Goal: Task Accomplishment & Management: Complete application form

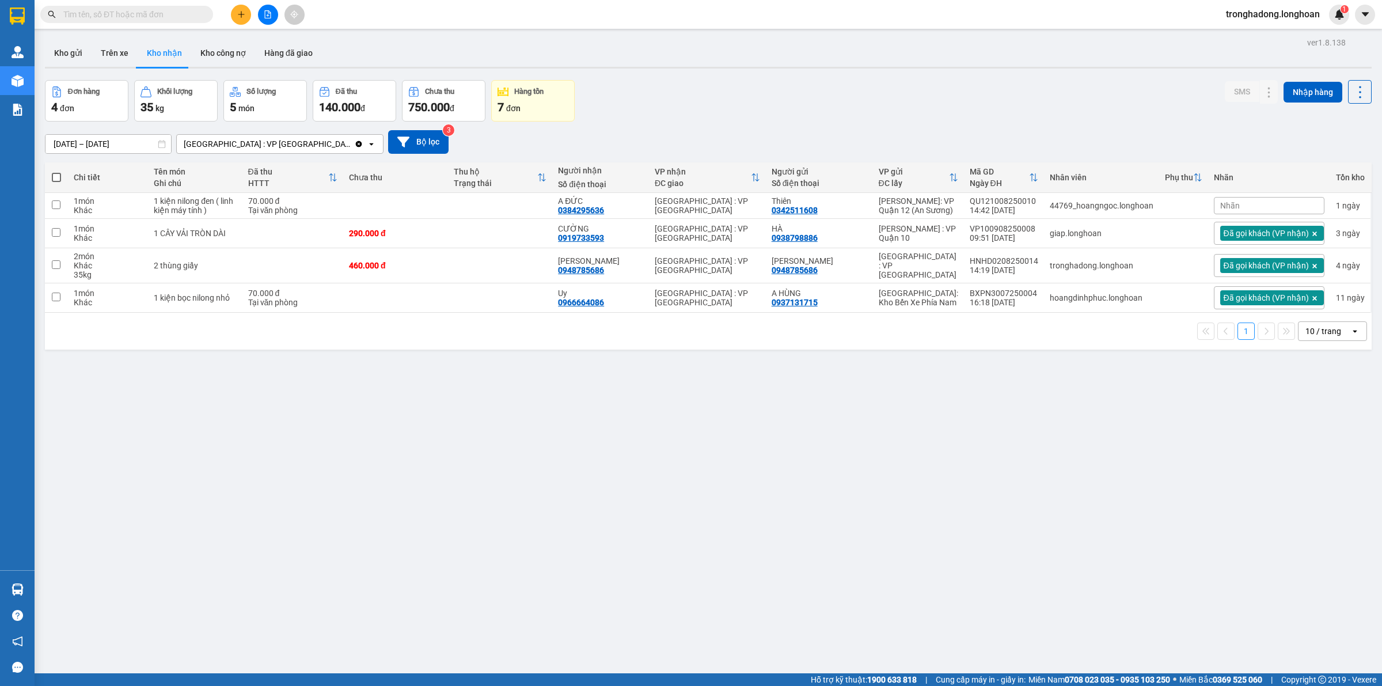
click at [194, 13] on input "text" at bounding box center [131, 14] width 136 height 13
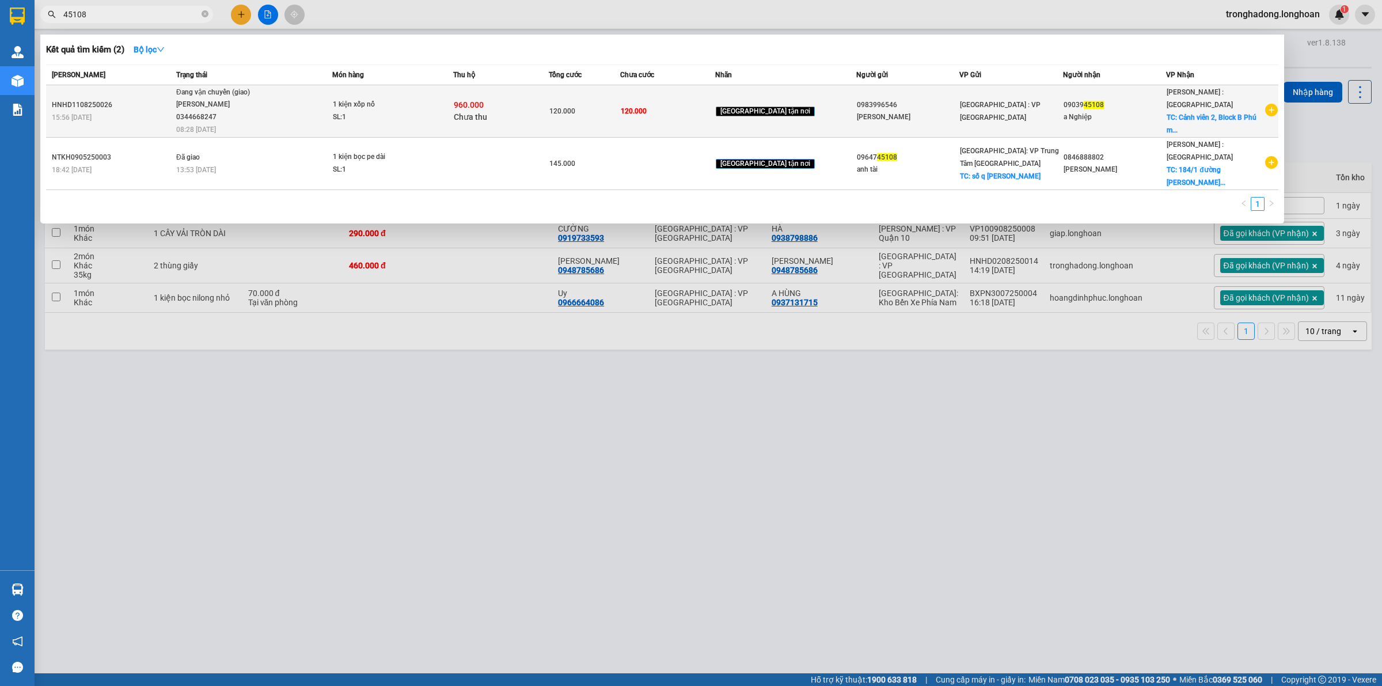
type input "45108"
click at [484, 103] on span "960.000" at bounding box center [469, 104] width 30 height 9
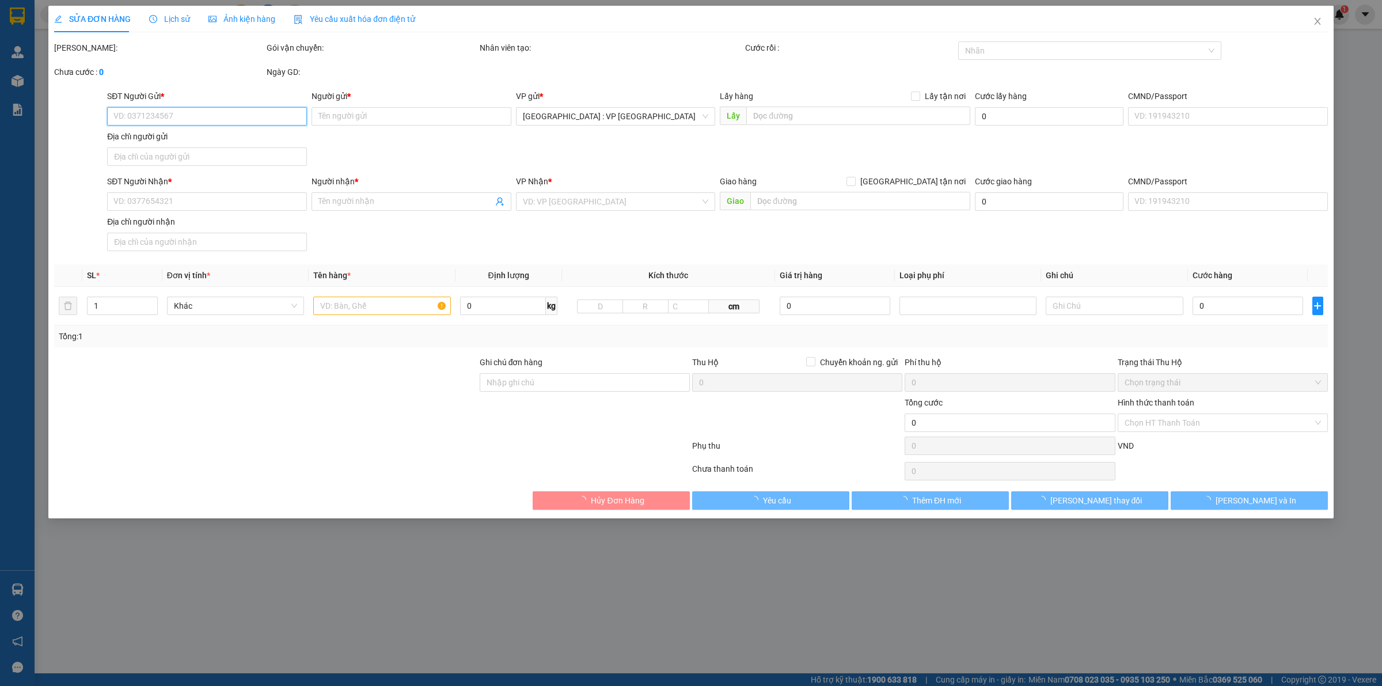
type input "0983996546"
type input "[PERSON_NAME]"
type input "0903945108"
type input "a Nghiệp"
checkbox input "true"
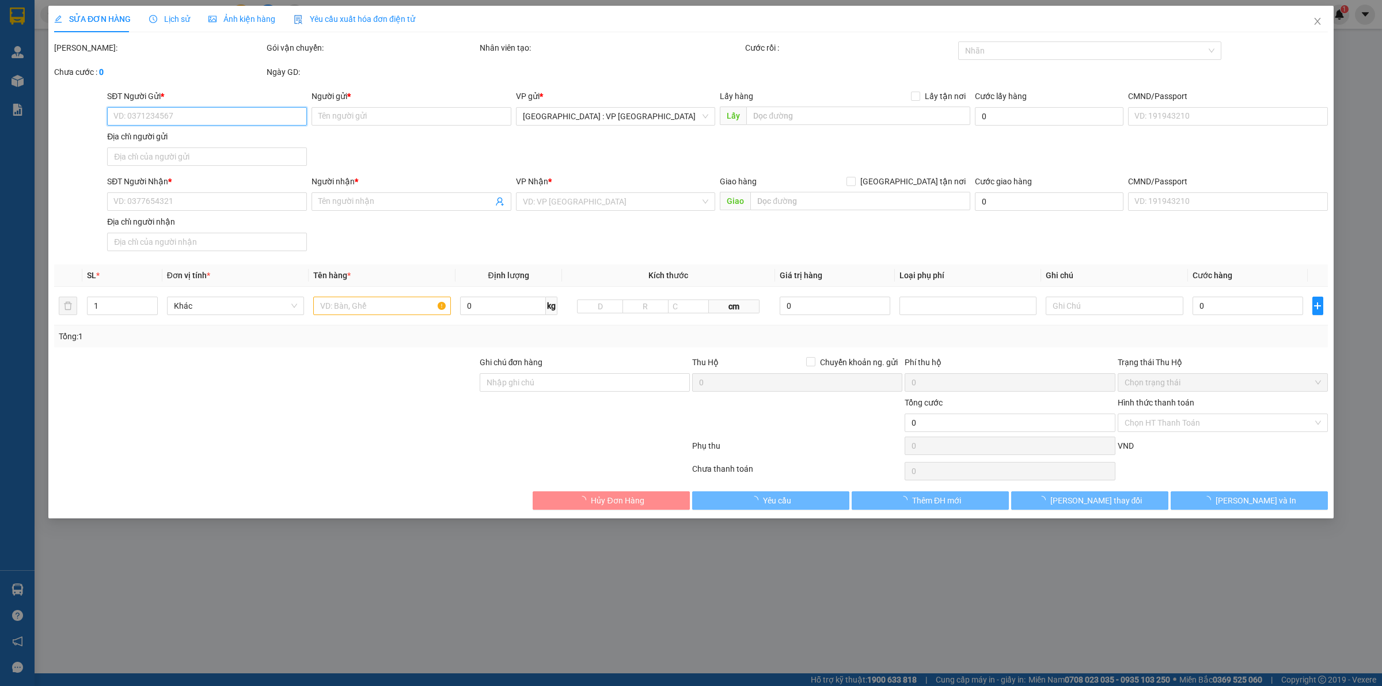
type input "[STREET_ADDRESS]"
type input "120.000"
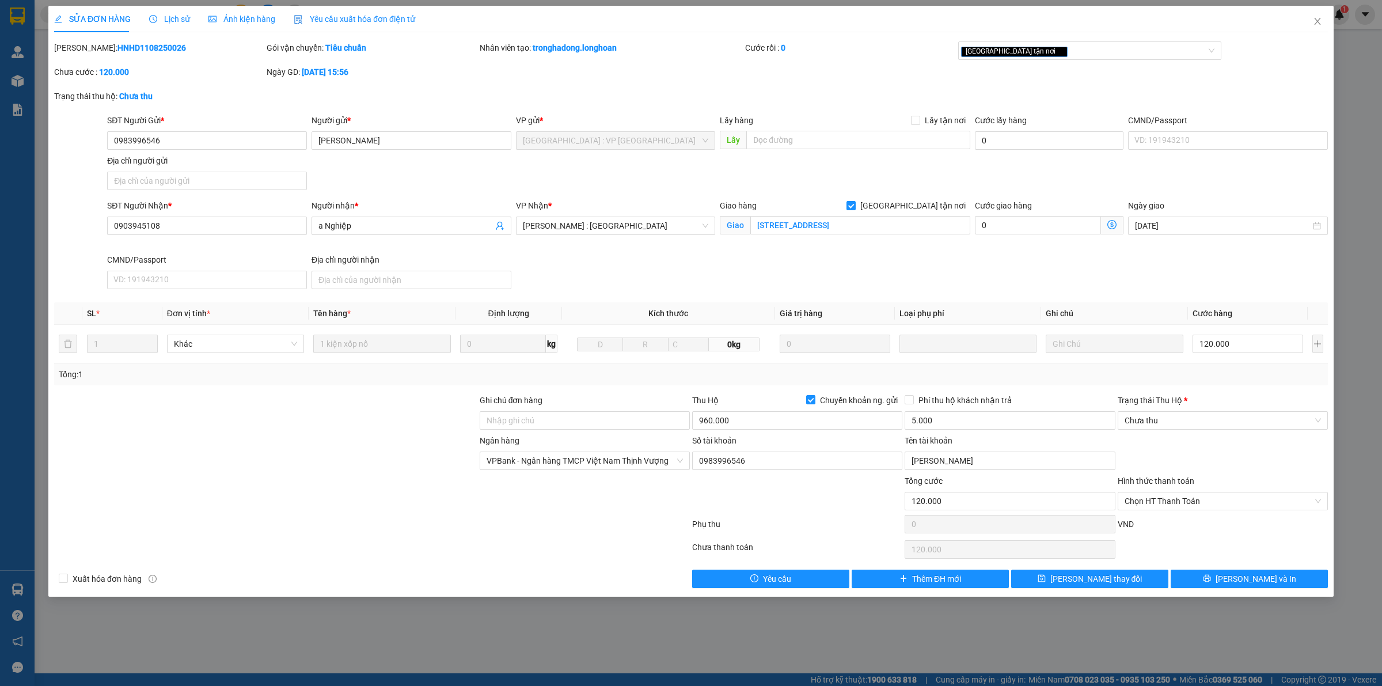
click at [335, 430] on div at bounding box center [266, 414] width 426 height 40
click at [336, 435] on div at bounding box center [266, 454] width 426 height 40
click at [343, 483] on div at bounding box center [266, 495] width 426 height 40
drag, startPoint x: 352, startPoint y: 528, endPoint x: 386, endPoint y: 602, distance: 81.7
click at [347, 525] on div at bounding box center [372, 526] width 638 height 23
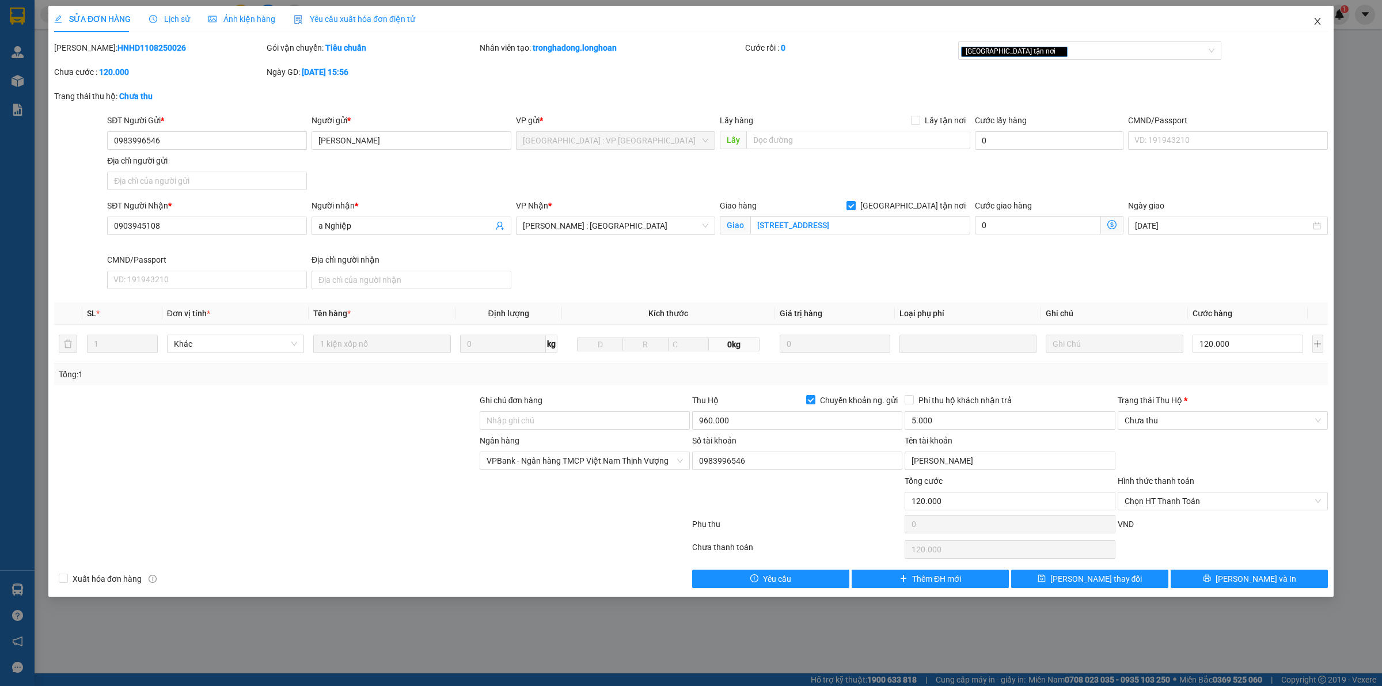
click at [1322, 24] on span "Close" at bounding box center [1318, 22] width 32 height 32
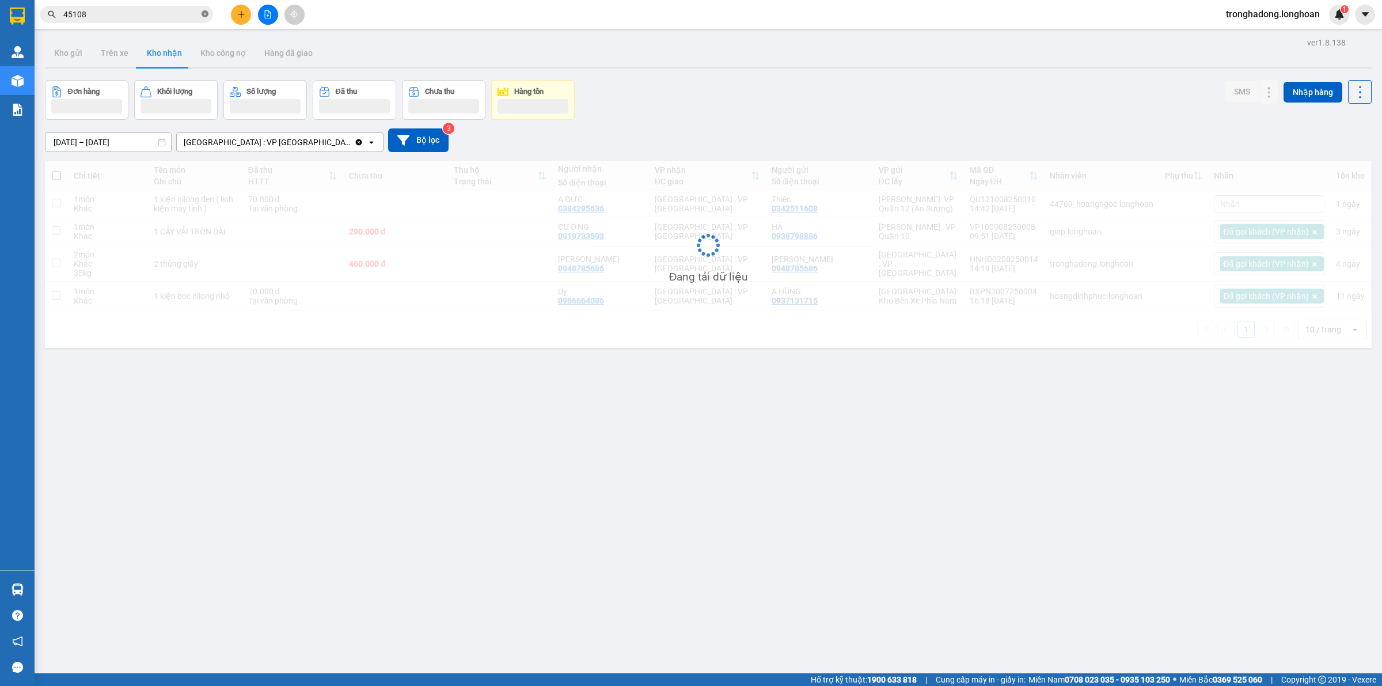
click at [206, 14] on icon "close-circle" at bounding box center [205, 13] width 7 height 7
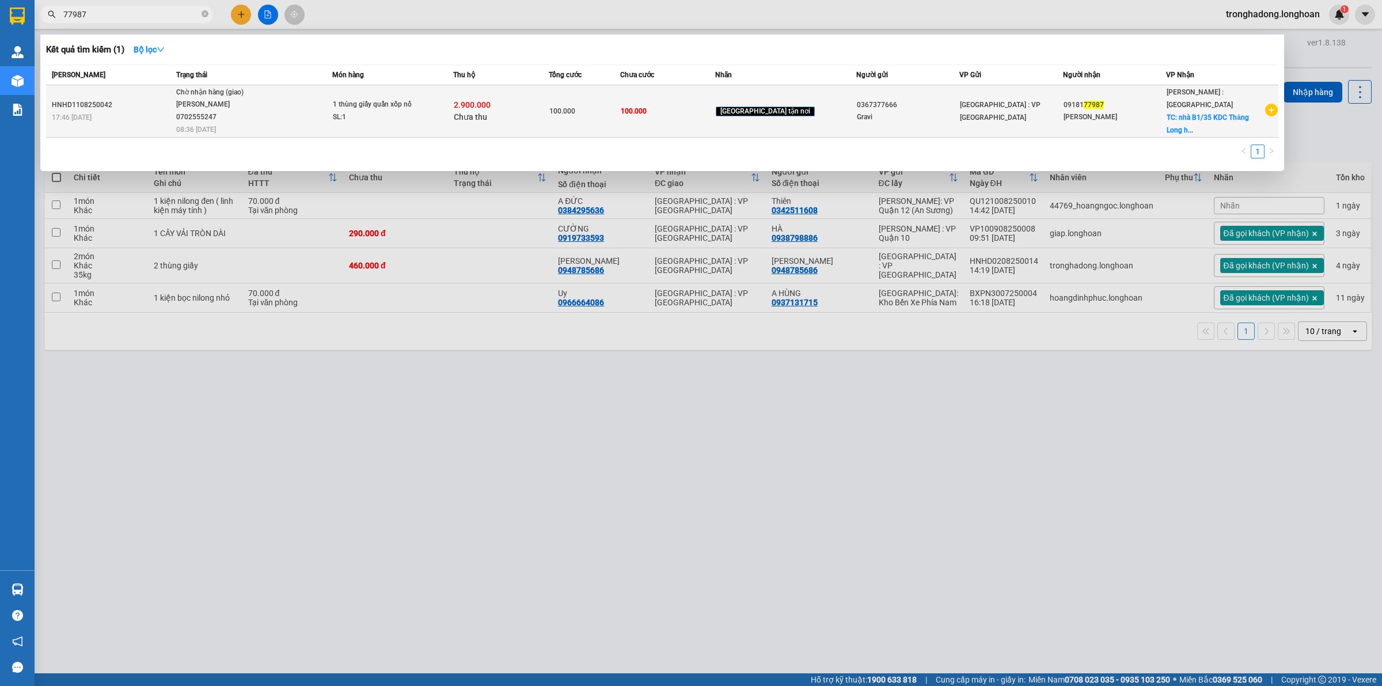
type input "77987"
click at [415, 119] on div "SL: 1" at bounding box center [376, 117] width 86 height 13
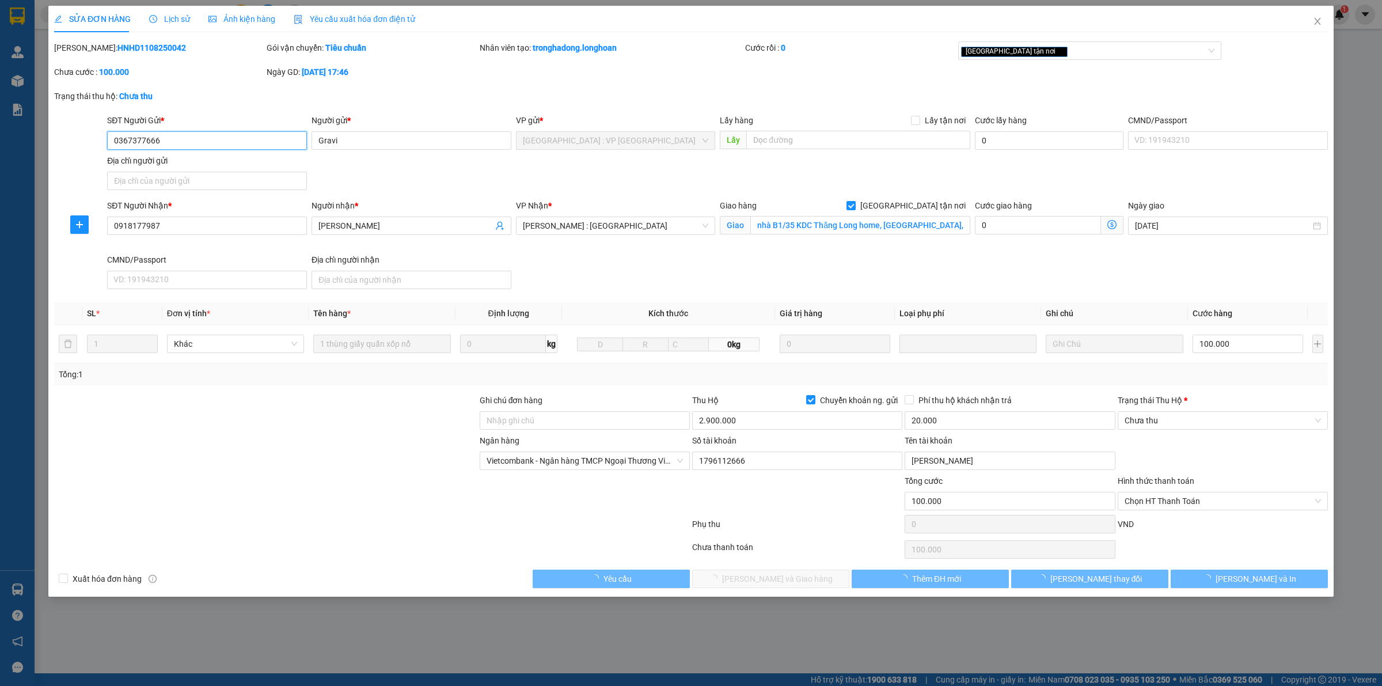
click at [173, 20] on span "Lịch sử" at bounding box center [169, 18] width 41 height 9
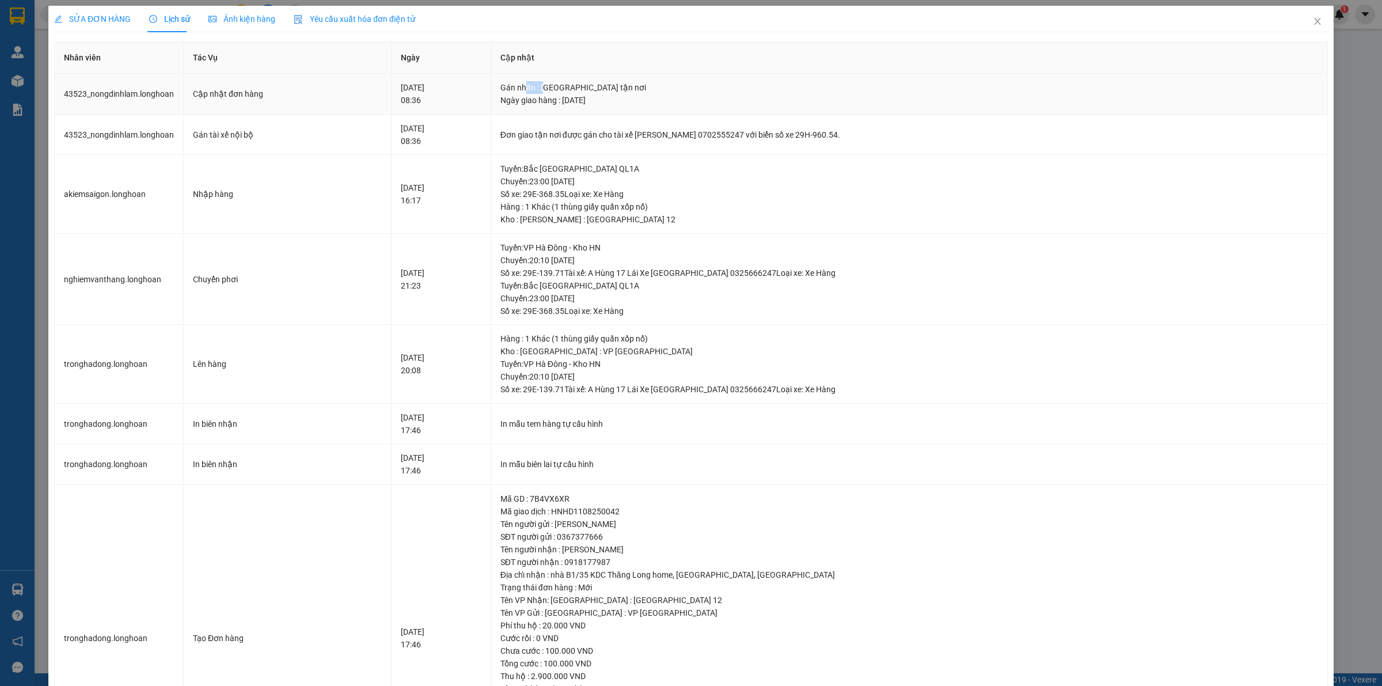
drag, startPoint x: 548, startPoint y: 78, endPoint x: 643, endPoint y: 105, distance: 99.2
click at [608, 96] on td "Gán nhãn : [GEOGRAPHIC_DATA] tận nơi Ngày giao hàng : [DATE]" at bounding box center [909, 94] width 837 height 41
click at [646, 105] on div "Ngày giao hàng : [DATE]" at bounding box center [909, 100] width 818 height 13
drag, startPoint x: 608, startPoint y: 126, endPoint x: 722, endPoint y: 138, distance: 114.7
click at [677, 136] on td "Đơn giao tận nơi được gán cho tài xế [PERSON_NAME] 0702555247 với biển số xe 29…" at bounding box center [909, 135] width 837 height 41
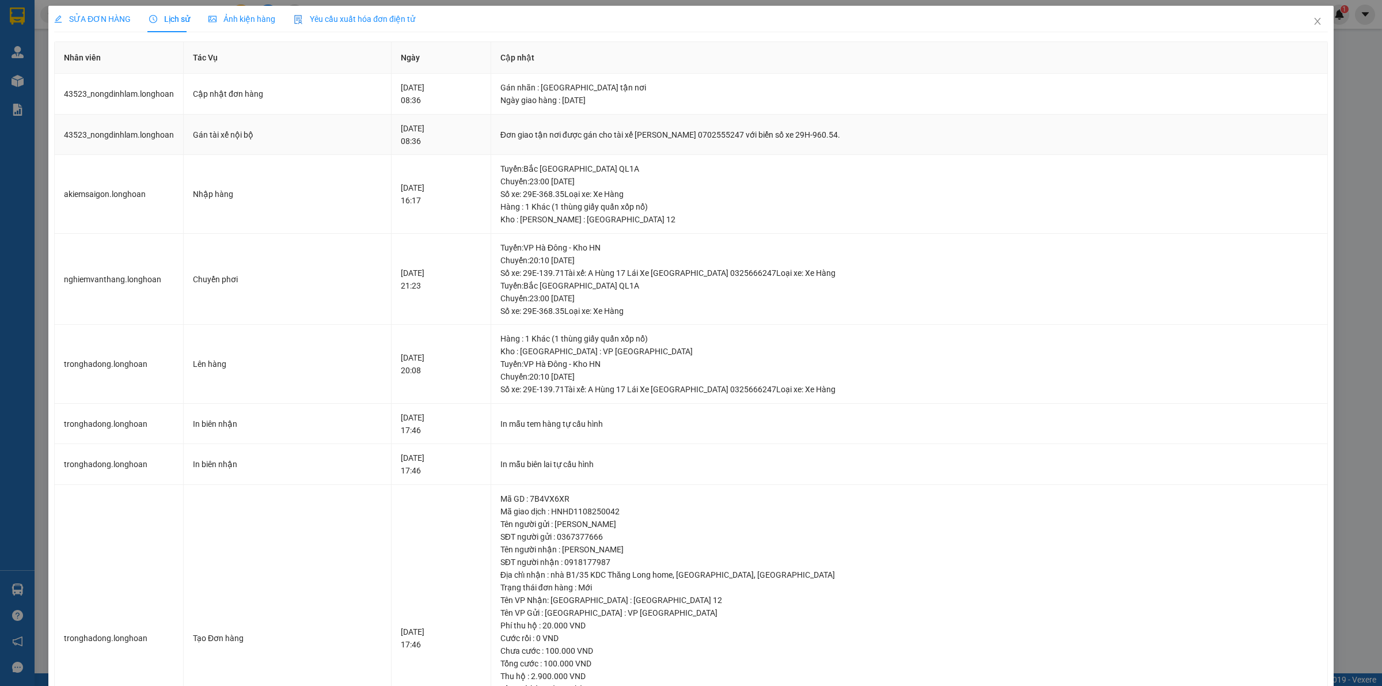
click at [763, 136] on div "Đơn giao tận nơi được gán cho tài xế [PERSON_NAME] 0702555247 với biển số xe 29…" at bounding box center [909, 134] width 818 height 13
drag, startPoint x: 763, startPoint y: 136, endPoint x: 540, endPoint y: 155, distance: 223.7
click at [567, 155] on tbody "43523_nongdinhlam.longhoan Cập nhật đơn hàng [DATE] 08:36 Gán nhãn : [GEOGRAP…" at bounding box center [691, 433] width 1273 height 718
click at [537, 157] on td "Tuyến : [GEOGRAPHIC_DATA] QL1A Chuyến: 23:00 [DATE] Số xe: 29E-368.35 Loại xe: …" at bounding box center [909, 194] width 837 height 79
click at [1314, 18] on icon "close" at bounding box center [1317, 21] width 6 height 7
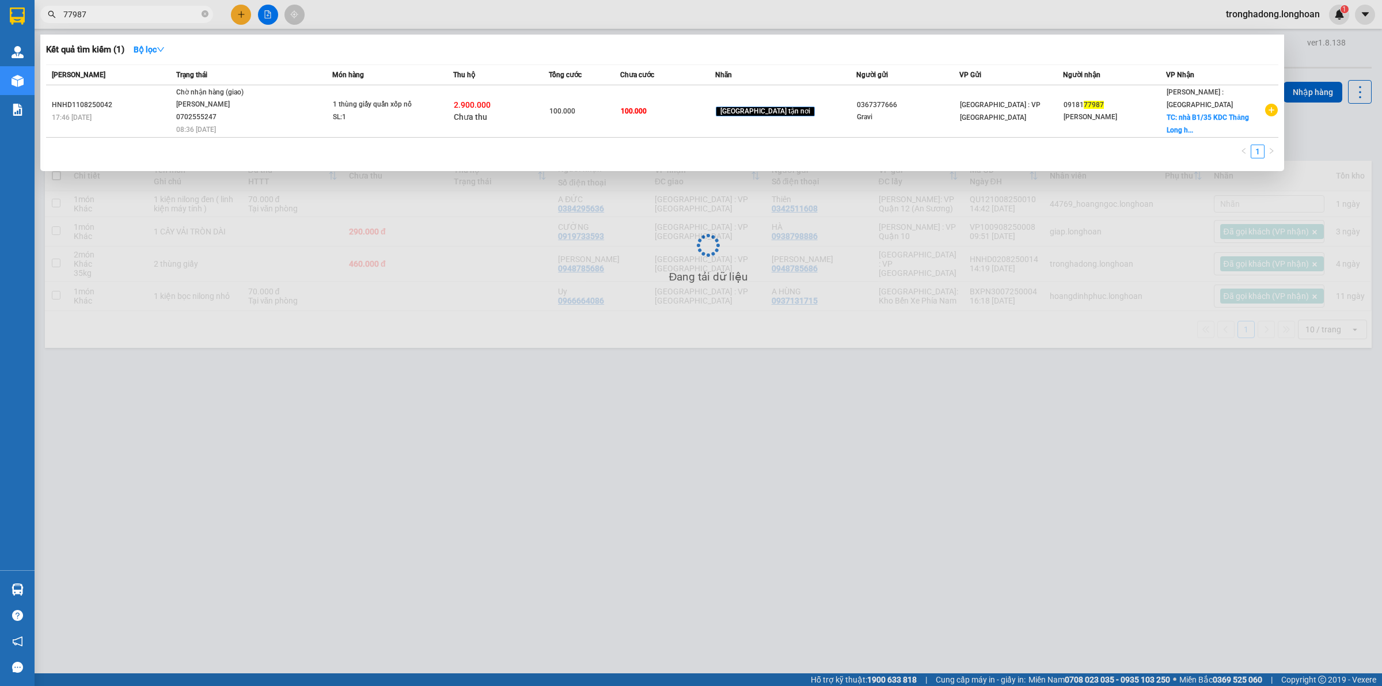
drag, startPoint x: 142, startPoint y: 18, endPoint x: 188, endPoint y: 18, distance: 46.6
click at [145, 18] on input "77987" at bounding box center [131, 14] width 136 height 13
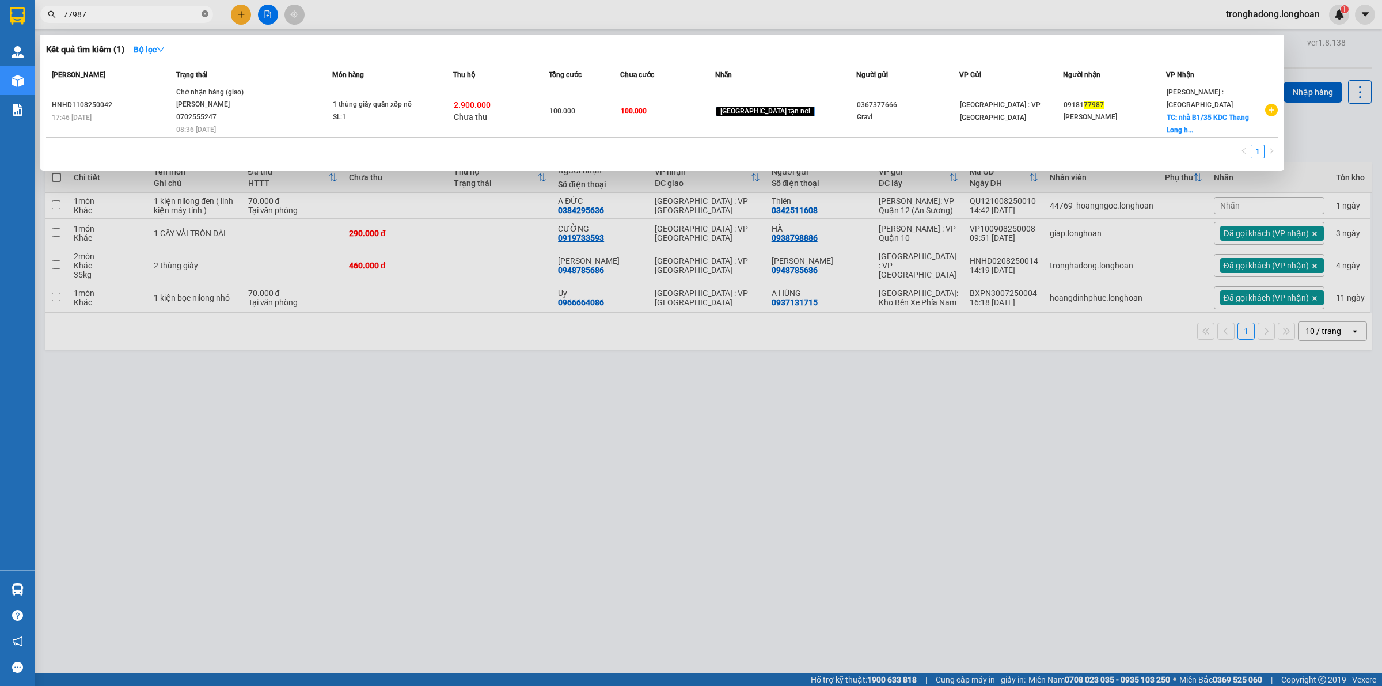
click at [208, 16] on icon "close-circle" at bounding box center [205, 13] width 7 height 7
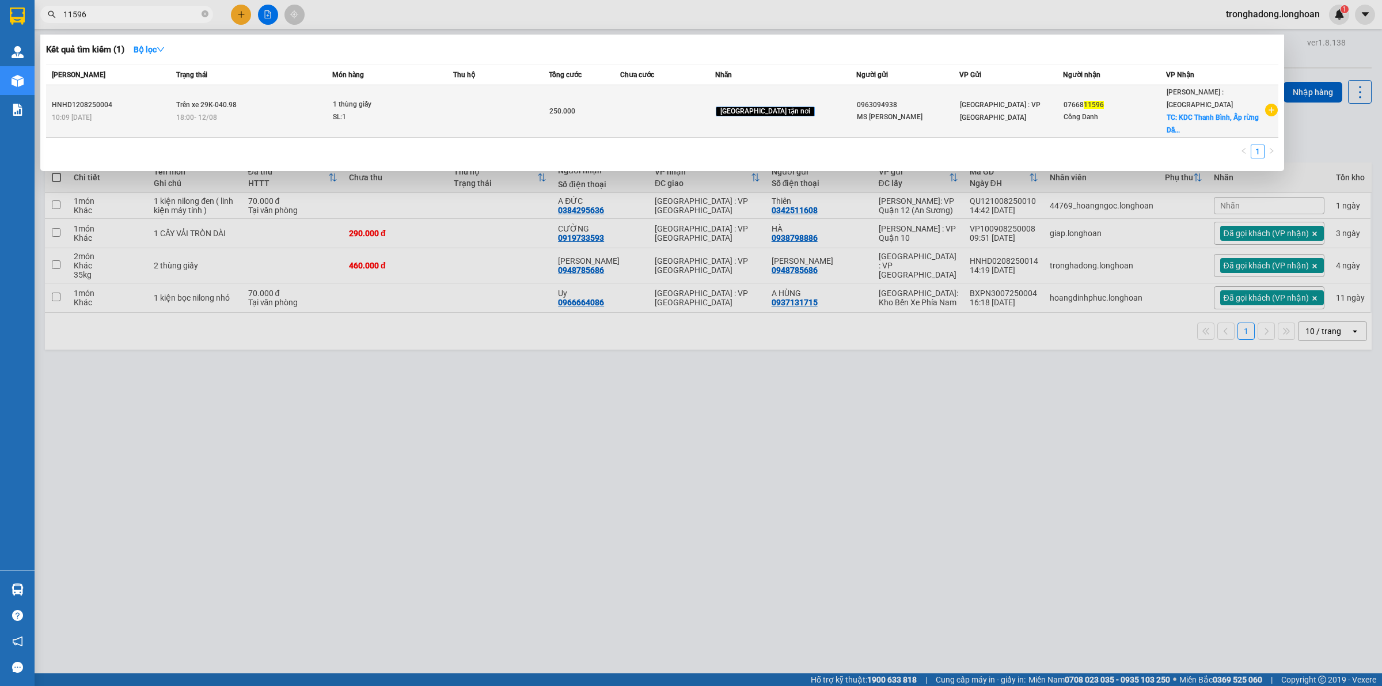
type input "11596"
click at [677, 101] on td at bounding box center [668, 111] width 96 height 52
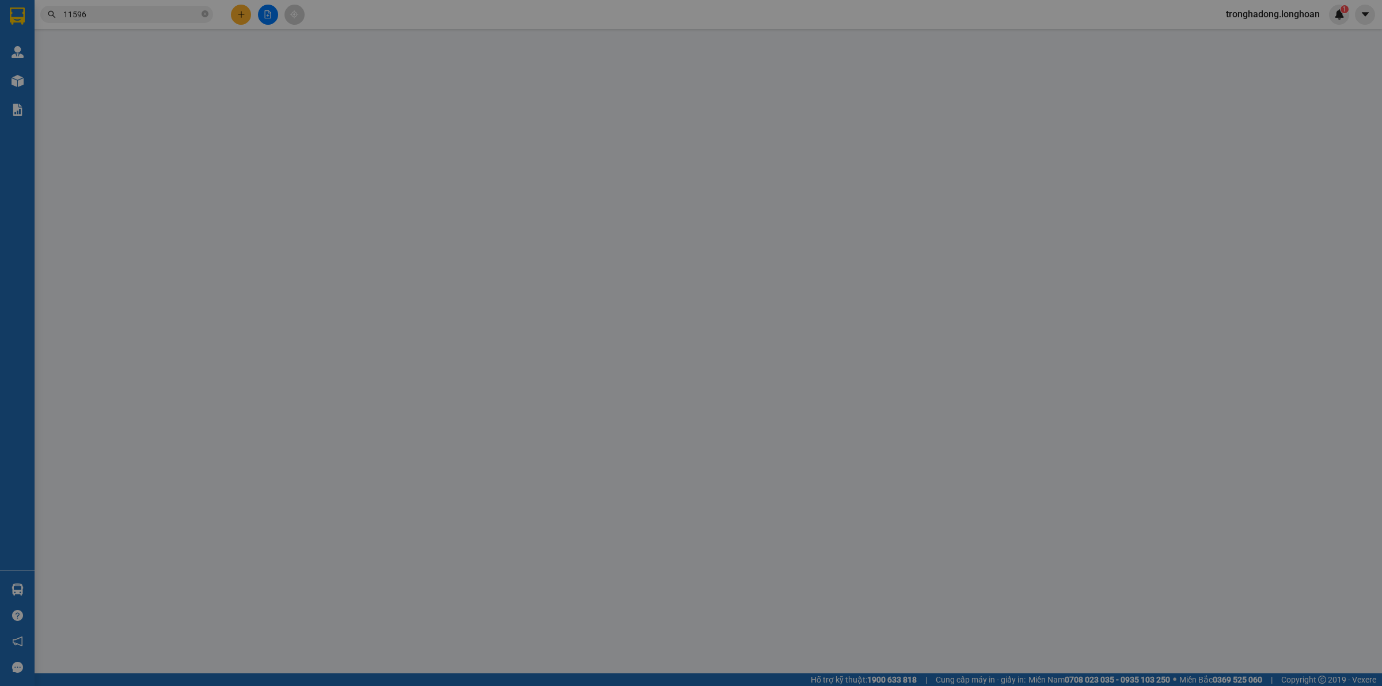
type input "0963094938"
type input "MS [PERSON_NAME]"
type input "0766811596"
type input "Công Danh"
checkbox input "true"
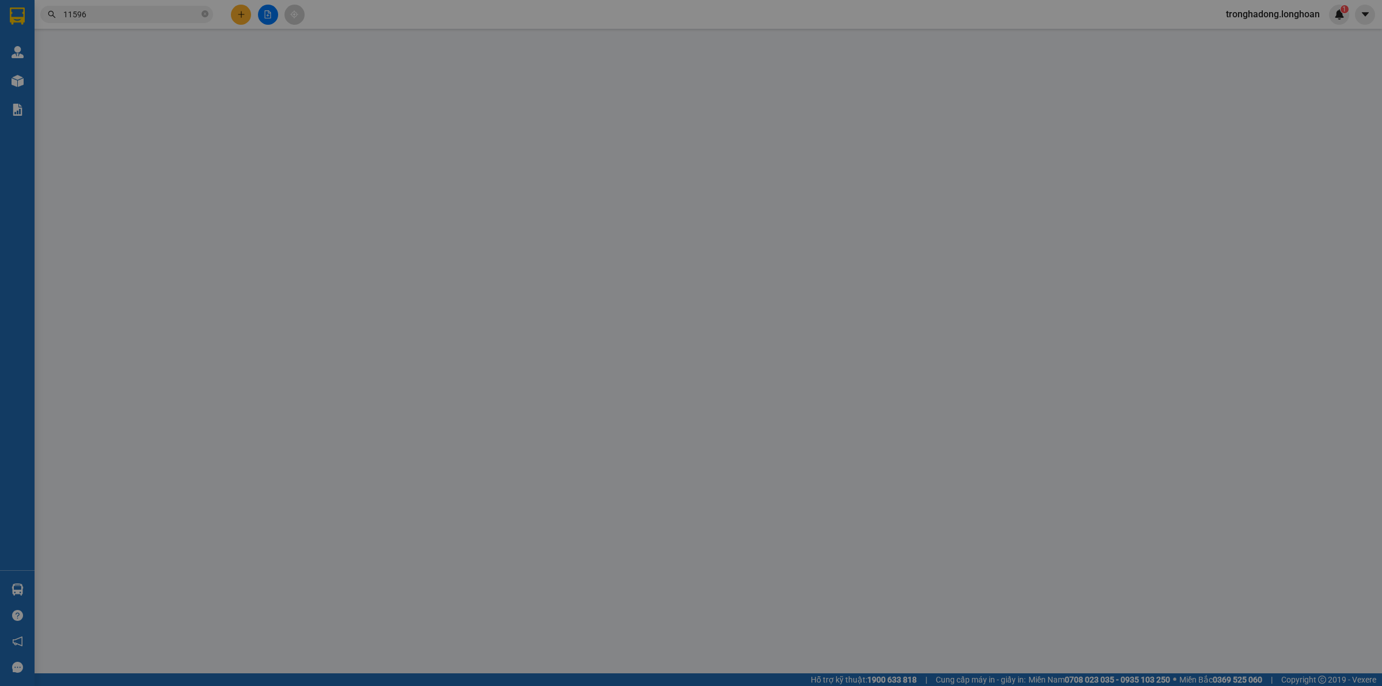
type input "KDC [GEOGRAPHIC_DATA], Ấp rừng Dầu, [GEOGRAPHIC_DATA], [GEOGRAPHIC_DATA]"
type input "250.000"
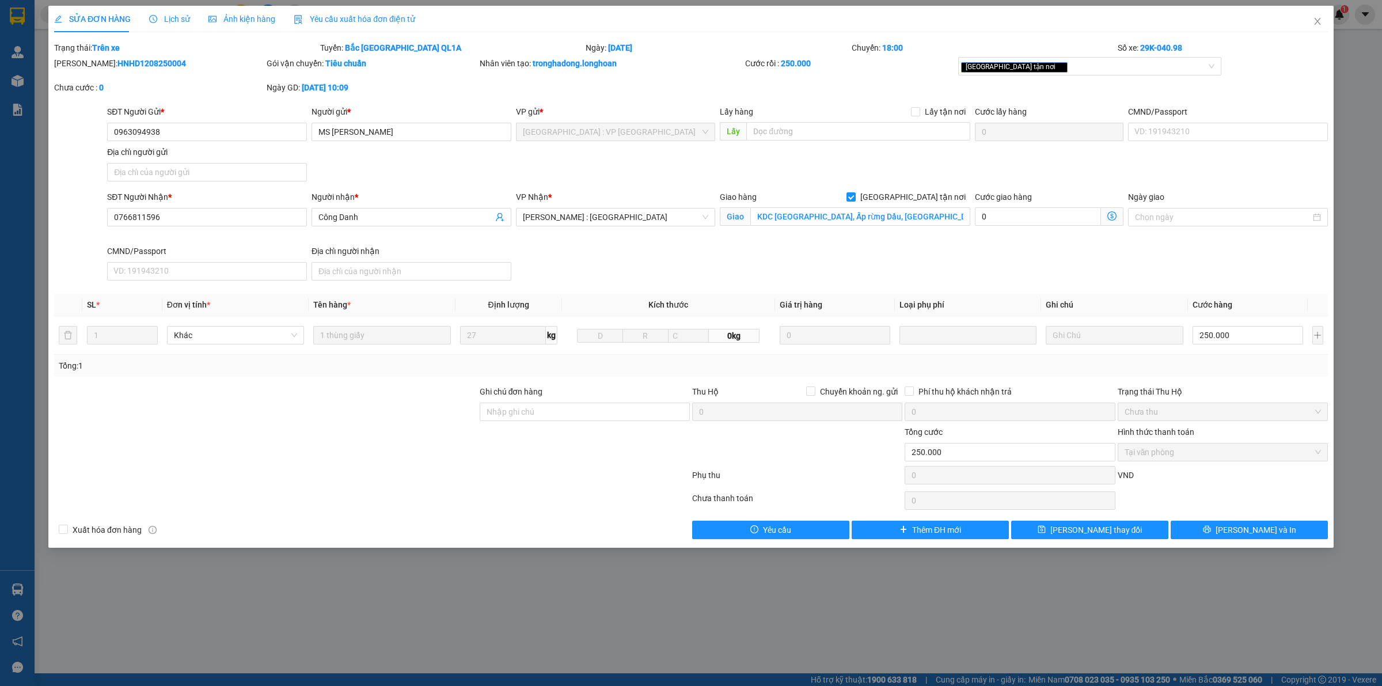
click at [174, 25] on div "Lịch sử" at bounding box center [169, 19] width 41 height 13
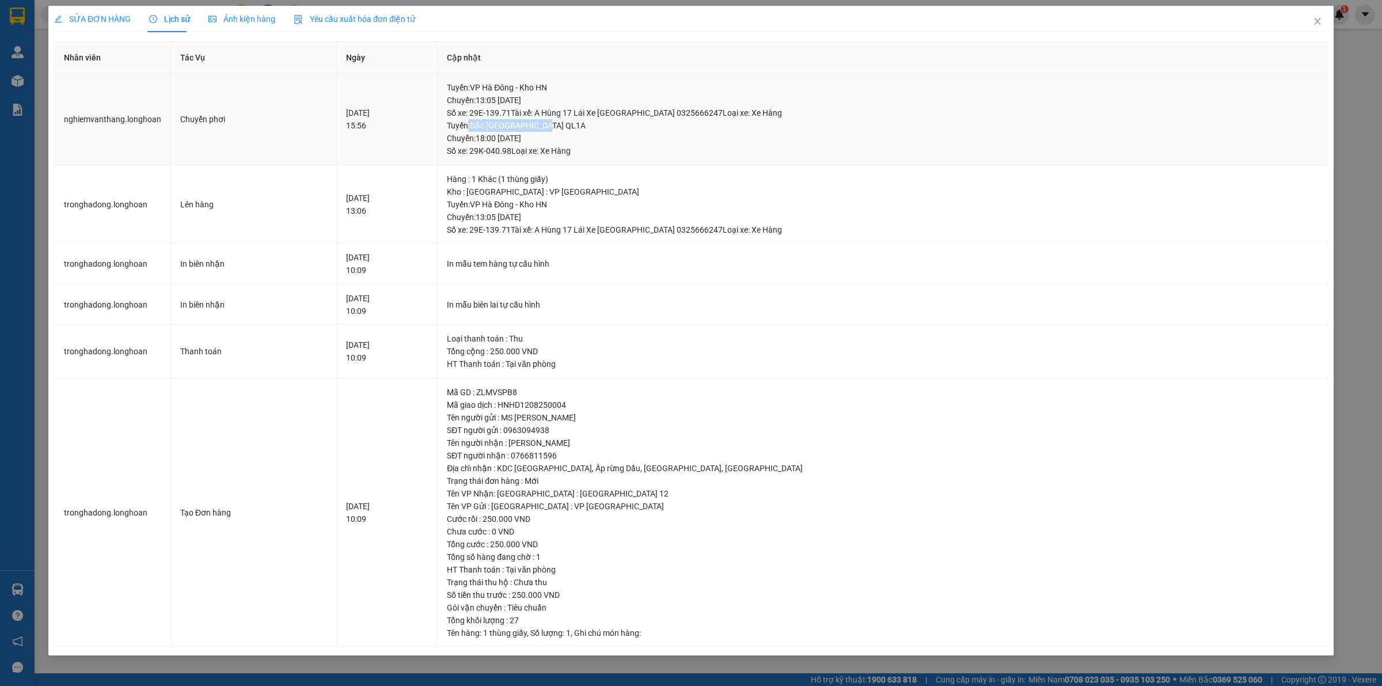
drag, startPoint x: 550, startPoint y: 131, endPoint x: 670, endPoint y: 130, distance: 119.8
click at [662, 130] on div "Tuyến : [GEOGRAPHIC_DATA] QL1A Chuyến: 18:00 [DATE] Số xe: 29K-040.98 Loại xe: …" at bounding box center [882, 138] width 871 height 38
click at [670, 130] on div "Tuyến : [GEOGRAPHIC_DATA] QL1A Chuyến: 18:00 [DATE] Số xe: 29K-040.98 Loại xe: …" at bounding box center [882, 138] width 871 height 38
click at [1316, 17] on icon "close" at bounding box center [1317, 21] width 9 height 9
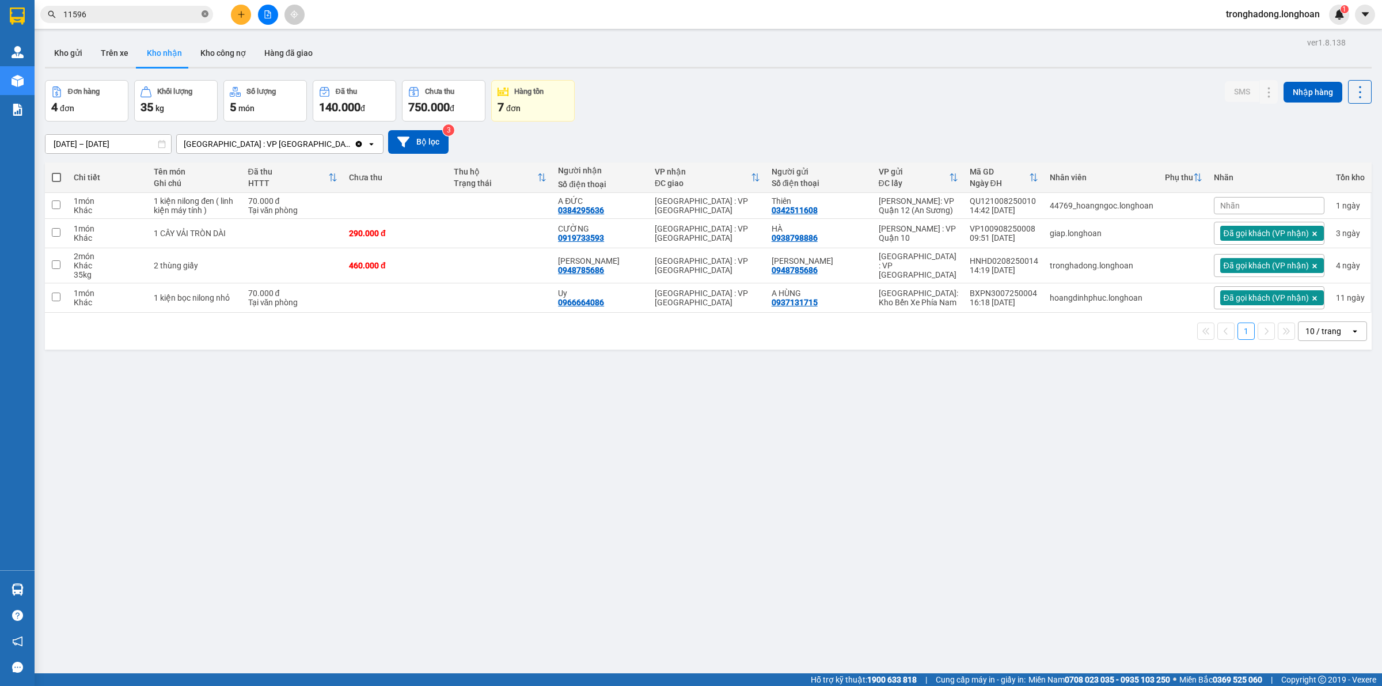
click at [204, 13] on icon "close-circle" at bounding box center [205, 13] width 7 height 7
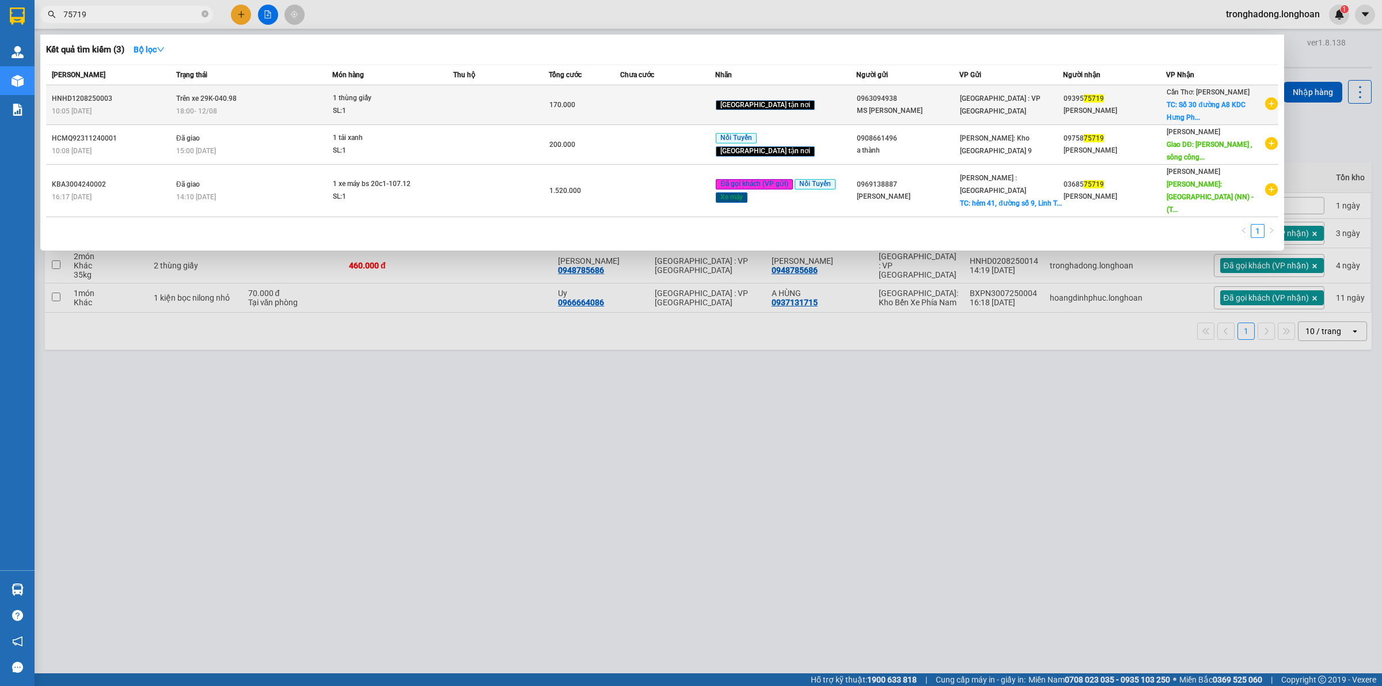
type input "75719"
click at [411, 111] on div "SL: 1" at bounding box center [376, 111] width 86 height 13
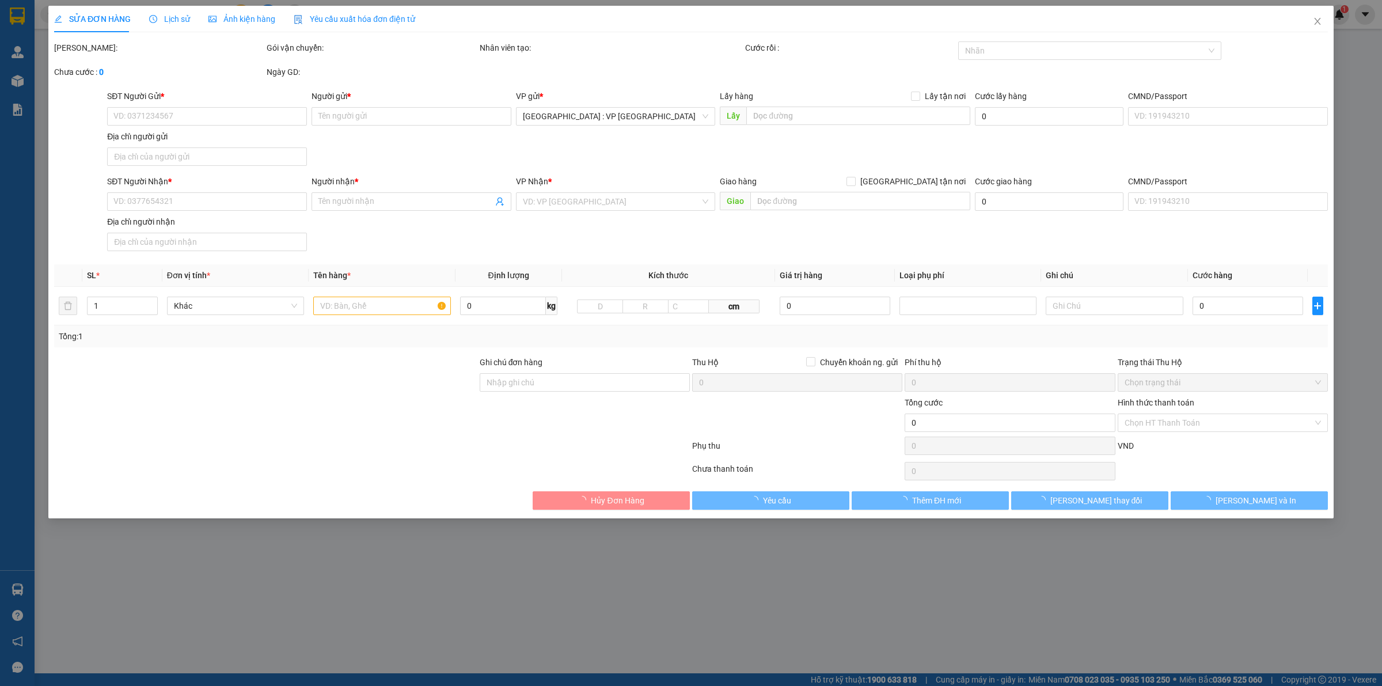
type input "0963094938"
type input "MS [PERSON_NAME]"
type input "0939575719"
type input "[PERSON_NAME]"
checkbox input "true"
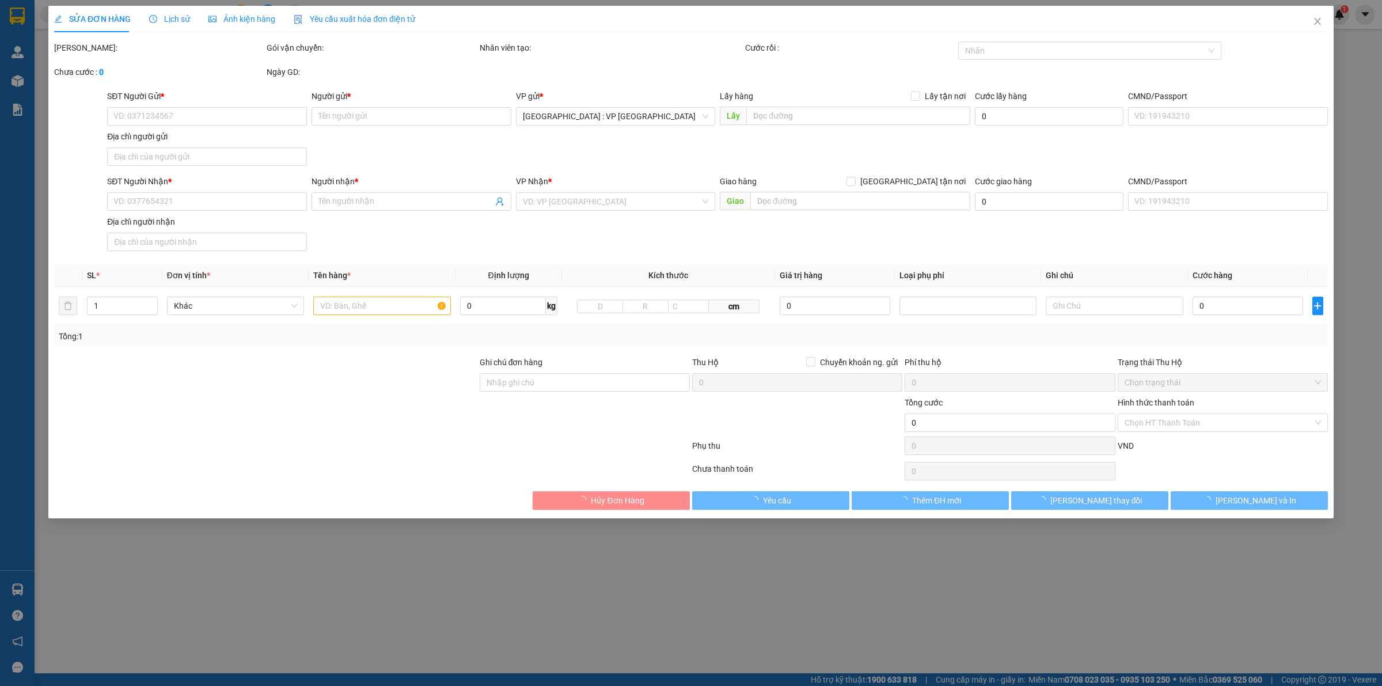
type input "Số [STREET_ADDRESS]"
type input "170.000"
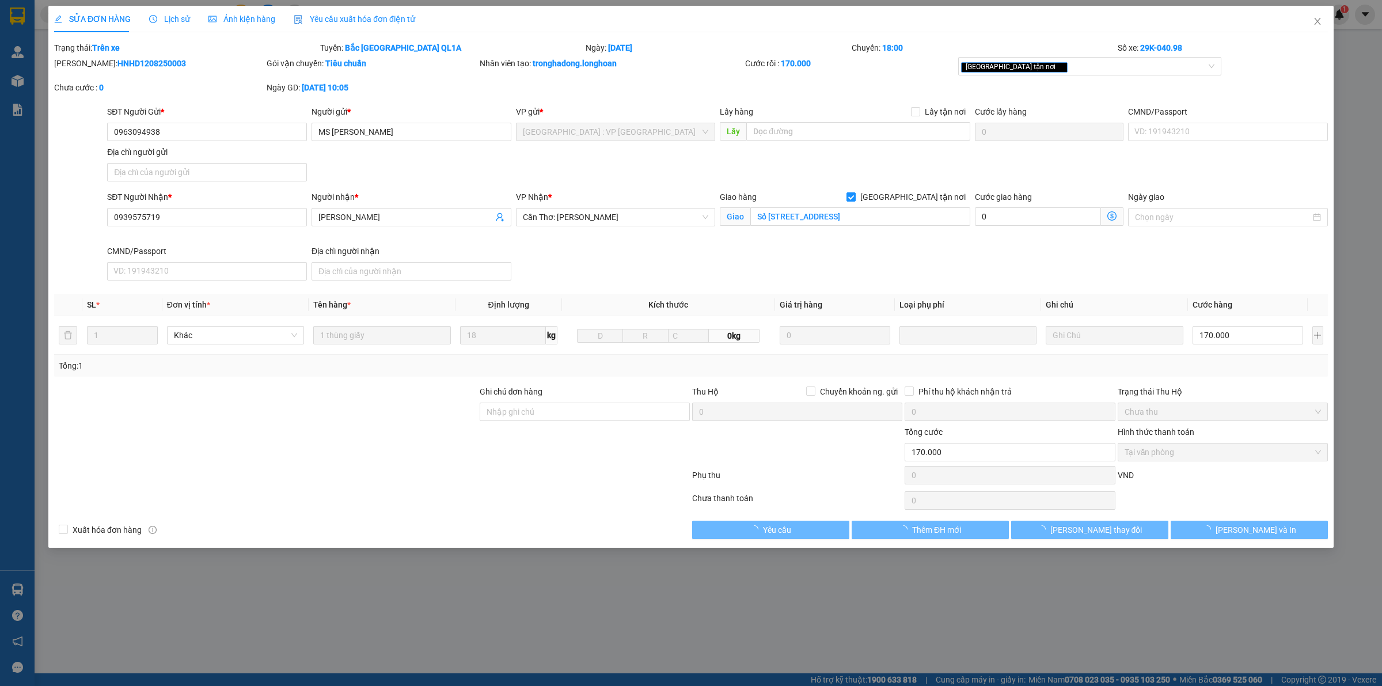
click at [180, 17] on span "Lịch sử" at bounding box center [169, 18] width 41 height 9
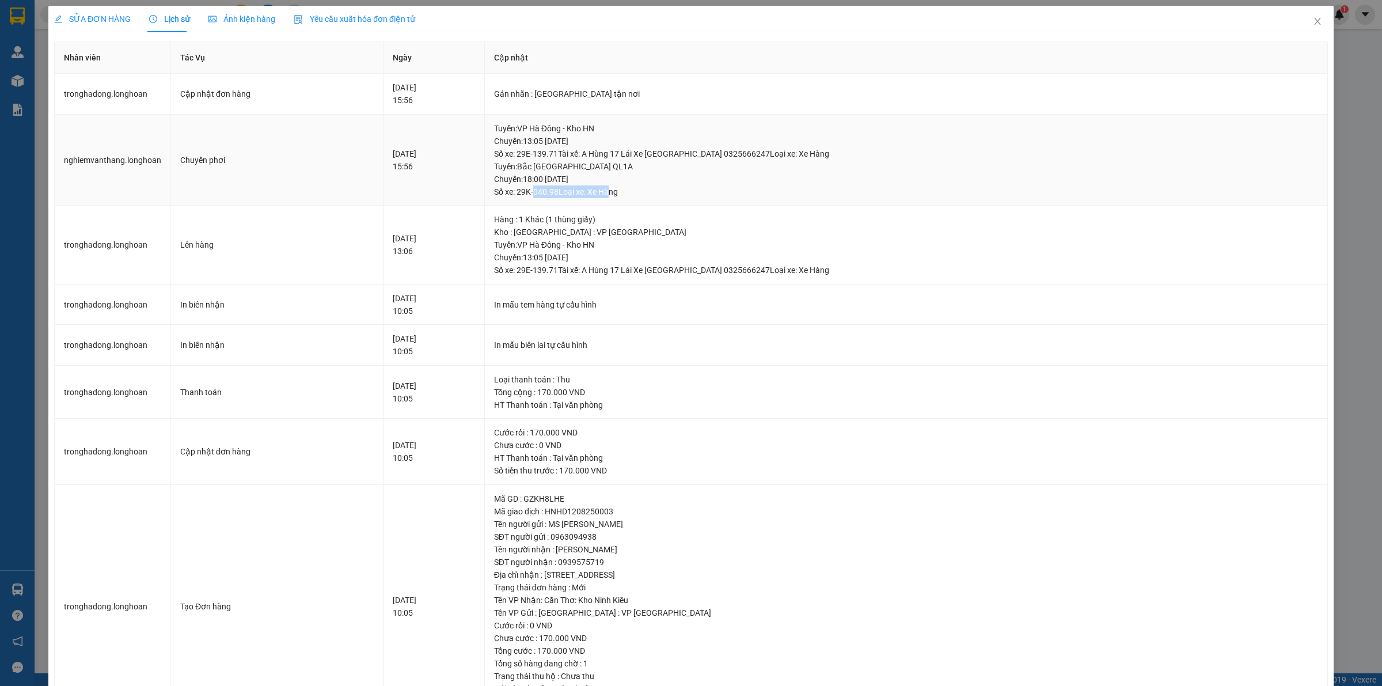
drag, startPoint x: 597, startPoint y: 192, endPoint x: 689, endPoint y: 187, distance: 92.8
click at [678, 187] on div "Tuyến : [GEOGRAPHIC_DATA] QL1A Chuyến: 18:00 [DATE] Số xe: 29K-040.98 Loại xe: …" at bounding box center [906, 179] width 824 height 38
click at [694, 189] on div "Tuyến : [GEOGRAPHIC_DATA] QL1A Chuyến: 18:00 [DATE] Số xe: 29K-040.98 Loại xe: …" at bounding box center [906, 179] width 824 height 38
click at [1313, 22] on icon "close" at bounding box center [1317, 21] width 9 height 9
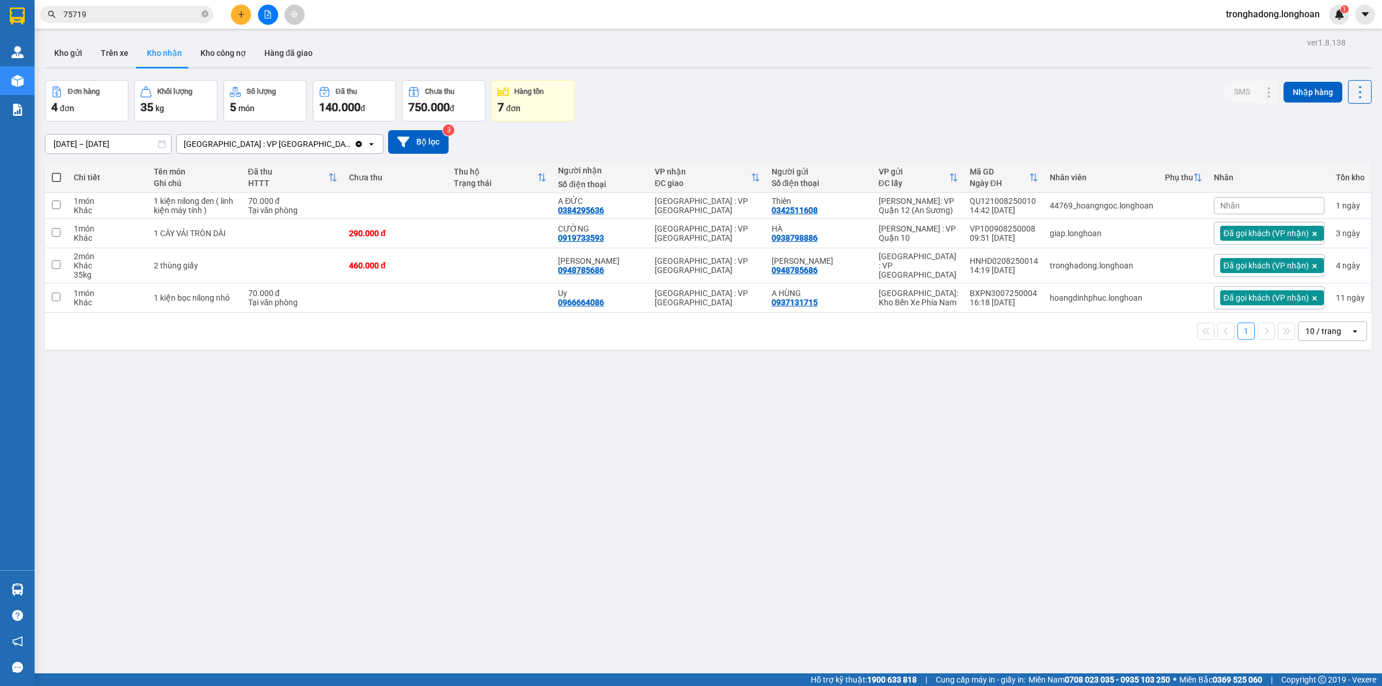
click at [249, 9] on button at bounding box center [241, 15] width 20 height 20
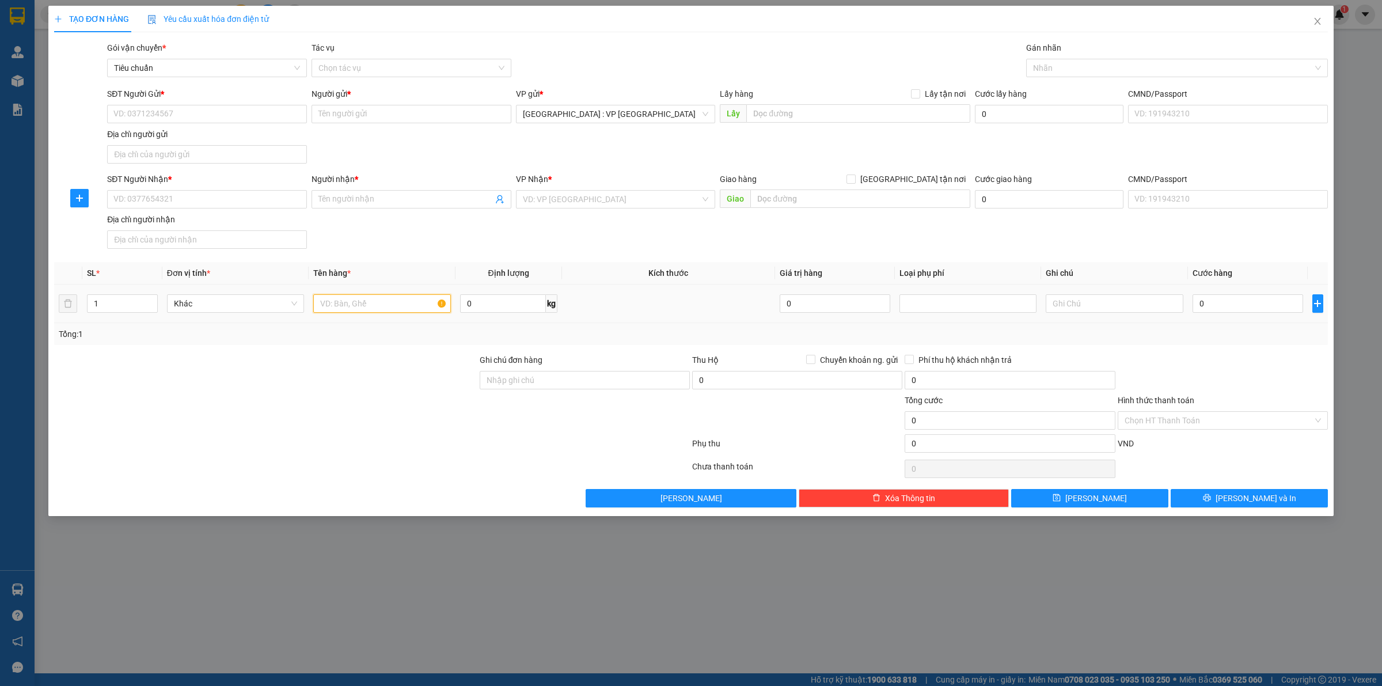
click at [355, 311] on input "text" at bounding box center [381, 303] width 137 height 18
type input "2 thùng giấy"
click at [194, 114] on input "SĐT Người Gửi *" at bounding box center [207, 114] width 200 height 18
paste input "0961263399"
type input "0961263399"
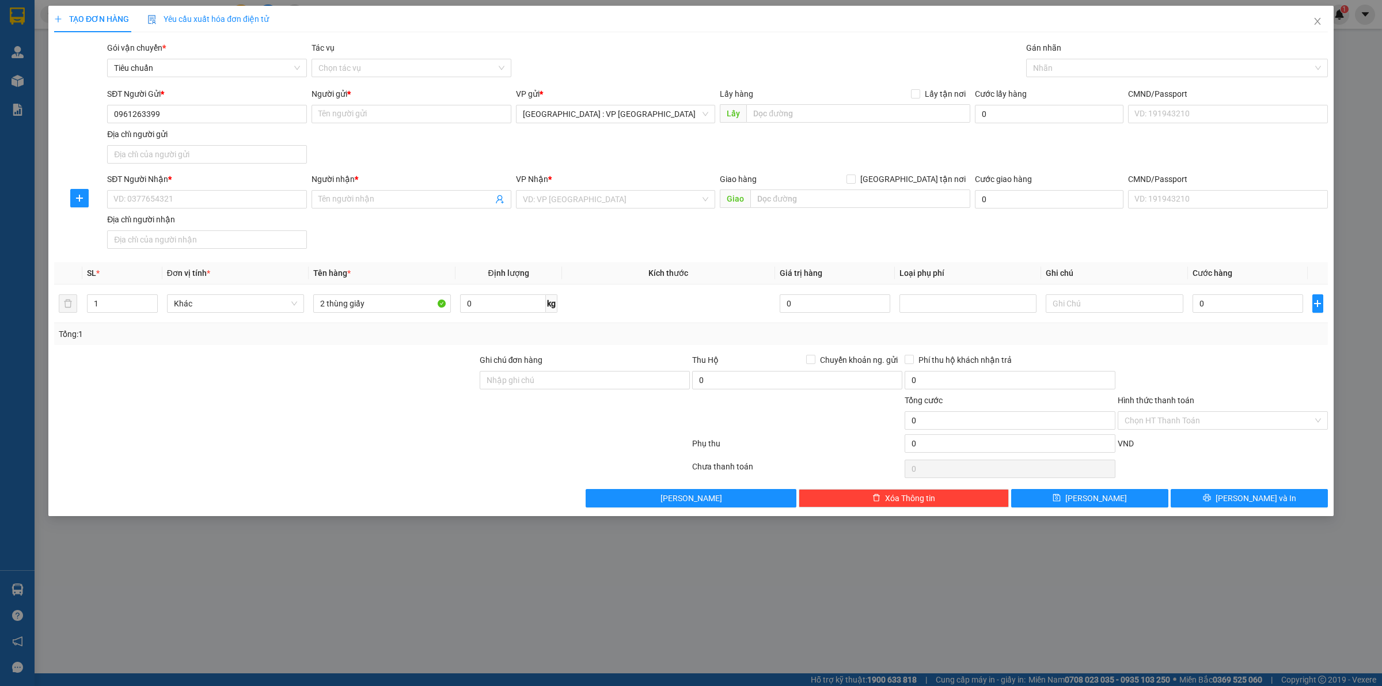
click at [188, 104] on div "SĐT Người Gửi *" at bounding box center [207, 96] width 200 height 17
click at [187, 116] on input "0961263399" at bounding box center [207, 114] width 200 height 18
click at [208, 142] on div "0961263399 - trường phát" at bounding box center [207, 137] width 186 height 13
type input "trường phát"
click at [223, 206] on input "SĐT Người Nhận *" at bounding box center [207, 199] width 200 height 18
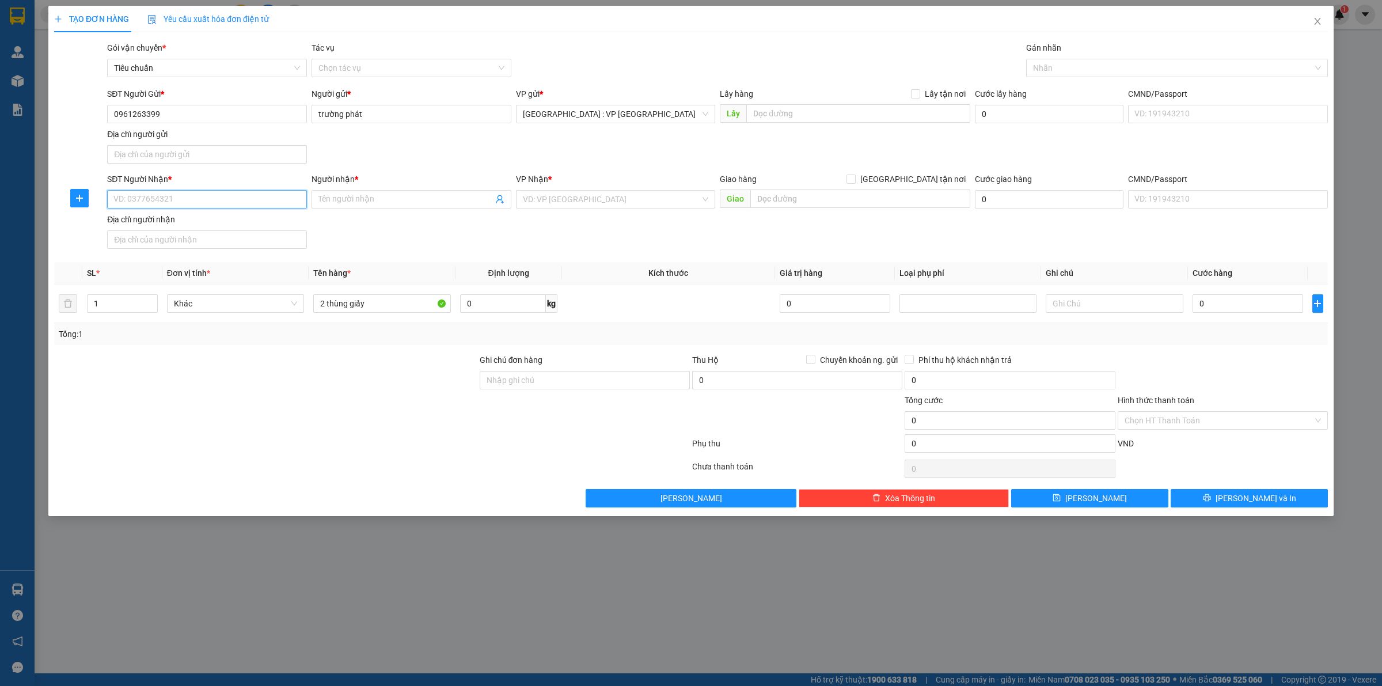
paste input "0967832617"
type input "0967832617"
click at [206, 228] on div "0967832617 - thiên phú" at bounding box center [207, 223] width 186 height 13
type input "thiên phú"
checkbox input "true"
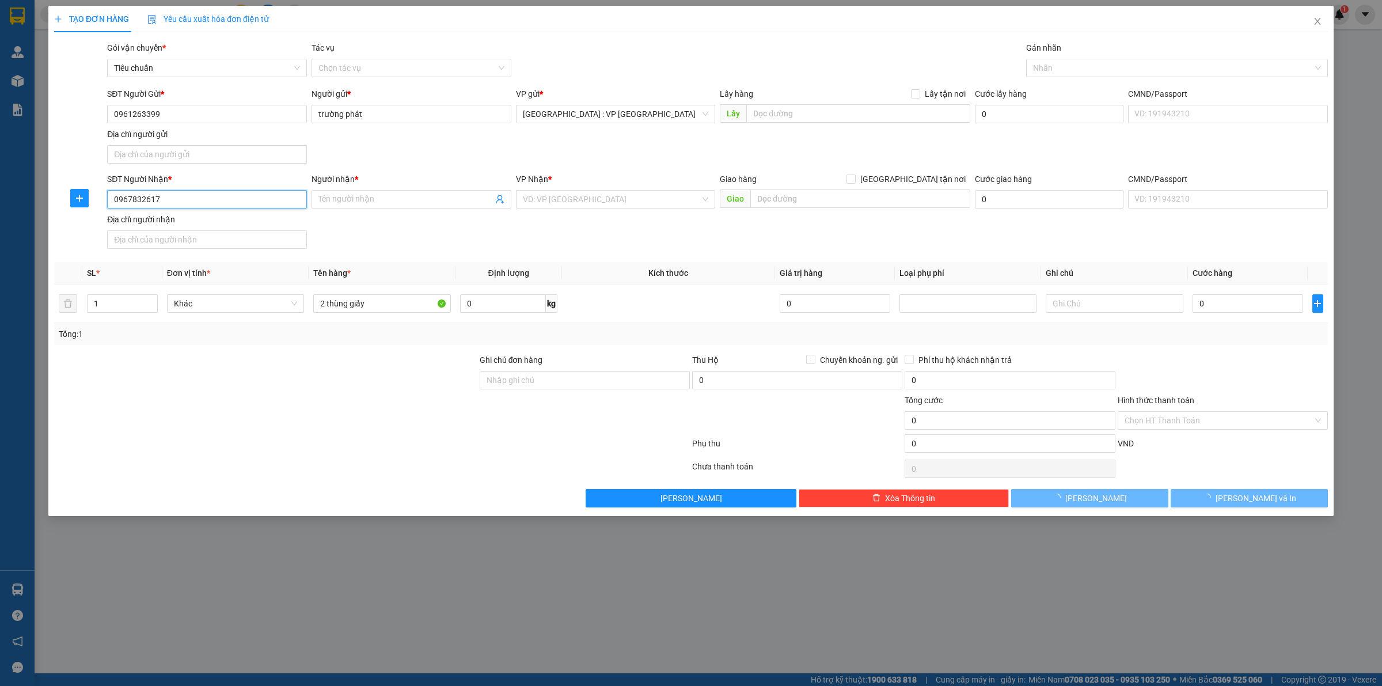
type input "[GEOGRAPHIC_DATA][PERSON_NAME], [GEOGRAPHIC_DATA], [GEOGRAPHIC_DATA], [GEOGRAPH…"
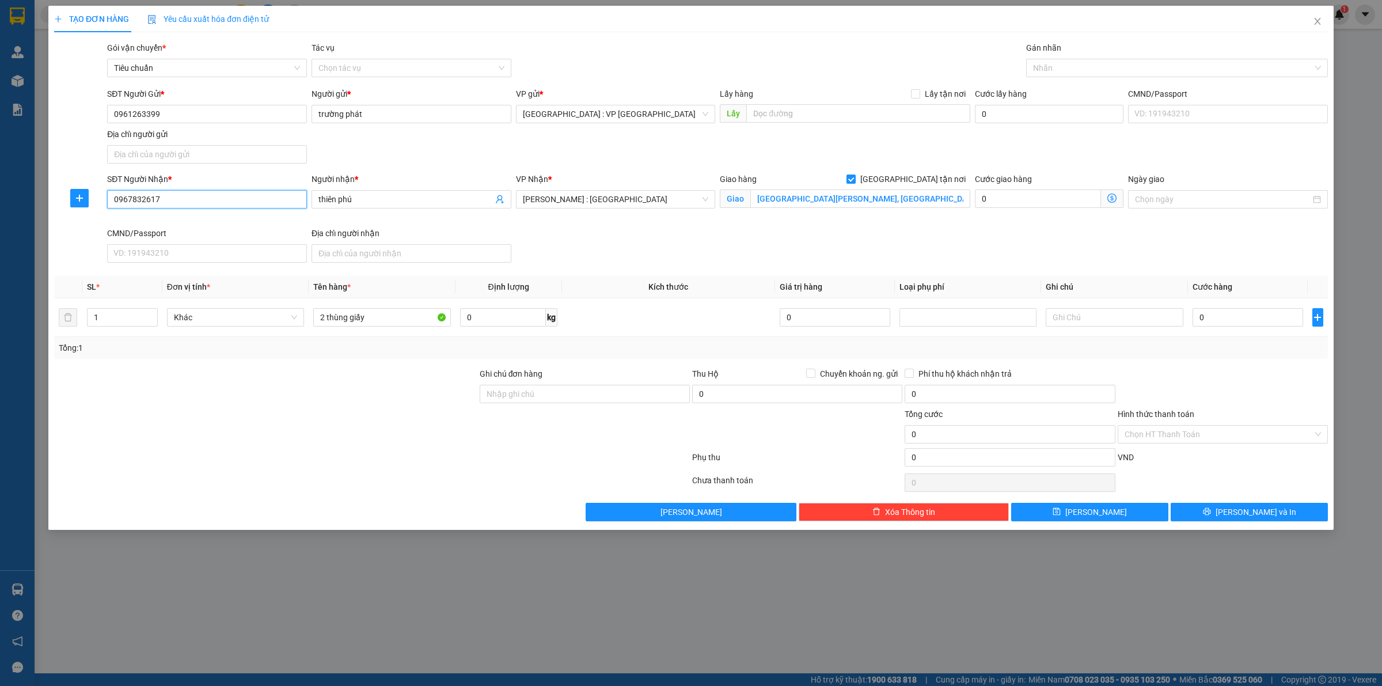
click at [211, 199] on input "0967832617" at bounding box center [207, 199] width 200 height 18
type input "0967832617"
click at [635, 228] on div "SĐT Người Nhận * 0967832617 Người nhận * thiên phú VP Nhận * [GEOGRAPHIC_DATA] …" at bounding box center [718, 220] width 1226 height 94
click at [117, 314] on input "1" at bounding box center [123, 317] width 70 height 17
click at [1101, 65] on div at bounding box center [1171, 68] width 284 height 14
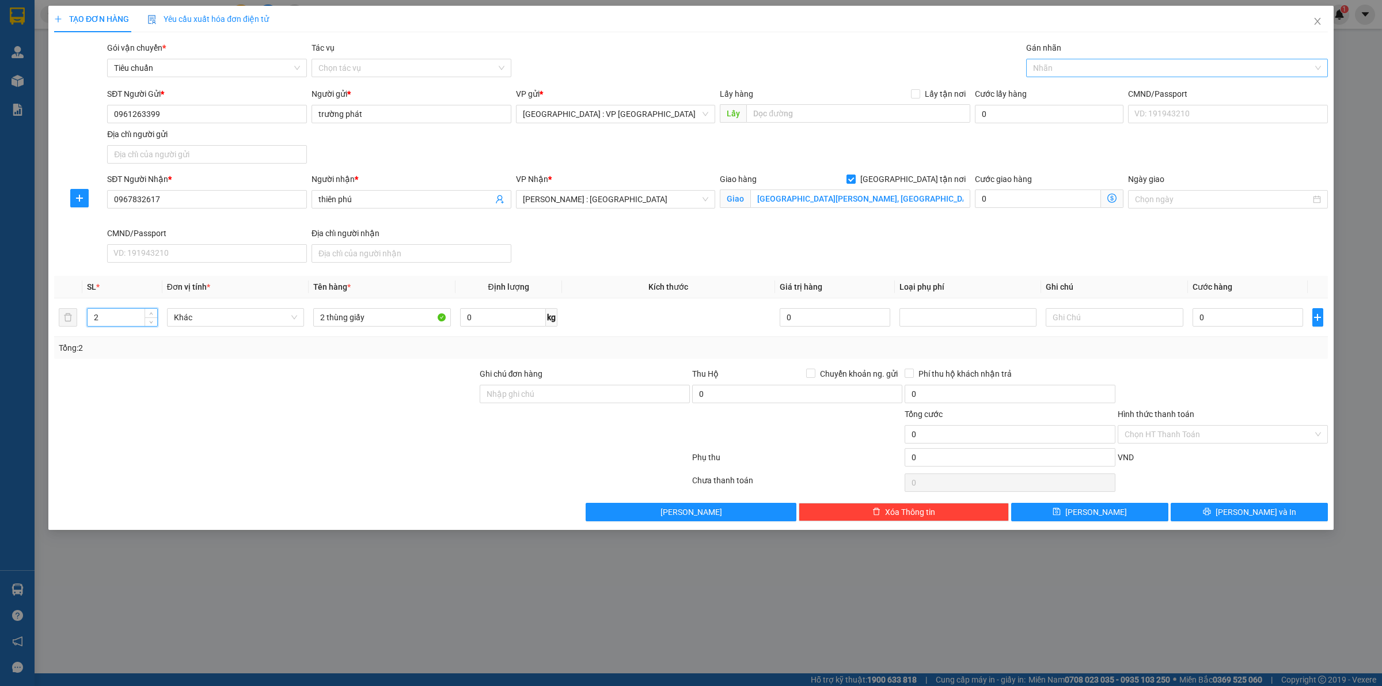
type input "2"
type input "mai"
click at [1141, 69] on div "[PERSON_NAME]" at bounding box center [1171, 68] width 284 height 14
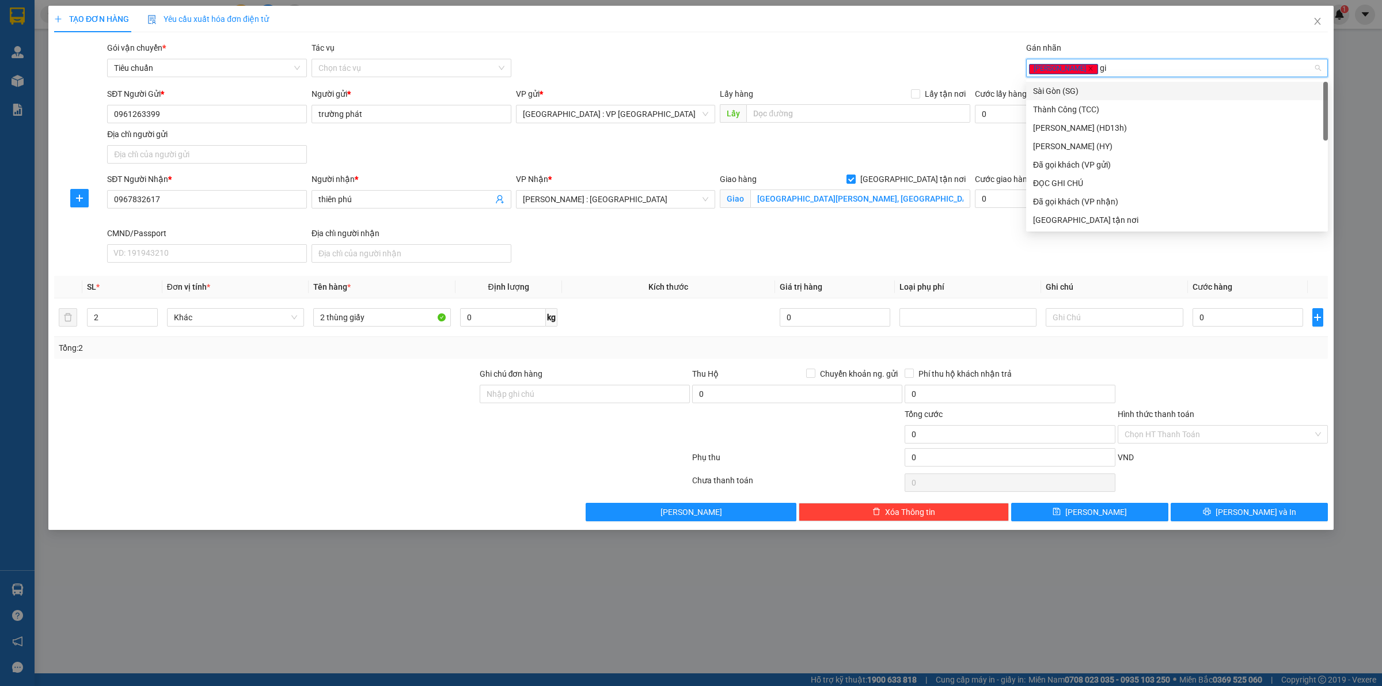
type input "gia"
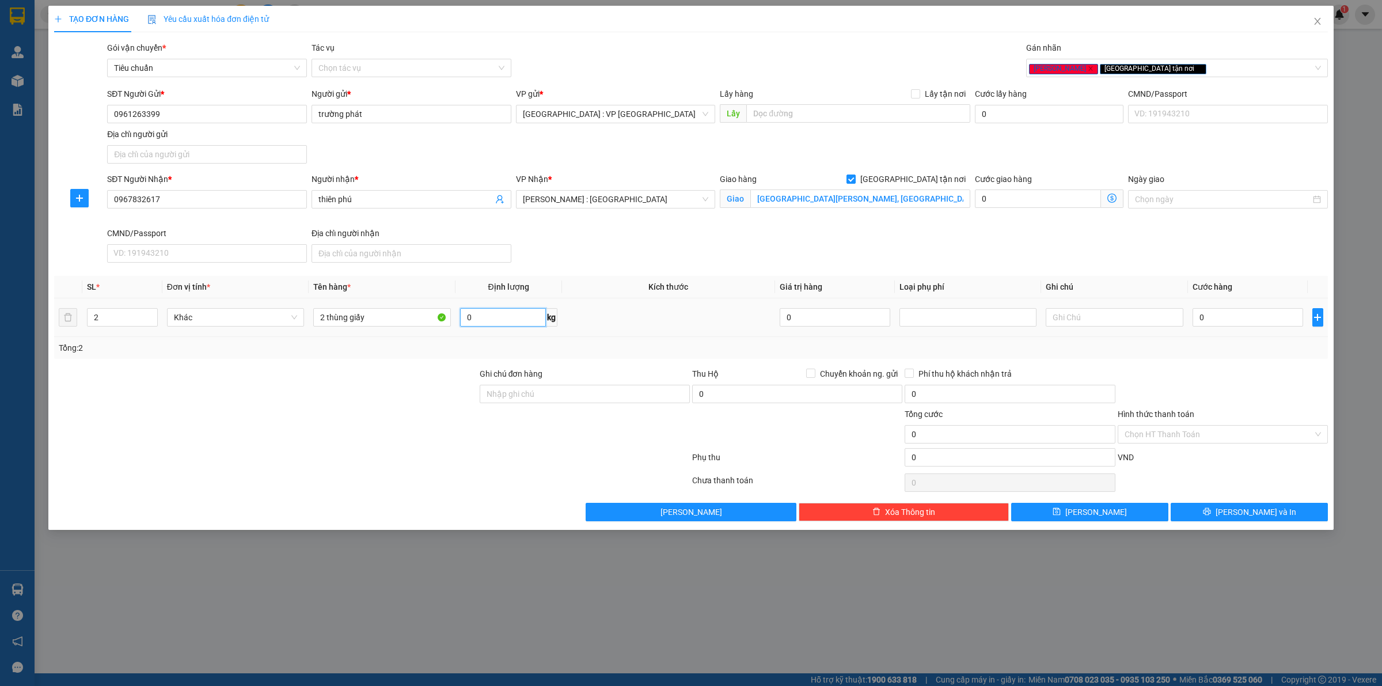
click at [506, 314] on input "0" at bounding box center [503, 317] width 86 height 18
type input "68"
click at [1245, 314] on input "0" at bounding box center [1248, 317] width 111 height 18
type input "4"
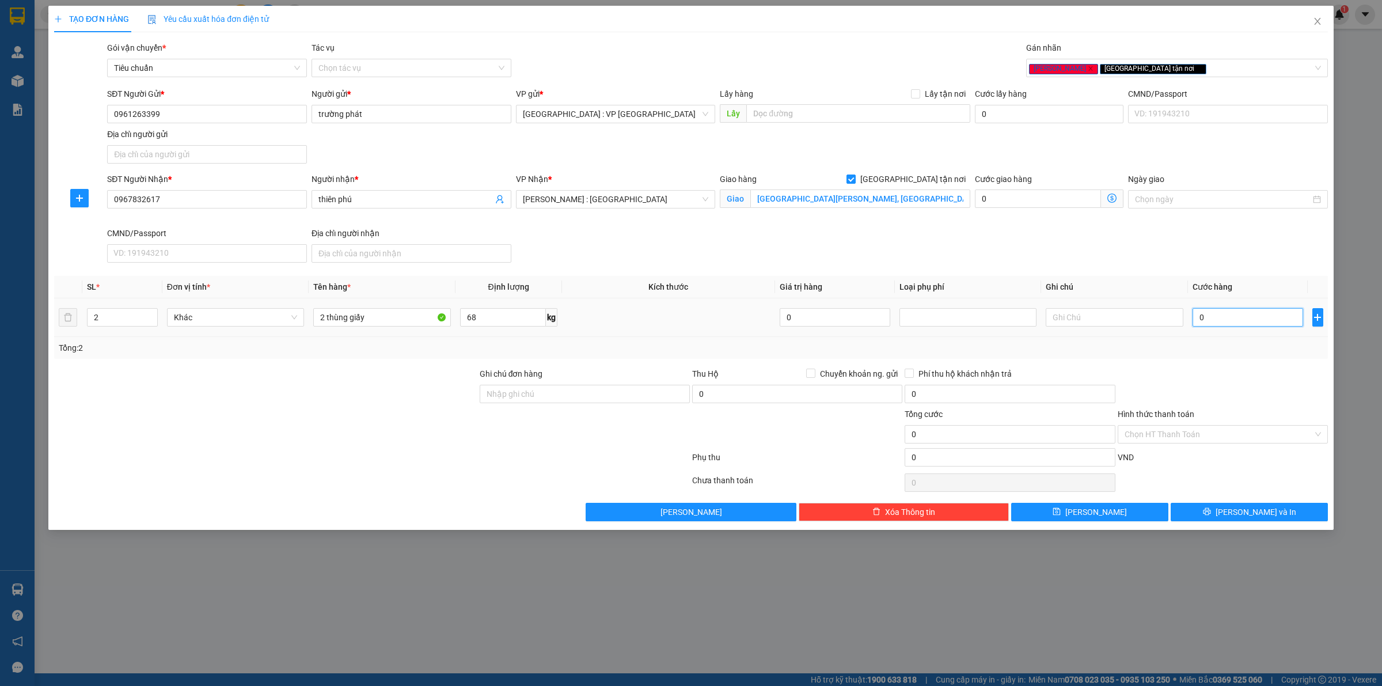
type input "4"
type input "46"
type input "460"
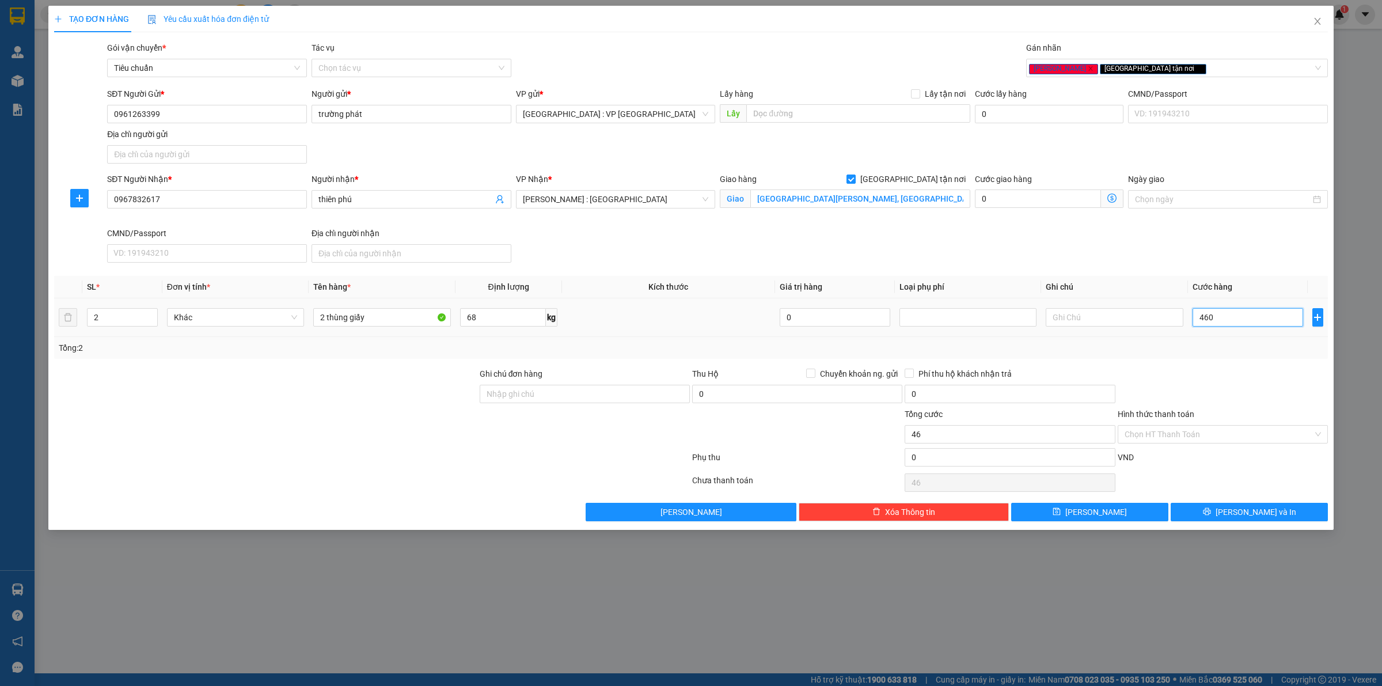
type input "460"
type input "4.600"
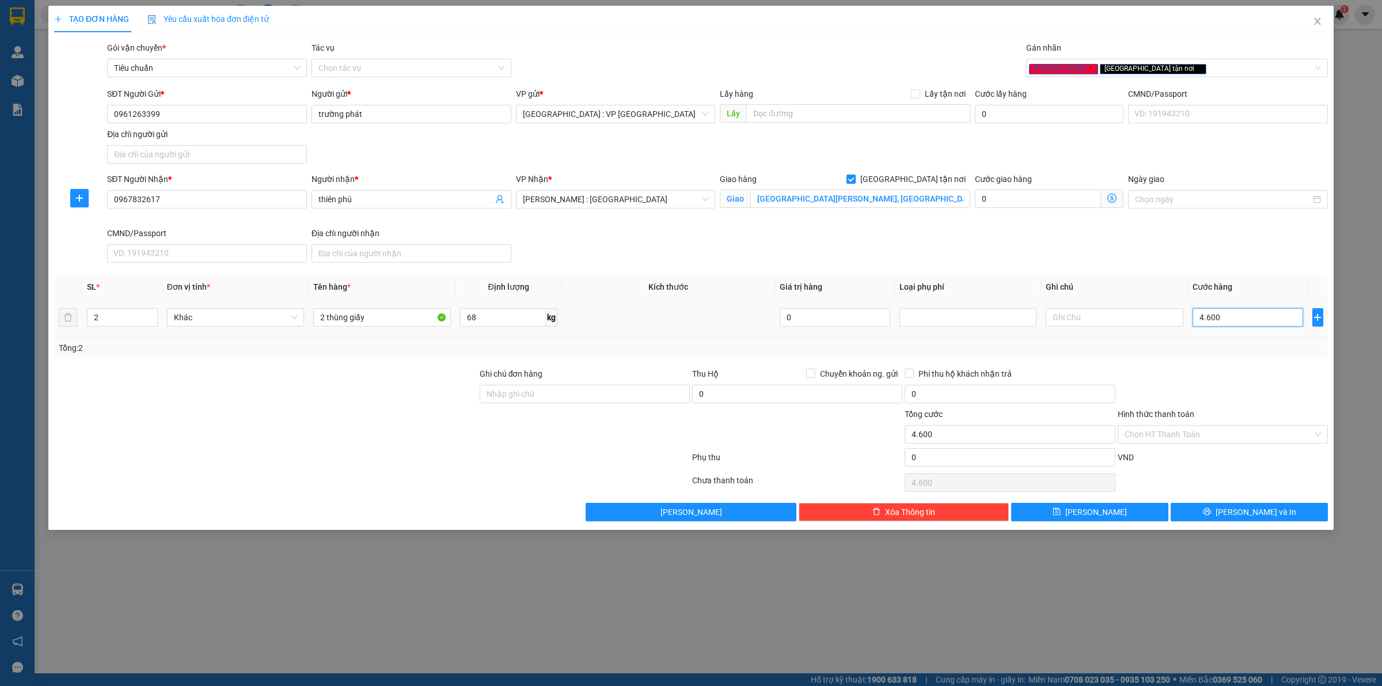
type input "46.000"
type input "460.000"
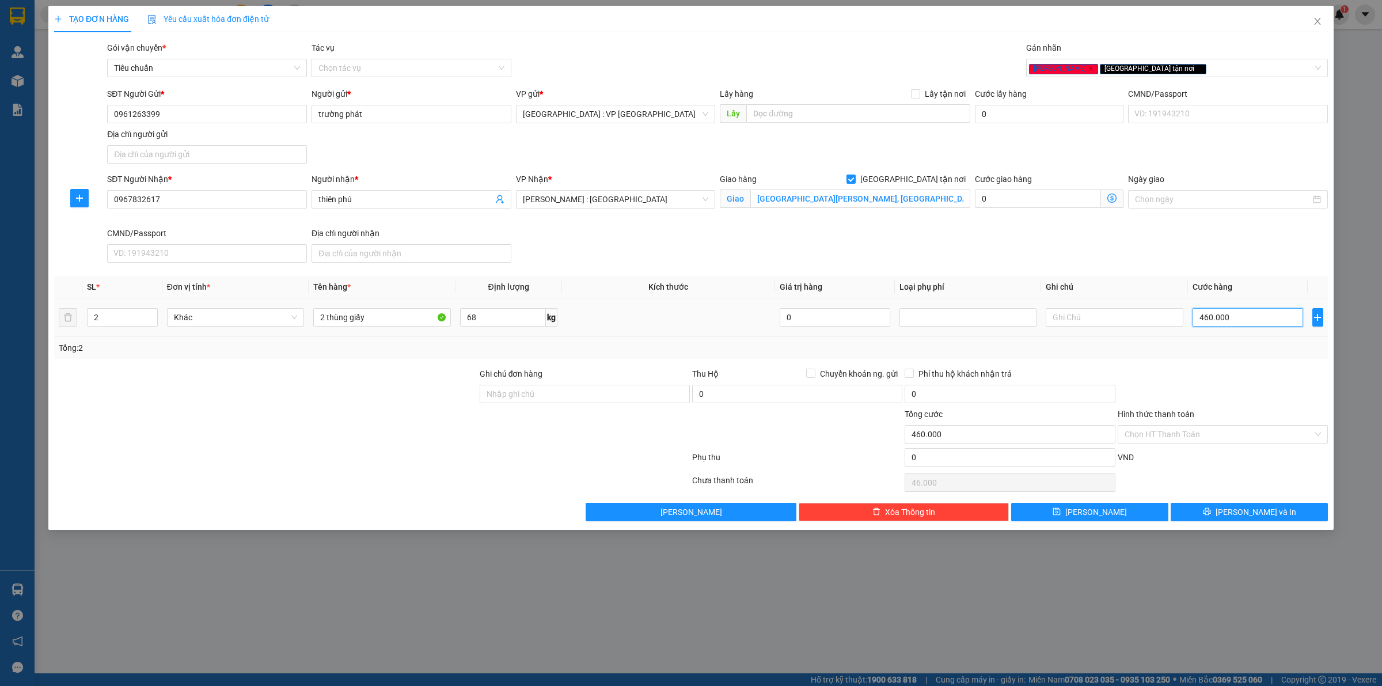
type input "460.000"
click at [1213, 373] on div at bounding box center [1223, 387] width 213 height 40
click at [1195, 509] on button "[PERSON_NAME] và In" at bounding box center [1249, 512] width 157 height 18
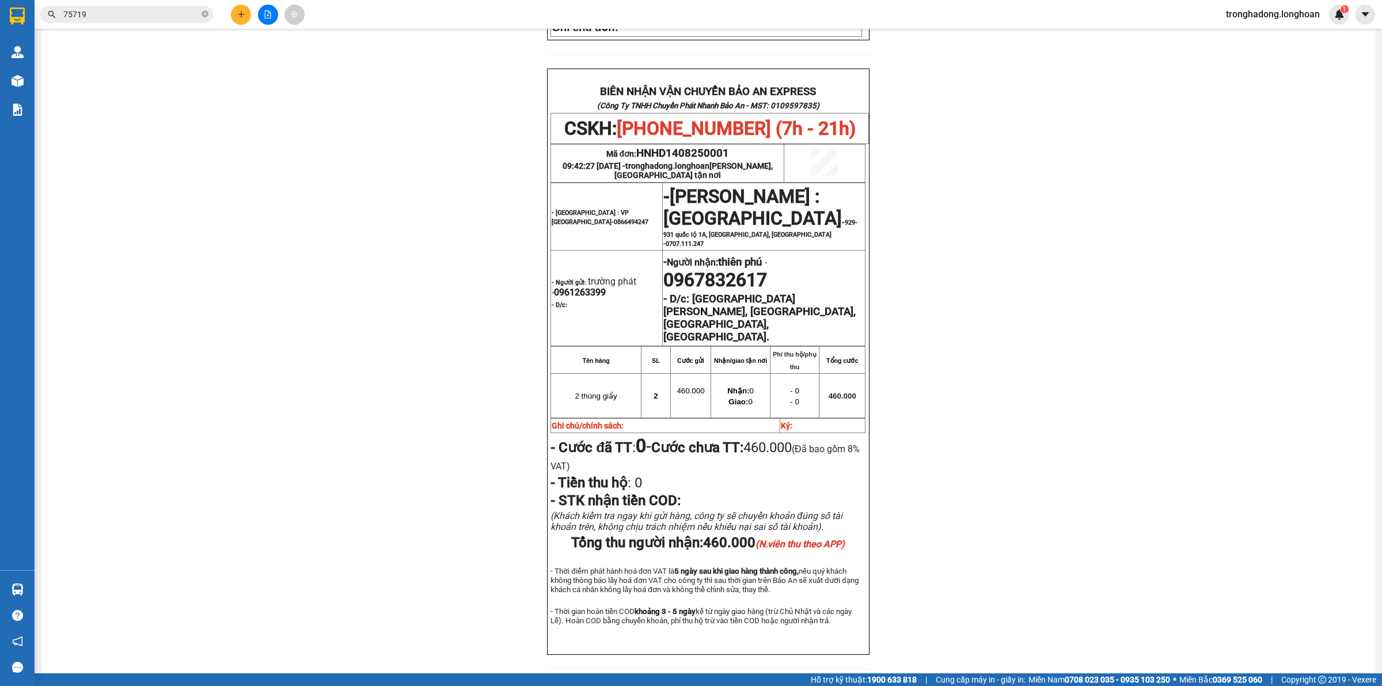
scroll to position [502, 0]
click at [943, 203] on div "PHIẾU DÁN LÊN HÀNG CSKH: [PHONE_NUMBER] CÔNG TY TNHH CHUYỂN PHÁT NHANH BẢO AN M…" at bounding box center [708, 141] width 1307 height 1087
drag, startPoint x: 468, startPoint y: 269, endPoint x: 407, endPoint y: 221, distance: 77.4
click at [446, 252] on div "PHIẾU DÁN LÊN HÀNG CSKH: [PHONE_NUMBER] CÔNG TY TNHH CHUYỂN PHÁT NHANH BẢO AN M…" at bounding box center [708, 141] width 1307 height 1087
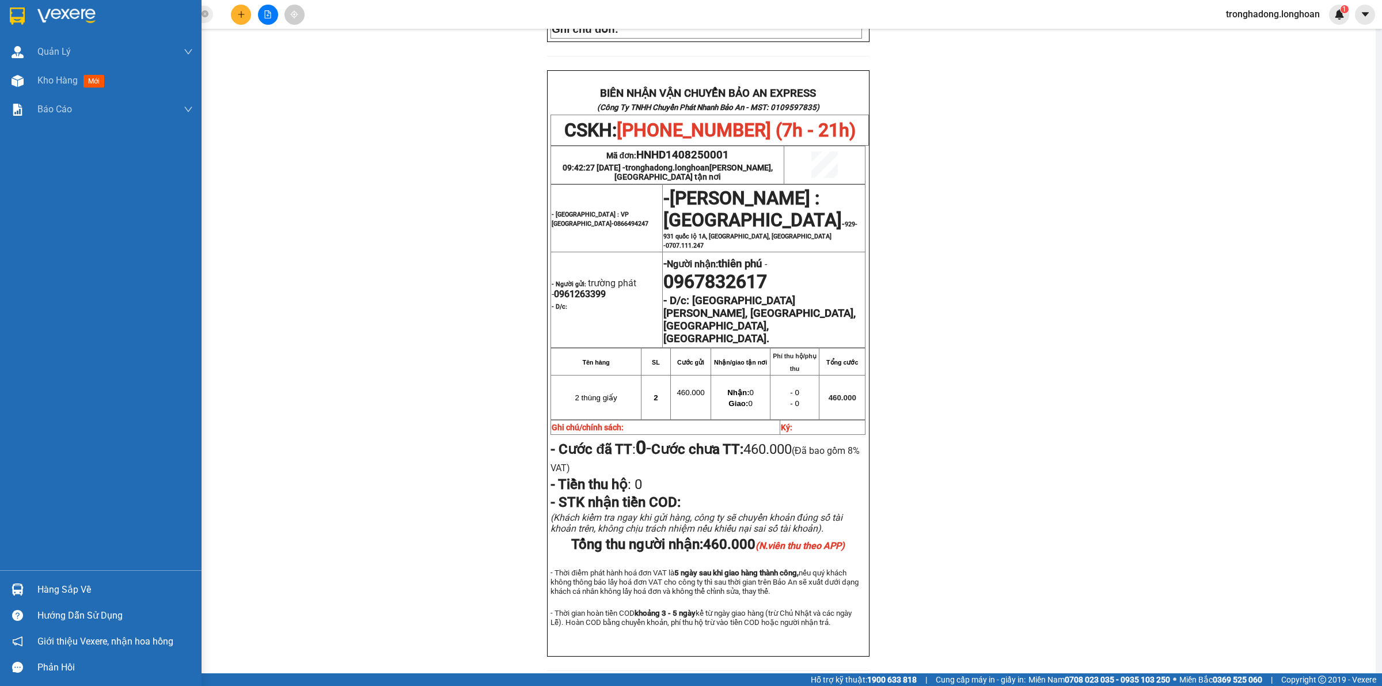
click at [20, 16] on img at bounding box center [17, 15] width 15 height 17
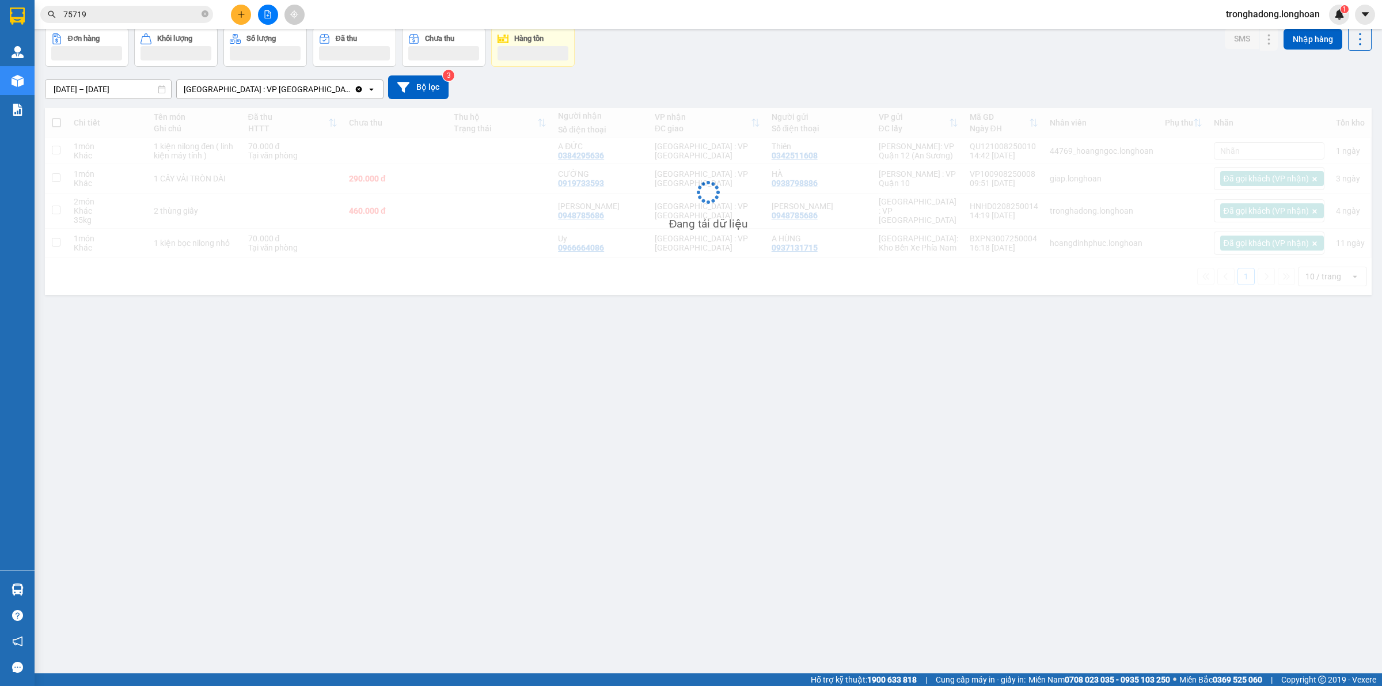
scroll to position [53, 0]
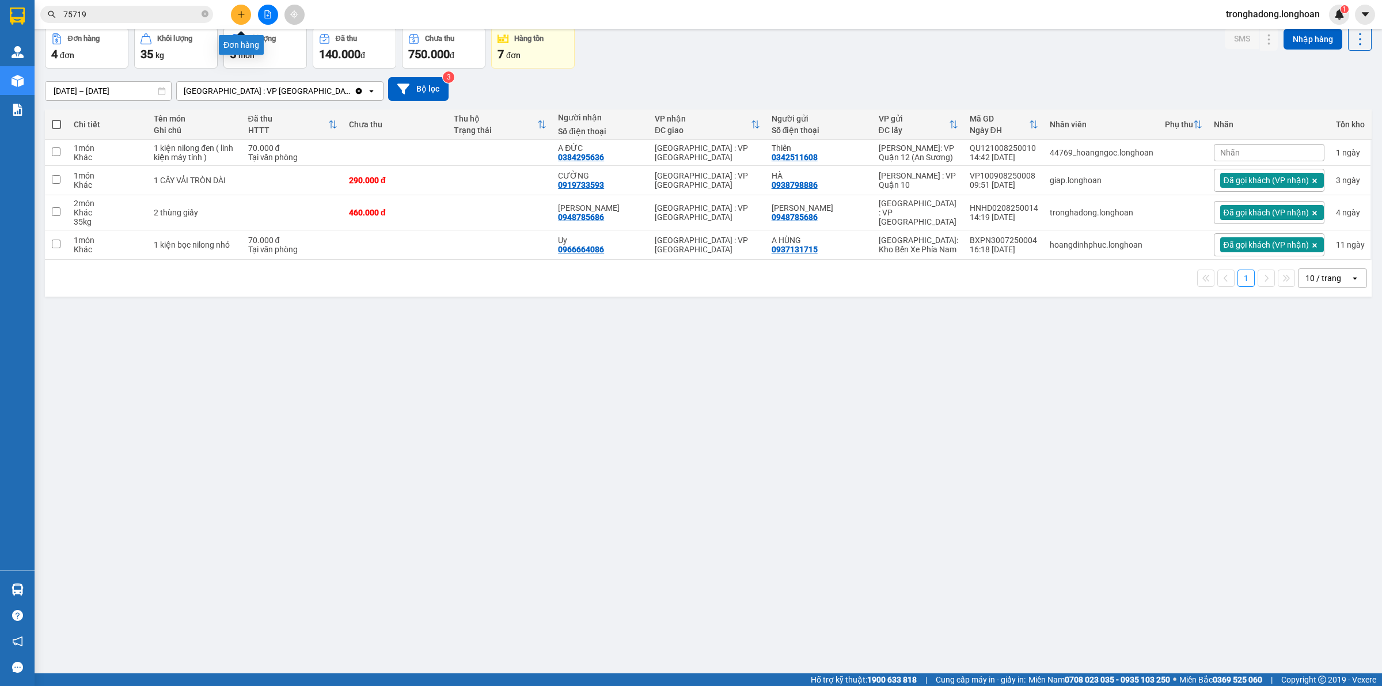
click at [242, 13] on icon "plus" at bounding box center [241, 14] width 8 height 8
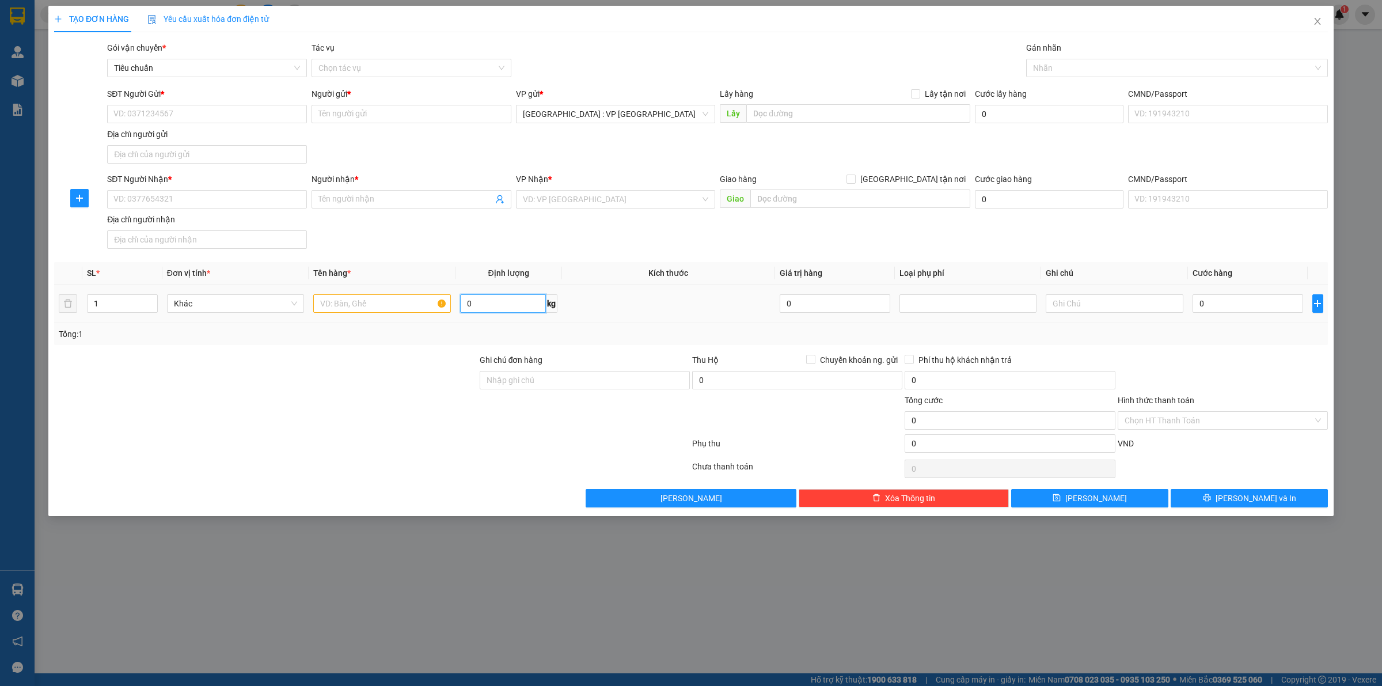
click at [496, 297] on input "0" at bounding box center [503, 303] width 86 height 18
type input "70"
click at [356, 294] on div at bounding box center [381, 303] width 137 height 23
click at [370, 315] on div at bounding box center [381, 303] width 137 height 23
click at [363, 297] on input "text" at bounding box center [381, 303] width 137 height 18
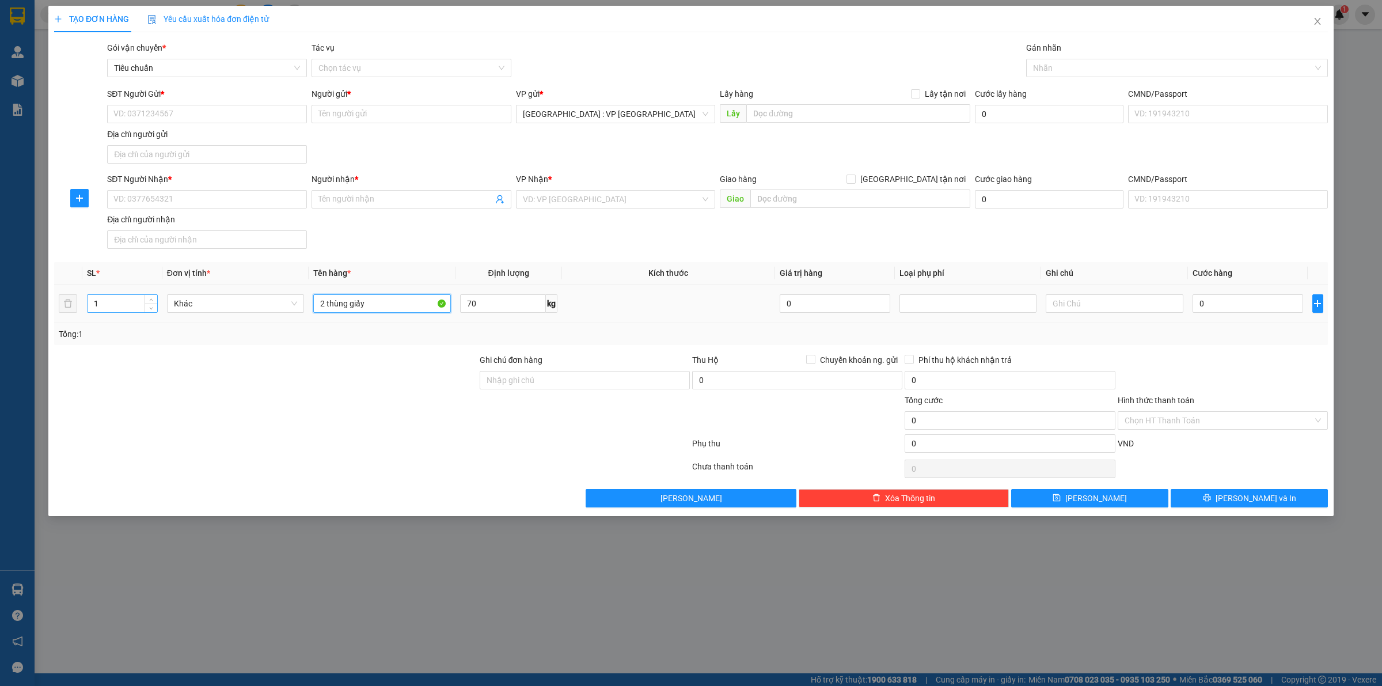
type input "2 thùng giấy"
click at [125, 311] on input "1" at bounding box center [123, 303] width 70 height 17
type input "2"
click at [223, 111] on input "SĐT Người Gửi *" at bounding box center [207, 114] width 200 height 18
type input "0947099355"
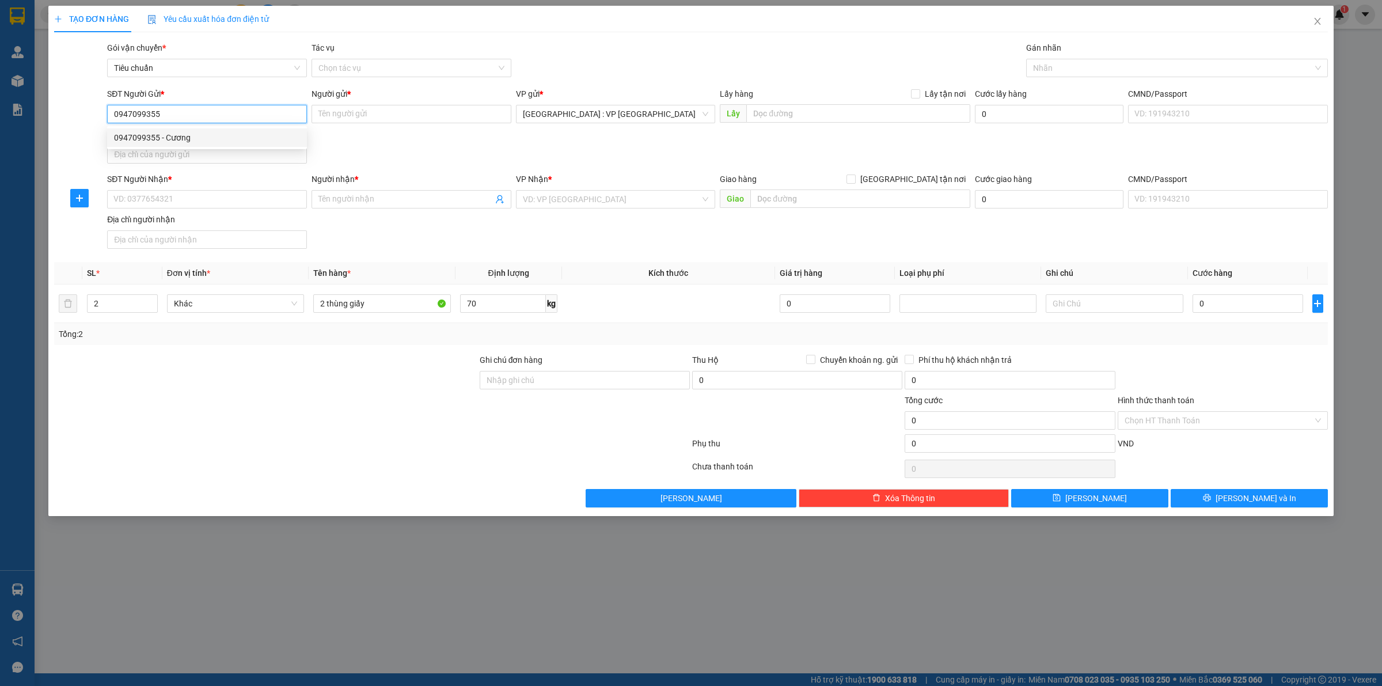
type input "Cương"
checkbox input "true"
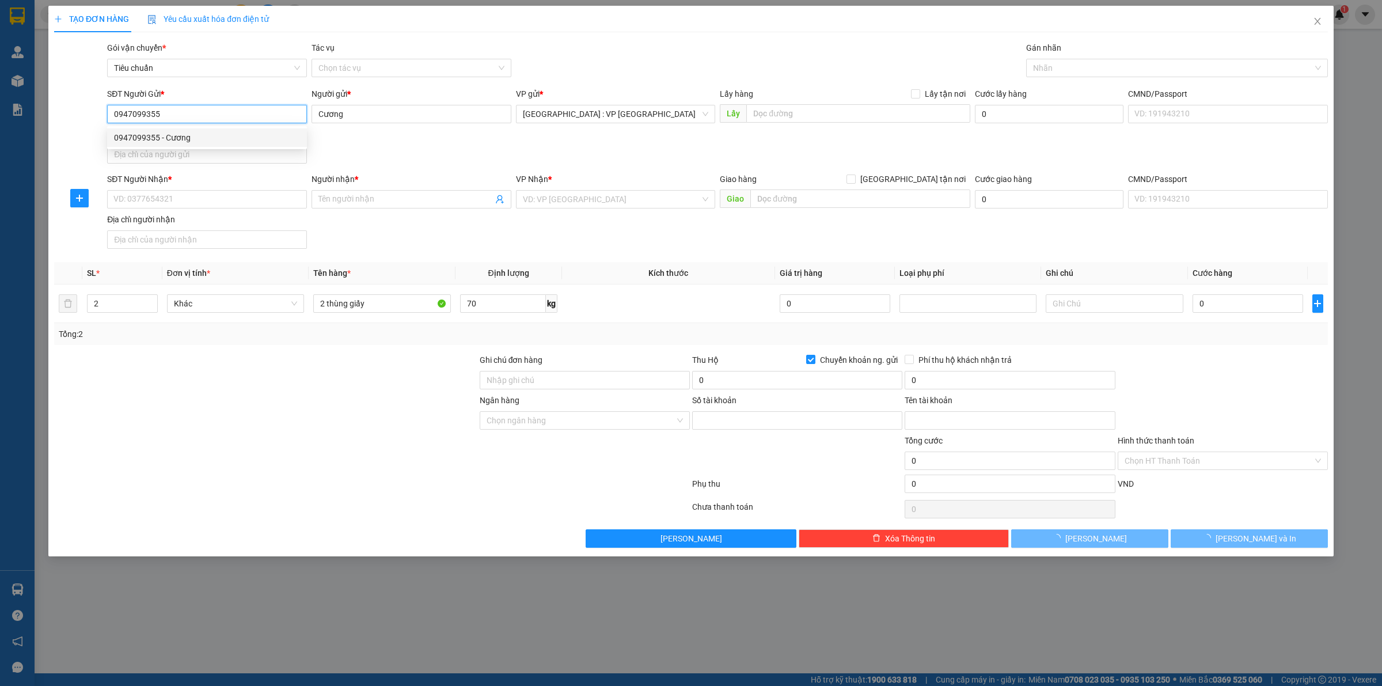
type input "9810130091993"
type input "[PERSON_NAME]"
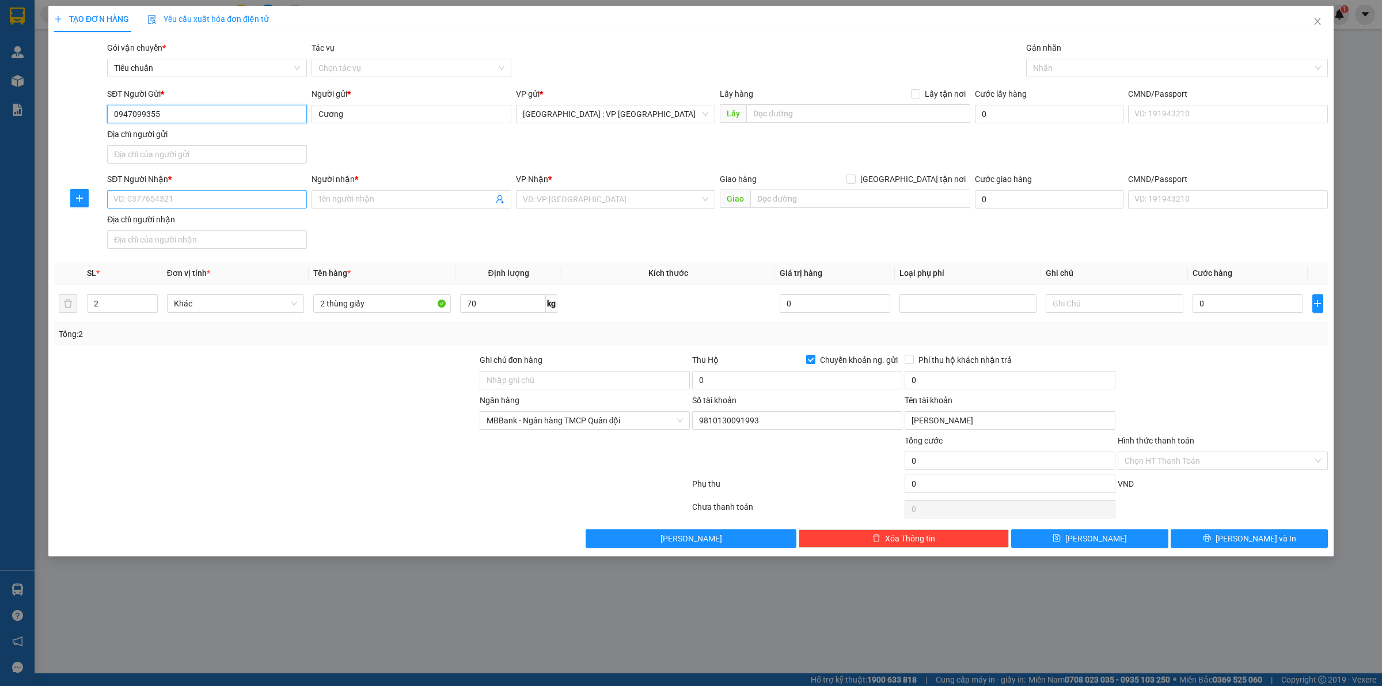
type input "0947099355"
click at [200, 195] on input "SĐT Người Nhận *" at bounding box center [207, 199] width 200 height 18
type input "0393362305"
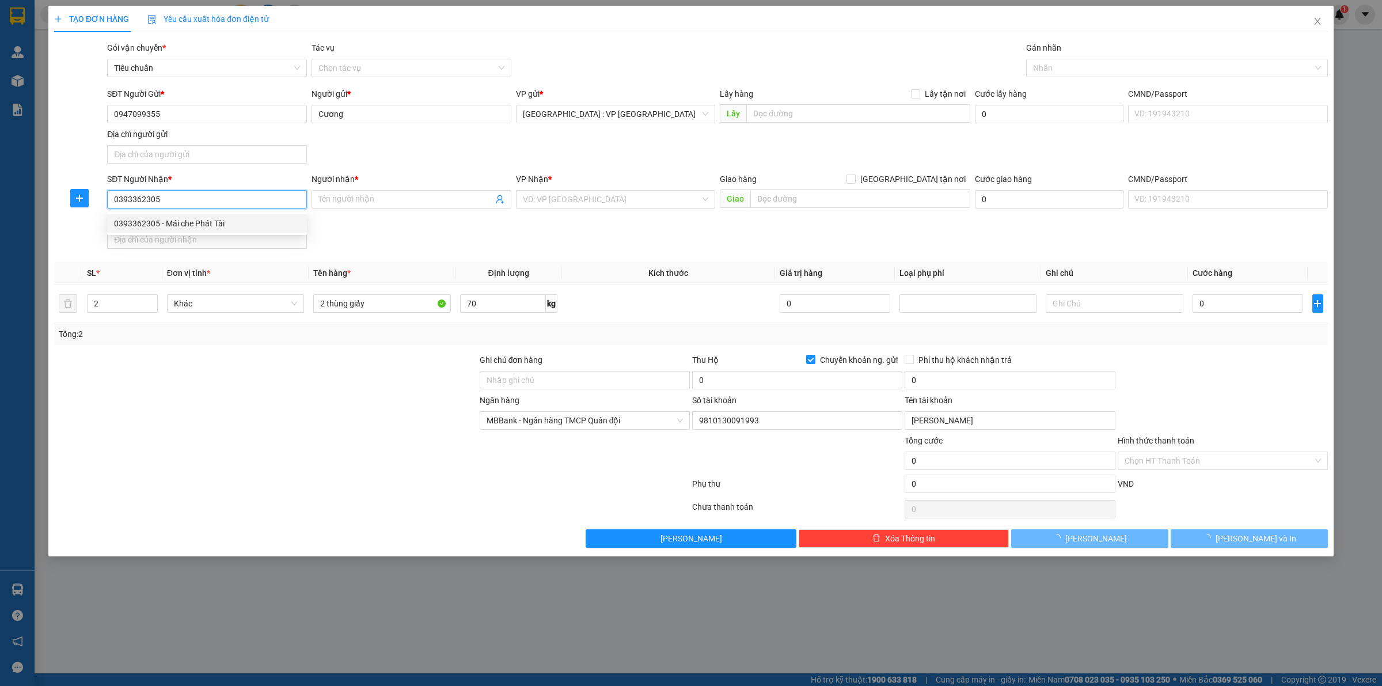
type input "Mái che Phát Tài"
checkbox input "true"
type input "87 Hai bà Trưng, [GEOGRAPHIC_DATA], [GEOGRAPHIC_DATA], [GEOGRAPHIC_DATA]"
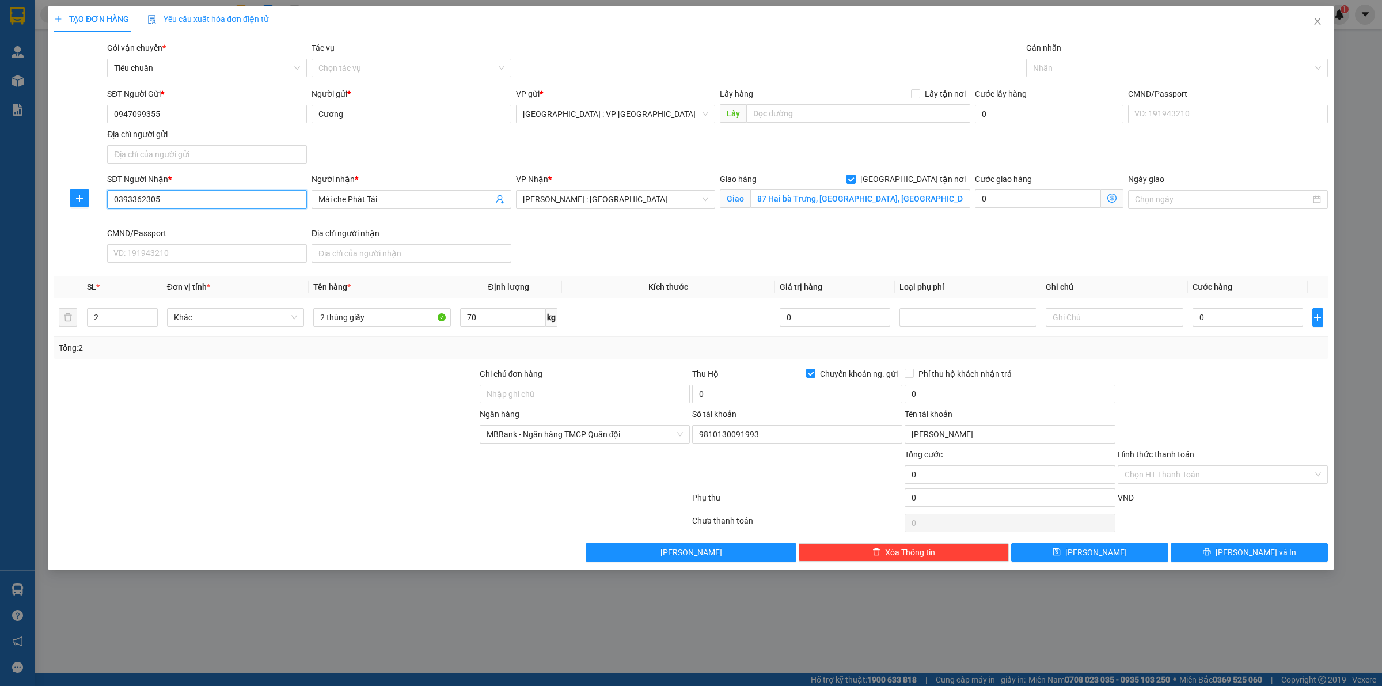
type input "0393362305"
click at [644, 245] on div "SĐT Người Nhận * 0393362305 0393362305 Người nhận * Mái che Phát Tài VP Nhận * …" at bounding box center [718, 220] width 1226 height 94
click at [1060, 70] on div at bounding box center [1171, 68] width 284 height 14
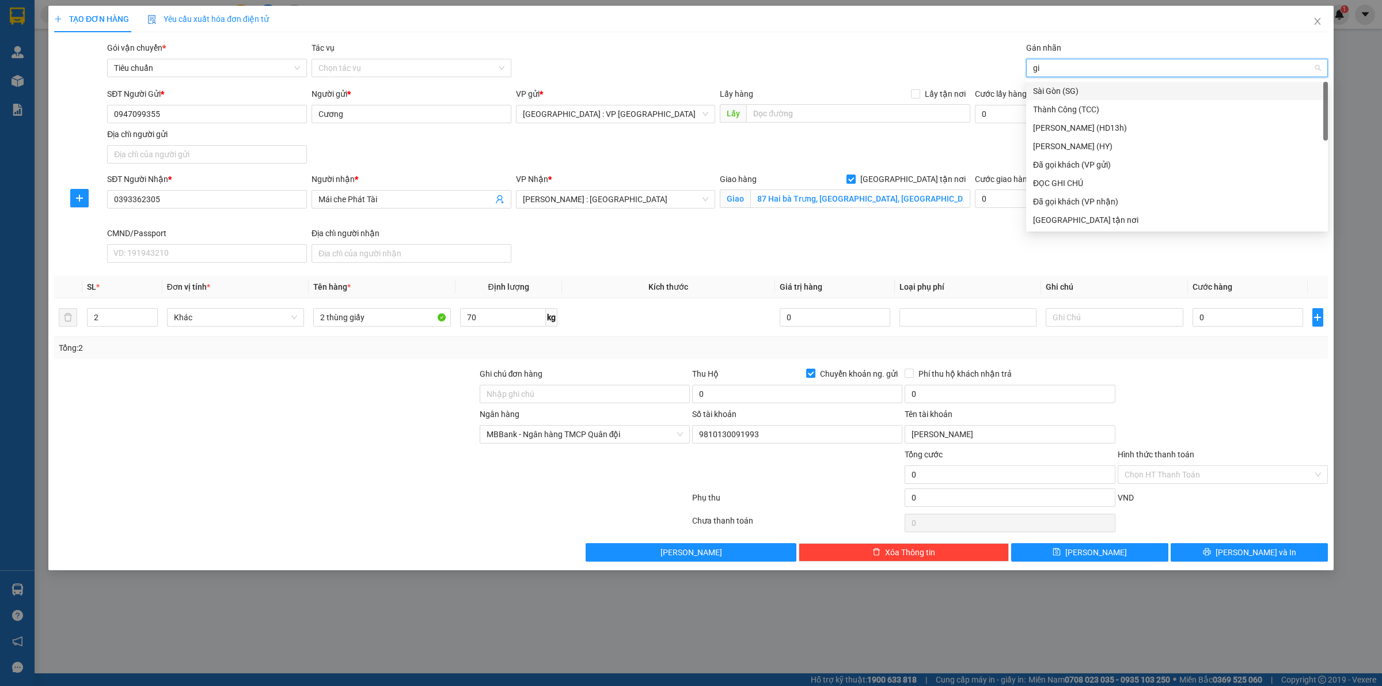
type input "gia"
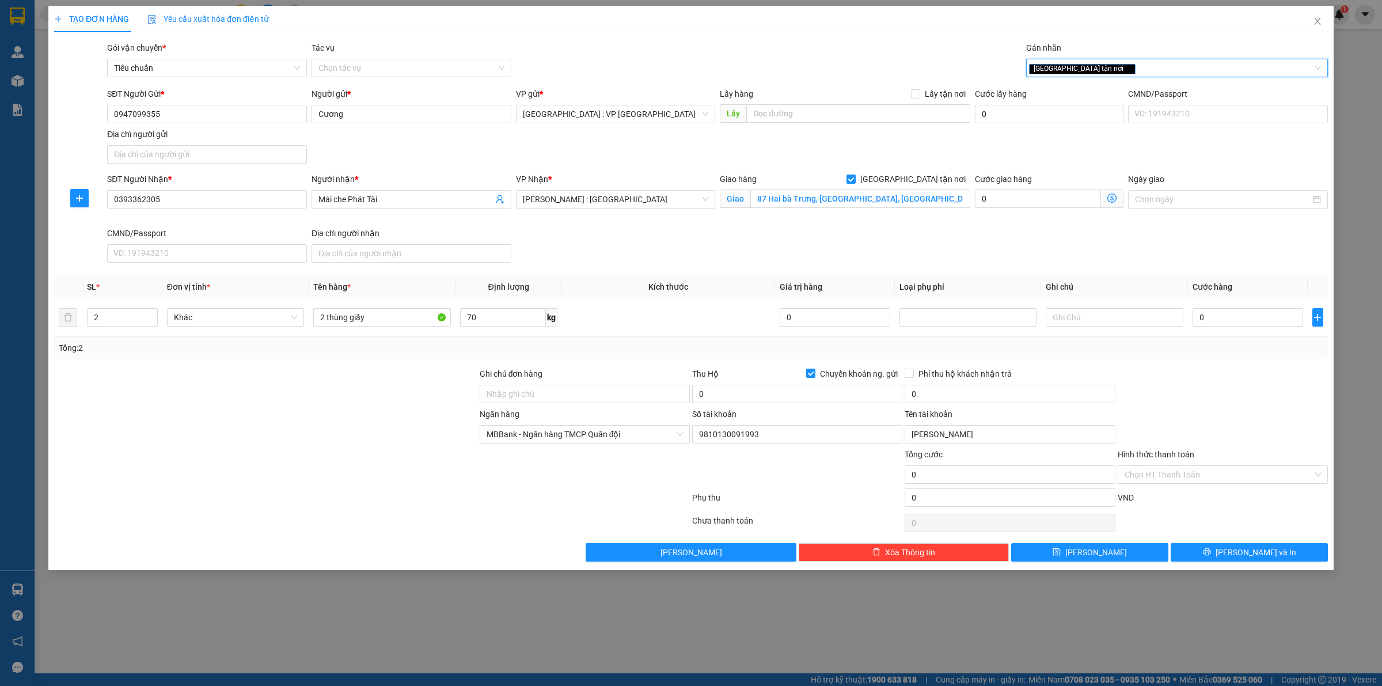
click at [591, 265] on div "SĐT Người Nhận * 0393362305 Người nhận * Mái che Phát Tài VP Nhận * [GEOGRAPHIC…" at bounding box center [718, 220] width 1226 height 94
click at [1245, 318] on input "0" at bounding box center [1248, 317] width 111 height 18
type input "5"
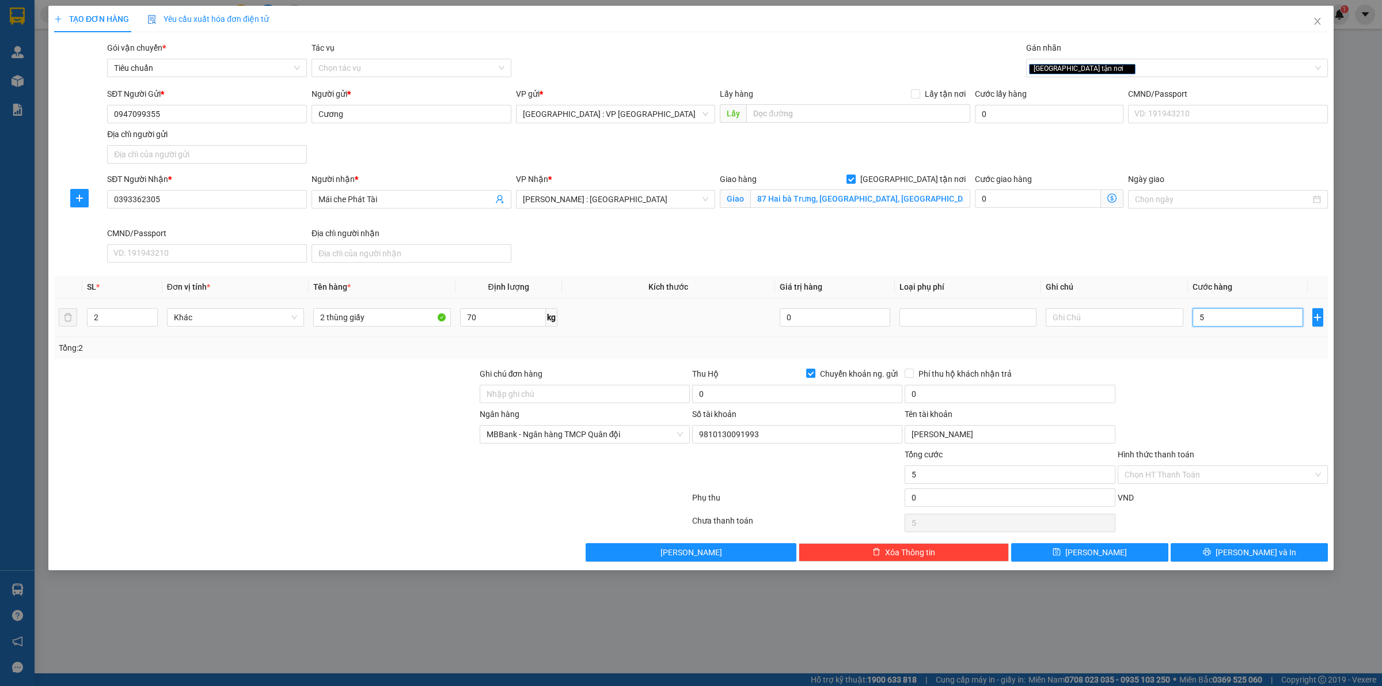
type input "50"
type input "500"
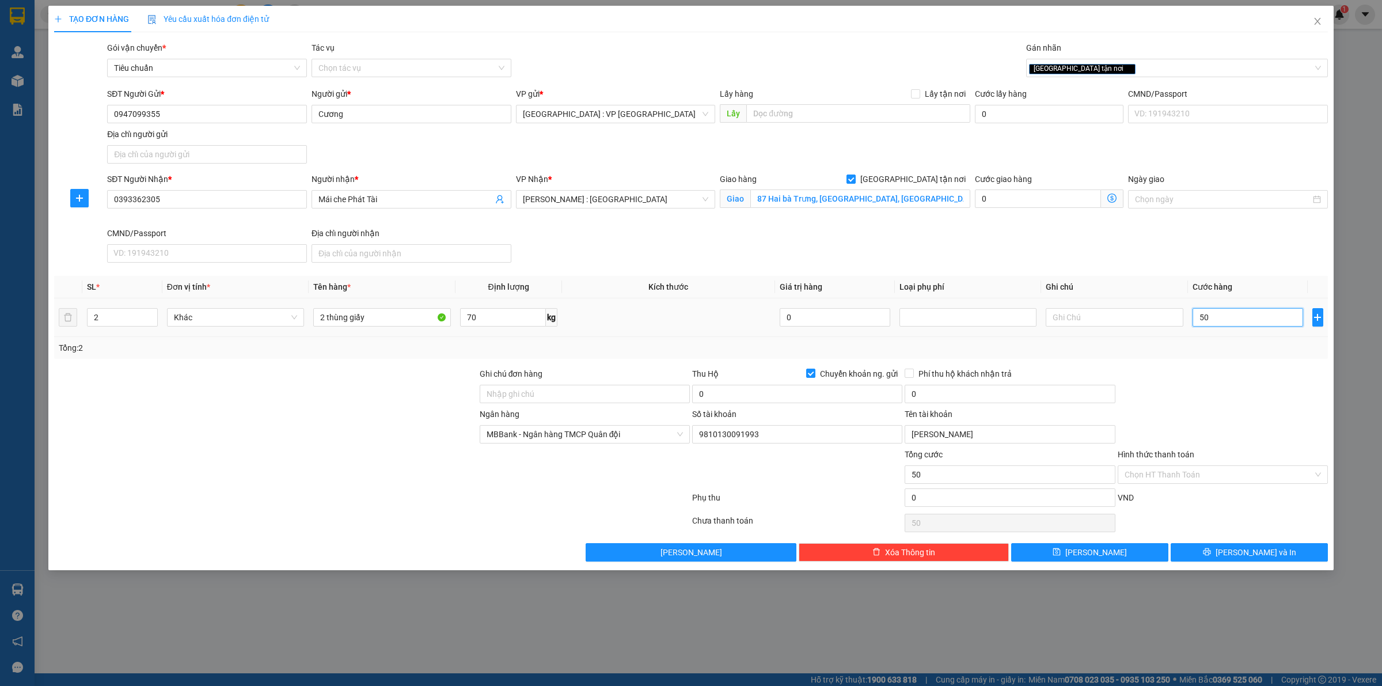
type input "500"
type input "5.000"
type input "50.000"
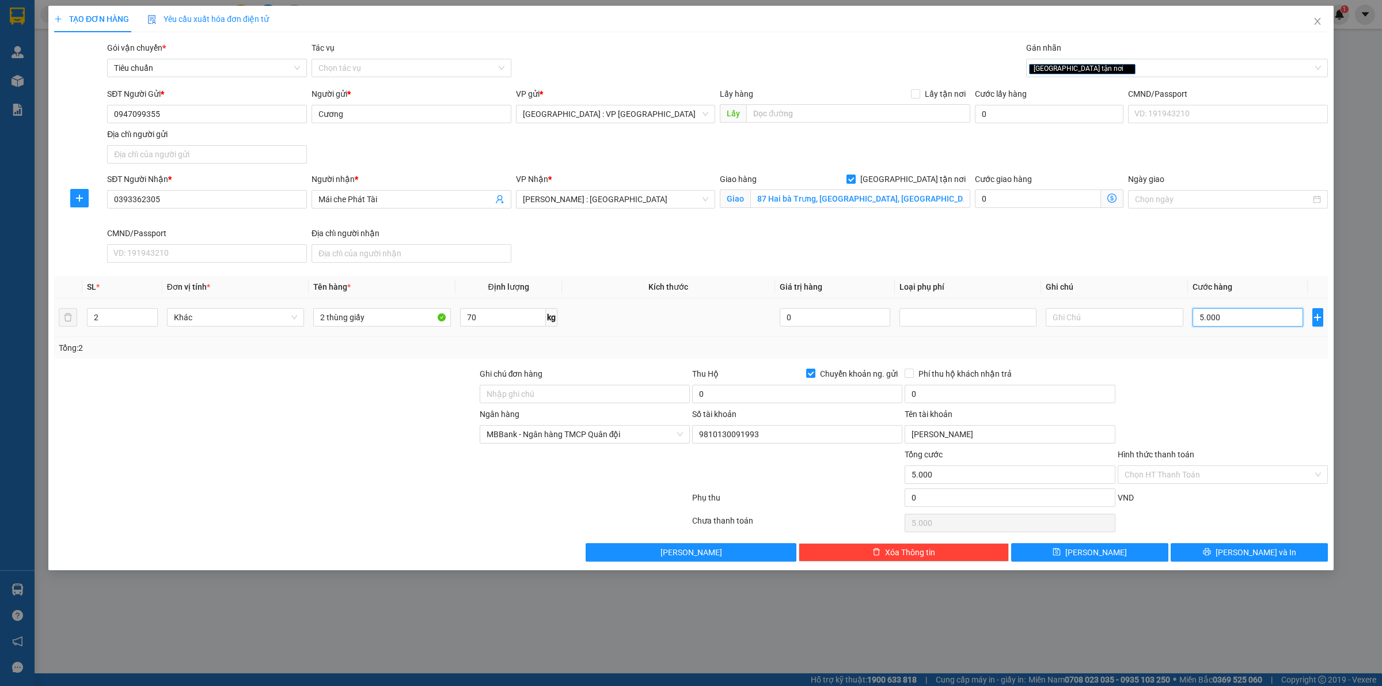
type input "50.000"
type input "500.000"
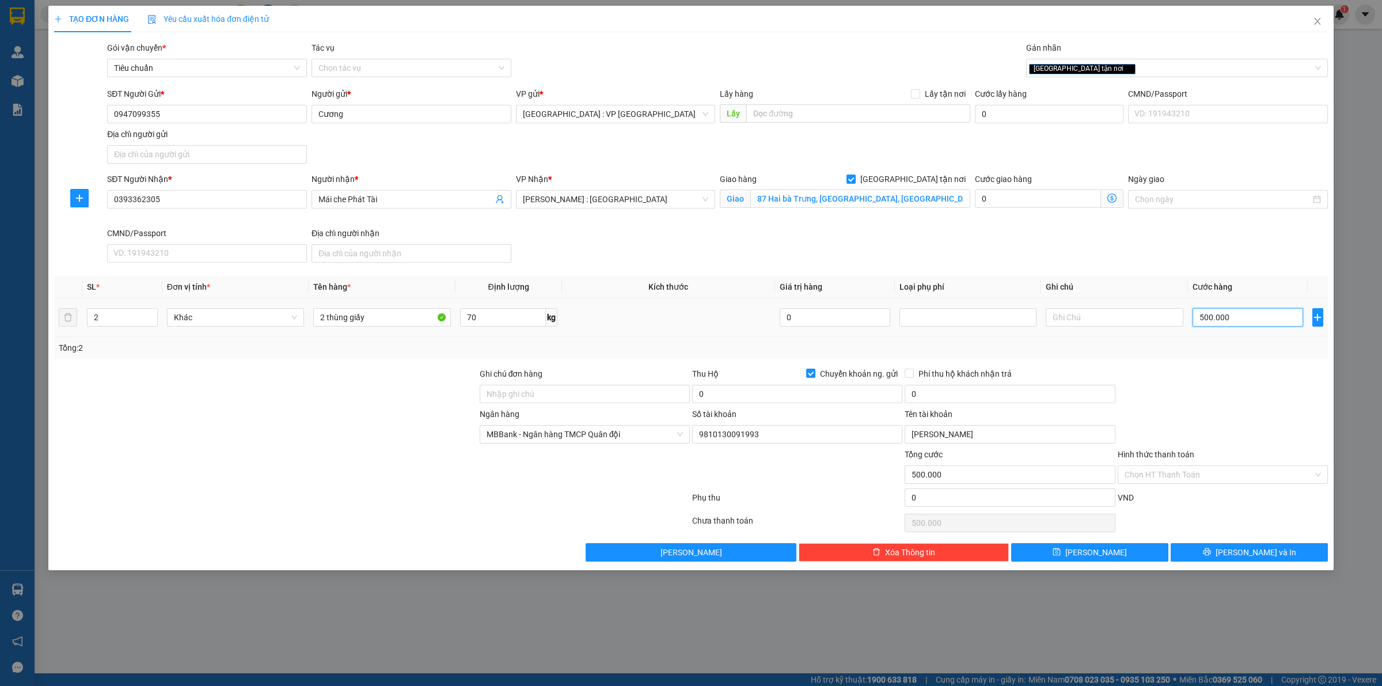
type input "500.000"
click at [752, 321] on td at bounding box center [668, 317] width 213 height 39
click at [730, 399] on input "0" at bounding box center [797, 394] width 210 height 18
click at [811, 377] on input "Chuyển khoản ng. gửi" at bounding box center [810, 373] width 8 height 8
checkbox input "false"
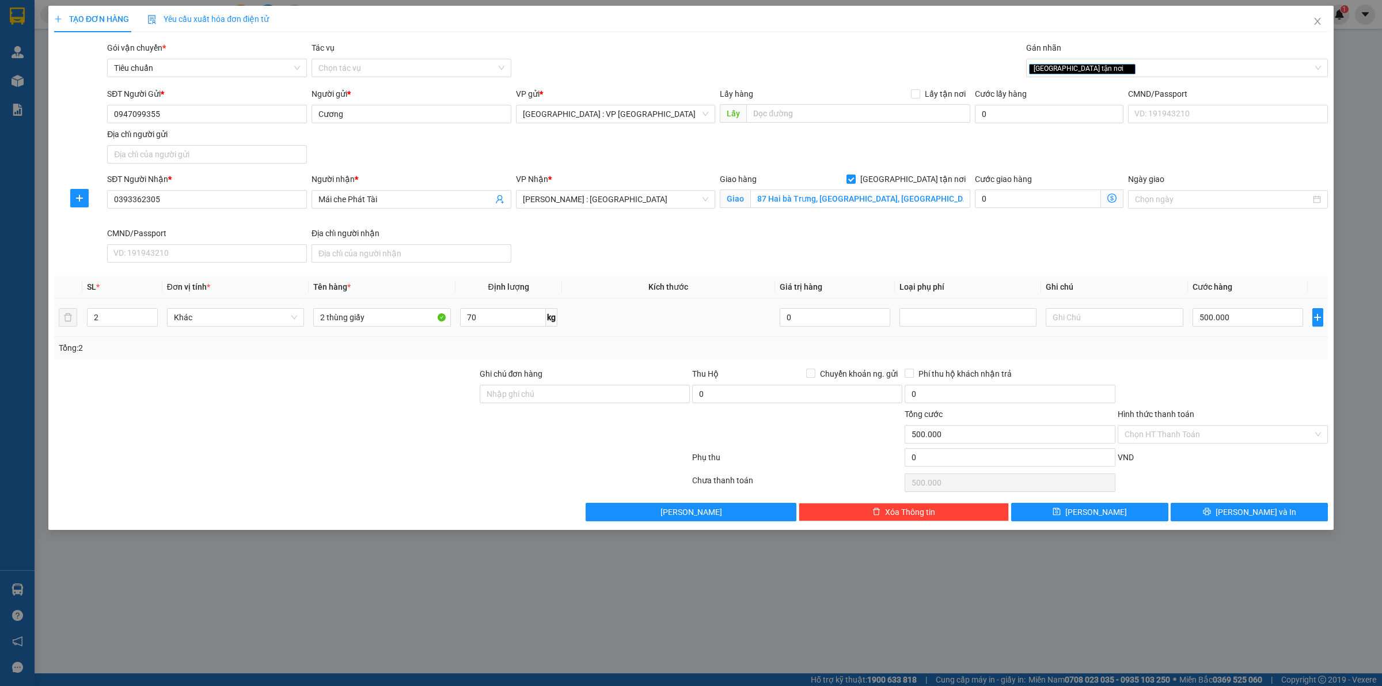
click at [713, 337] on td at bounding box center [668, 317] width 213 height 39
click at [1236, 361] on div "Transit Pickup Surcharge Ids Transit Deliver Surcharge Ids Transit Deliver Surc…" at bounding box center [691, 281] width 1274 height 480
drag, startPoint x: 1231, startPoint y: 519, endPoint x: 1211, endPoint y: 474, distance: 49.5
click at [1211, 474] on div "Transit Pickup Surcharge Ids Transit Deliver Surcharge Ids Transit Deliver Surc…" at bounding box center [691, 281] width 1274 height 480
click at [1211, 514] on icon "printer" at bounding box center [1206, 511] width 7 height 7
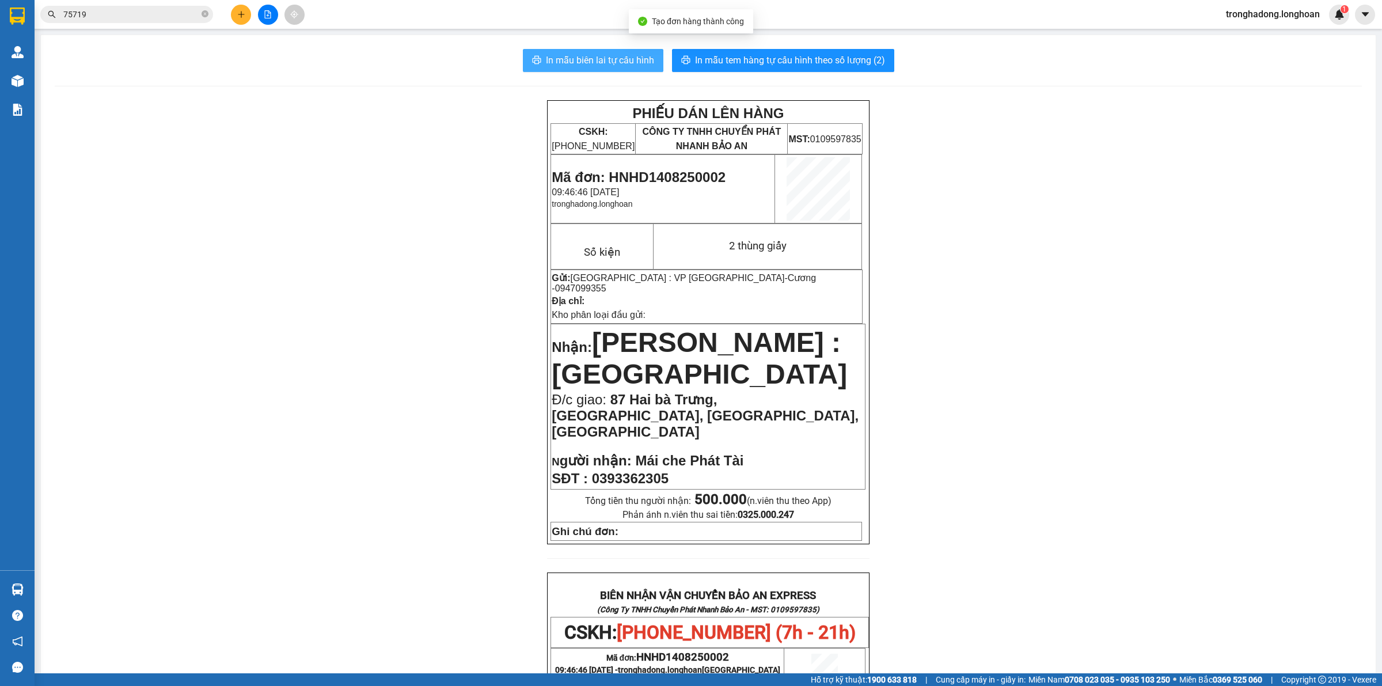
drag, startPoint x: 593, startPoint y: 56, endPoint x: 467, endPoint y: 193, distance: 185.8
click at [467, 193] on div "In mẫu biên lai tự cấu hình In mẫu tem hàng tự cấu hình theo số lượng (2) PHIẾU…" at bounding box center [708, 618] width 1335 height 1166
click at [467, 193] on div "PHIẾU DÁN LÊN HÀNG CSKH: [PHONE_NUMBER] CÔNG TY TNHH CHUYỂN PHÁT NHANH BẢO AN M…" at bounding box center [708, 643] width 1307 height 1087
click at [442, 214] on div "PHIẾU DÁN LÊN HÀNG CSKH: [PHONE_NUMBER] CÔNG TY TNHH CHUYỂN PHÁT NHANH BẢO AN M…" at bounding box center [708, 643] width 1307 height 1087
click at [488, 234] on div "PHIẾU DÁN LÊN HÀNG CSKH: [PHONE_NUMBER] CÔNG TY TNHH CHUYỂN PHÁT NHANH BẢO AN M…" at bounding box center [708, 643] width 1307 height 1087
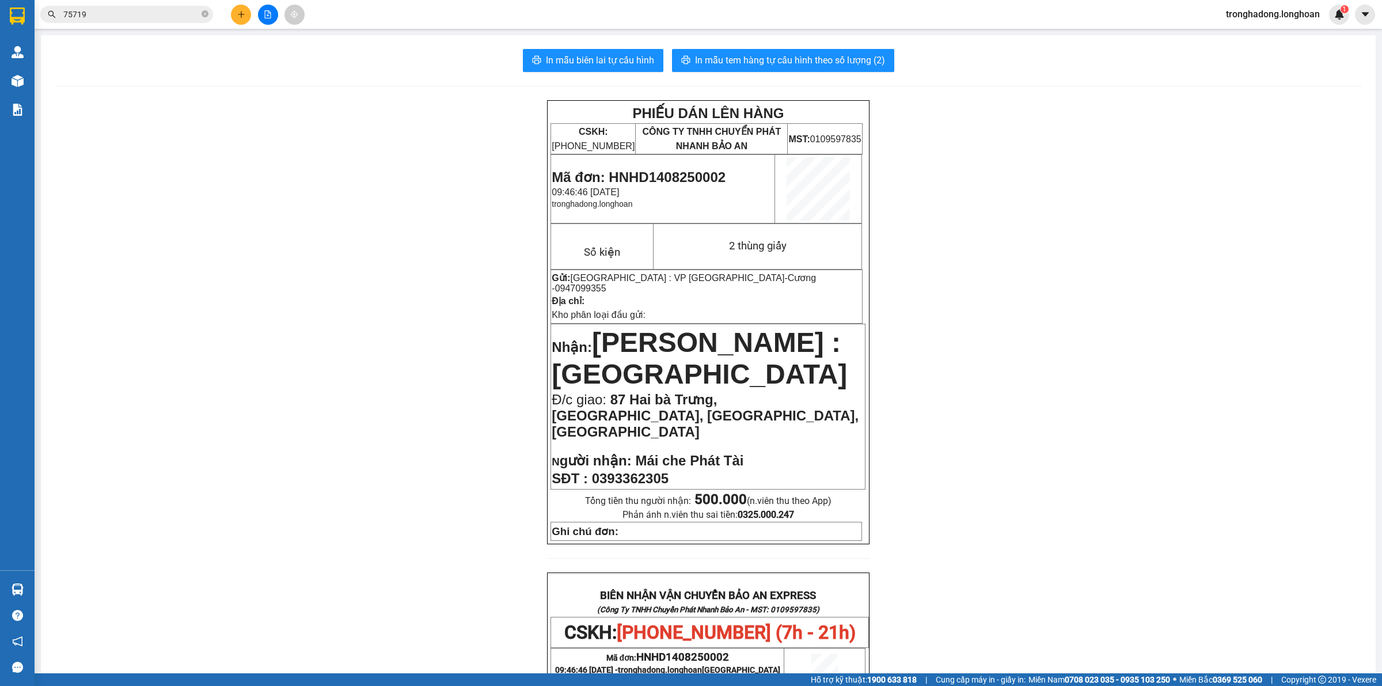
click at [488, 239] on div "PHIẾU DÁN LÊN HÀNG CSKH: [PHONE_NUMBER] CÔNG TY TNHH CHUYỂN PHÁT NHANH BẢO AN M…" at bounding box center [708, 643] width 1307 height 1087
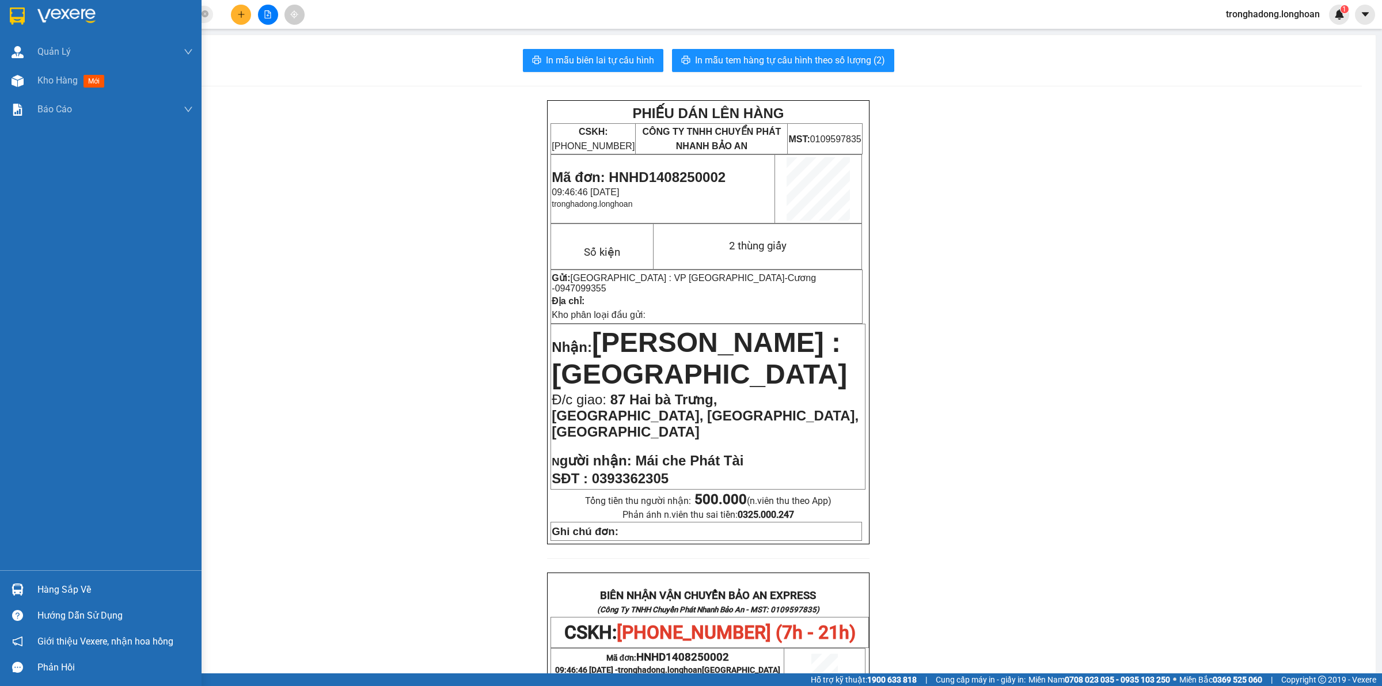
click at [7, 21] on div at bounding box center [17, 16] width 20 height 20
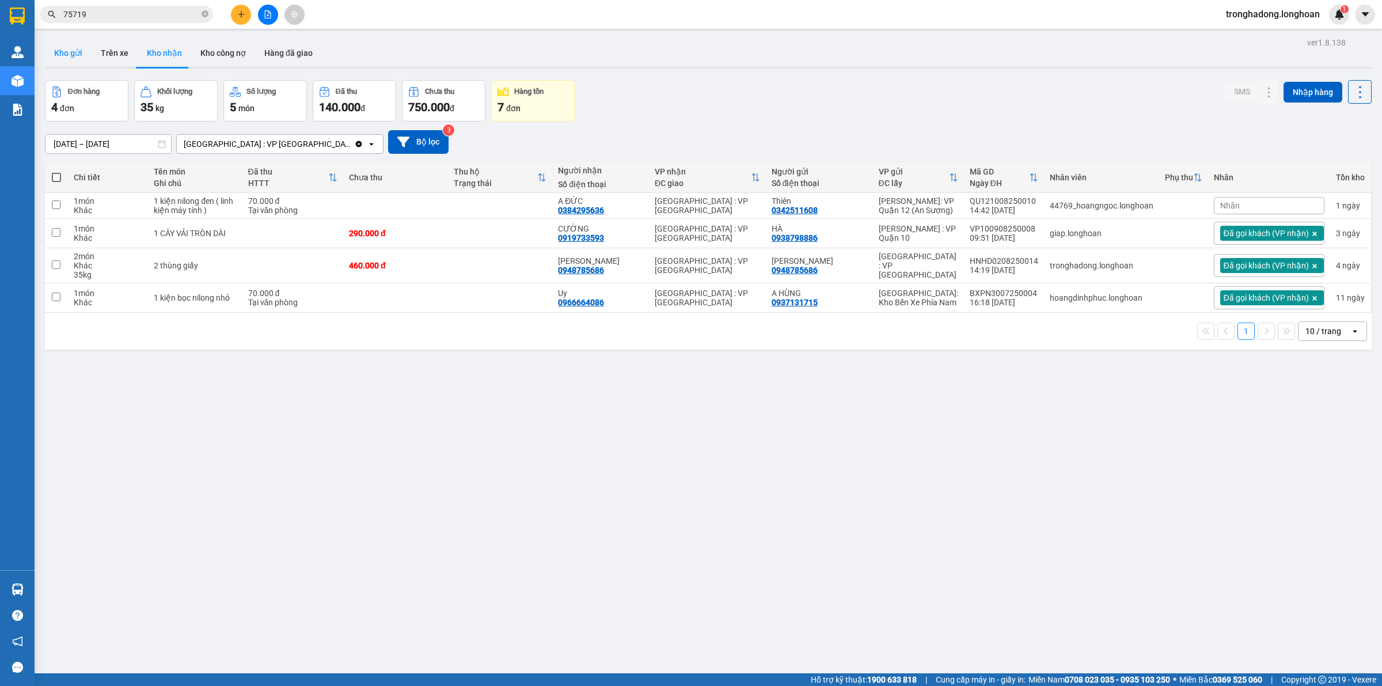
click at [62, 48] on button "Kho gửi" at bounding box center [68, 53] width 47 height 28
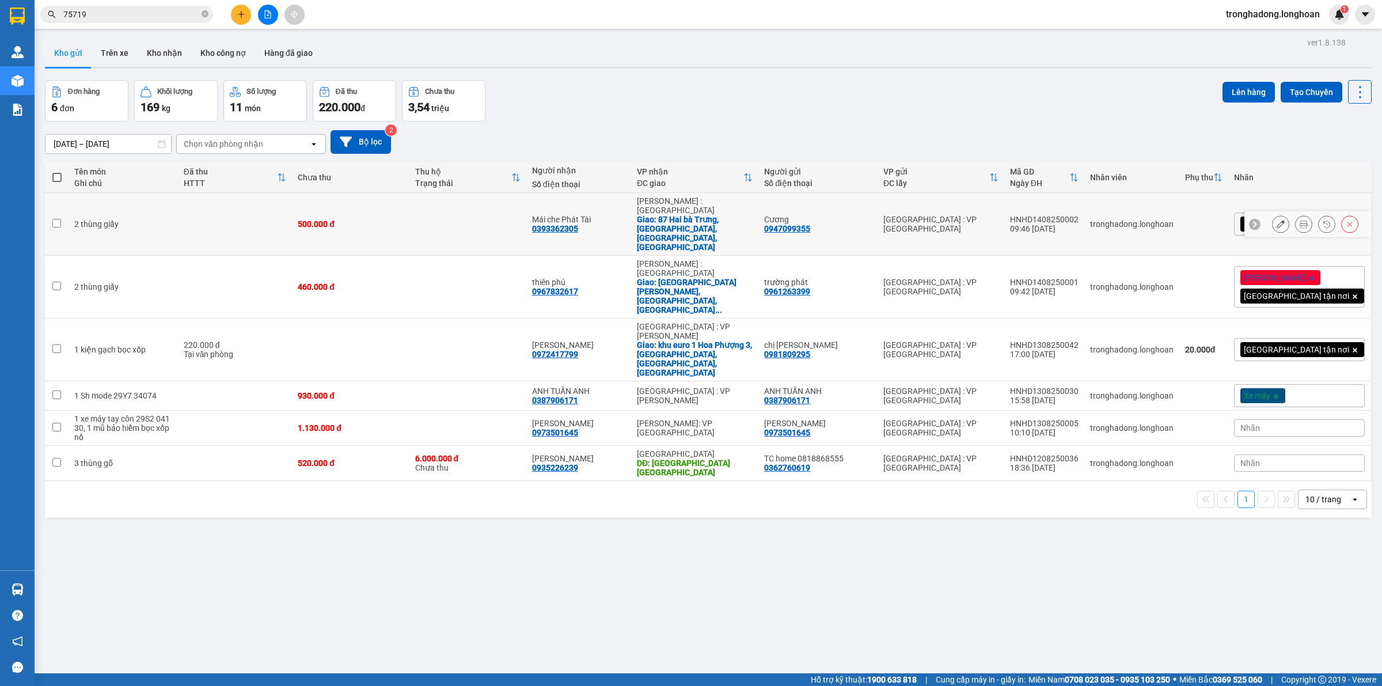
click at [1277, 220] on icon at bounding box center [1281, 224] width 8 height 8
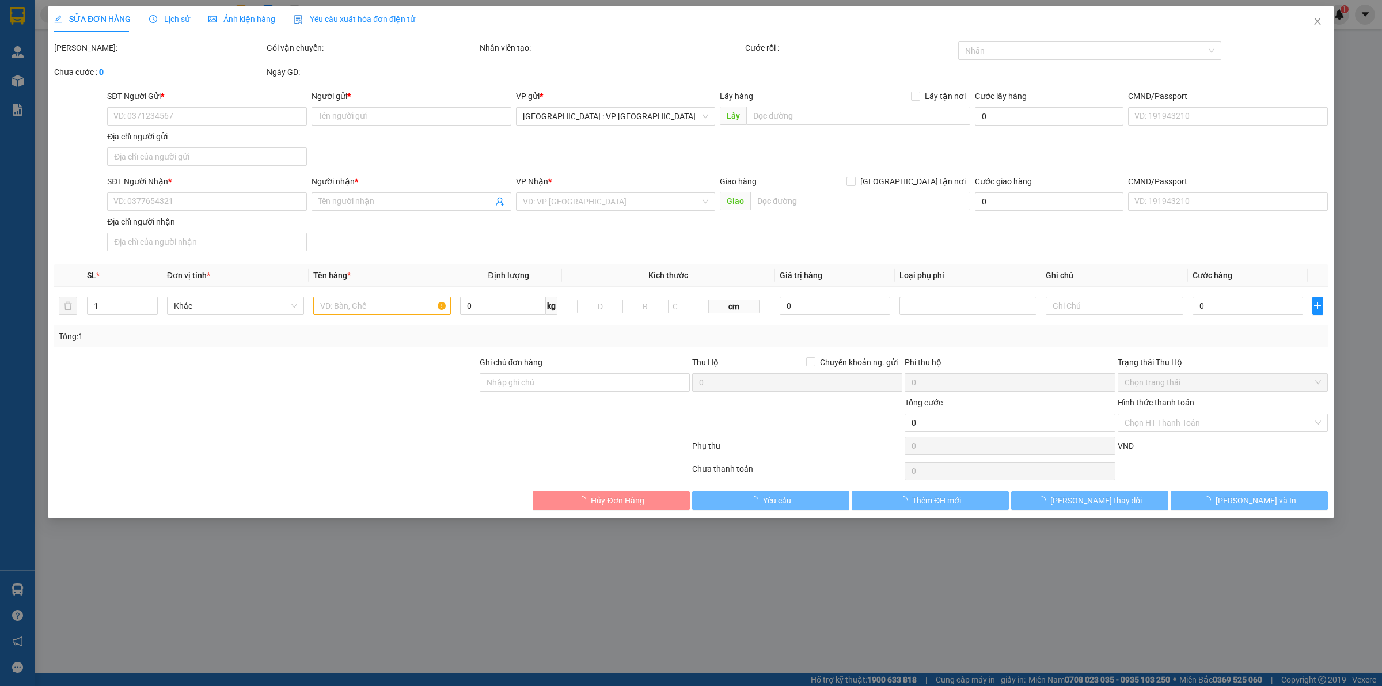
type input "0947099355"
type input "Cương"
type input "0393362305"
type input "Mái che Phát Tài"
checkbox input "true"
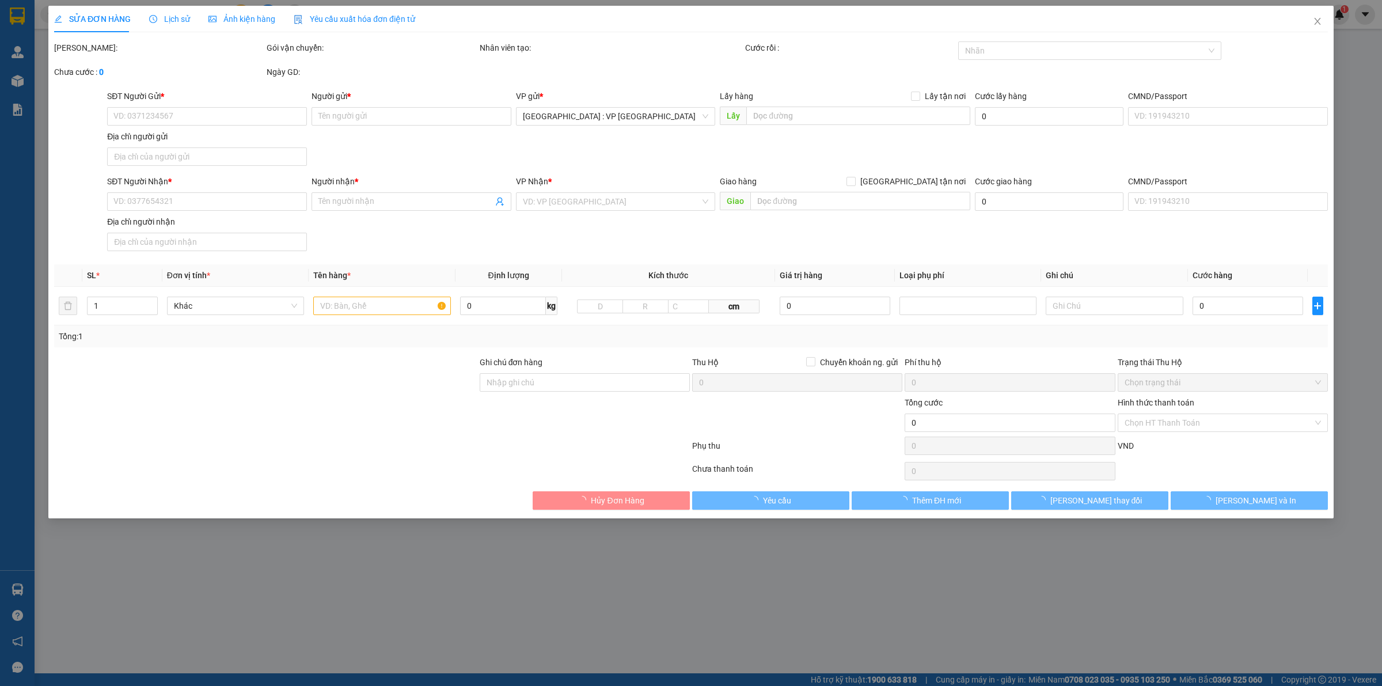
type input "87 Hai bà Trưng, [GEOGRAPHIC_DATA], [GEOGRAPHIC_DATA], [GEOGRAPHIC_DATA]"
type input "500.000"
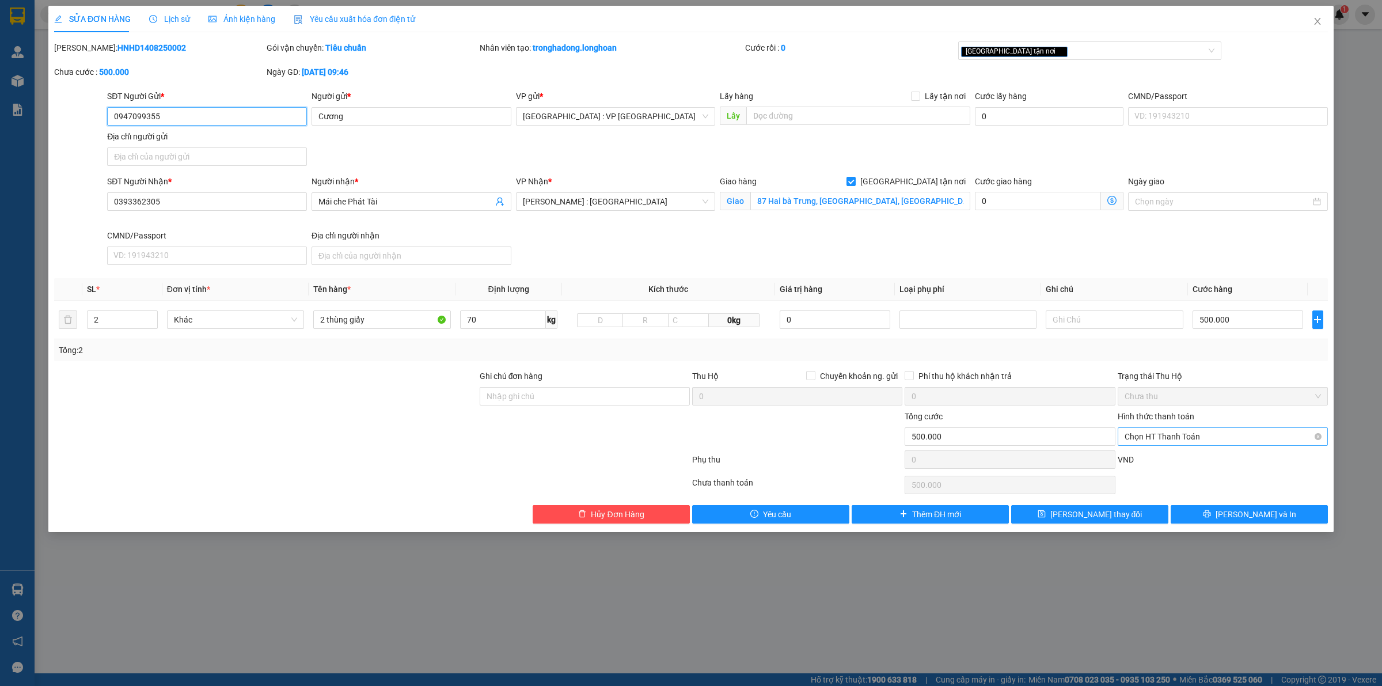
click at [1181, 432] on span "Chọn HT Thanh Toán" at bounding box center [1223, 436] width 196 height 17
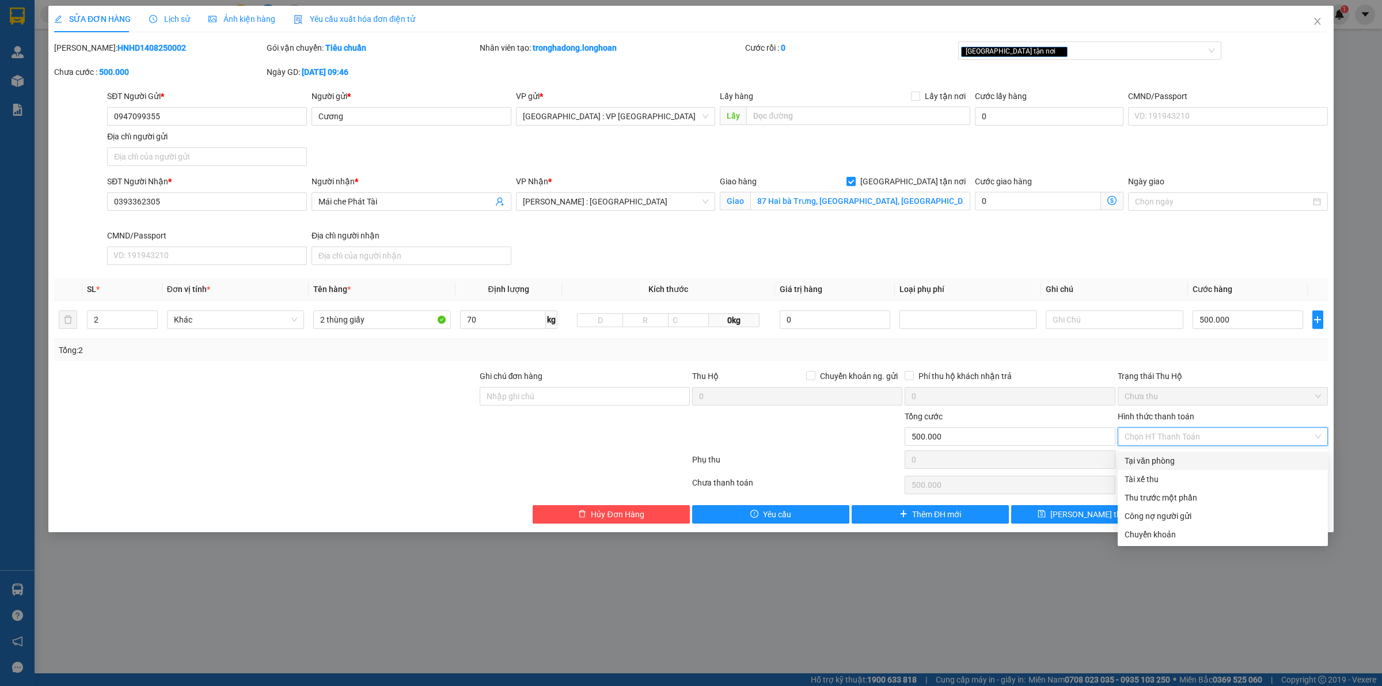
click at [1172, 461] on div "Tại văn phòng" at bounding box center [1223, 460] width 196 height 13
type input "0"
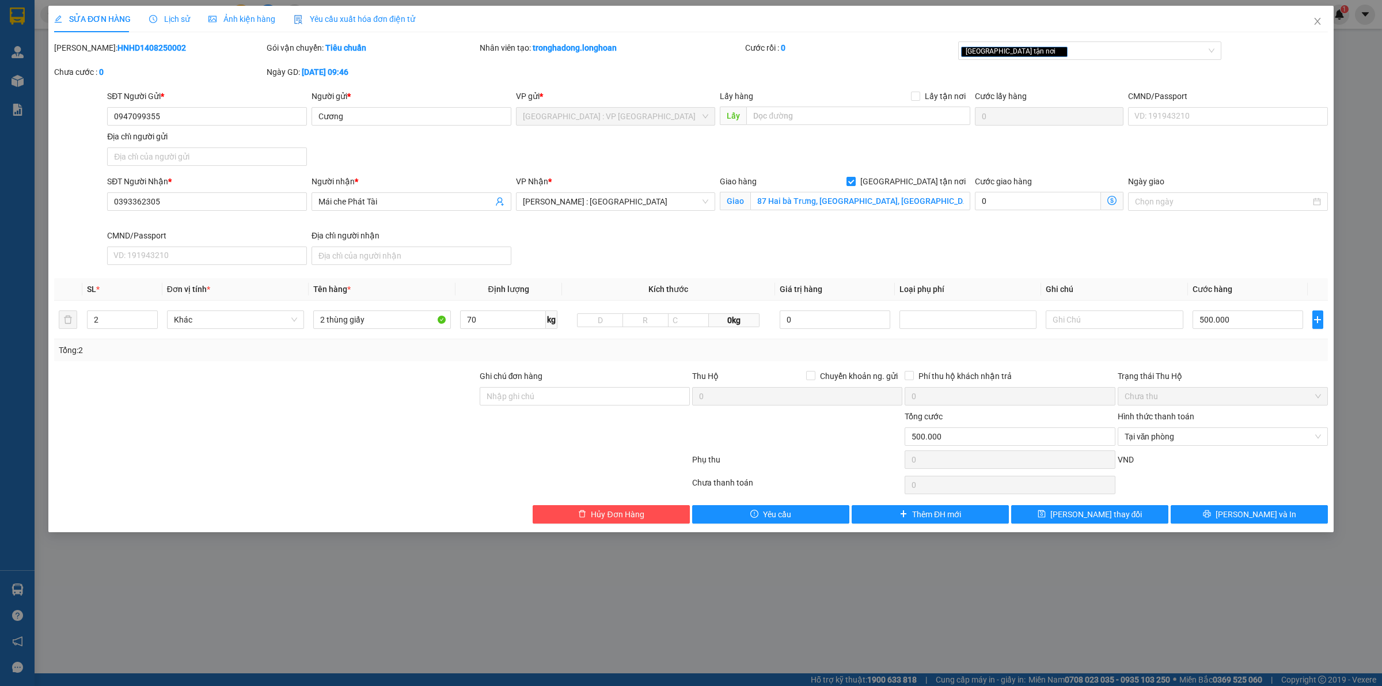
click at [343, 450] on div at bounding box center [266, 430] width 426 height 40
click at [385, 416] on div at bounding box center [266, 430] width 426 height 40
click at [424, 418] on div at bounding box center [266, 430] width 426 height 40
click at [1215, 530] on div "SỬA ĐƠN HÀNG Lịch sử Ảnh kiện hàng Yêu cầu xuất hóa đơn điện tử Total Paid Fee …" at bounding box center [690, 269] width 1285 height 526
click at [1215, 513] on button "[PERSON_NAME] và In" at bounding box center [1249, 514] width 157 height 18
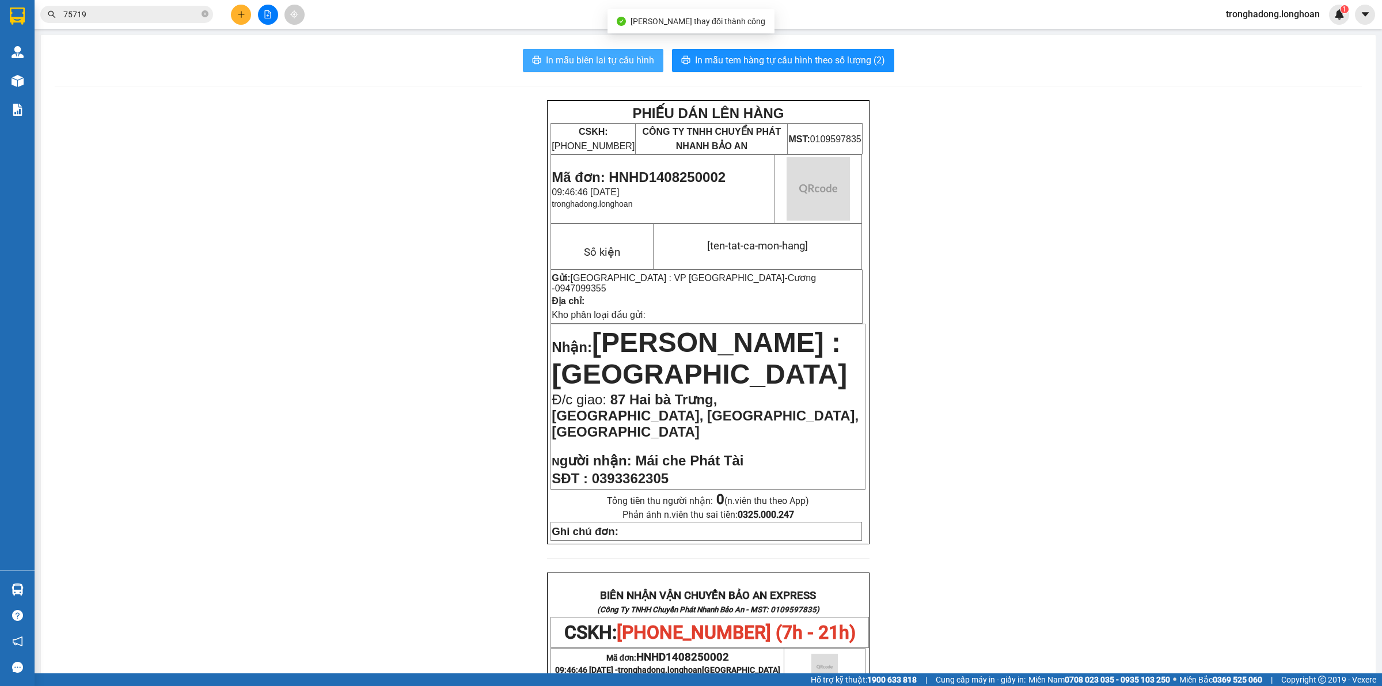
click at [531, 52] on button "In mẫu biên lai tự cấu hình" at bounding box center [593, 60] width 141 height 23
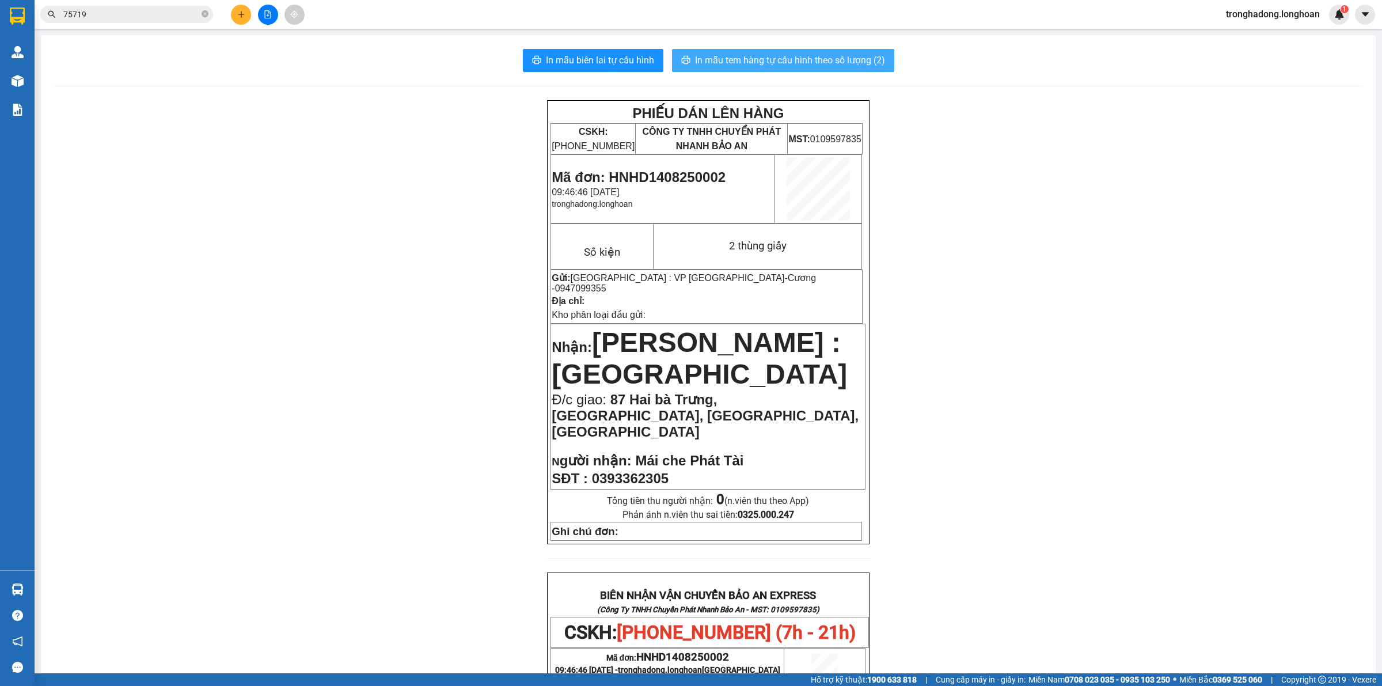
click at [830, 65] on span "In mẫu tem hàng tự cấu hình theo số lượng (2)" at bounding box center [790, 60] width 190 height 14
click at [420, 245] on div "PHIẾU DÁN LÊN HÀNG CSKH: [PHONE_NUMBER] CÔNG TY TNHH CHUYỂN PHÁT NHANH BẢO AN M…" at bounding box center [708, 643] width 1307 height 1087
click at [363, 530] on div "PHIẾU DÁN LÊN HÀNG CSKH: [PHONE_NUMBER] CÔNG TY TNHH CHUYỂN PHÁT NHANH BẢO AN M…" at bounding box center [708, 643] width 1307 height 1087
click at [239, 18] on button at bounding box center [241, 15] width 20 height 20
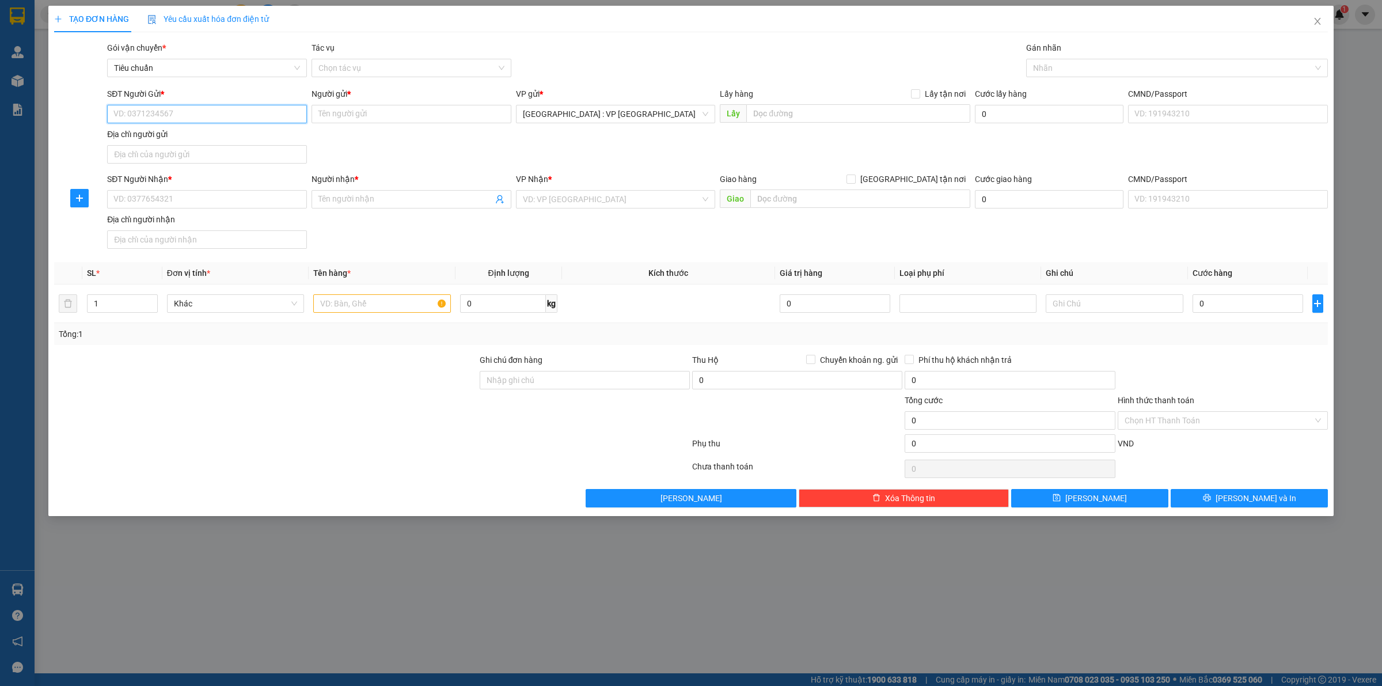
click at [207, 111] on input "SĐT Người Gửi *" at bounding box center [207, 114] width 200 height 18
type input "0913968883"
click at [185, 143] on div "0913968883 - Quý" at bounding box center [207, 137] width 186 height 13
type input "Quý"
checkbox input "true"
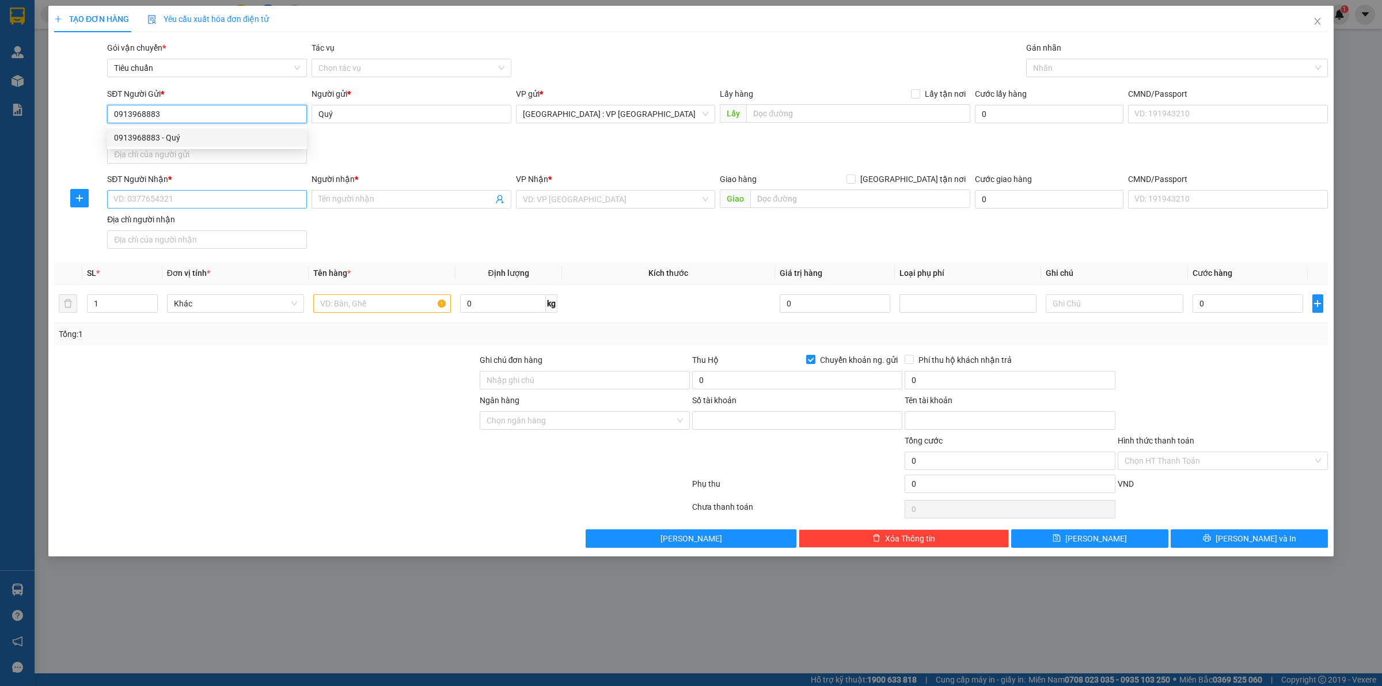
type input "19024266274995"
type input "[PERSON_NAME]"
type input "0913968883"
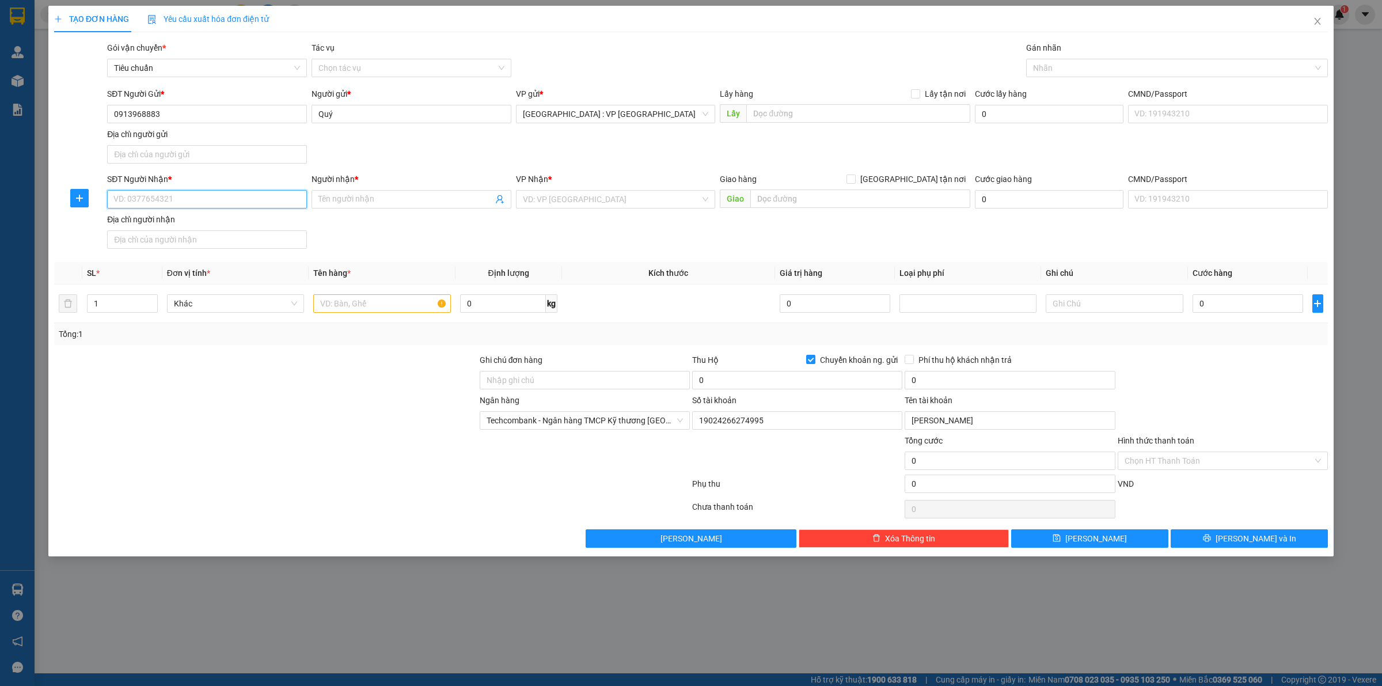
click at [208, 205] on input "SĐT Người Nhận *" at bounding box center [207, 199] width 200 height 18
type input "0978964646"
type input "[PERSON_NAME]"
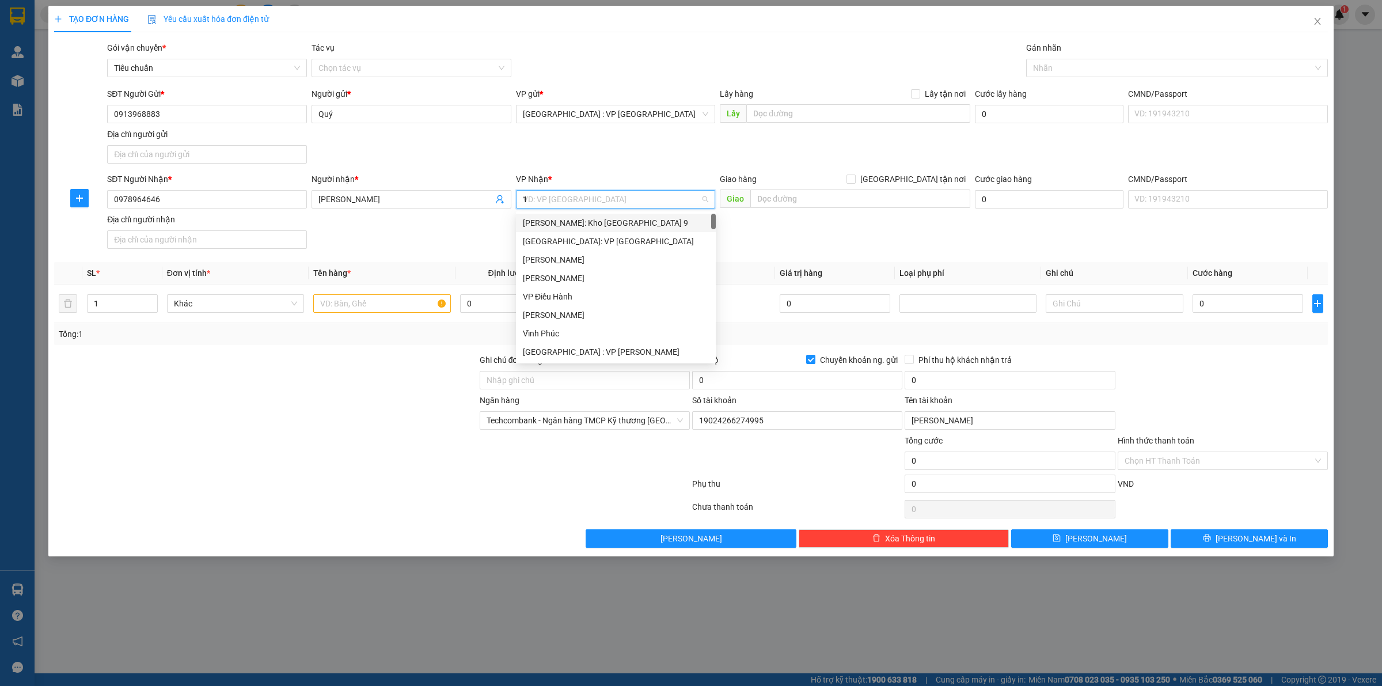
type input "12"
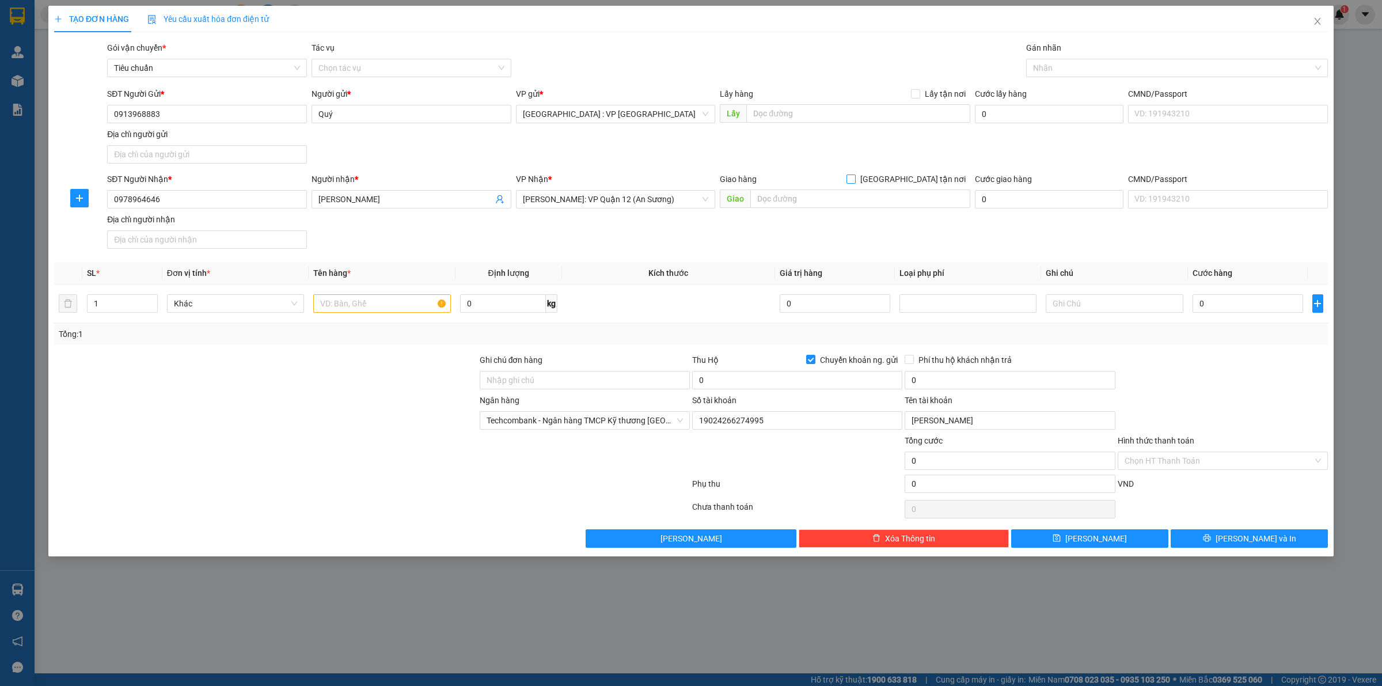
click at [847, 174] on input "[GEOGRAPHIC_DATA] tận nơi" at bounding box center [851, 178] width 8 height 8
checkbox input "true"
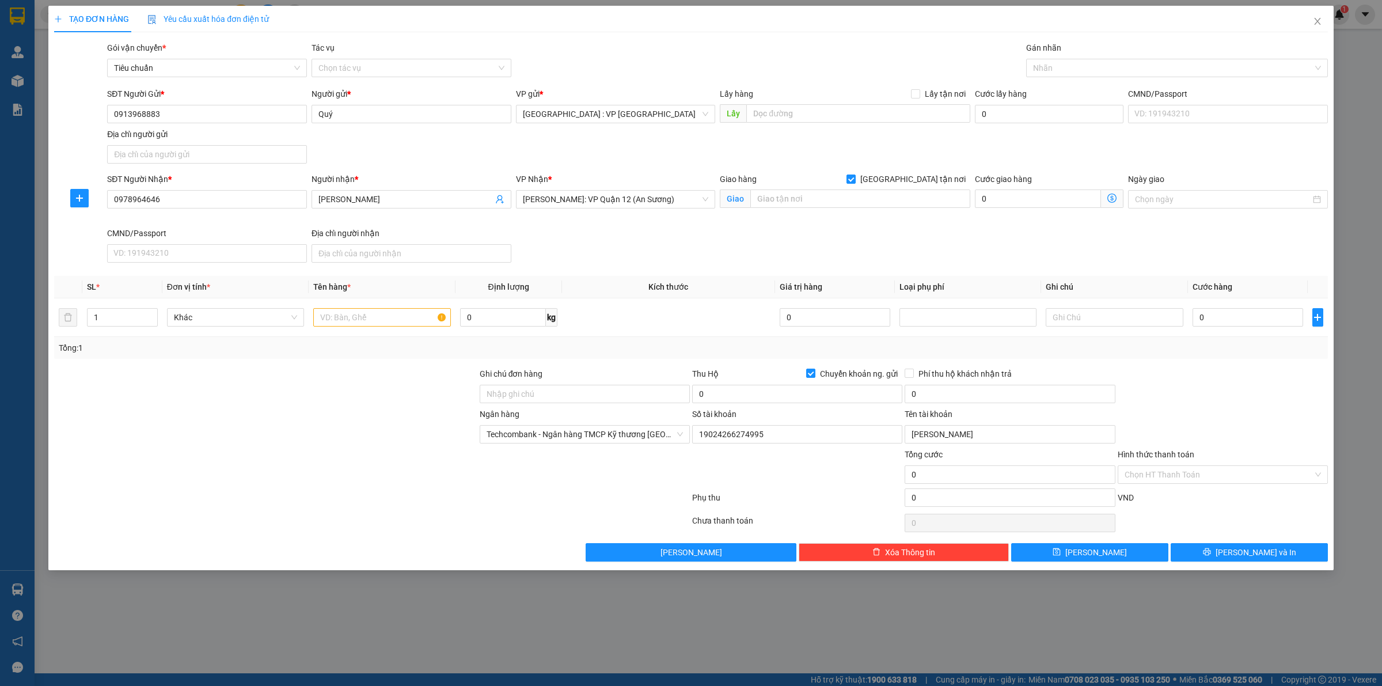
click at [608, 217] on div "VP Nhận * [GEOGRAPHIC_DATA]: VP Quận 12 (An Sương)" at bounding box center [616, 200] width 204 height 54
click at [603, 209] on div "VP Nhận * [GEOGRAPHIC_DATA]: VP Quận 12 (An Sương)" at bounding box center [616, 193] width 200 height 40
click at [606, 188] on div "VP Nhận *" at bounding box center [616, 181] width 200 height 17
click at [605, 195] on span "[PERSON_NAME]: VP Quận 12 (An Sương)" at bounding box center [616, 199] width 186 height 17
type input "12"
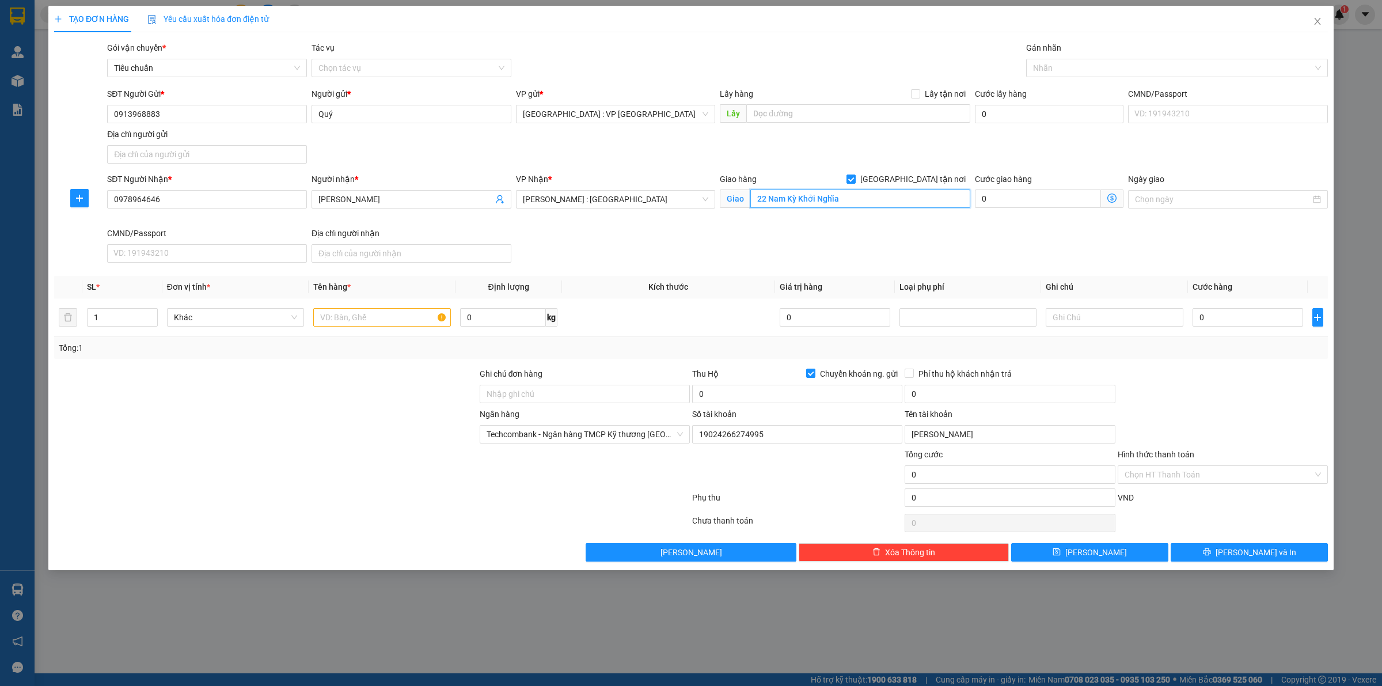
paste input ", Phường Thắng Tam, [GEOGRAPHIC_DATA], [GEOGRAPHIC_DATA] - [GEOGRAPHIC_DATA]"
type input "22 Nam Kỳ Khởi Nghĩa, [GEOGRAPHIC_DATA], [GEOGRAPHIC_DATA], [GEOGRAPHIC_DATA] -…"
click at [1055, 81] on div "Gán nhãn Nhãn" at bounding box center [1177, 61] width 302 height 40
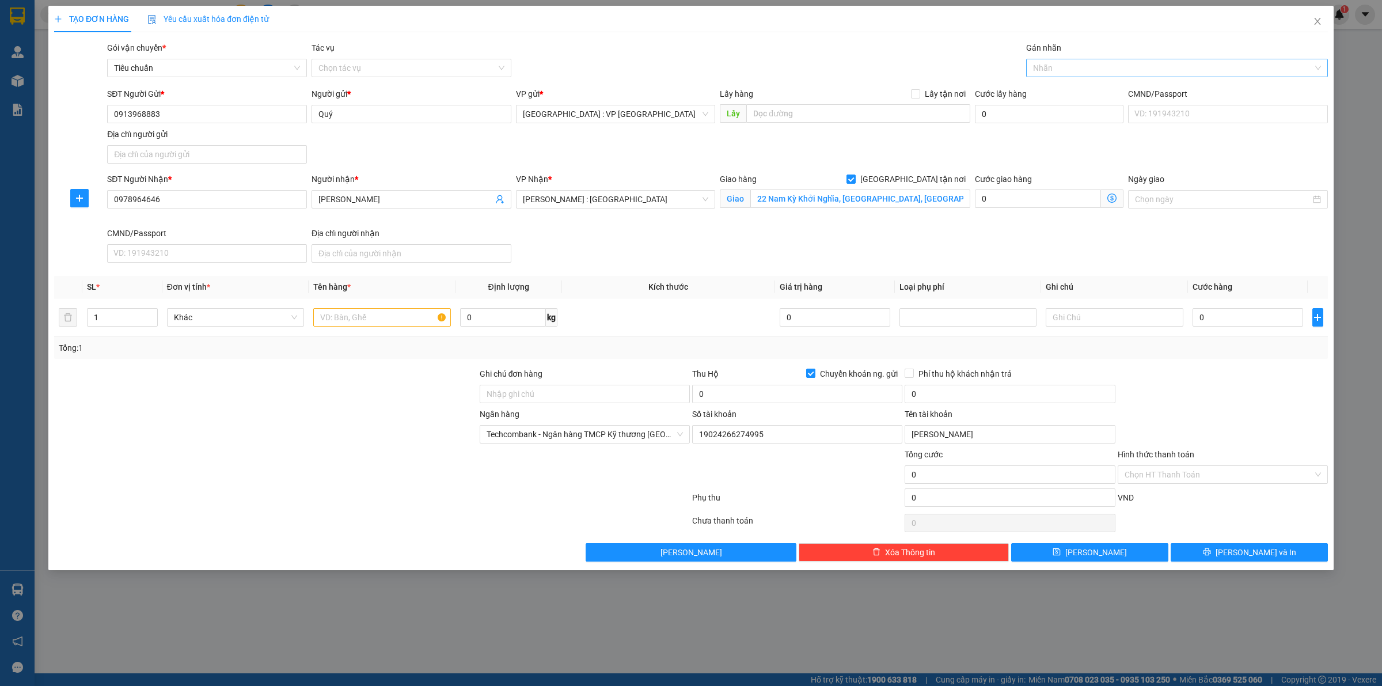
click at [1056, 73] on div at bounding box center [1171, 68] width 284 height 14
type input "gia"
click at [434, 321] on input "text" at bounding box center [381, 317] width 137 height 18
type input "1 kiện thùng giấy PE"
click at [569, 403] on input "Ghi chú đơn hàng" at bounding box center [585, 394] width 210 height 18
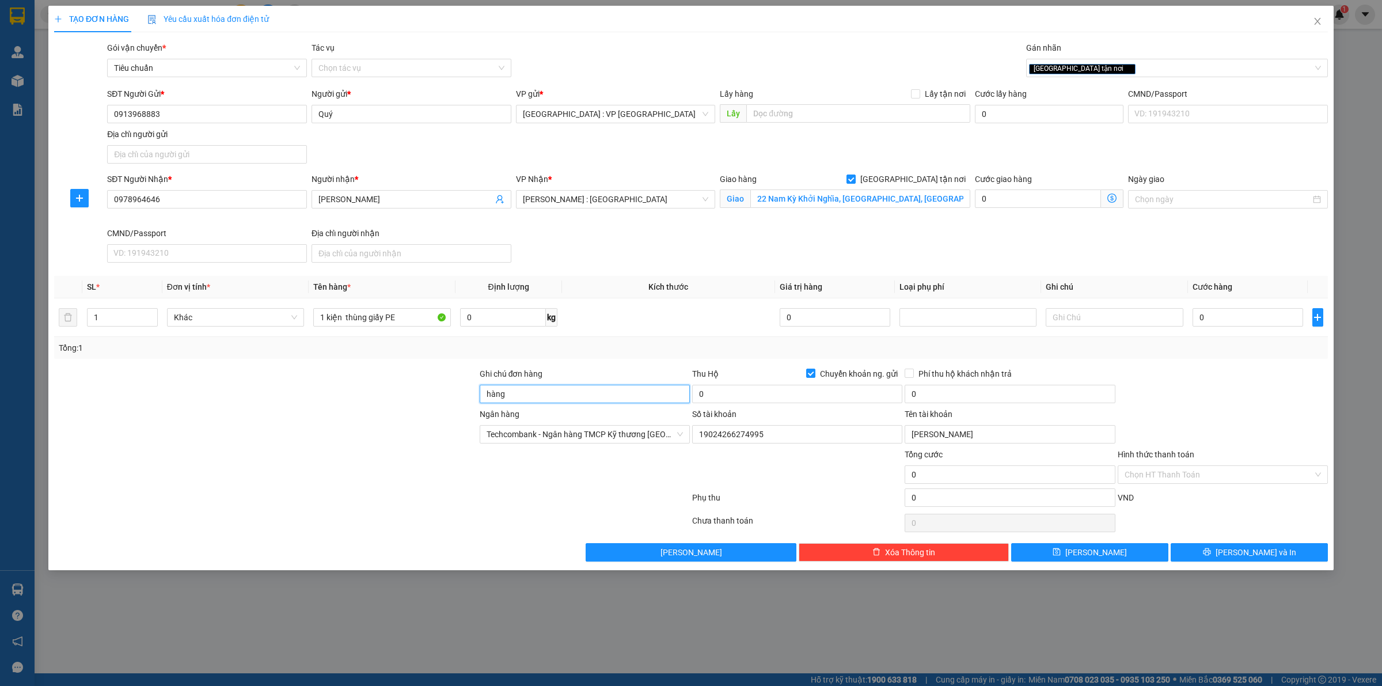
type input "HÀNG DỄ VỠ CHÚ Ý BỐC XẾP NHẸ TAY KHÔNG ĐÈ HÀNG ( HƯ VỠ KHÔNG ĐỀN GIÁ TRỊ HÀNG )"
click at [644, 308] on td at bounding box center [668, 317] width 213 height 39
click at [1242, 324] on input "0" at bounding box center [1248, 317] width 111 height 18
type input "1"
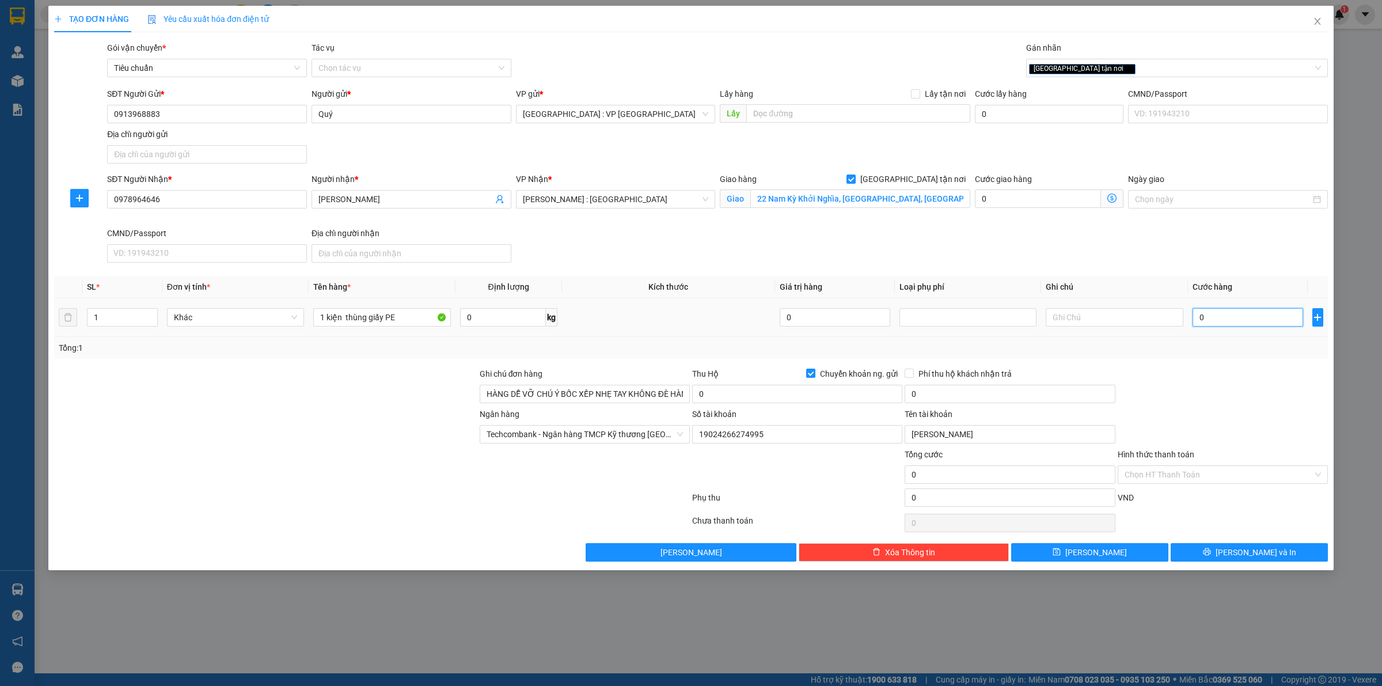
type input "1"
type input "17"
type input "170"
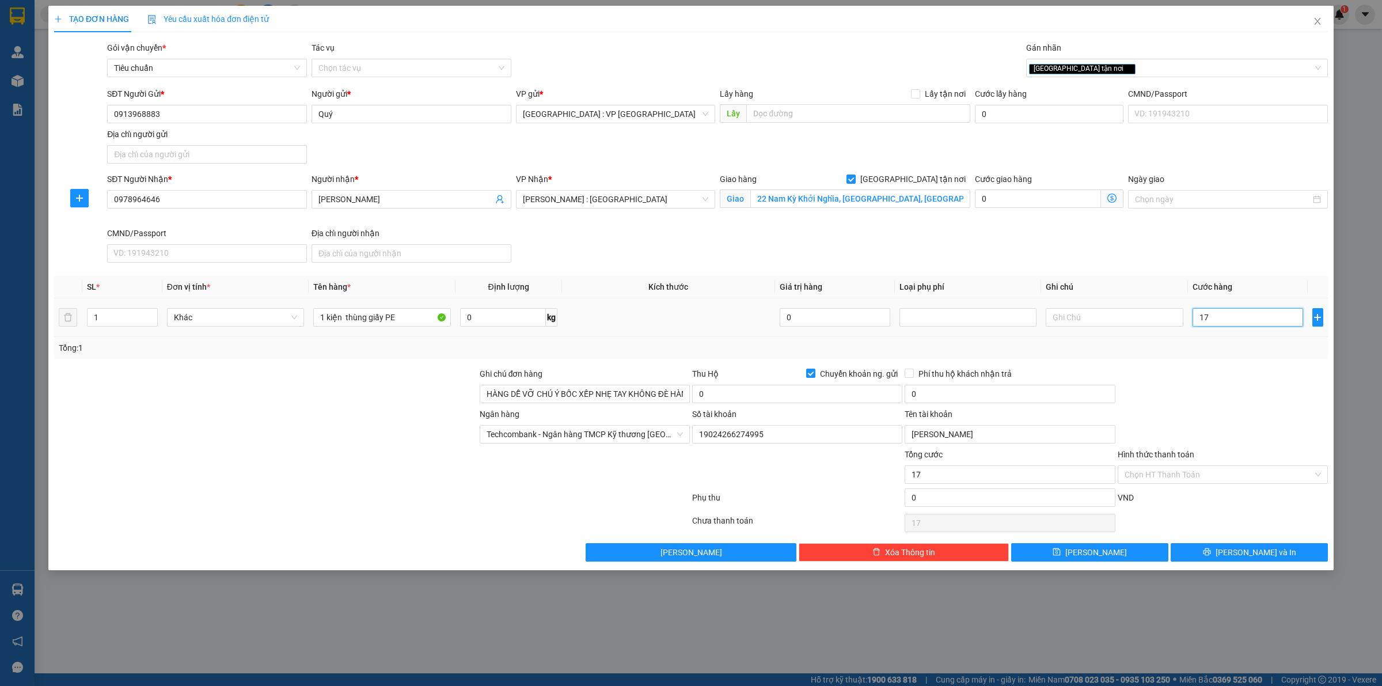
type input "170"
type input "1.700"
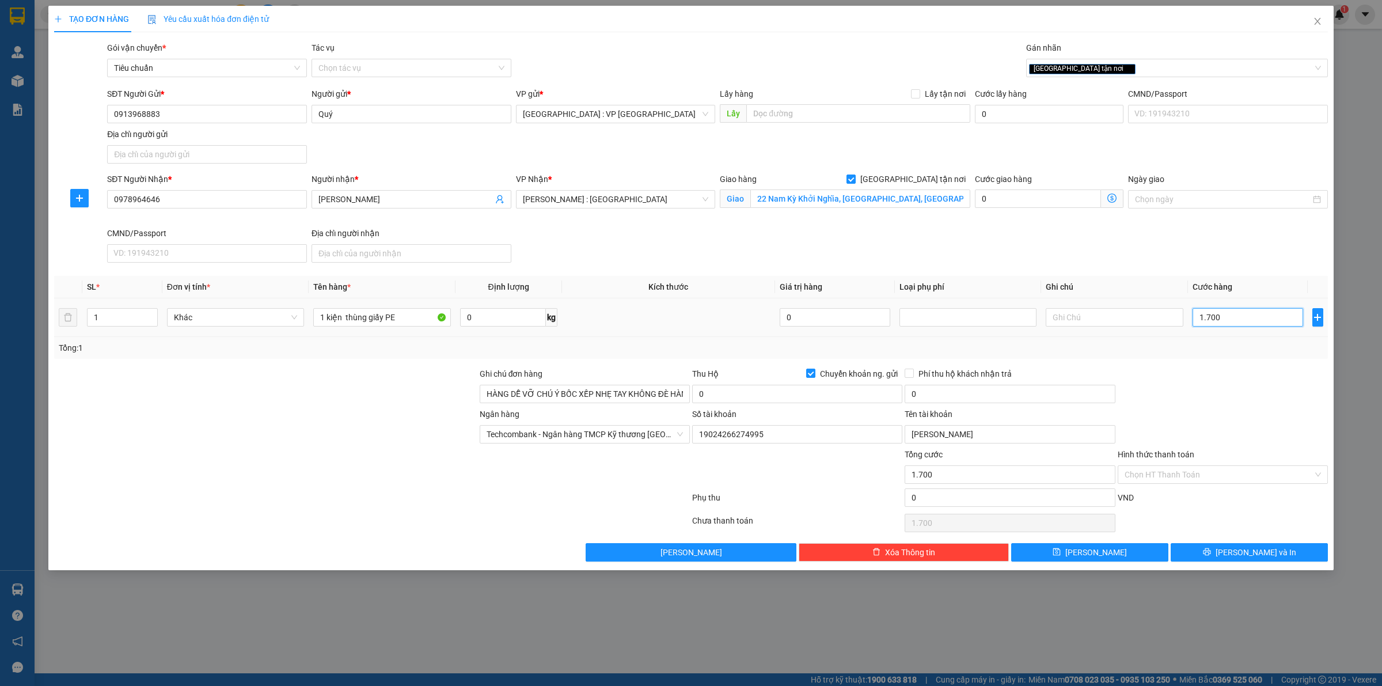
type input "17.000"
type input "170.000"
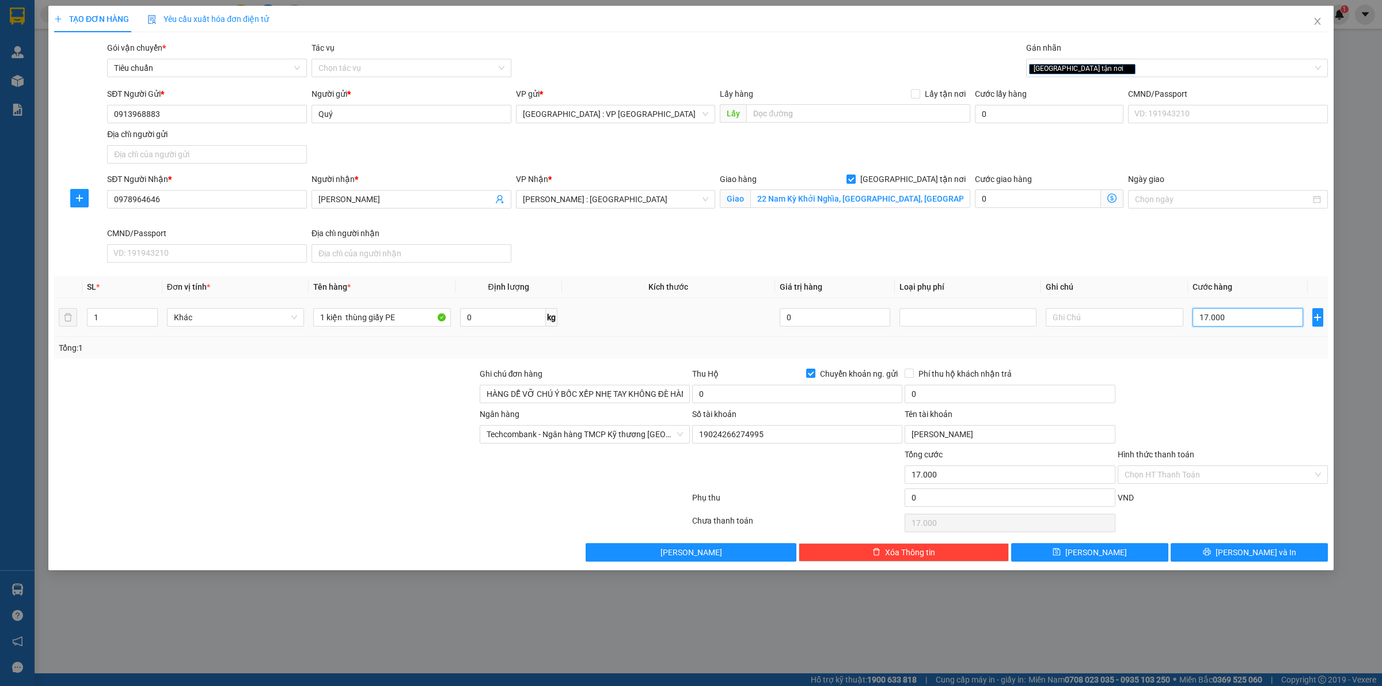
type input "170.000"
click at [744, 385] on input "0" at bounding box center [797, 394] width 210 height 18
type input "4.000.000"
click at [942, 394] on input "0" at bounding box center [1010, 394] width 210 height 18
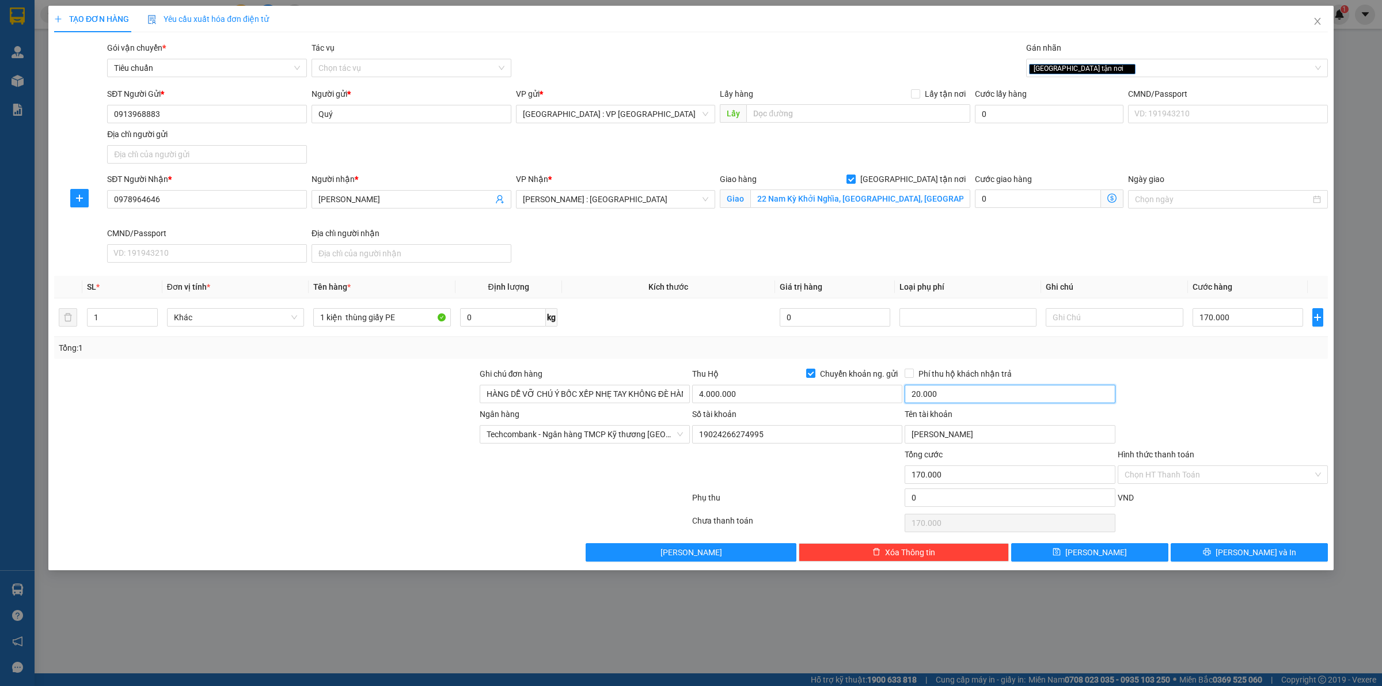
type input "20.000"
drag, startPoint x: 5, startPoint y: 134, endPoint x: 180, endPoint y: 78, distance: 183.9
click at [0, 157] on div "TẠO ĐƠN HÀNG Yêu cầu xuất hóa đơn điện tử Transit Pickup Surcharge Ids Transit …" at bounding box center [691, 343] width 1382 height 686
click at [189, 105] on input "0913968883" at bounding box center [207, 114] width 200 height 18
drag, startPoint x: 181, startPoint y: 113, endPoint x: 45, endPoint y: 135, distance: 138.2
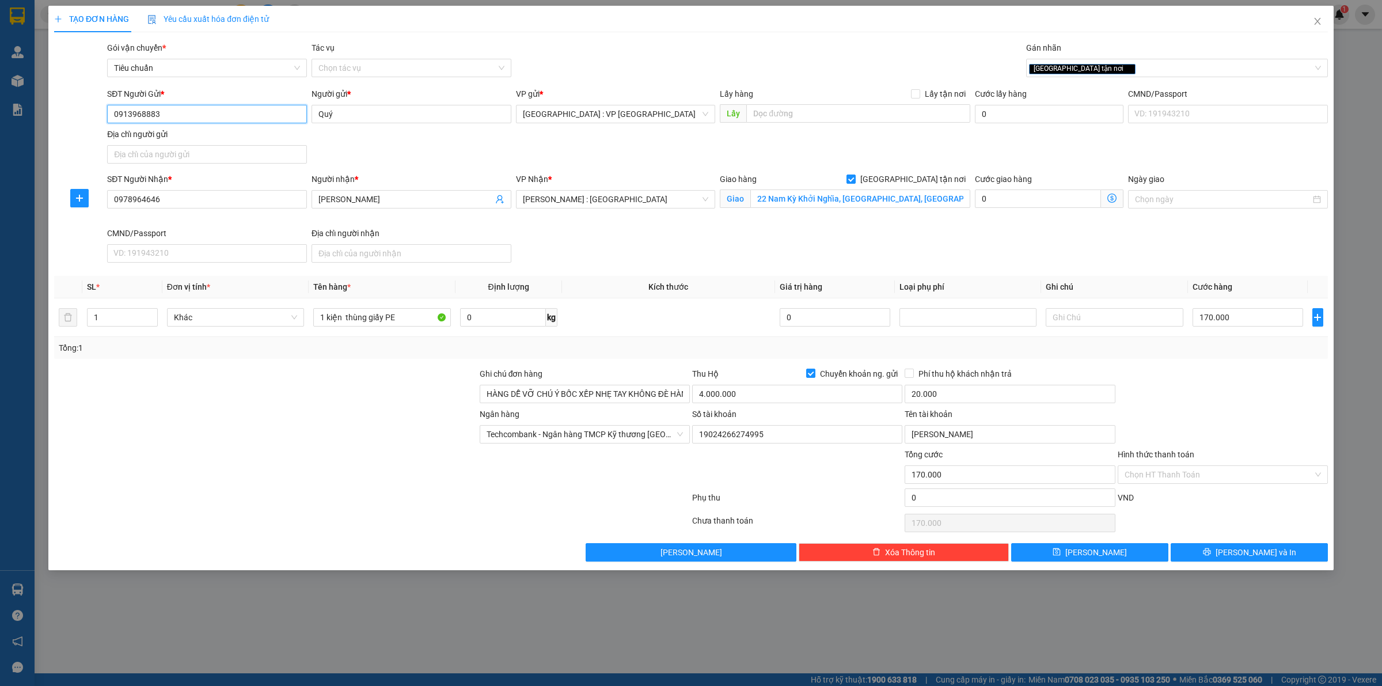
click at [45, 135] on div "TẠO ĐƠN HÀNG Yêu cầu xuất hóa đơn điện tử Transit Pickup Surcharge Ids Transit …" at bounding box center [691, 343] width 1382 height 686
click at [910, 372] on input "Phí thu hộ khách nhận trả" at bounding box center [909, 373] width 8 height 8
checkbox input "true"
click at [1211, 556] on icon "printer" at bounding box center [1207, 552] width 8 height 8
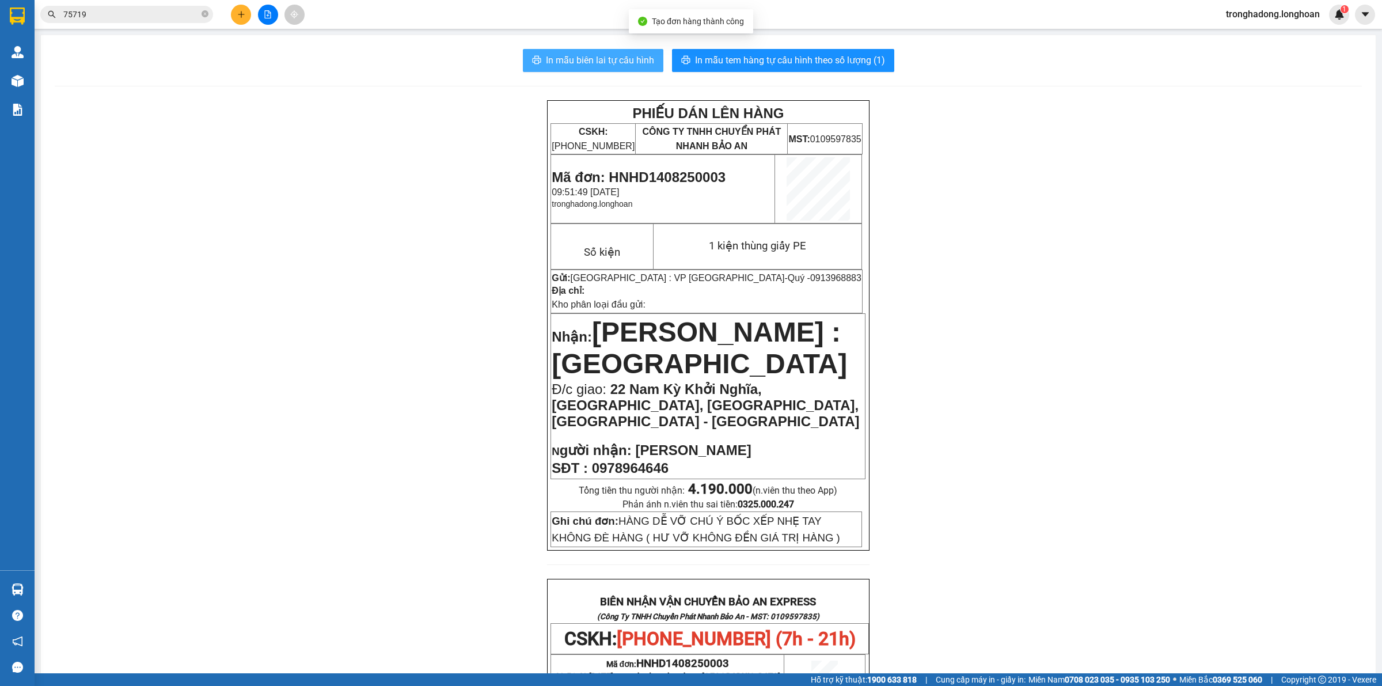
click at [626, 66] on span "In mẫu biên lai tự cấu hình" at bounding box center [600, 60] width 108 height 14
click at [496, 101] on div "PHIẾU DÁN LÊN HÀNG CSKH: [PHONE_NUMBER] CÔNG TY TNHH CHUYỂN PHÁT NHANH BẢO AN M…" at bounding box center [708, 665] width 1307 height 1131
click at [781, 43] on div "In mẫu biên lai tự cấu hình In mẫu tem hàng tự cấu hình theo số lượng (1) PHIẾU…" at bounding box center [708, 640] width 1335 height 1210
click at [782, 62] on span "In mẫu tem hàng tự cấu hình theo số lượng (1)" at bounding box center [790, 60] width 190 height 14
click at [908, 301] on div "PHIẾU DÁN LÊN HÀNG CSKH: [PHONE_NUMBER] CÔNG TY TNHH CHUYỂN PHÁT NHANH BẢO AN M…" at bounding box center [708, 665] width 1307 height 1131
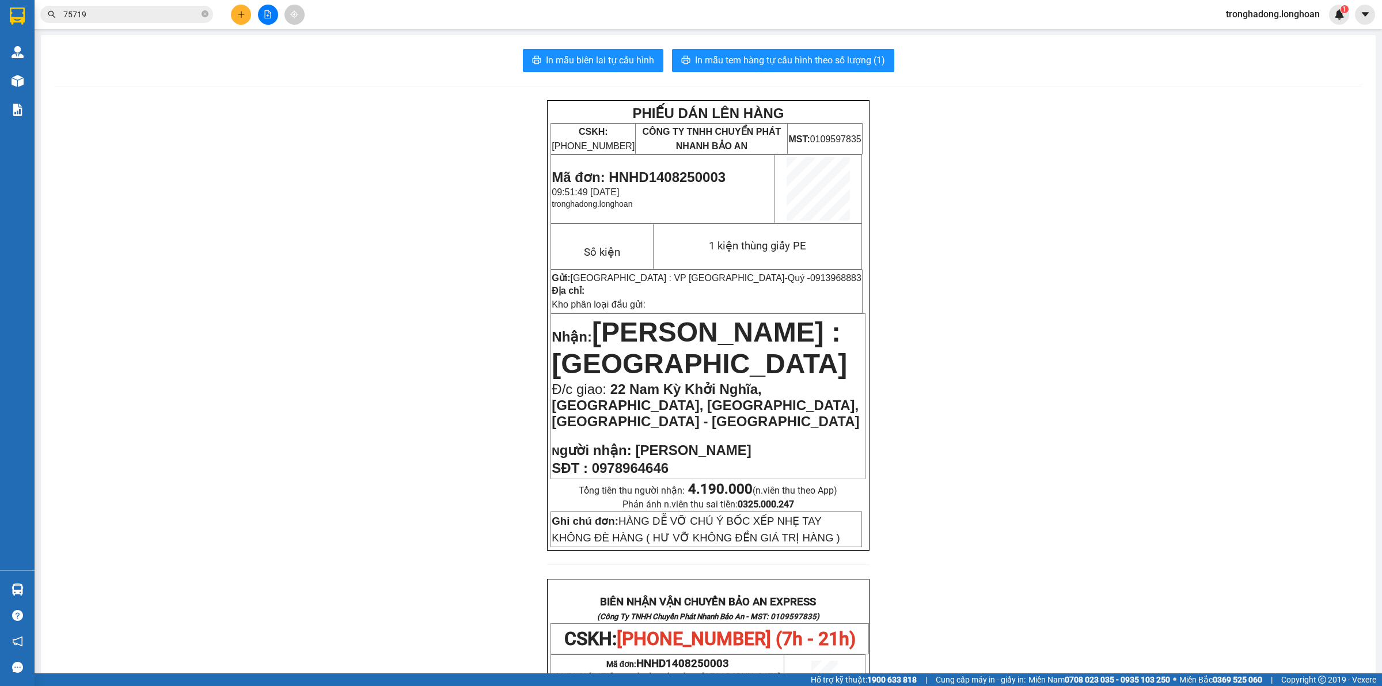
click at [281, 314] on div "PHIẾU DÁN LÊN HÀNG CSKH: [PHONE_NUMBER] CÔNG TY TNHH CHUYỂN PHÁT NHANH BẢO AN M…" at bounding box center [708, 665] width 1307 height 1131
click at [439, 499] on div "PHIẾU DÁN LÊN HÀNG CSKH: [PHONE_NUMBER] CÔNG TY TNHH CHUYỂN PHÁT NHANH BẢO AN M…" at bounding box center [708, 665] width 1307 height 1131
click at [390, 130] on div "PHIẾU DÁN LÊN HÀNG CSKH: [PHONE_NUMBER] CÔNG TY TNHH CHUYỂN PHÁT NHANH BẢO AN M…" at bounding box center [708, 665] width 1307 height 1131
click at [381, 145] on div "PHIẾU DÁN LÊN HÀNG CSKH: [PHONE_NUMBER] CÔNG TY TNHH CHUYỂN PHÁT NHANH BẢO AN M…" at bounding box center [708, 665] width 1307 height 1131
drag, startPoint x: 174, startPoint y: 318, endPoint x: 180, endPoint y: 265, distance: 53.8
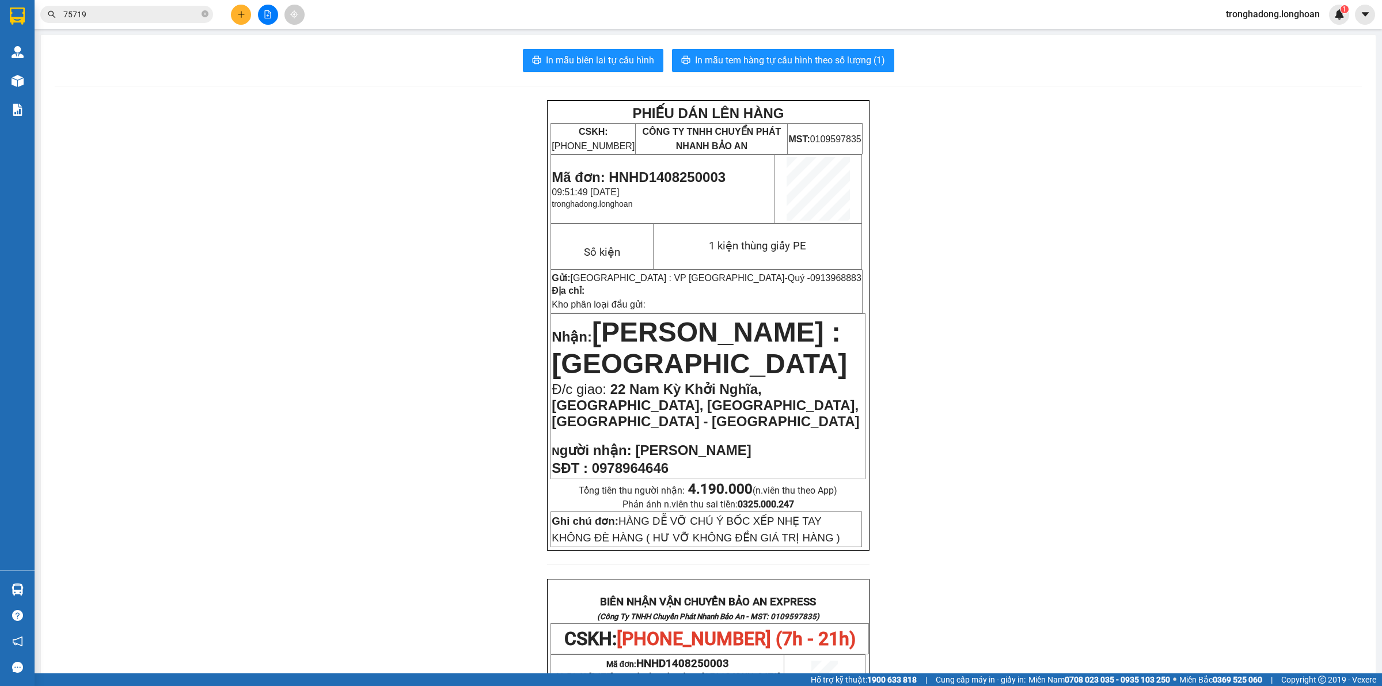
click at [176, 318] on div "PHIẾU DÁN LÊN HÀNG CSKH: [PHONE_NUMBER] CÔNG TY TNHH CHUYỂN PHÁT NHANH BẢO AN M…" at bounding box center [708, 665] width 1307 height 1131
click at [233, 21] on div at bounding box center [268, 15] width 86 height 20
click at [237, 13] on icon "plus" at bounding box center [241, 14] width 8 height 8
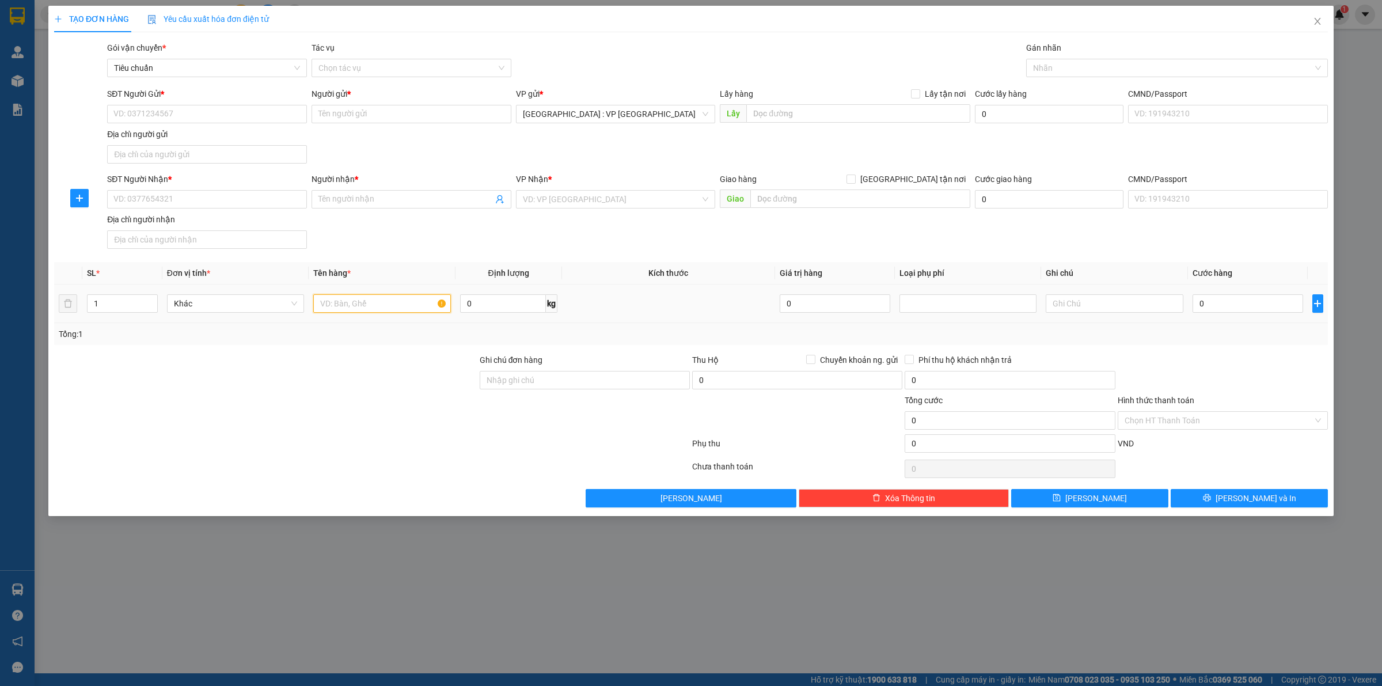
click at [360, 301] on input "text" at bounding box center [381, 303] width 137 height 18
type input "1 hộp giấy, 1 hộp giấy dài"
click at [127, 311] on input "1" at bounding box center [123, 303] width 70 height 17
type input "2"
click at [242, 118] on input "SĐT Người Gửi *" at bounding box center [207, 114] width 200 height 18
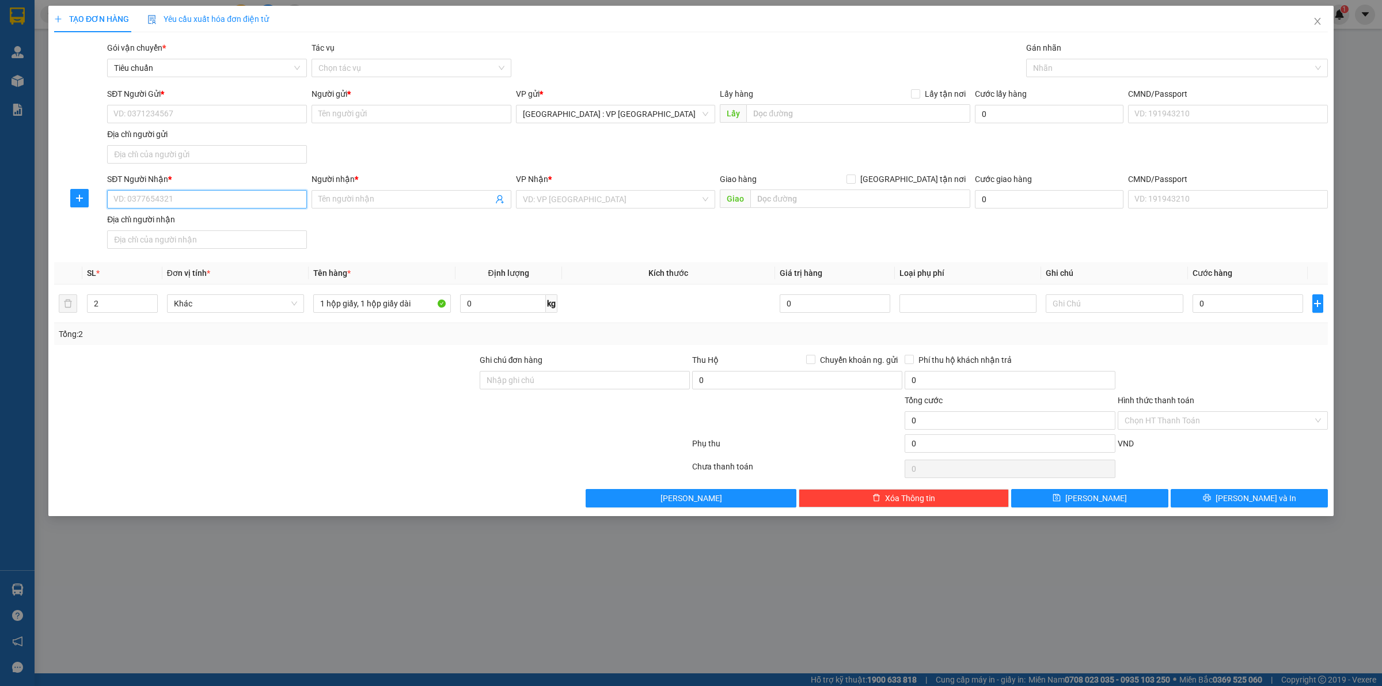
click at [190, 195] on input "SĐT Người Nhận *" at bounding box center [207, 199] width 200 height 18
type input "0946086786"
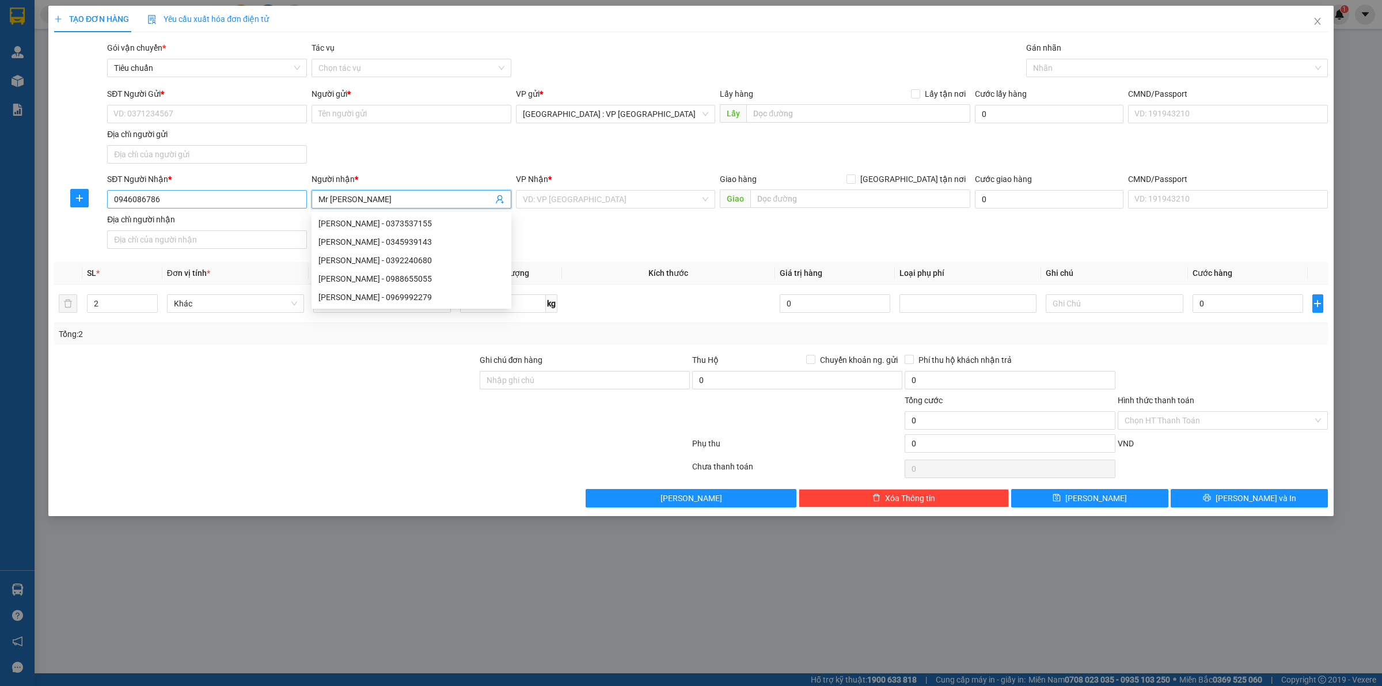
type input "Mr [PERSON_NAME]"
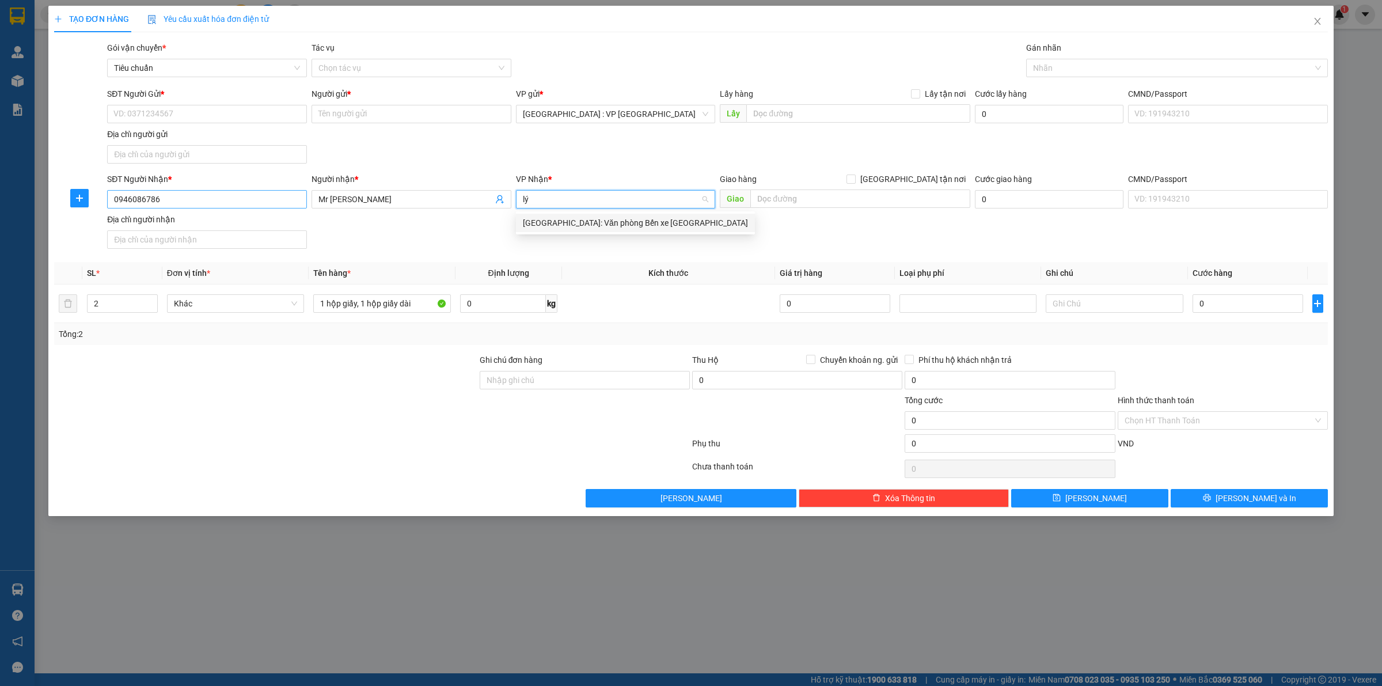
type input "l"
click at [611, 203] on input "search" at bounding box center [612, 199] width 178 height 17
type input "trì"
click at [847, 174] on input "[GEOGRAPHIC_DATA] tận nơi" at bounding box center [851, 178] width 8 height 8
checkbox input "true"
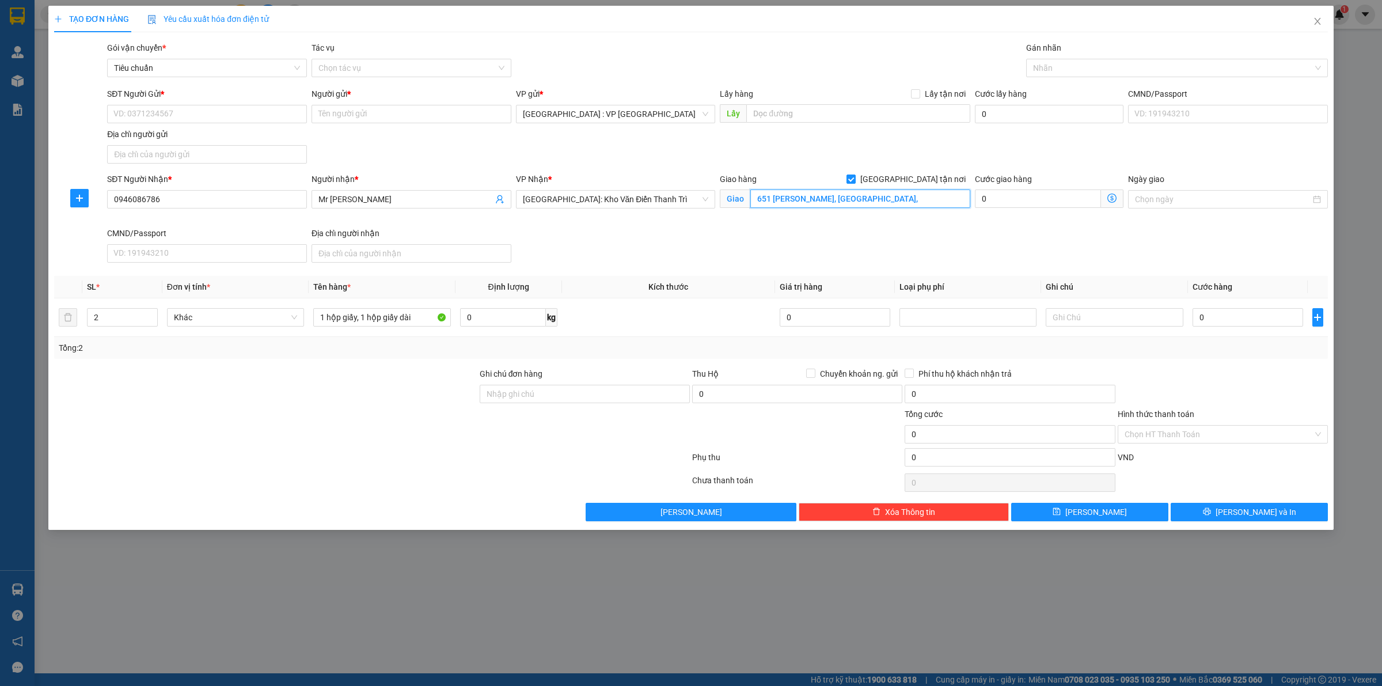
click at [819, 199] on input "651 [PERSON_NAME], [GEOGRAPHIC_DATA]," at bounding box center [860, 198] width 220 height 18
click at [825, 199] on input "651 [PERSON_NAME], [GEOGRAPHIC_DATA]," at bounding box center [860, 198] width 220 height 18
click at [1075, 59] on div "Nhãn" at bounding box center [1177, 68] width 302 height 18
type input "651 [PERSON_NAME], [GEOGRAPHIC_DATA], [GEOGRAPHIC_DATA], [GEOGRAPHIC_DATA]"
type input "gia"
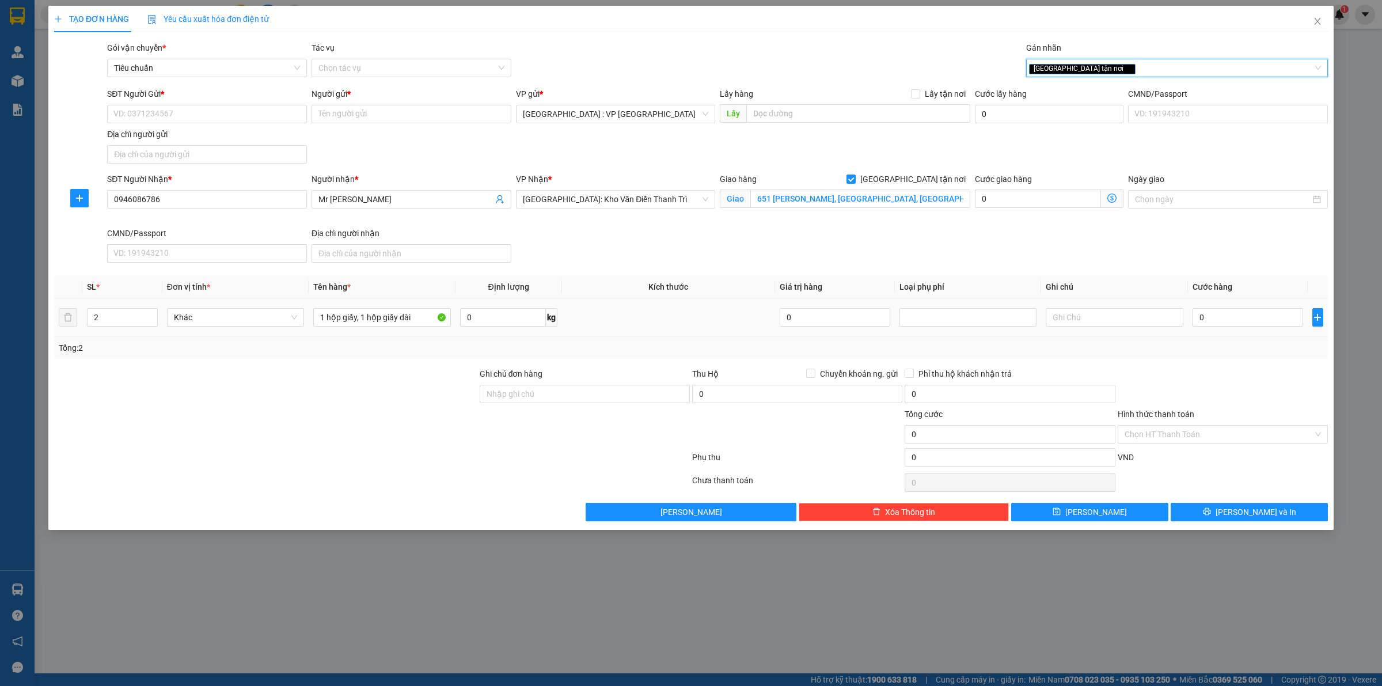
click at [640, 314] on td at bounding box center [668, 317] width 213 height 39
click at [1237, 318] on input "0" at bounding box center [1248, 317] width 111 height 18
type input "1"
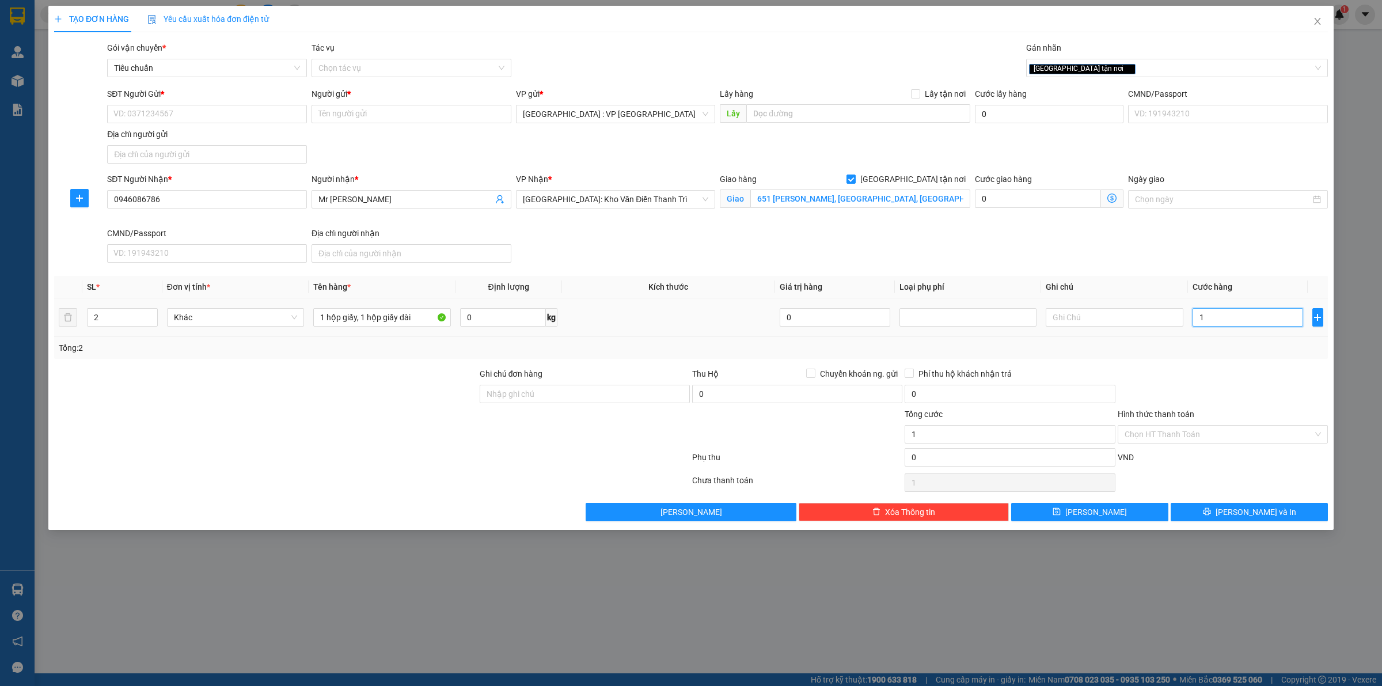
type input "10"
type input "100"
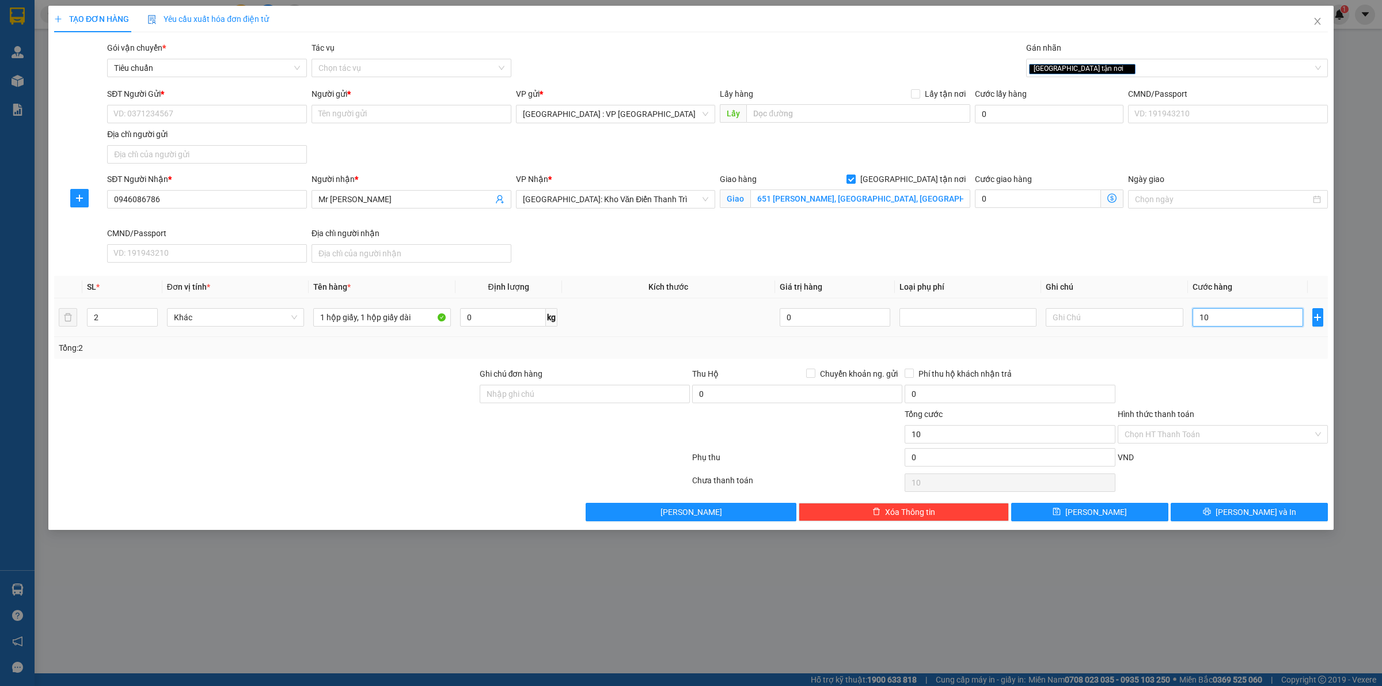
type input "100"
type input "1.000"
type input "10.000"
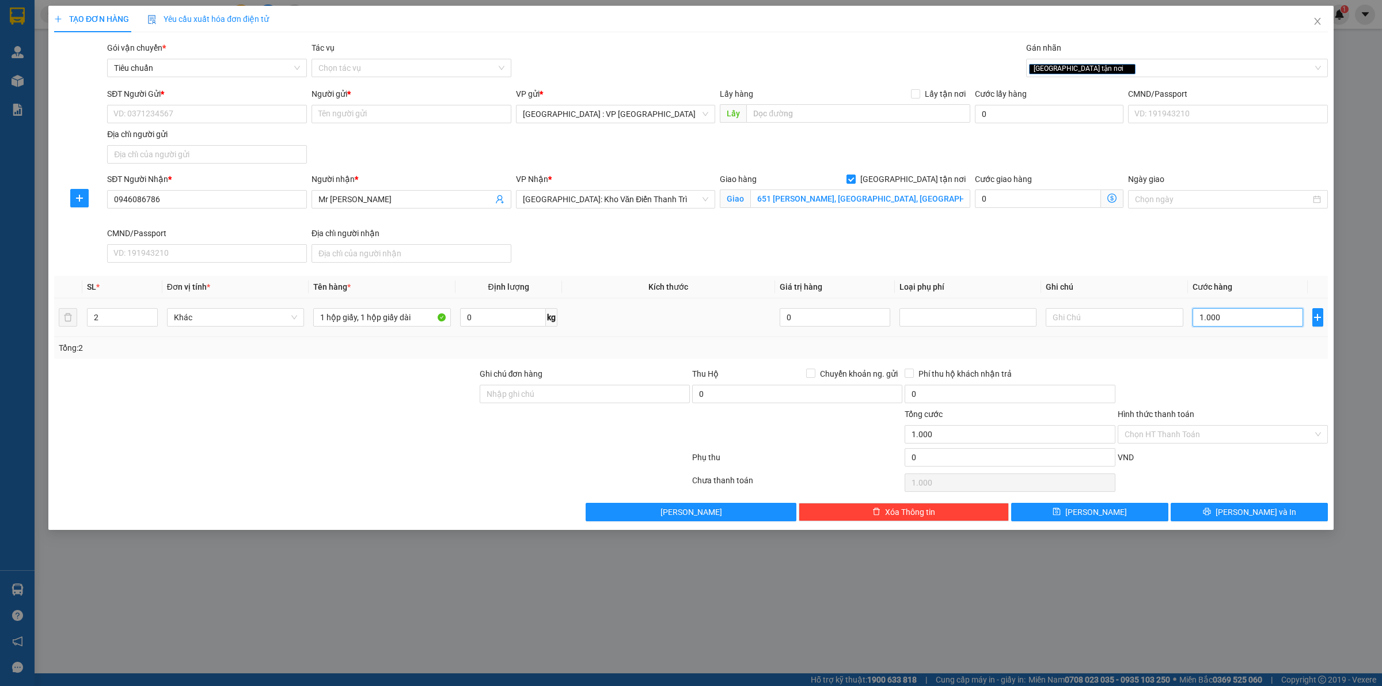
type input "10.000"
type input "100.000"
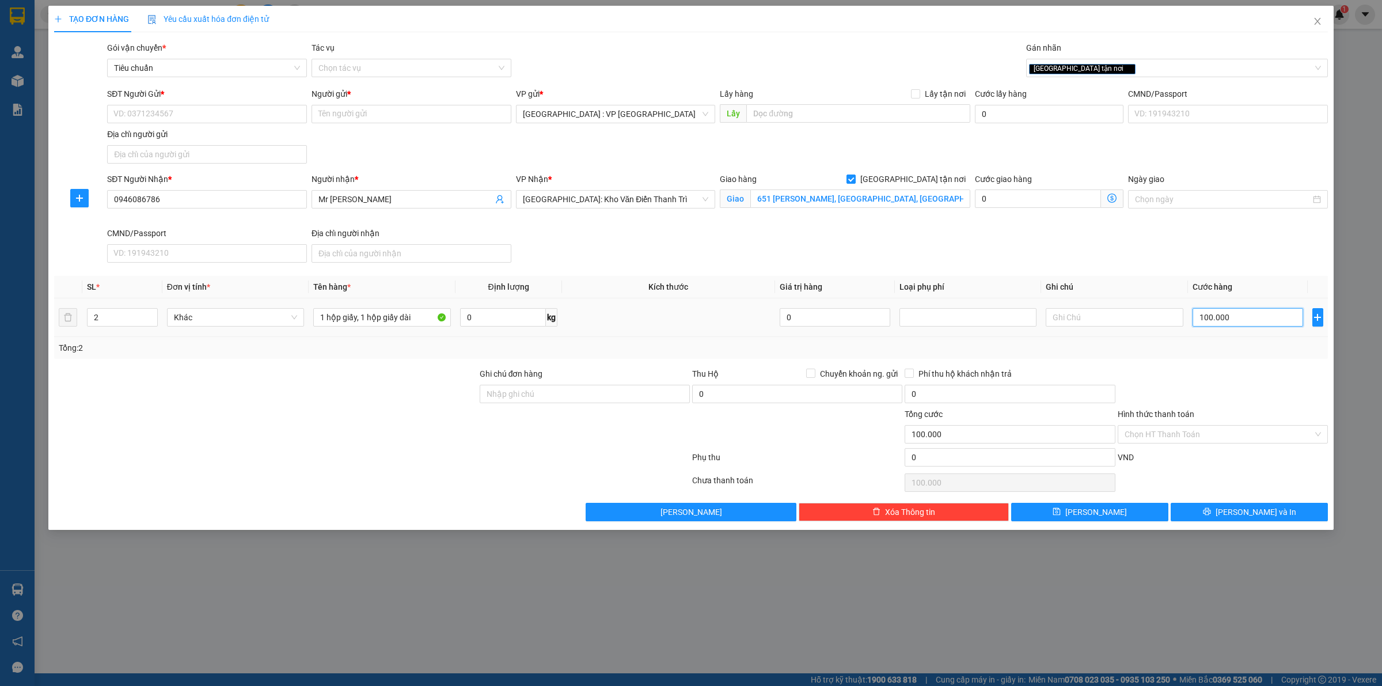
type input "100.000"
click at [1232, 360] on div "Transit Pickup Surcharge Ids Transit Deliver Surcharge Ids Transit Deliver Surc…" at bounding box center [691, 281] width 1274 height 480
click at [1224, 517] on button "[PERSON_NAME] và In" at bounding box center [1249, 512] width 157 height 18
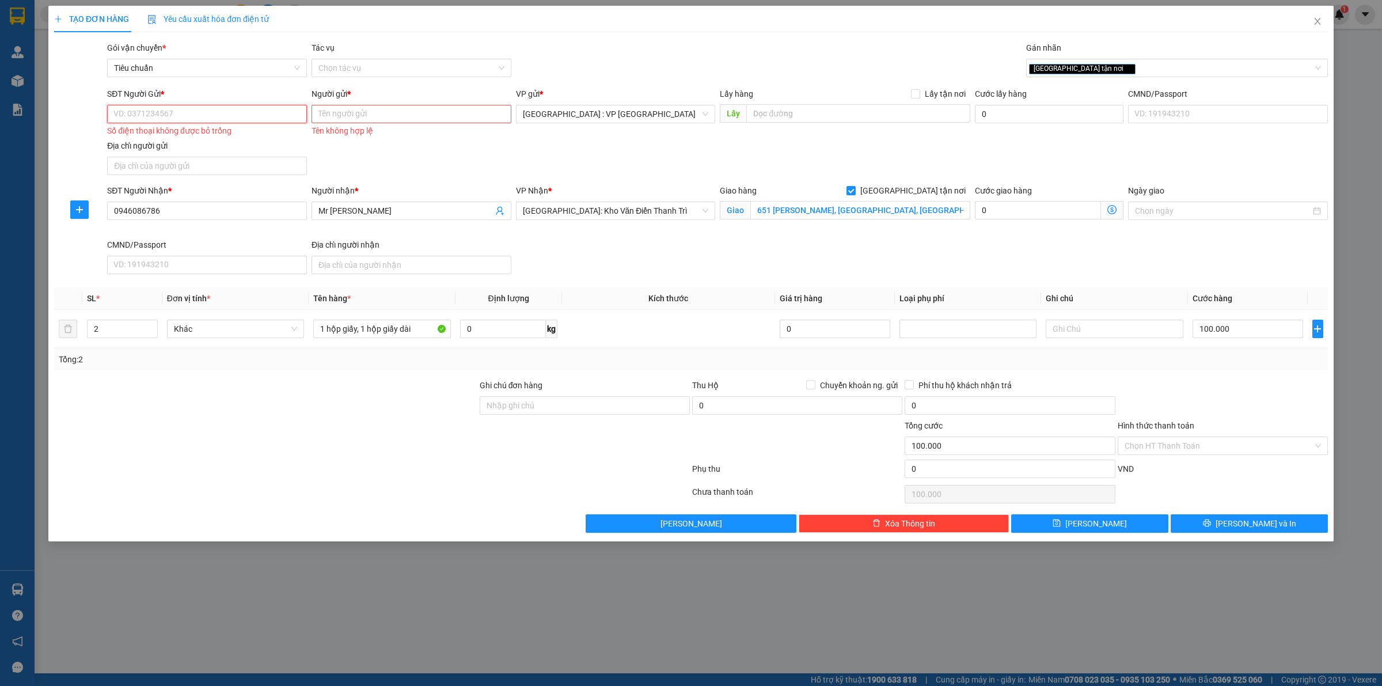
click at [244, 113] on input "SĐT Người Gửi *" at bounding box center [207, 114] width 200 height 18
type input "0976921568"
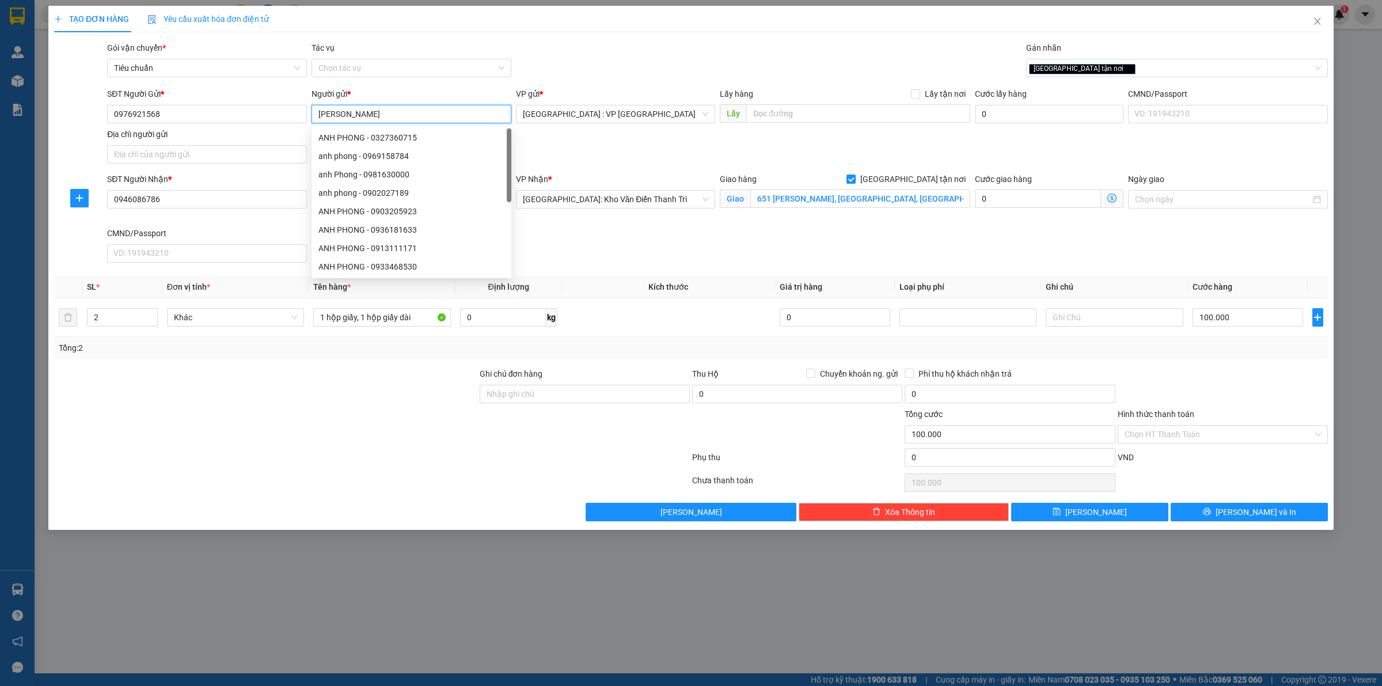
type input "[PERSON_NAME]"
click at [1225, 355] on div "Tổng: 2" at bounding box center [691, 348] width 1274 height 22
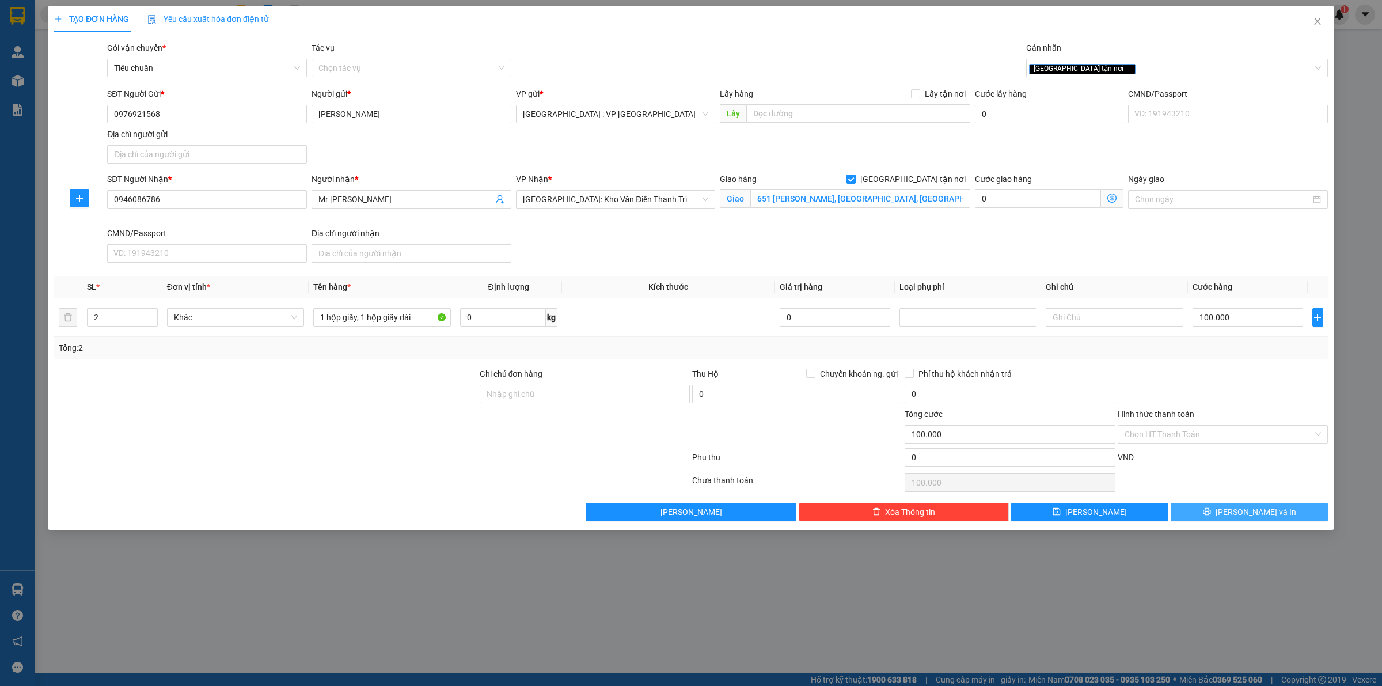
click at [1213, 510] on button "[PERSON_NAME] và In" at bounding box center [1249, 512] width 157 height 18
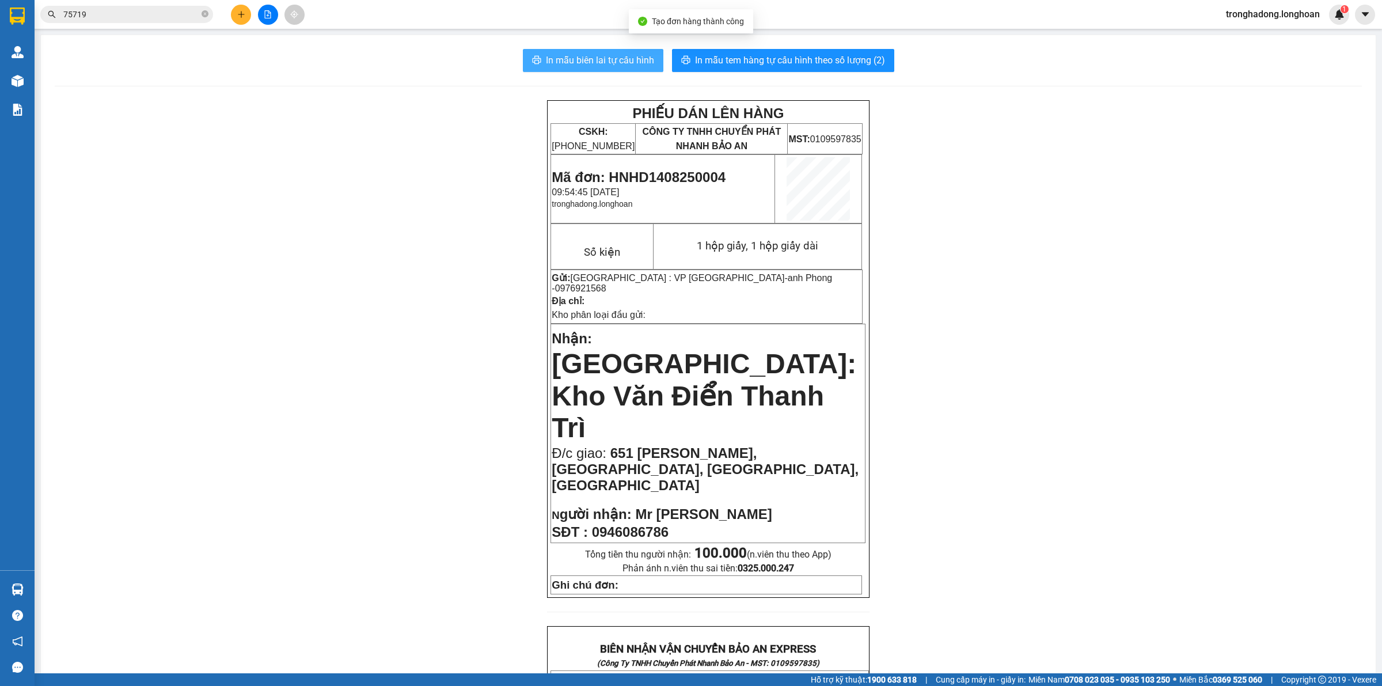
click at [579, 61] on span "In mẫu biên lai tự cấu hình" at bounding box center [600, 60] width 108 height 14
click at [804, 66] on span "In mẫu tem hàng tự cấu hình theo số lượng (2)" at bounding box center [790, 60] width 190 height 14
click at [235, 15] on button at bounding box center [241, 15] width 20 height 20
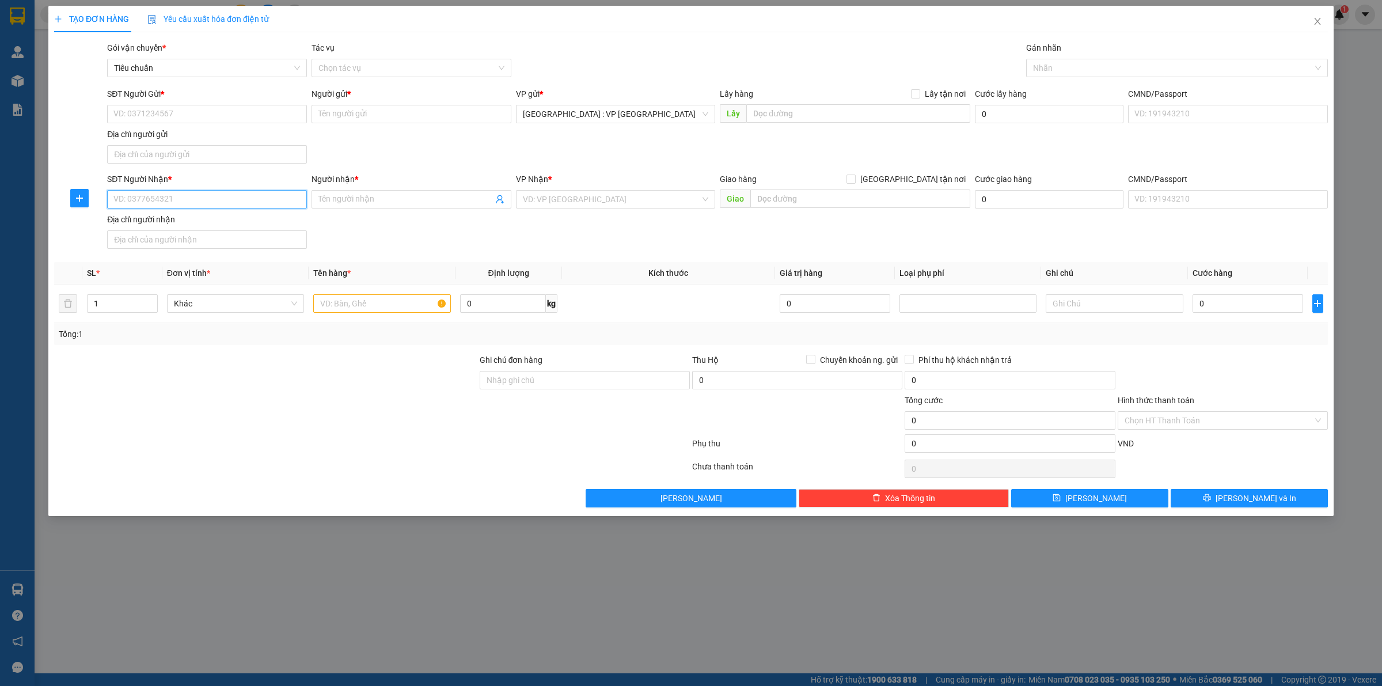
click at [252, 195] on input "SĐT Người Nhận *" at bounding box center [207, 199] width 200 height 18
type input "0902369765"
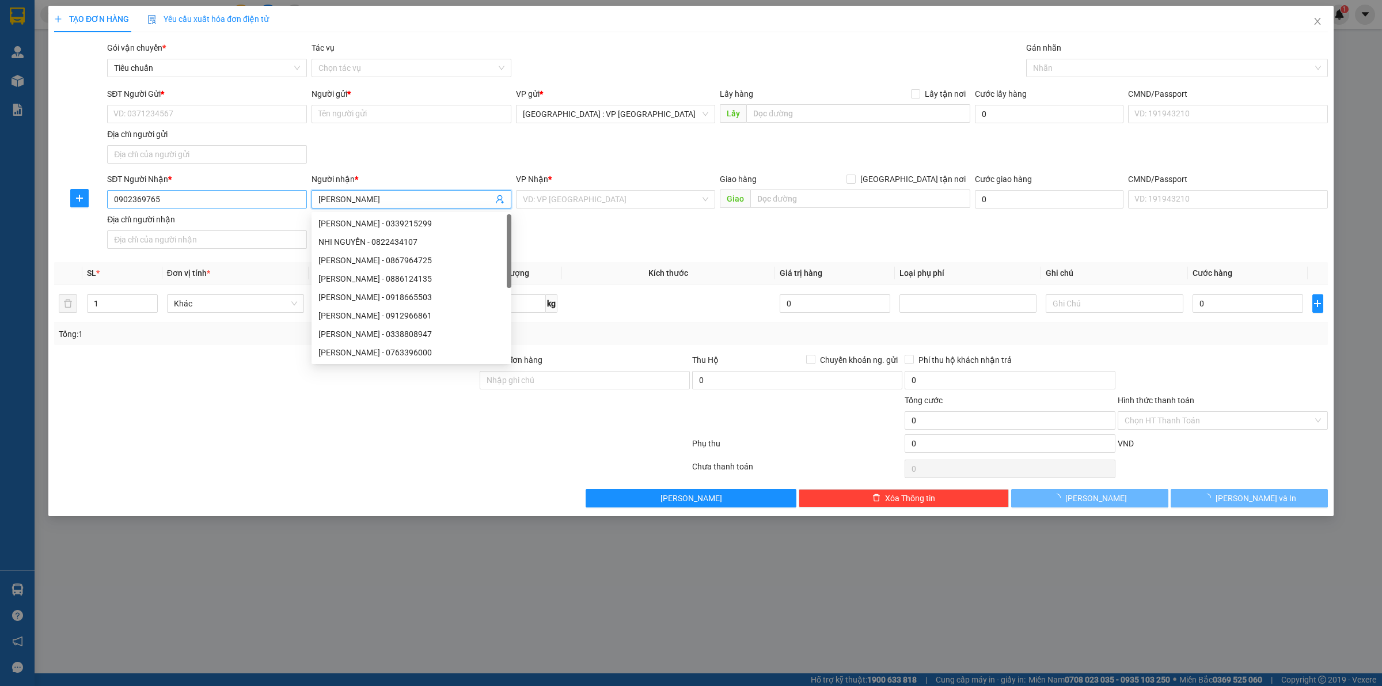
type input "[PERSON_NAME]"
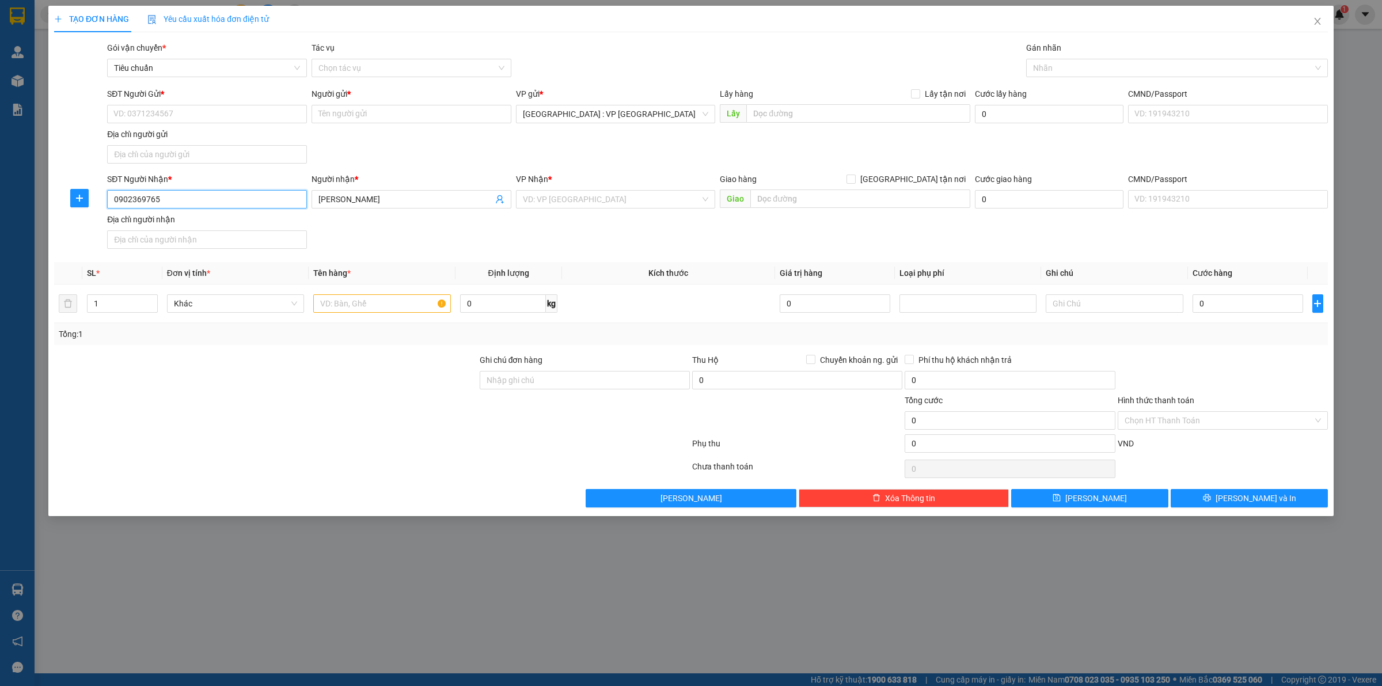
drag, startPoint x: 211, startPoint y: 206, endPoint x: 102, endPoint y: 226, distance: 110.8
click at [102, 226] on div "SĐT Người Nhận * 0902369765 Người nhận * [PERSON_NAME] VP Nhận * VD: VP [GEOGRA…" at bounding box center [691, 213] width 1276 height 81
type input "0902369765"
click at [384, 253] on div "SĐT Người Nhận * 0902369765 Người nhận * [PERSON_NAME] VP Nhận * VD: VP [GEOGRA…" at bounding box center [718, 213] width 1226 height 81
click at [591, 194] on input "search" at bounding box center [612, 199] width 178 height 17
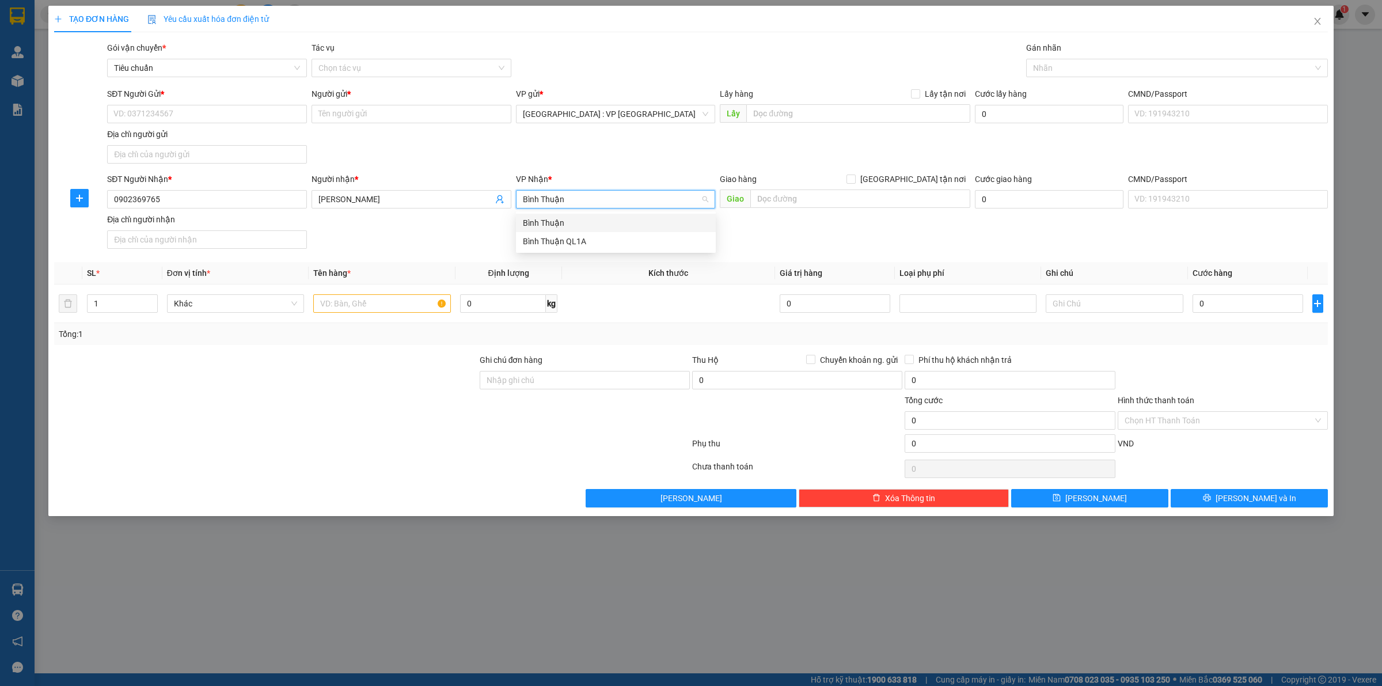
type input "Bình Thuận"
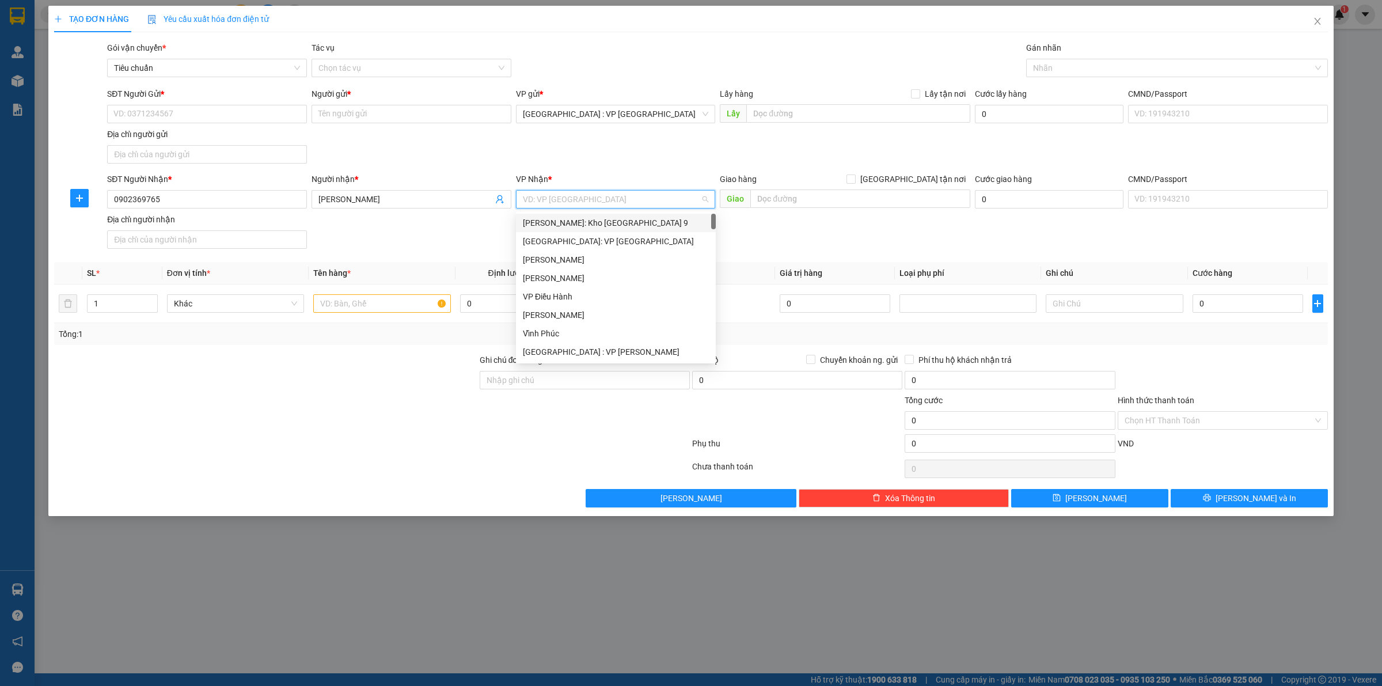
click at [649, 200] on input "search" at bounding box center [612, 199] width 178 height 17
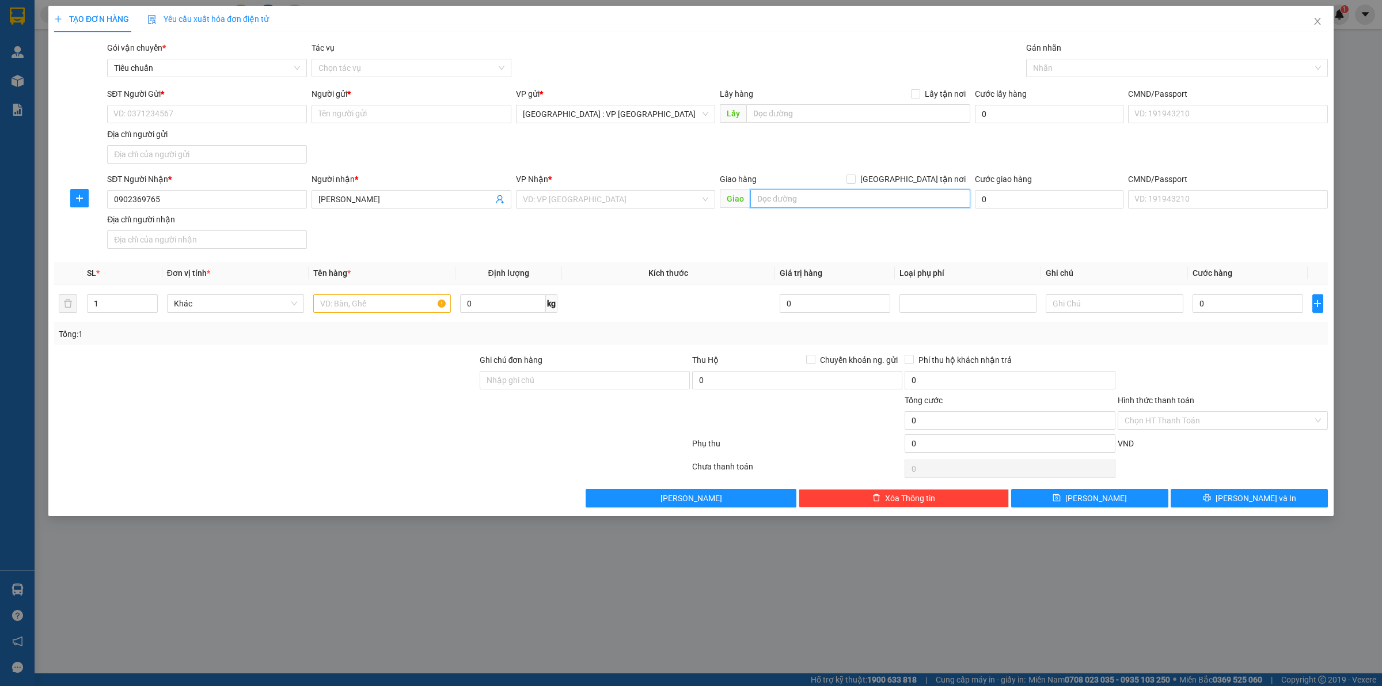
click at [812, 192] on input "text" at bounding box center [860, 198] width 220 height 18
click at [642, 200] on input "search" at bounding box center [612, 199] width 178 height 17
type input "bình thuận"
type input "[GEOGRAPHIC_DATA], [GEOGRAPHIC_DATA] [GEOGRAPHIC_DATA]"
click at [380, 309] on input "text" at bounding box center [381, 303] width 137 height 18
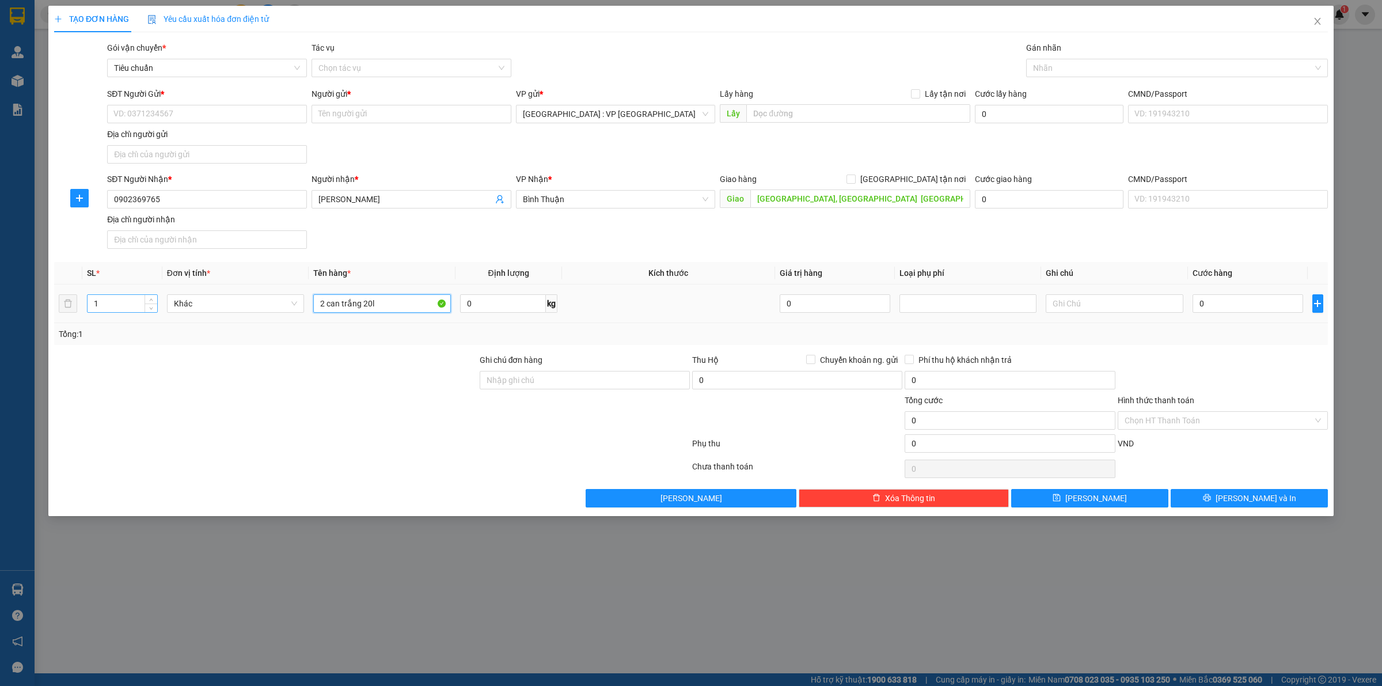
type input "2 can trắng 20l"
click at [125, 303] on input "1" at bounding box center [123, 303] width 70 height 17
type input "2"
click at [1227, 303] on input "0" at bounding box center [1248, 303] width 111 height 18
type input "2"
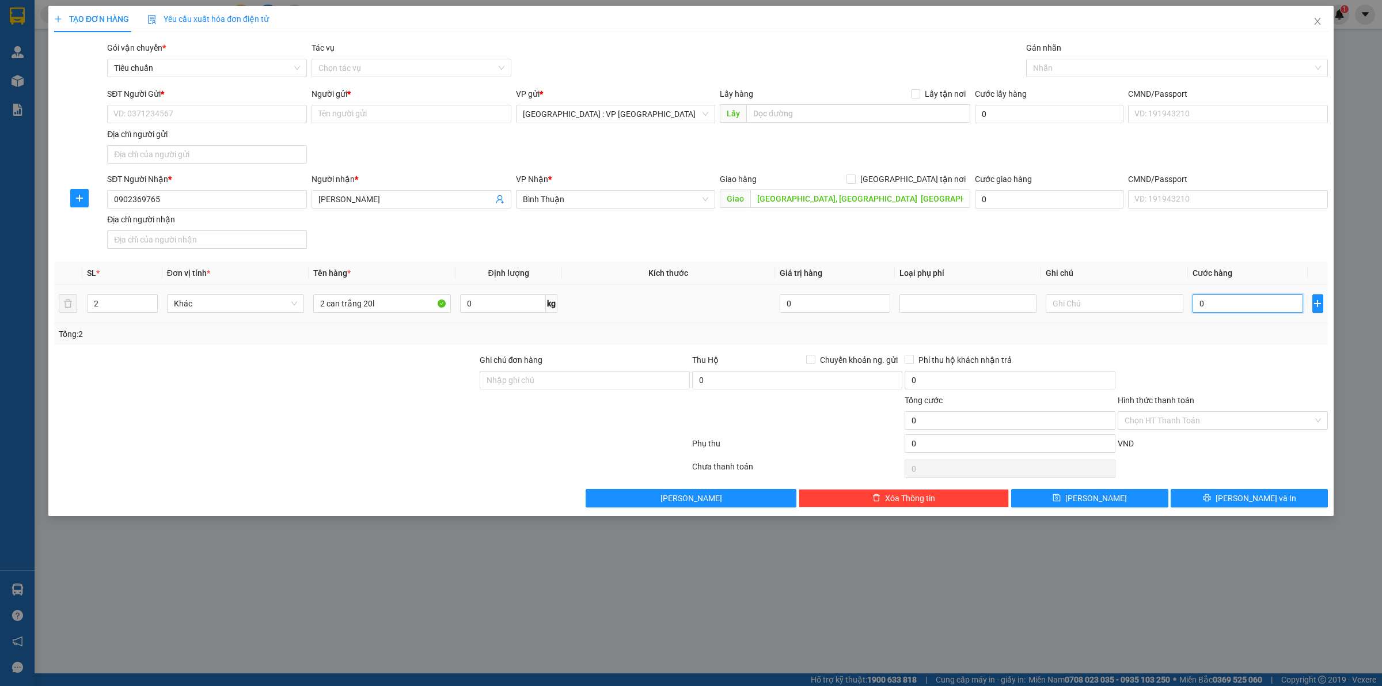
type input "2"
type input "25"
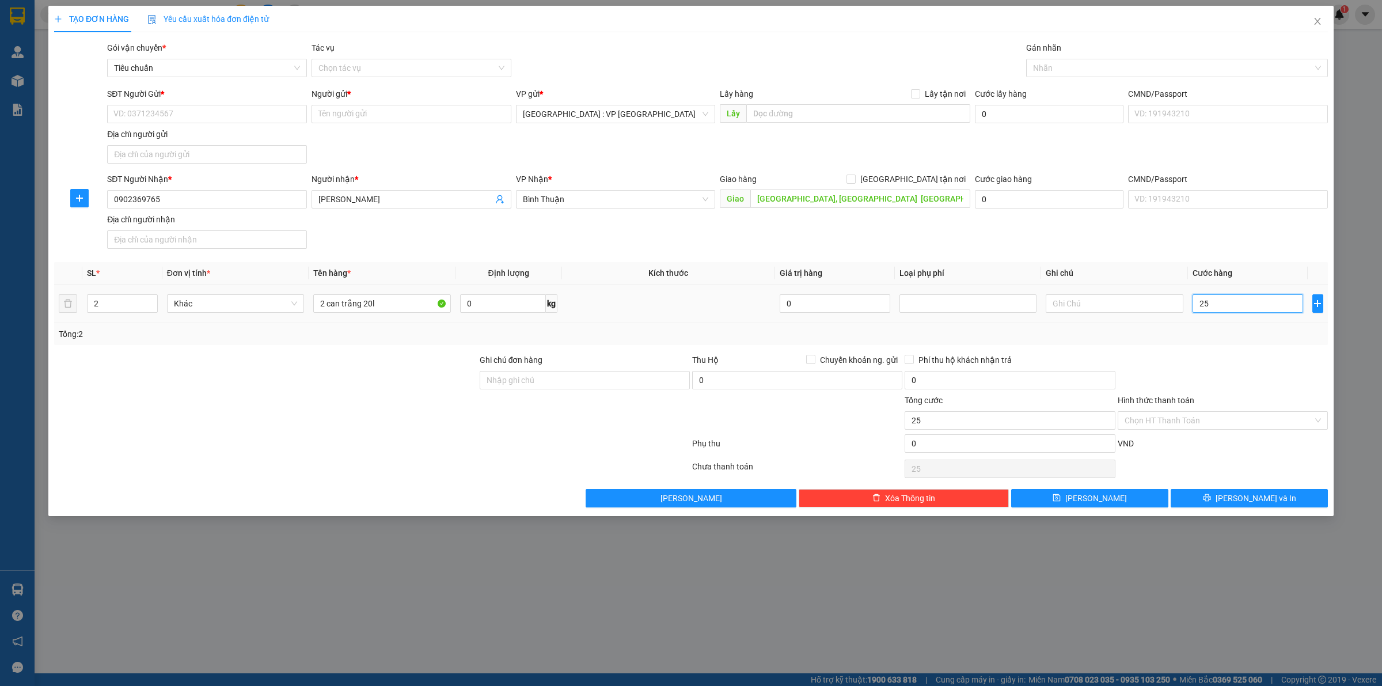
type input "250"
type input "2.500"
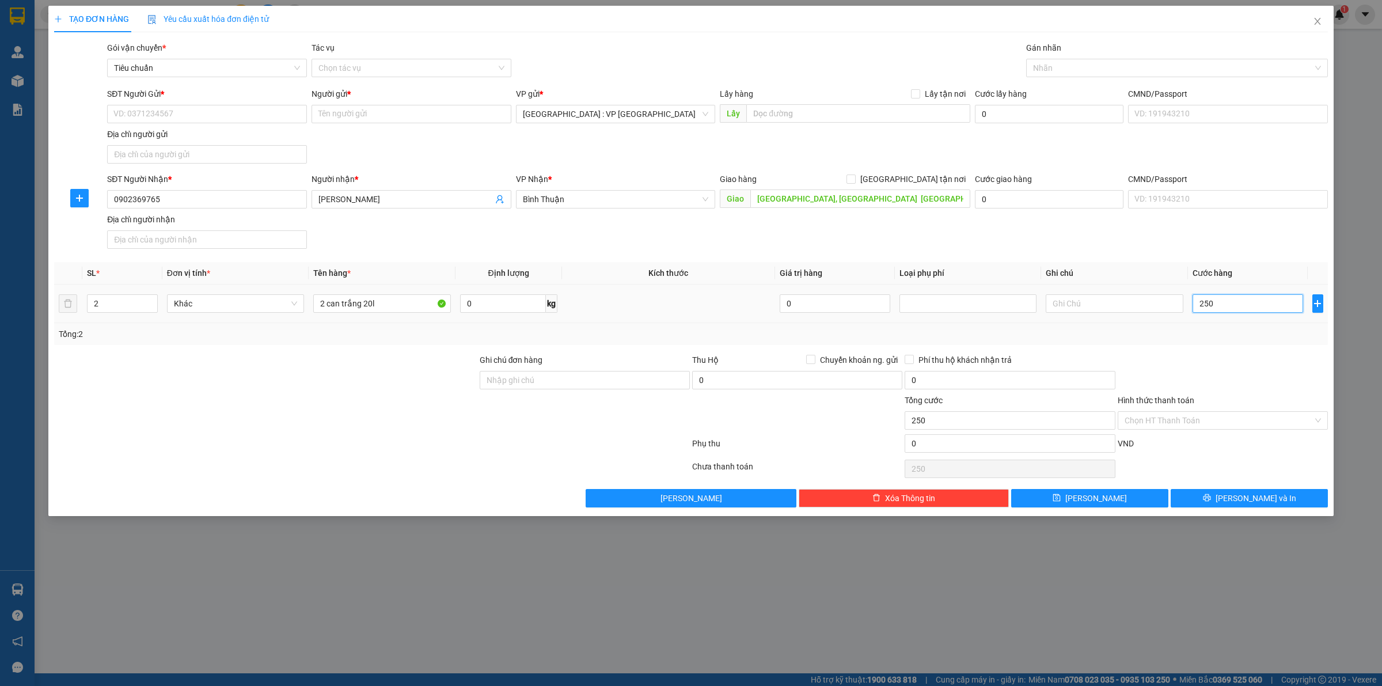
type input "2.500"
type input "25.000"
type input "250.000"
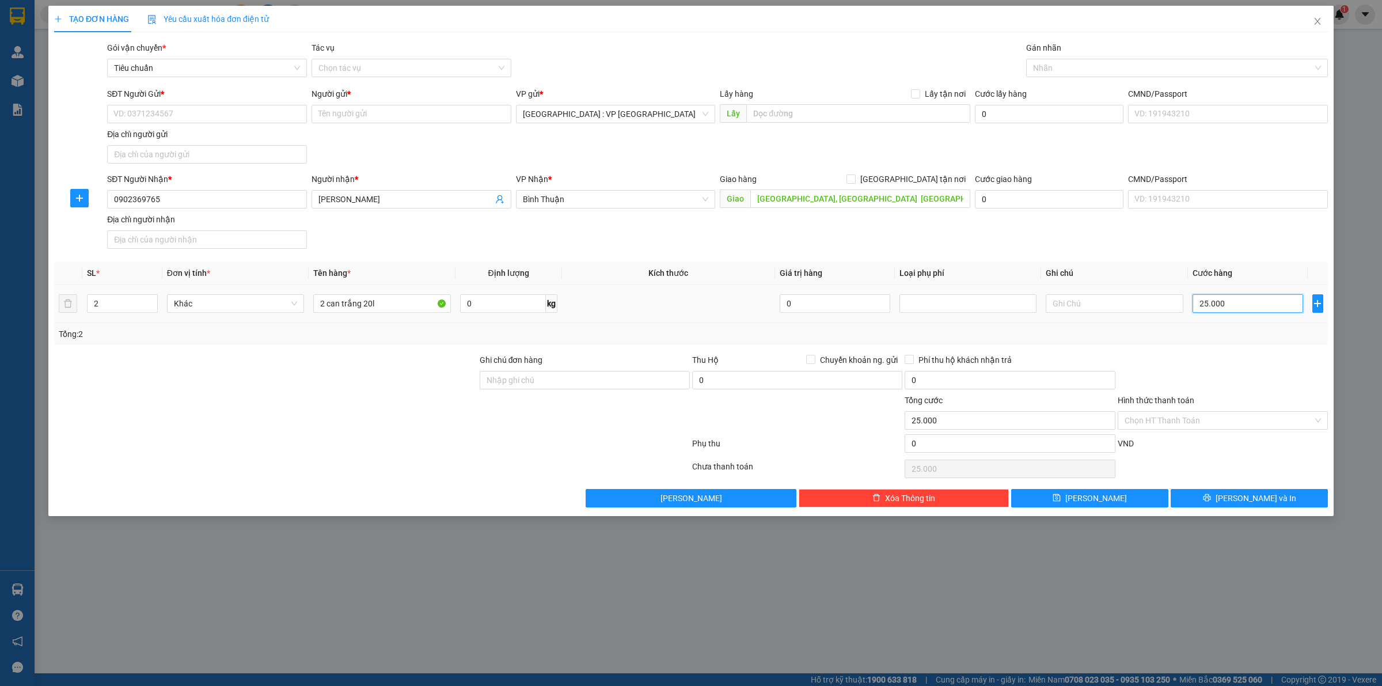
type input "250.000"
click at [218, 122] on div "SĐT Người Gửi * VD: 0371234567" at bounding box center [207, 108] width 200 height 40
click at [214, 113] on input "SĐT Người Gửi *" at bounding box center [207, 114] width 200 height 18
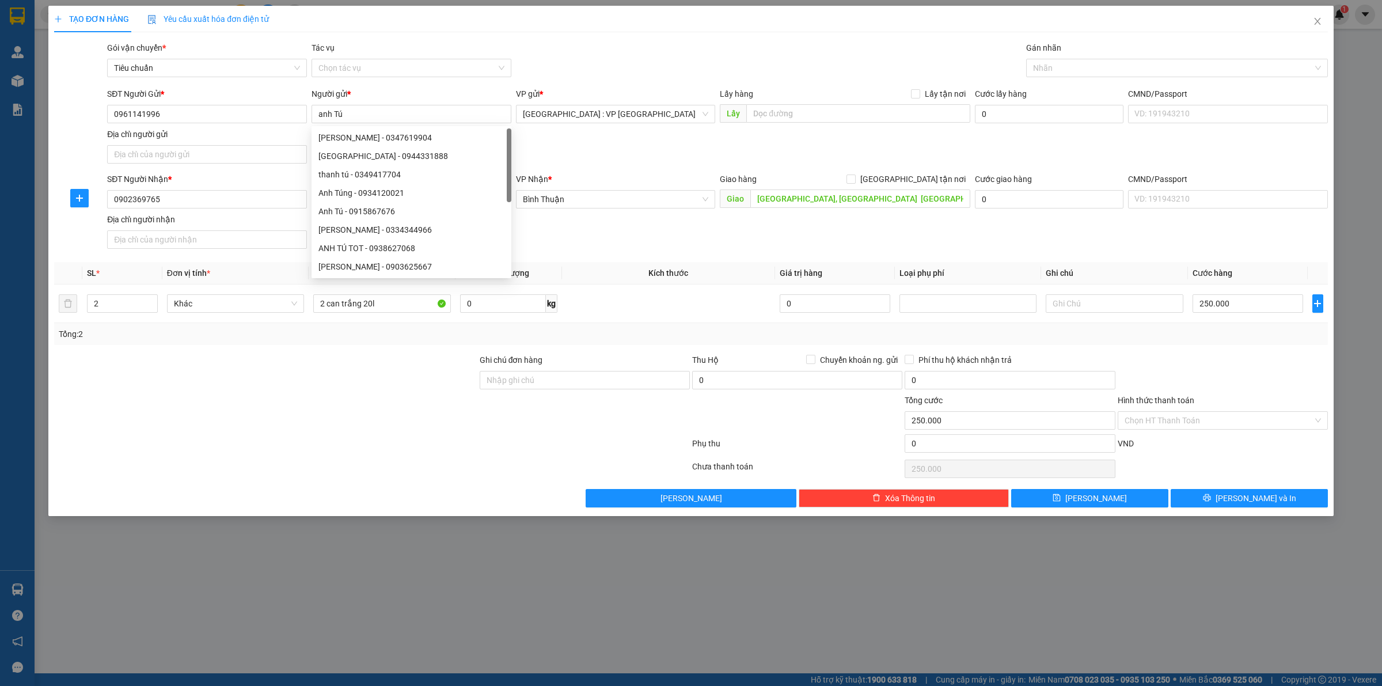
click at [816, 252] on div "SĐT Người Nhận * 0902369765 Người nhận * [PERSON_NAME] VP Nhận * Bình Thuận Gia…" at bounding box center [718, 213] width 1226 height 81
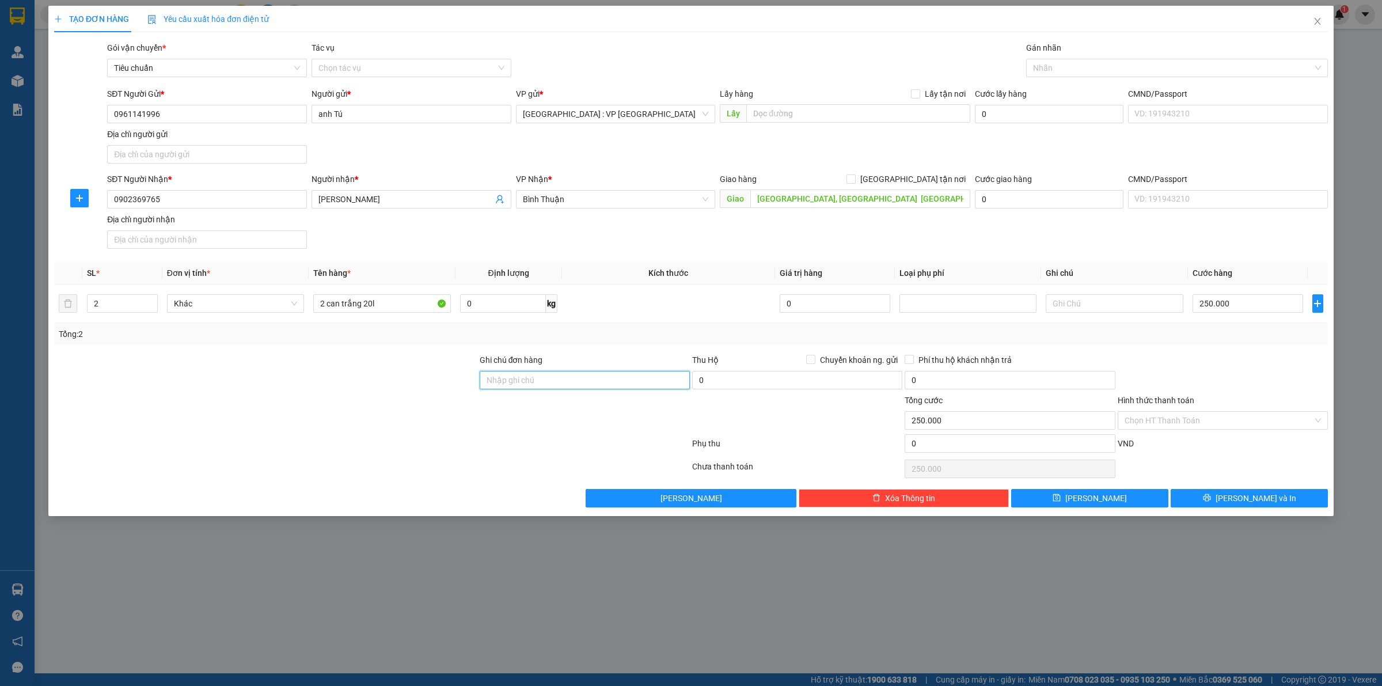
click at [569, 375] on input "Ghi chú đơn hàng" at bounding box center [585, 380] width 210 height 18
click at [396, 312] on input "2 can trắng 20l" at bounding box center [381, 303] width 137 height 18
click at [407, 351] on div "Transit Pickup Surcharge Ids Transit Deliver Surcharge Ids Transit Deliver Surc…" at bounding box center [691, 274] width 1274 height 466
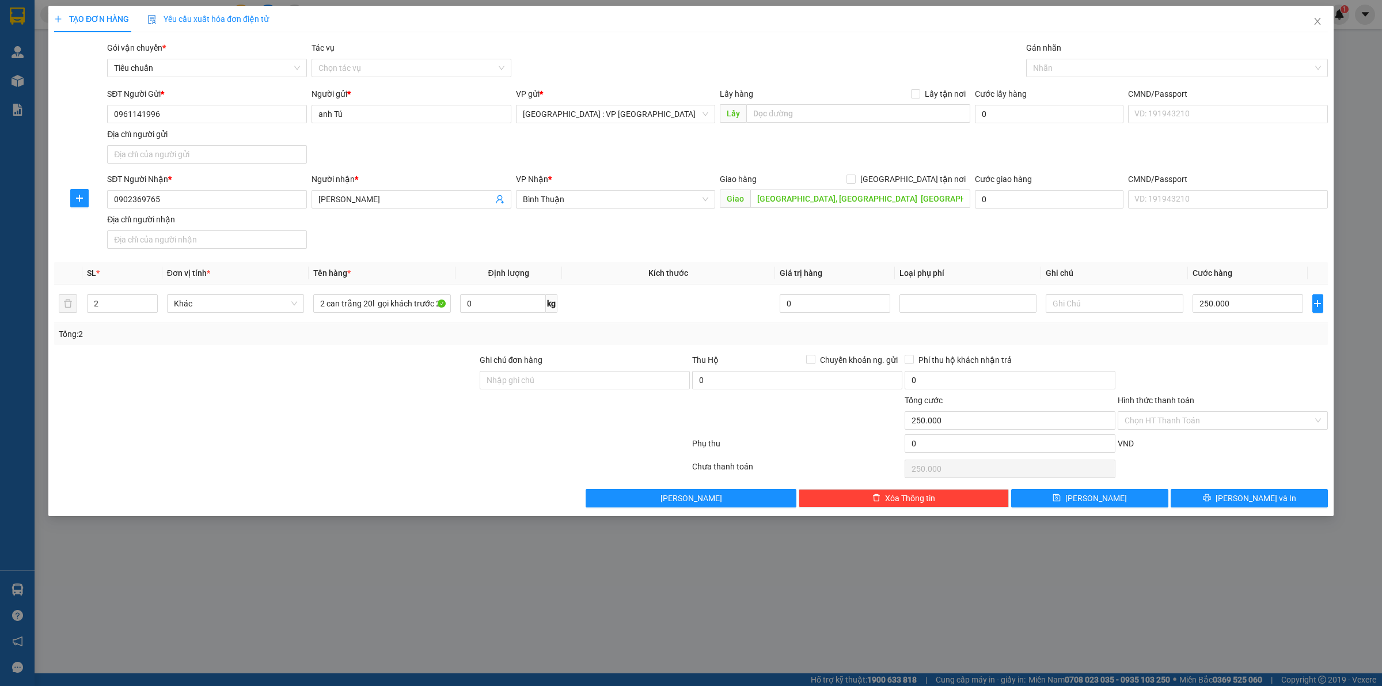
click at [1087, 78] on div "Gán nhãn Nhãn" at bounding box center [1177, 61] width 302 height 40
click at [1086, 73] on div at bounding box center [1171, 68] width 284 height 14
click at [1067, 82] on div "ĐỌC GHI CHÚ" at bounding box center [1177, 91] width 302 height 18
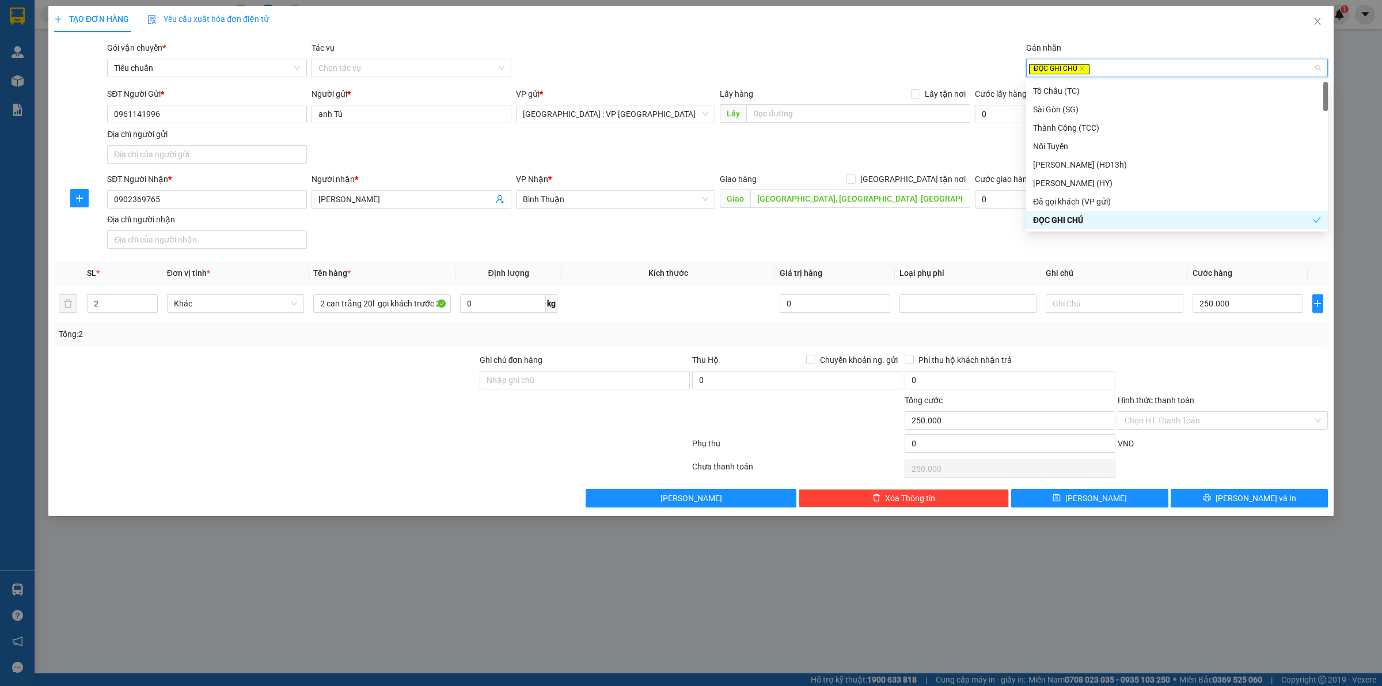
click at [859, 266] on th "Giá trị hàng" at bounding box center [835, 273] width 120 height 22
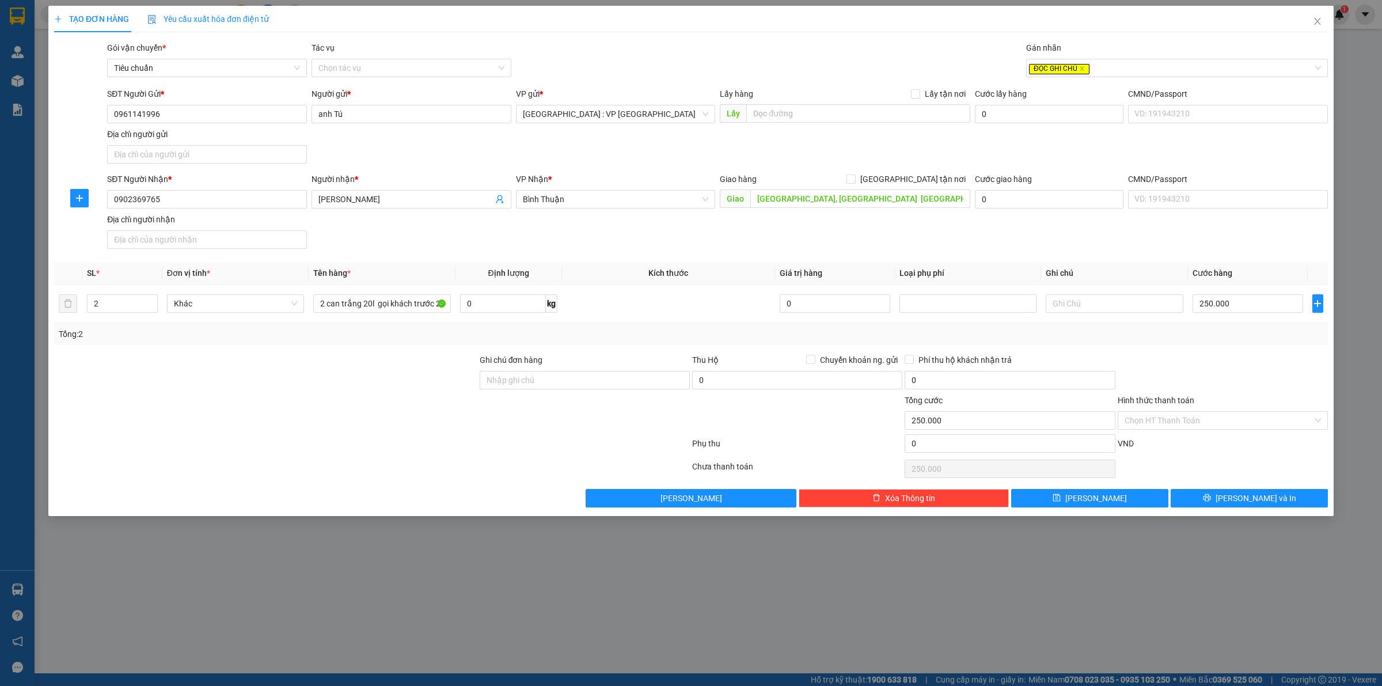
click at [1243, 385] on div at bounding box center [1223, 374] width 213 height 40
click at [1216, 411] on div "Hình thức thanh toán" at bounding box center [1223, 402] width 210 height 17
click at [1214, 418] on input "Hình thức thanh toán" at bounding box center [1219, 420] width 188 height 17
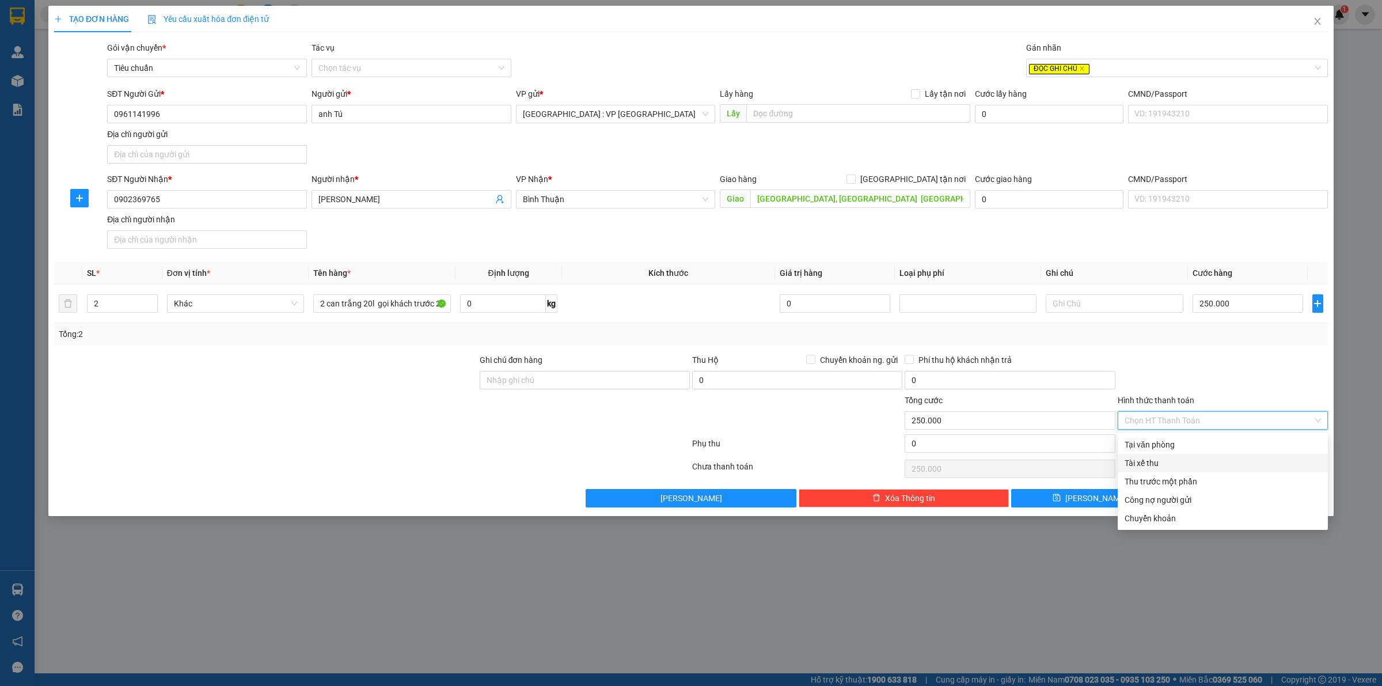
click at [1191, 450] on div "Tại văn phòng" at bounding box center [1223, 444] width 196 height 13
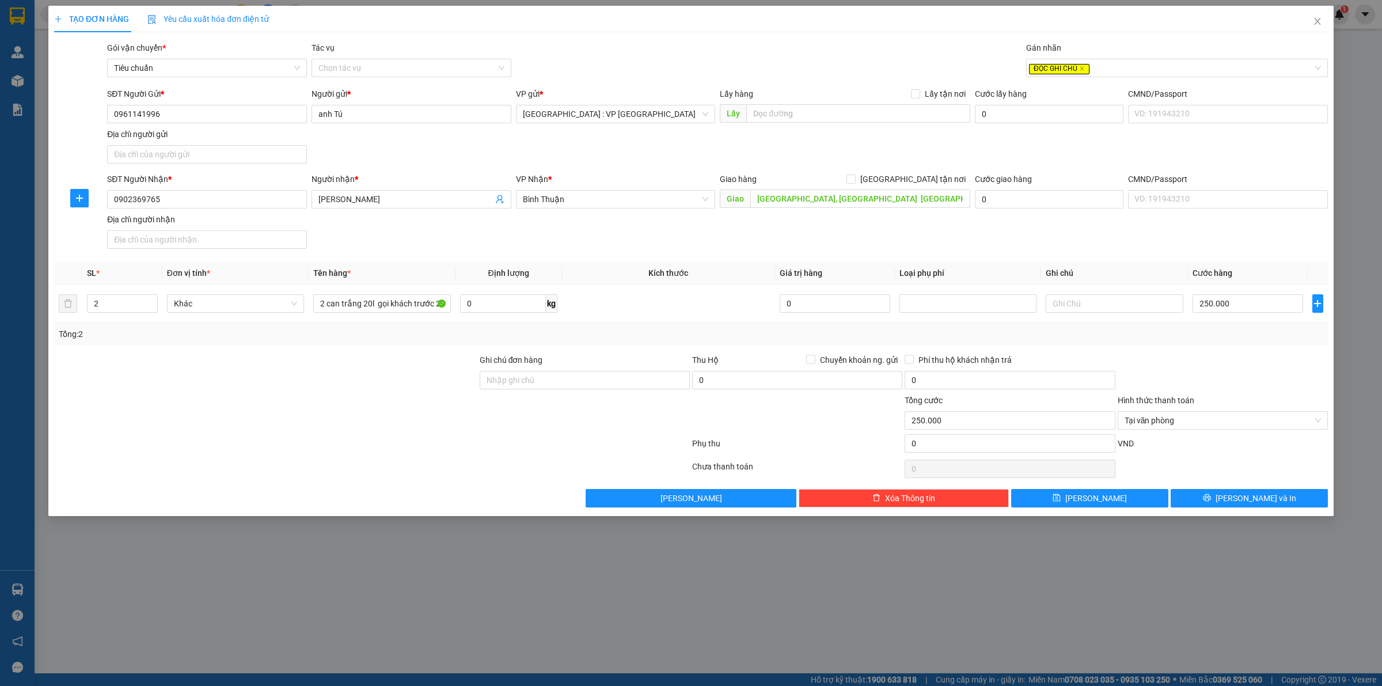
click at [1191, 373] on div at bounding box center [1223, 374] width 213 height 40
click at [1212, 506] on button "[PERSON_NAME] và In" at bounding box center [1249, 498] width 157 height 18
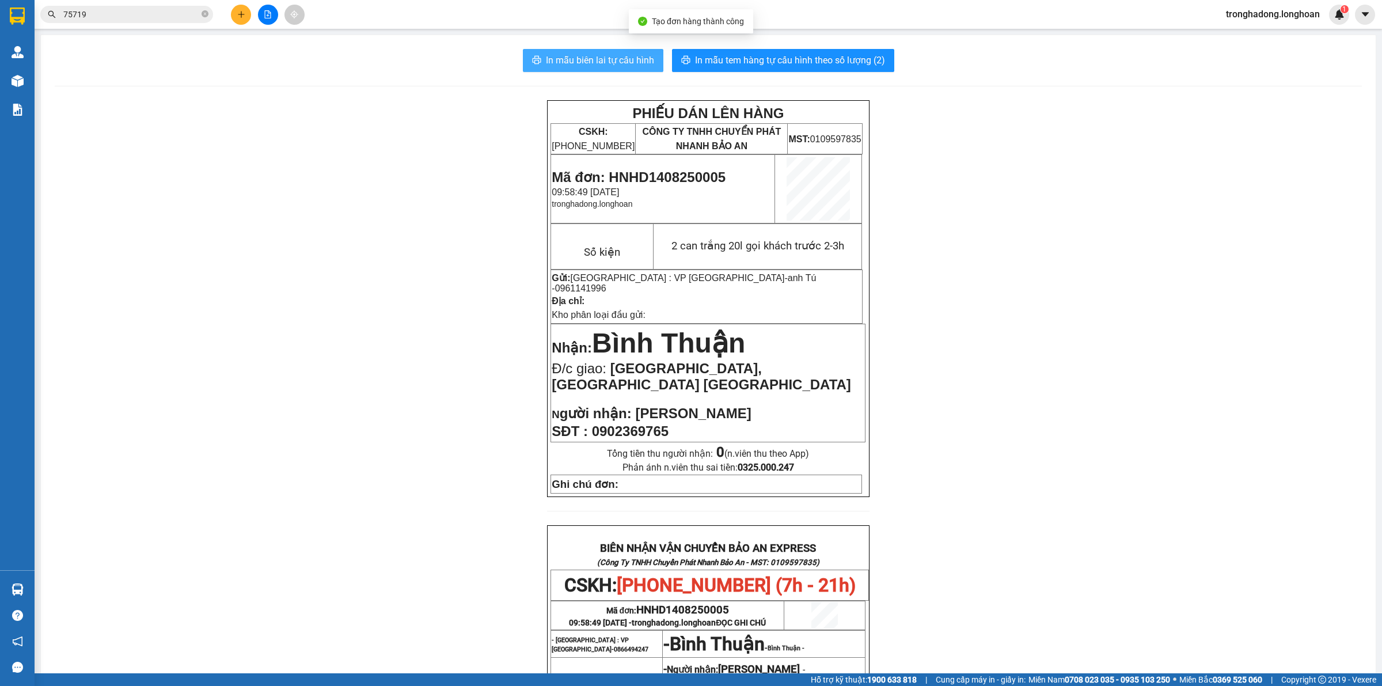
click at [585, 69] on button "In mẫu biên lai tự cấu hình" at bounding box center [593, 60] width 141 height 23
click at [483, 324] on div "PHIẾU DÁN LÊN HÀNG CSKH: [PHONE_NUMBER] CÔNG TY TNHH CHUYỂN PHÁT NHANH BẢO AN M…" at bounding box center [708, 588] width 1307 height 977
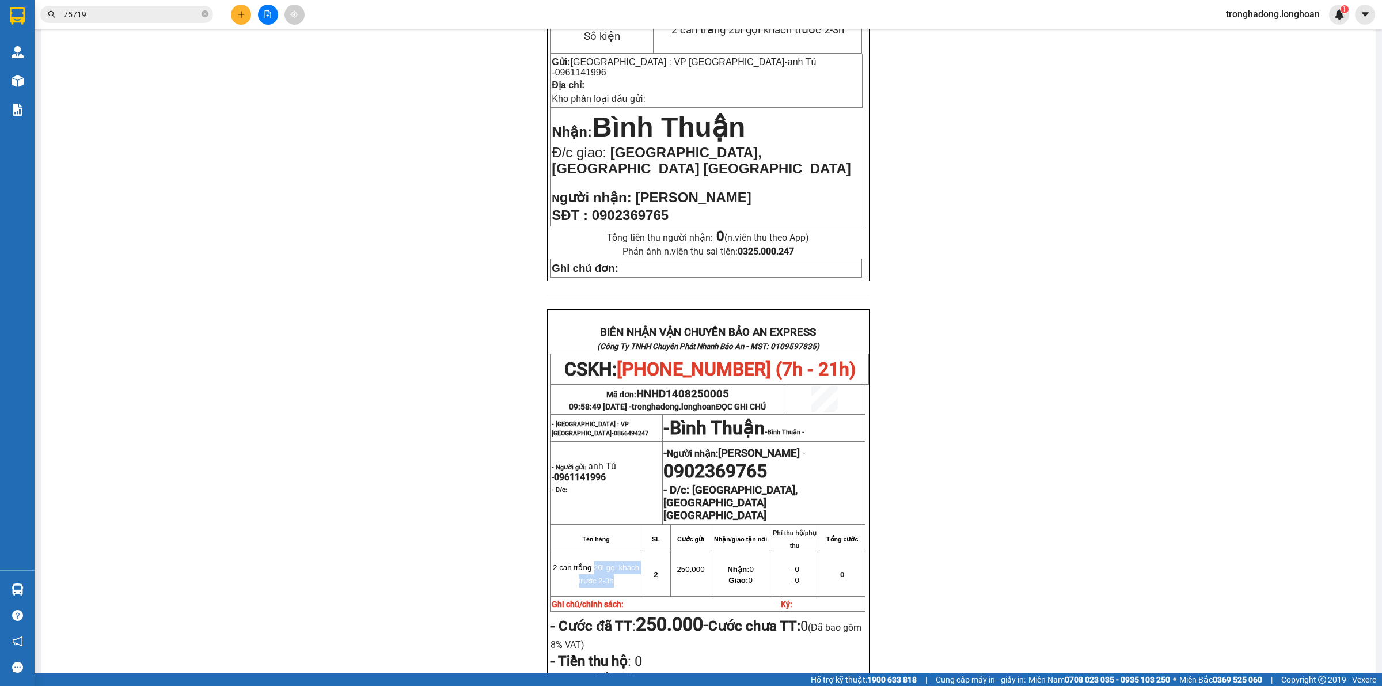
drag, startPoint x: 595, startPoint y: 577, endPoint x: 619, endPoint y: 591, distance: 28.1
click at [617, 590] on td "2 can trắng 20l gọi khách trước 2-3h" at bounding box center [596, 574] width 90 height 44
drag, startPoint x: 613, startPoint y: 597, endPoint x: 605, endPoint y: 591, distance: 10.4
click at [611, 595] on td "2 can trắng 20l gọi khách trước 2-3h" at bounding box center [596, 574] width 90 height 44
drag, startPoint x: 462, startPoint y: 586, endPoint x: 459, endPoint y: 580, distance: 7.2
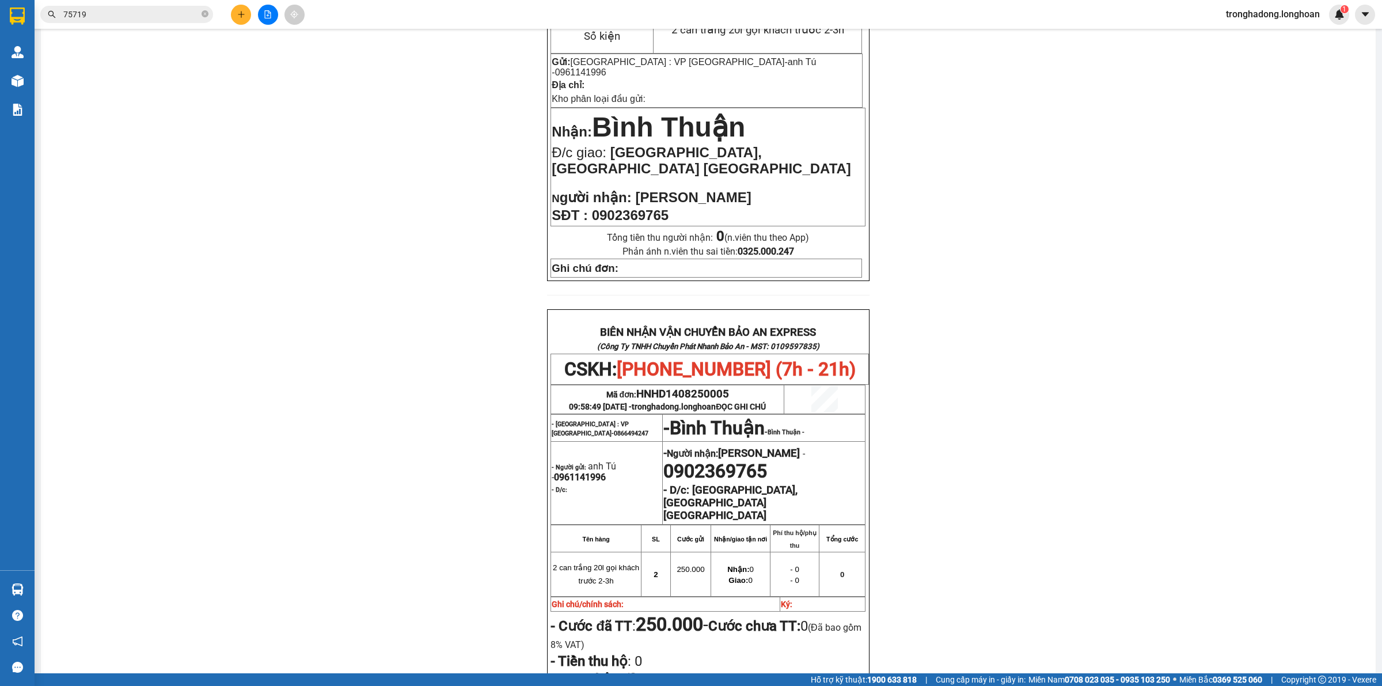
click at [462, 585] on div "PHIẾU DÁN LÊN HÀNG CSKH: [PHONE_NUMBER] CÔNG TY TNHH CHUYỂN PHÁT NHANH BẢO AN M…" at bounding box center [708, 372] width 1307 height 977
click at [978, 268] on div "PHIẾU DÁN LÊN HÀNG CSKH: [PHONE_NUMBER] CÔNG TY TNHH CHUYỂN PHÁT NHANH BẢO AN M…" at bounding box center [708, 372] width 1307 height 977
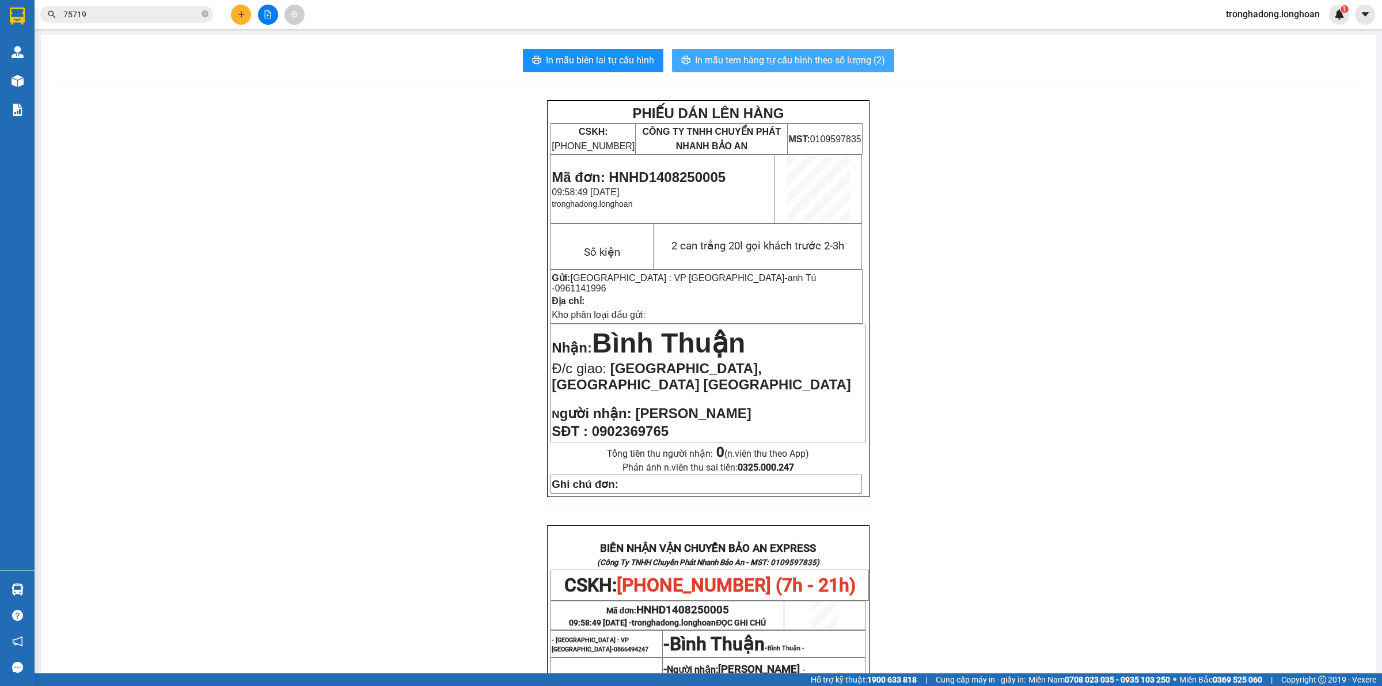
click at [763, 50] on button "In mẫu tem hàng tự cấu hình theo số lượng (2)" at bounding box center [783, 60] width 222 height 23
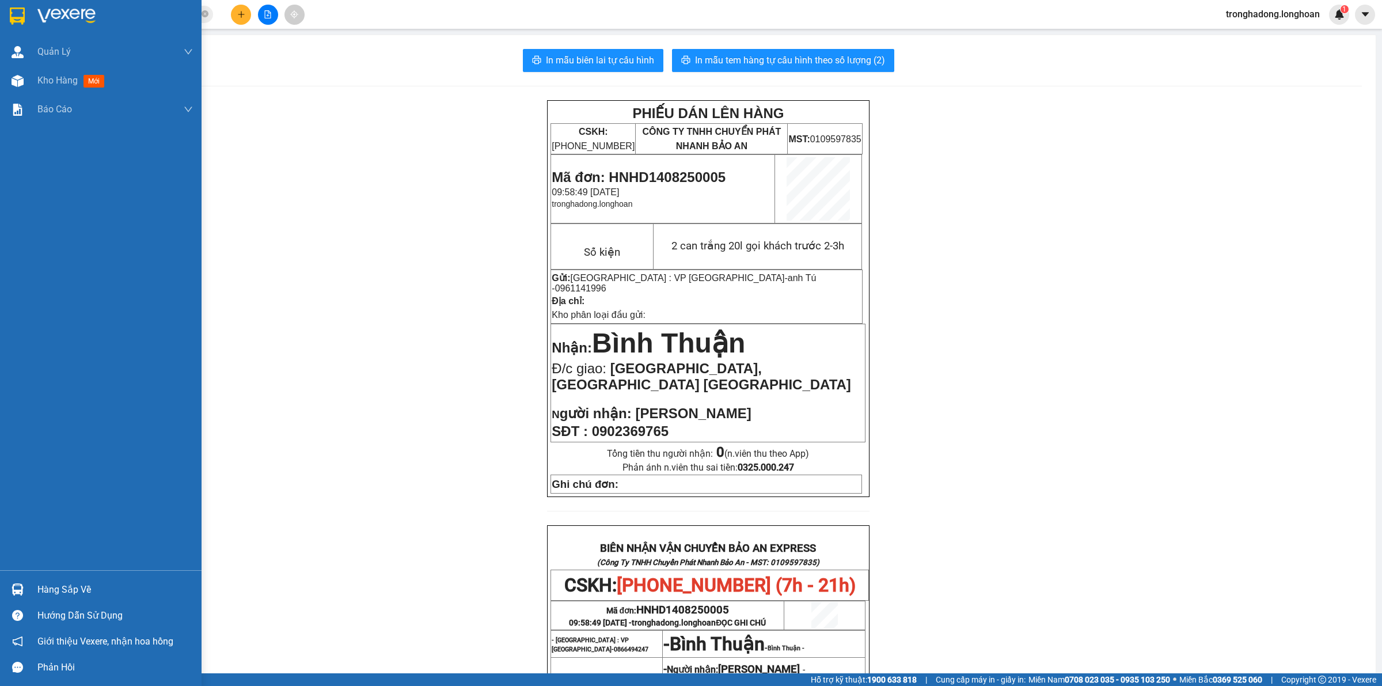
click at [10, 10] on img at bounding box center [17, 15] width 15 height 17
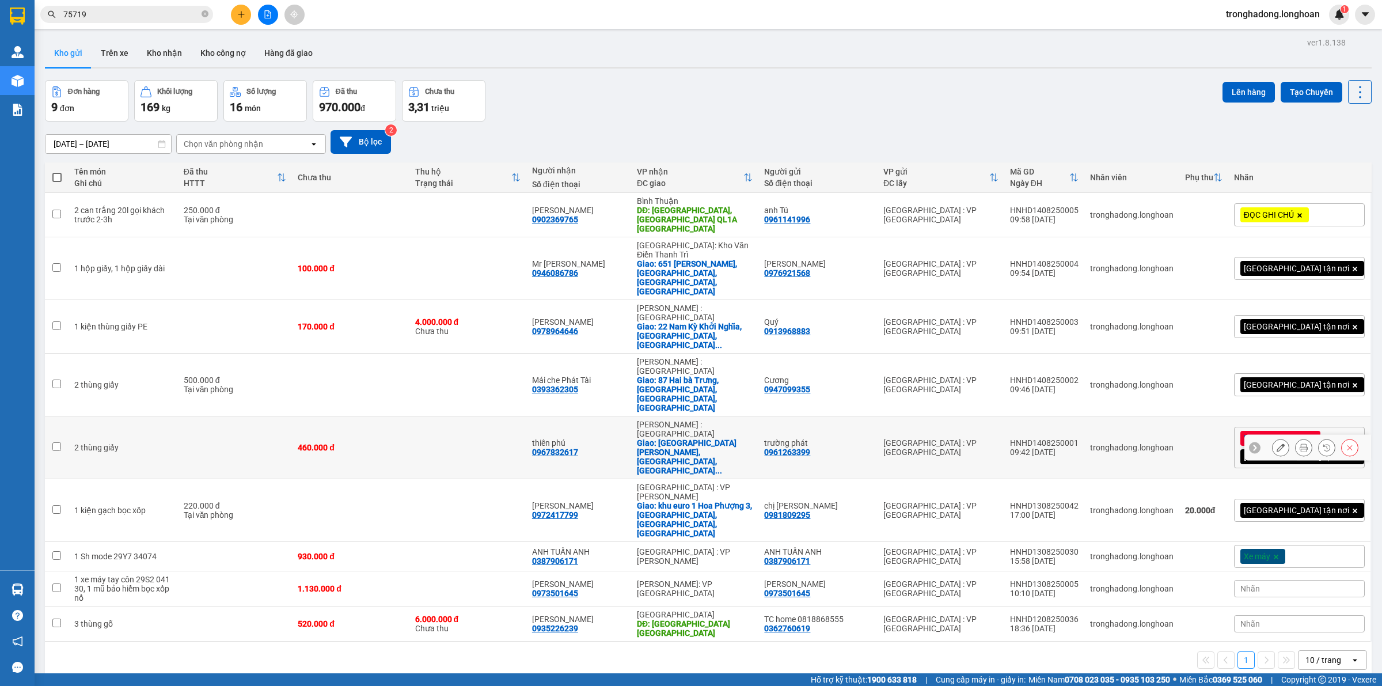
click at [1300, 443] on icon at bounding box center [1304, 447] width 8 height 8
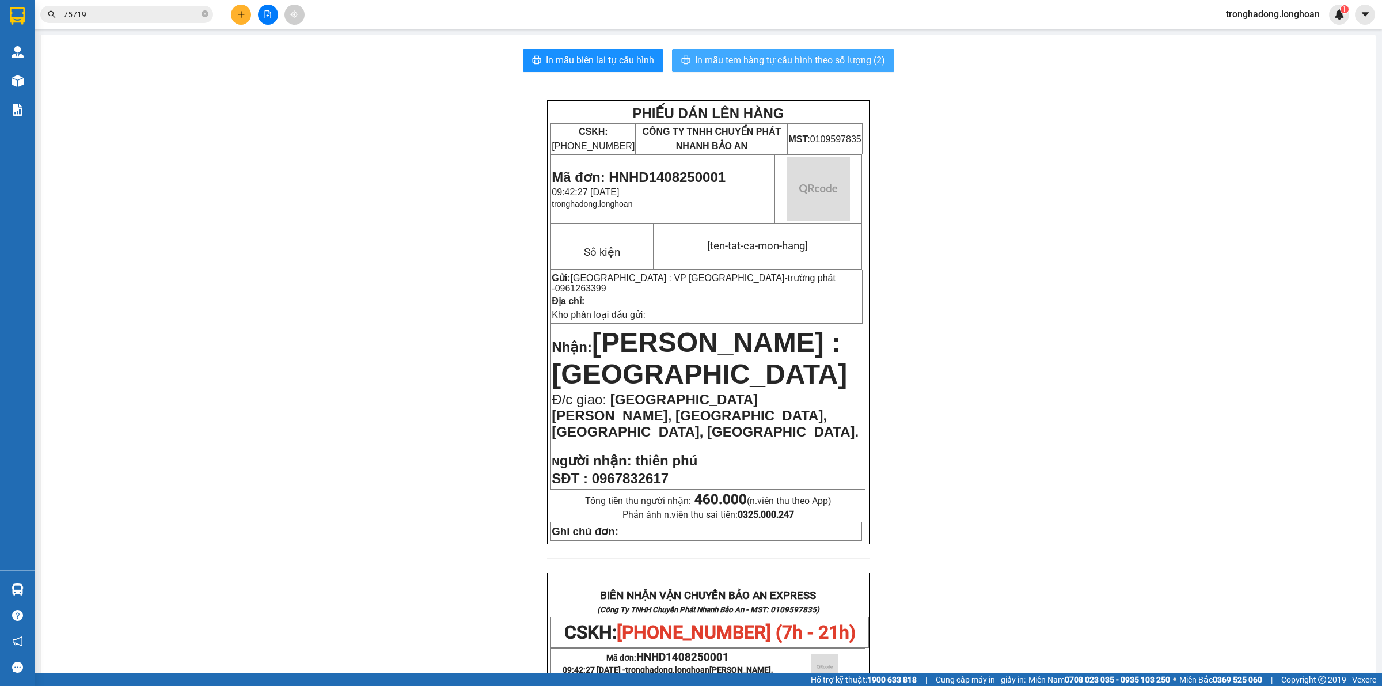
click at [766, 59] on span "In mẫu tem hàng tự cấu hình theo số lượng (2)" at bounding box center [790, 60] width 190 height 14
drag, startPoint x: 436, startPoint y: 189, endPoint x: 407, endPoint y: 166, distance: 37.3
click at [432, 188] on div "PHIẾU DÁN LÊN HÀNG CSKH: [PHONE_NUMBER] CÔNG TY TNHH CHUYỂN PHÁT NHANH BẢO AN M…" at bounding box center [708, 643] width 1307 height 1087
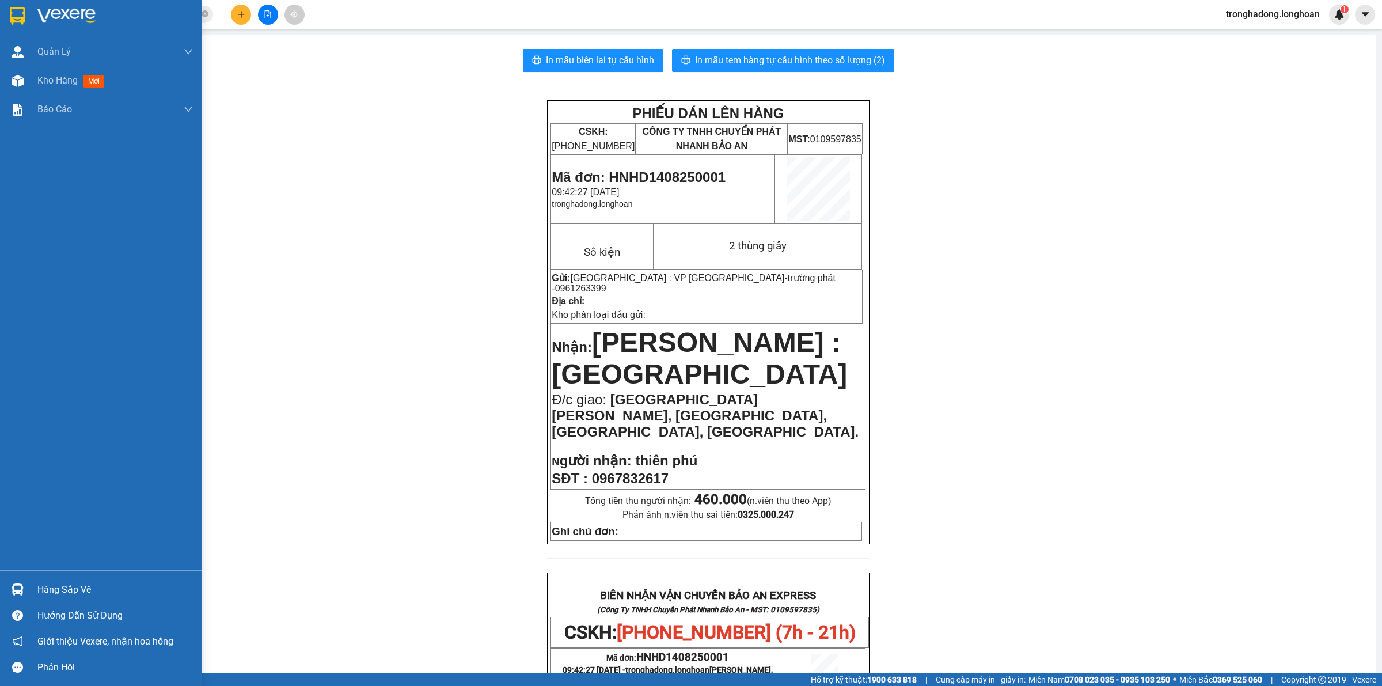
click at [21, 13] on img at bounding box center [17, 15] width 15 height 17
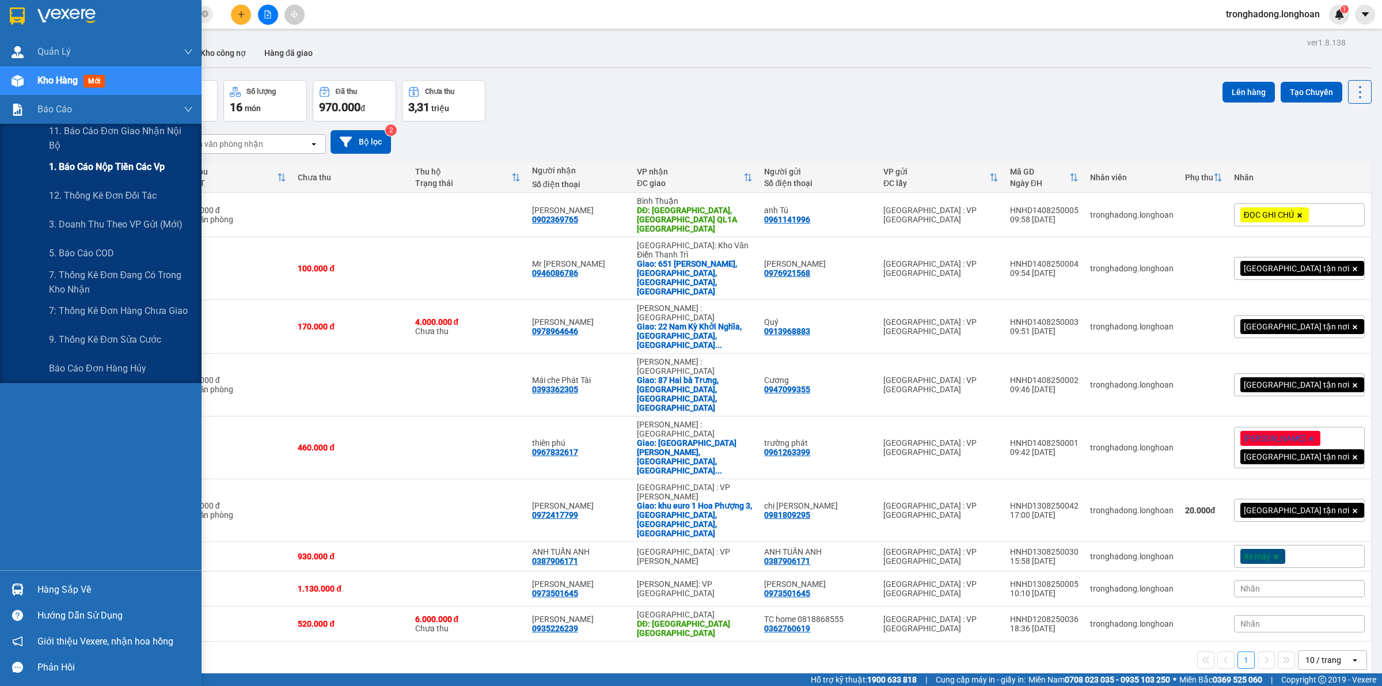
click at [97, 160] on span "1. Báo cáo nộp tiền các vp" at bounding box center [107, 167] width 116 height 14
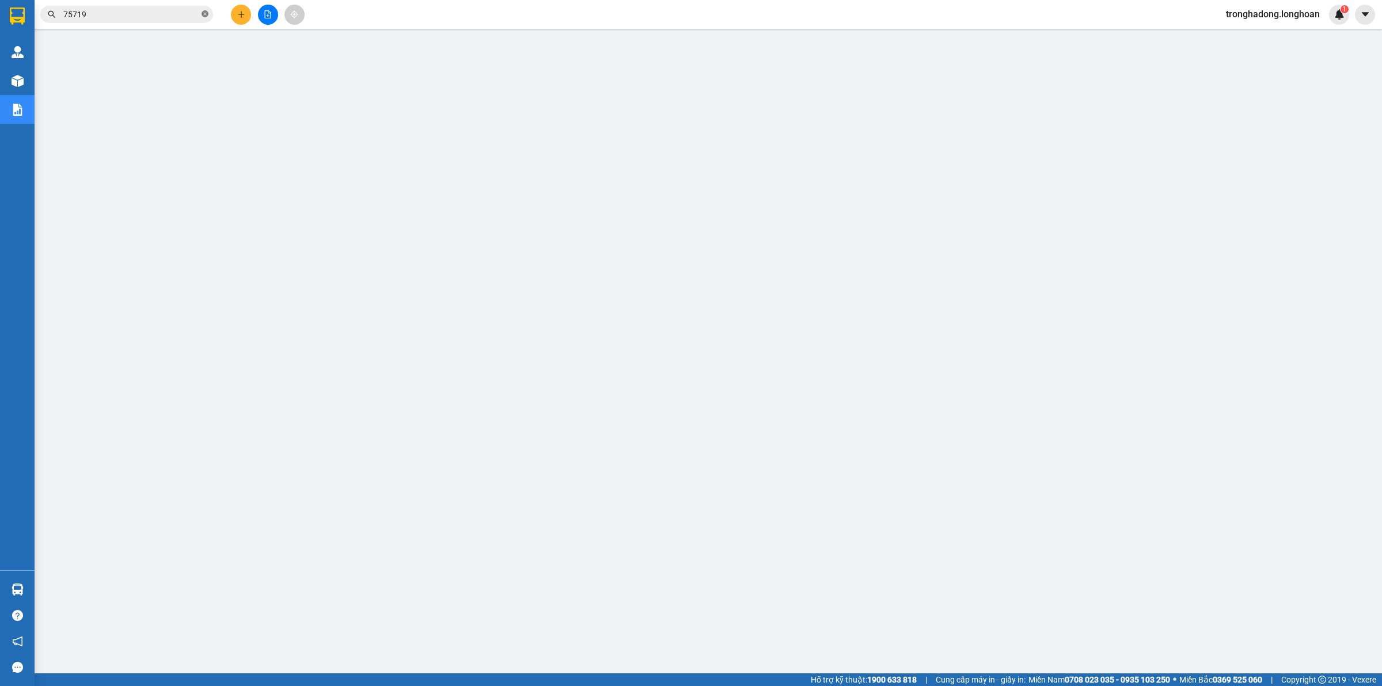
click at [207, 15] on icon "close-circle" at bounding box center [205, 13] width 7 height 7
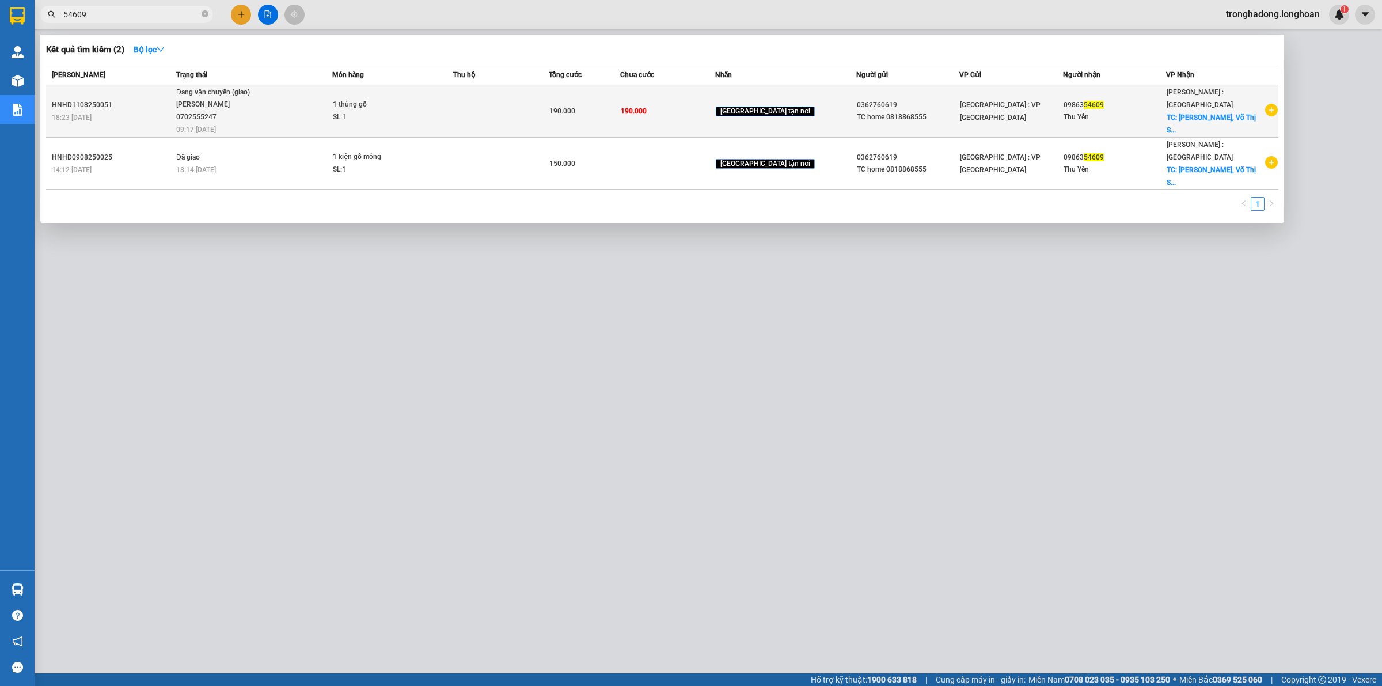
click at [419, 119] on div "SL: 1" at bounding box center [376, 117] width 86 height 13
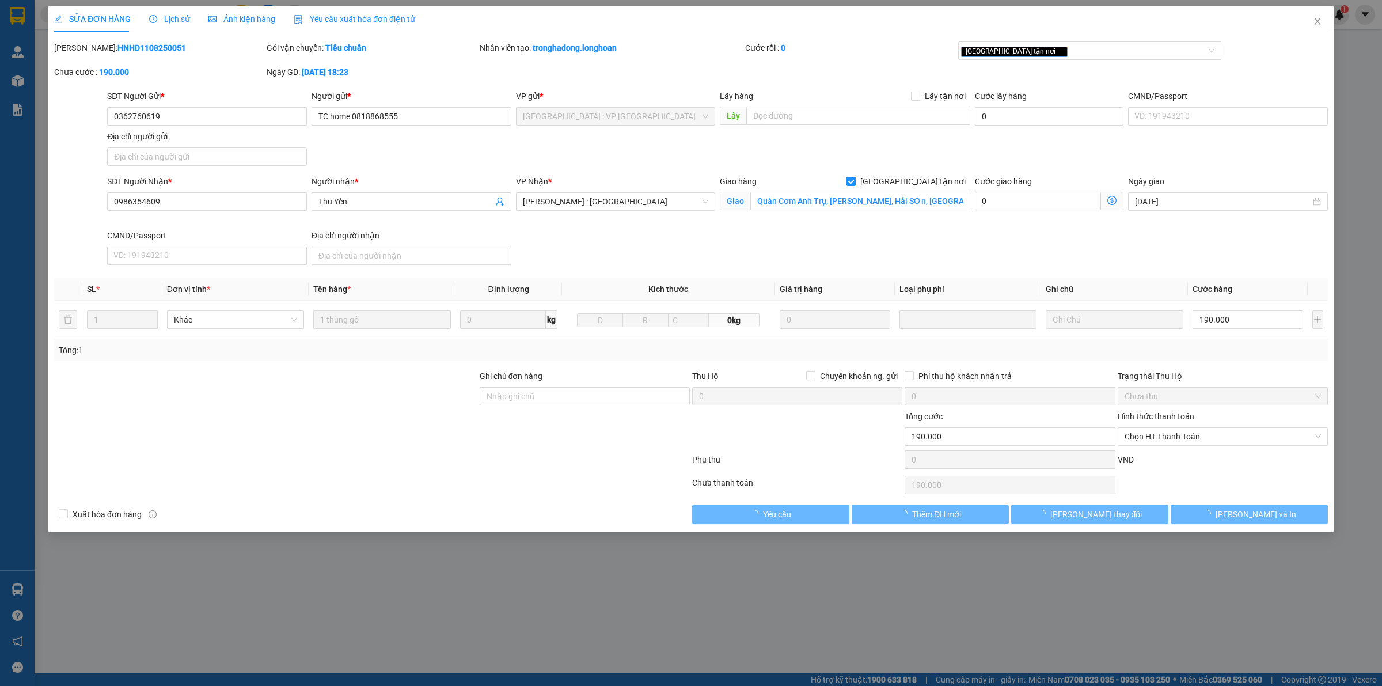
click at [174, 24] on div "Lịch sử" at bounding box center [169, 19] width 41 height 13
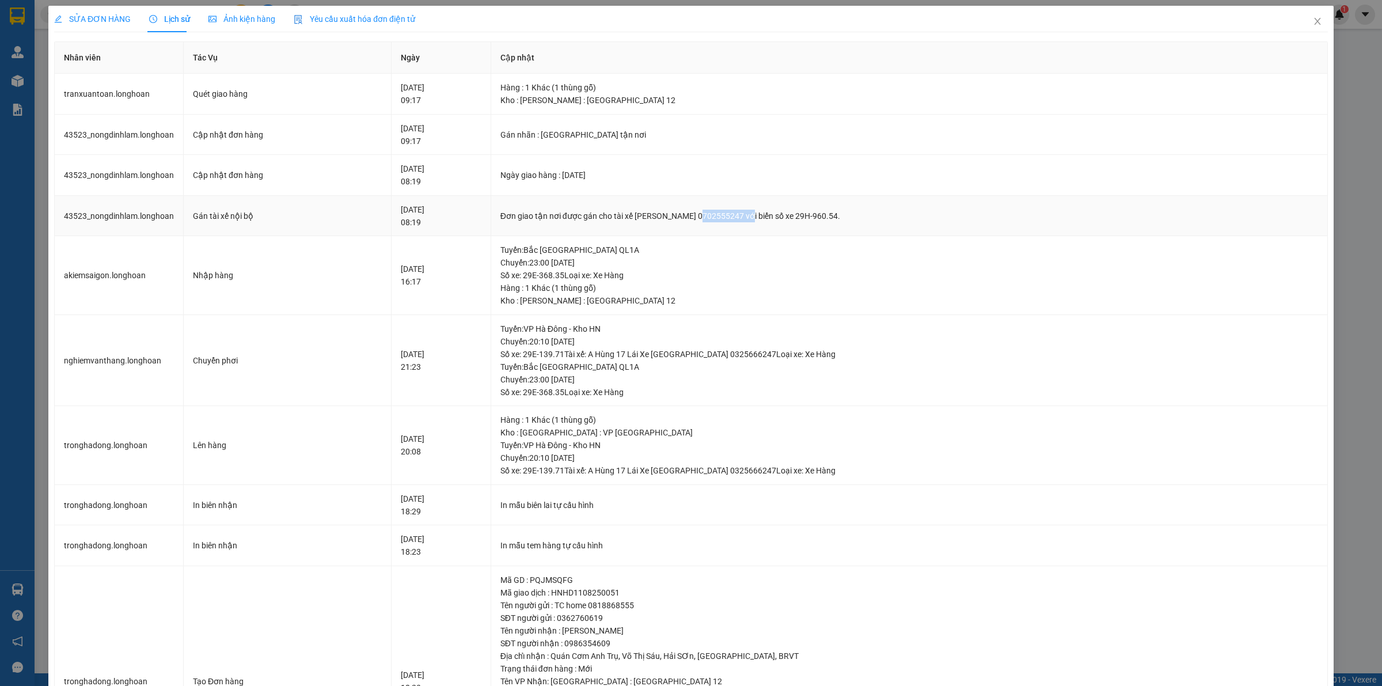
drag, startPoint x: 724, startPoint y: 218, endPoint x: 809, endPoint y: 203, distance: 86.5
click at [807, 203] on td "Đơn giao tận nơi được gán cho tài xế [PERSON_NAME] 0702555247 với biển số xe 29…" at bounding box center [909, 216] width 837 height 41
drag, startPoint x: 812, startPoint y: 203, endPoint x: 650, endPoint y: 181, distance: 163.8
click at [806, 203] on td "Đơn giao tận nơi được gán cho tài xế [PERSON_NAME] 0702555247 với biển số xe 29…" at bounding box center [909, 216] width 837 height 41
click at [609, 107] on td "Hàng : 1 Khác (1 thùng gỗ) Kho : [PERSON_NAME] : [GEOGRAPHIC_DATA] 12" at bounding box center [909, 94] width 837 height 41
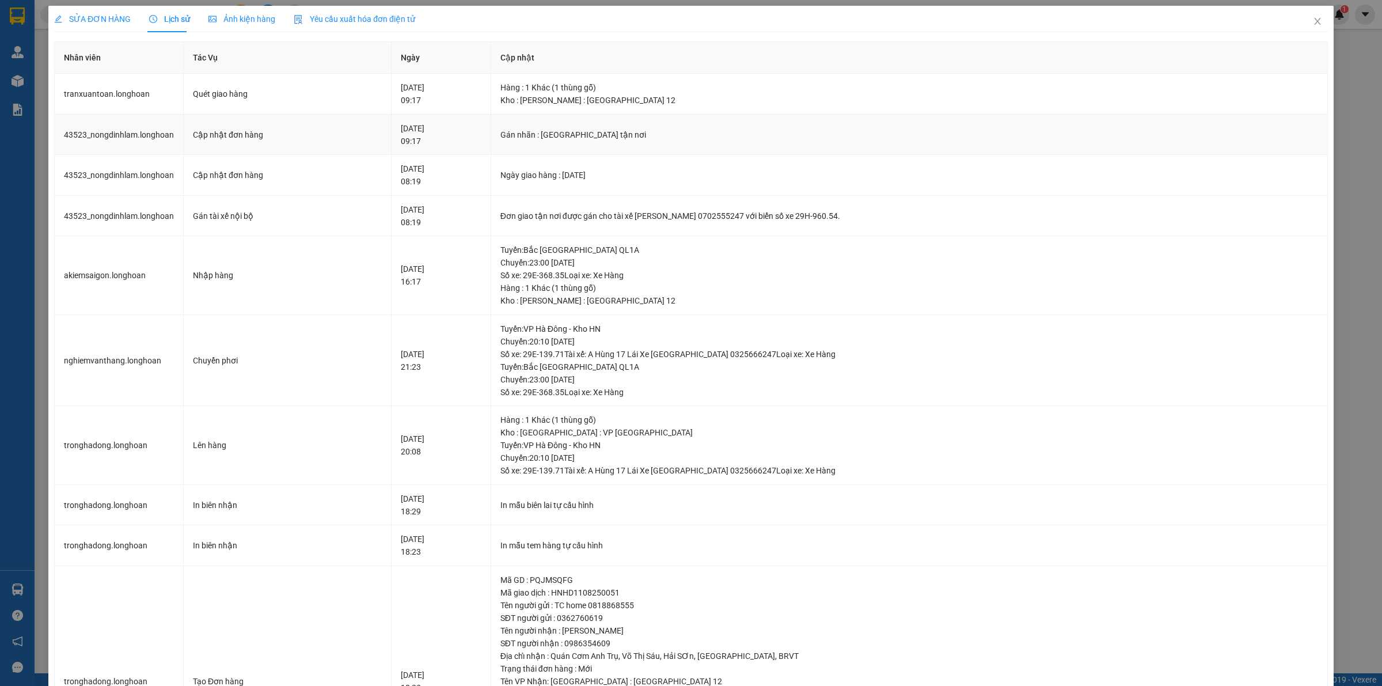
drag, startPoint x: 659, startPoint y: 128, endPoint x: 651, endPoint y: 146, distance: 19.1
click at [659, 130] on div "Gán nhãn : [GEOGRAPHIC_DATA] tận nơi" at bounding box center [909, 134] width 818 height 13
click at [1313, 23] on icon "close" at bounding box center [1317, 21] width 9 height 9
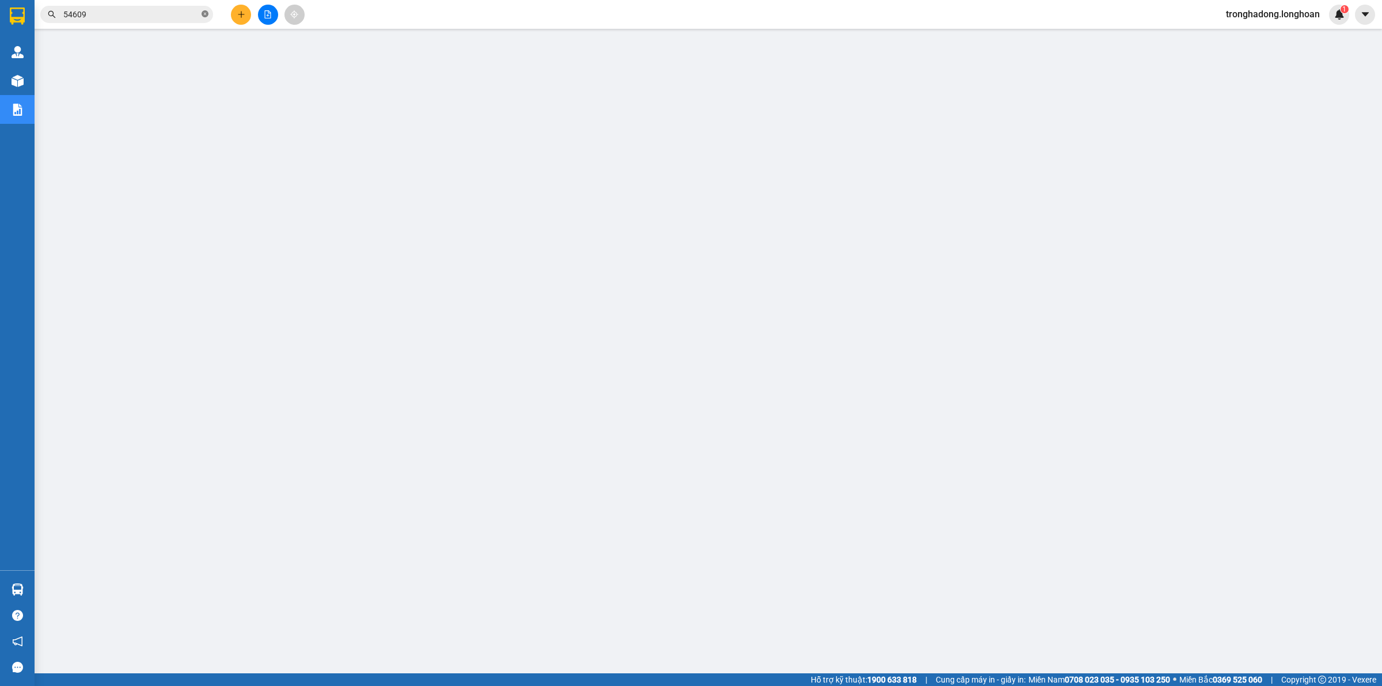
click at [204, 16] on icon "close-circle" at bounding box center [205, 13] width 7 height 7
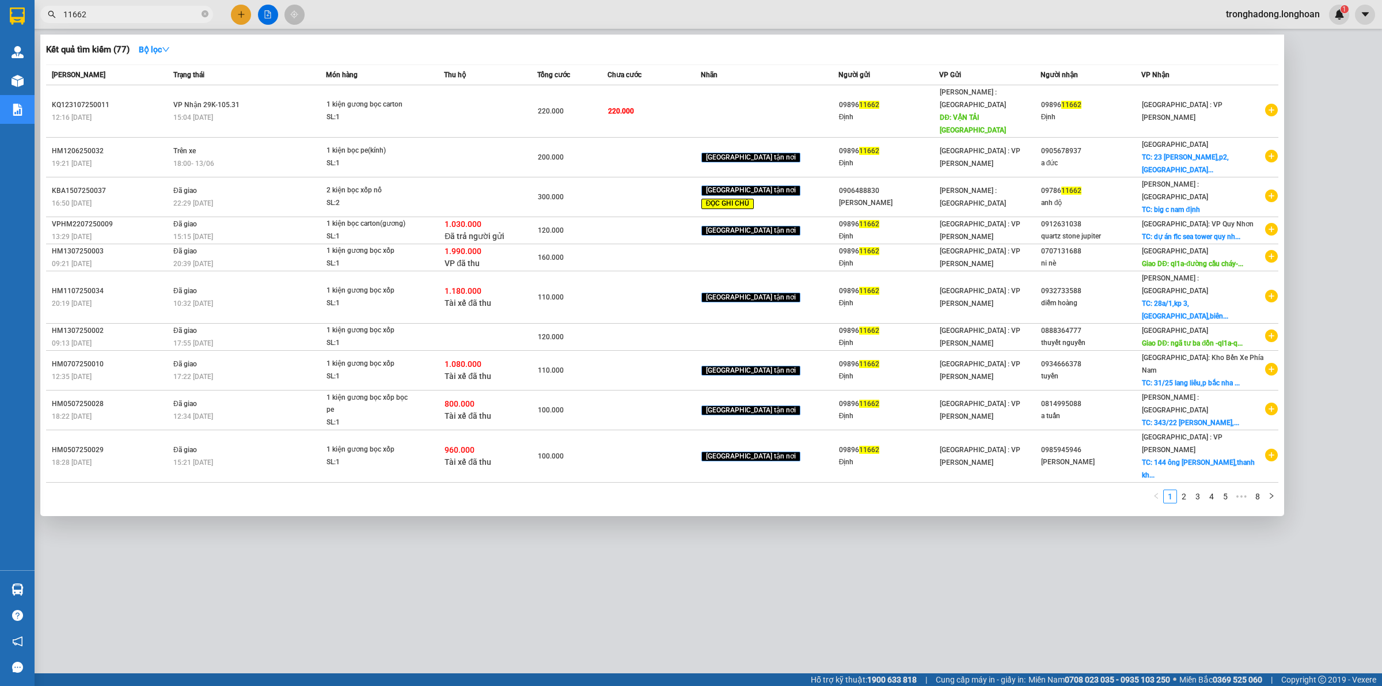
drag, startPoint x: 453, startPoint y: 658, endPoint x: 451, endPoint y: 664, distance: 6.2
click at [453, 658] on div at bounding box center [691, 343] width 1382 height 686
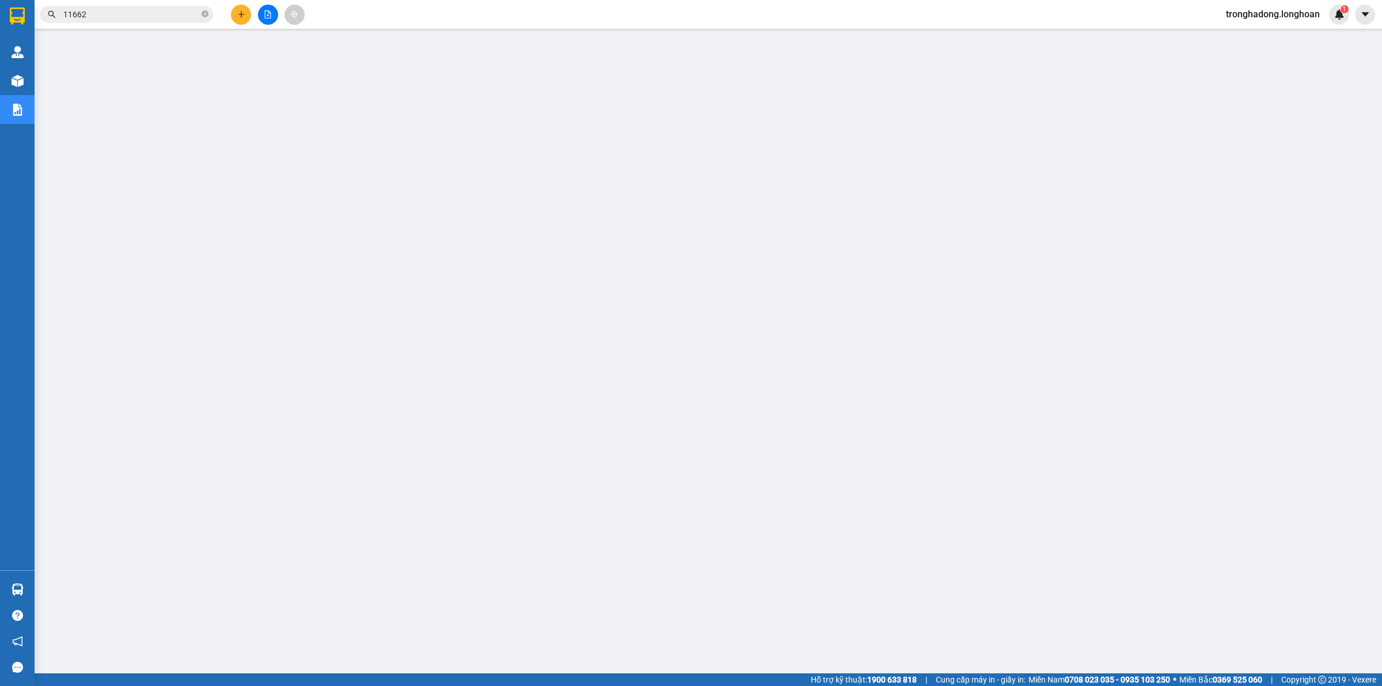
click at [242, 18] on button at bounding box center [241, 15] width 20 height 20
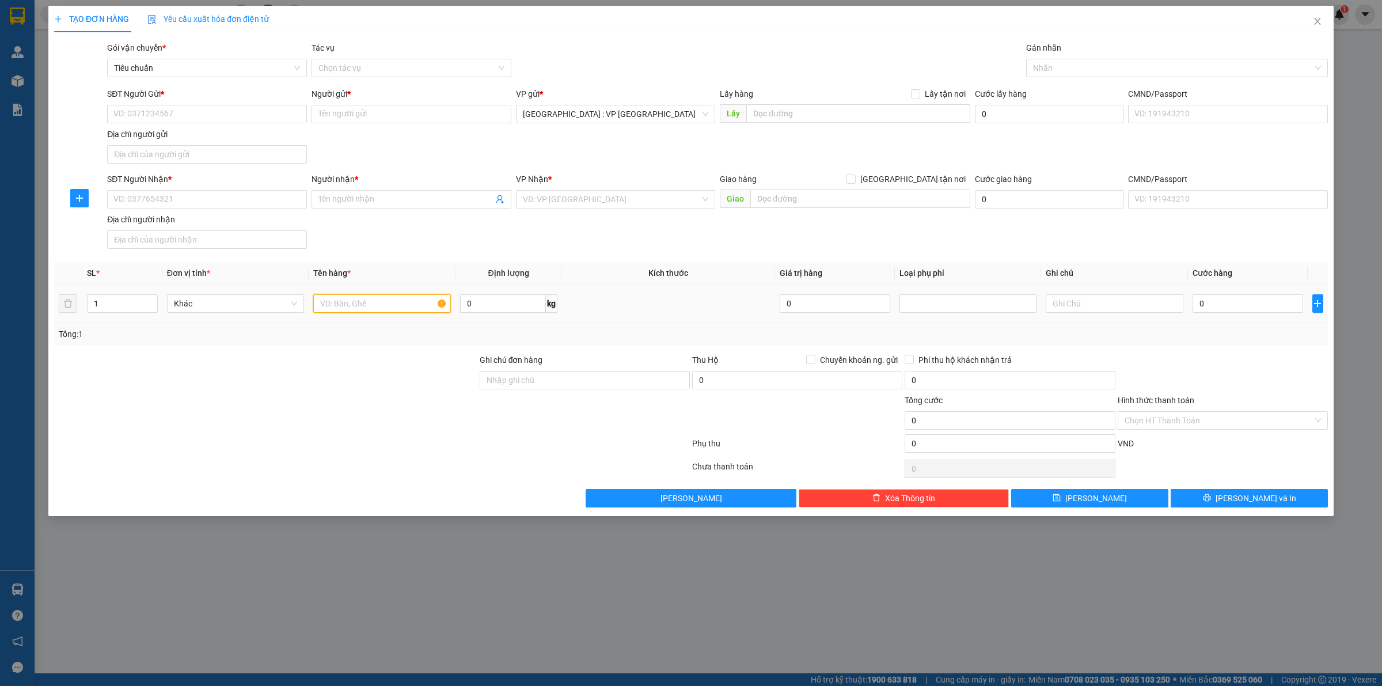
click at [371, 302] on input "text" at bounding box center [381, 303] width 137 height 18
click at [246, 109] on input "SĐT Người Gửi *" at bounding box center [207, 114] width 200 height 18
click at [227, 203] on input "SĐT Người Nhận *" at bounding box center [207, 199] width 200 height 18
click at [847, 174] on input "[GEOGRAPHIC_DATA] tận nơi" at bounding box center [851, 178] width 8 height 8
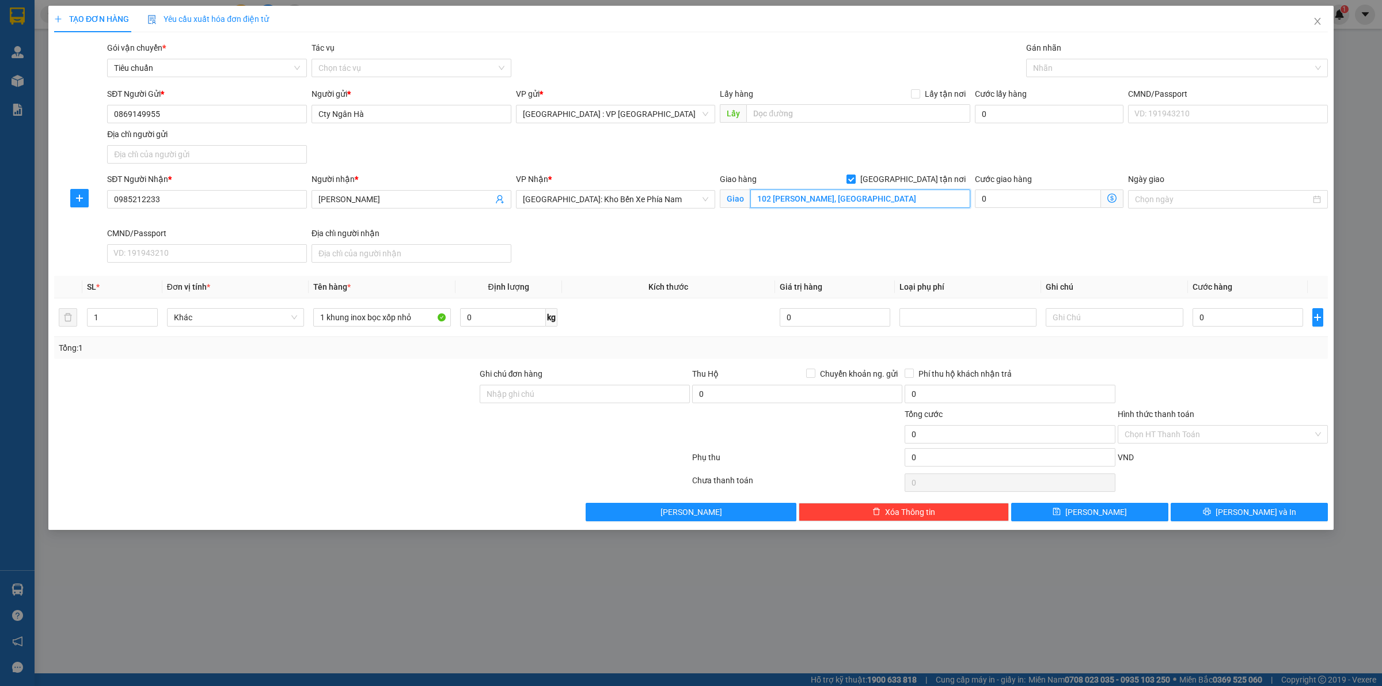
click at [810, 206] on input "102 [PERSON_NAME], [GEOGRAPHIC_DATA]" at bounding box center [860, 198] width 220 height 18
click at [1109, 65] on div at bounding box center [1171, 68] width 284 height 14
click at [1224, 321] on input "0" at bounding box center [1248, 317] width 111 height 18
click at [1221, 369] on div at bounding box center [1223, 387] width 213 height 40
click at [1226, 507] on button "[PERSON_NAME] và In" at bounding box center [1249, 512] width 157 height 18
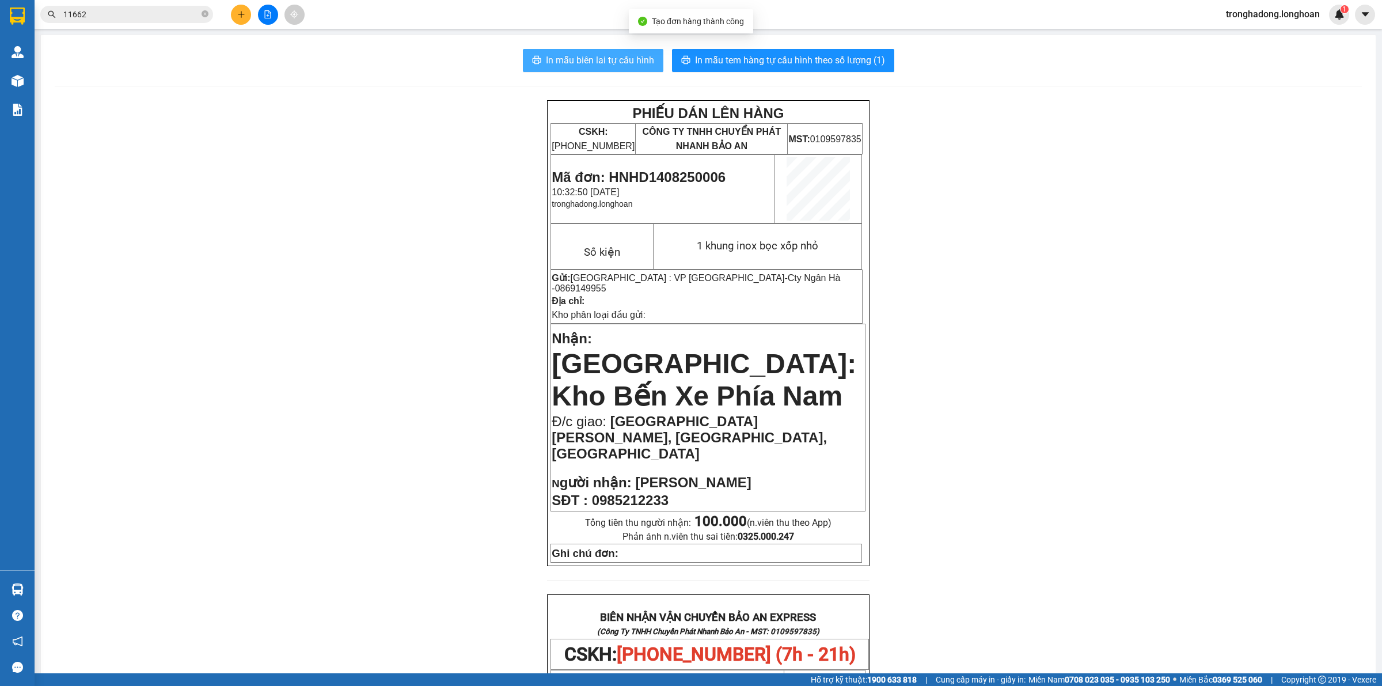
click at [595, 55] on span "In mẫu biên lai tự cấu hình" at bounding box center [600, 60] width 108 height 14
click at [792, 50] on button "In mẫu tem hàng tự cấu hình theo số lượng (1)" at bounding box center [783, 60] width 222 height 23
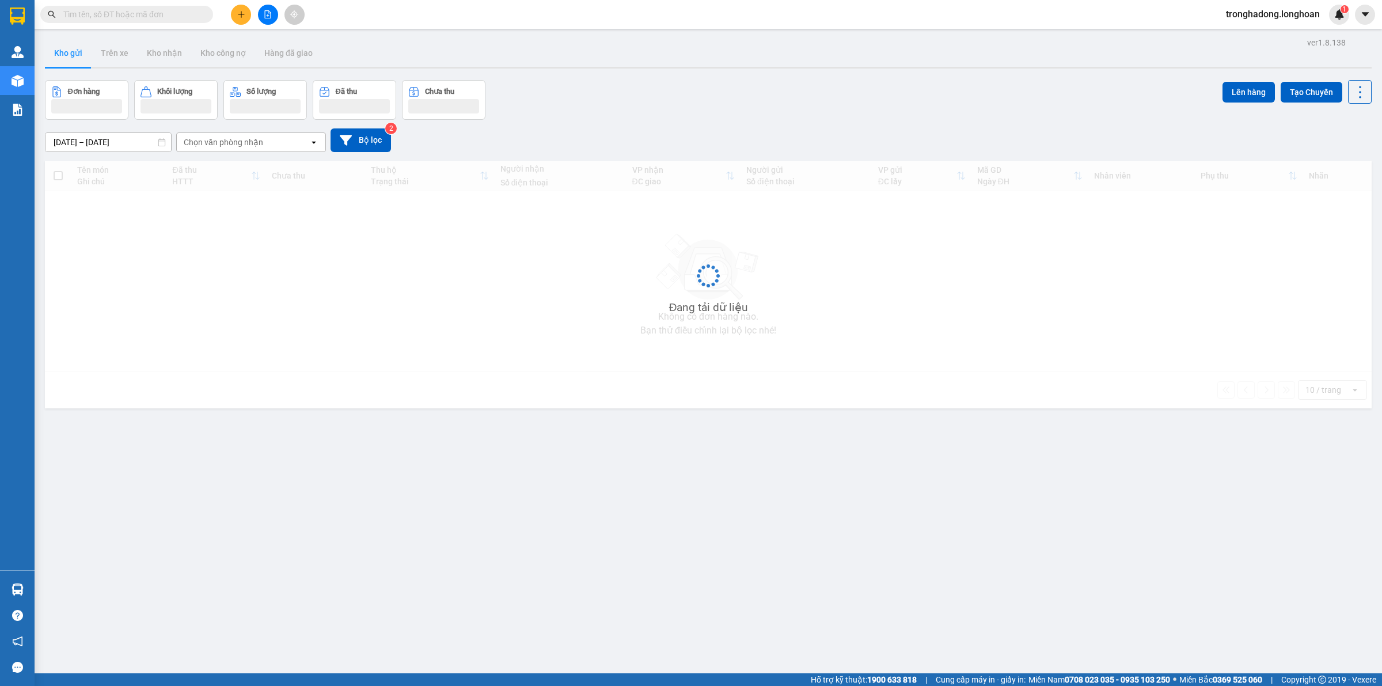
click at [151, 15] on input "text" at bounding box center [131, 14] width 136 height 13
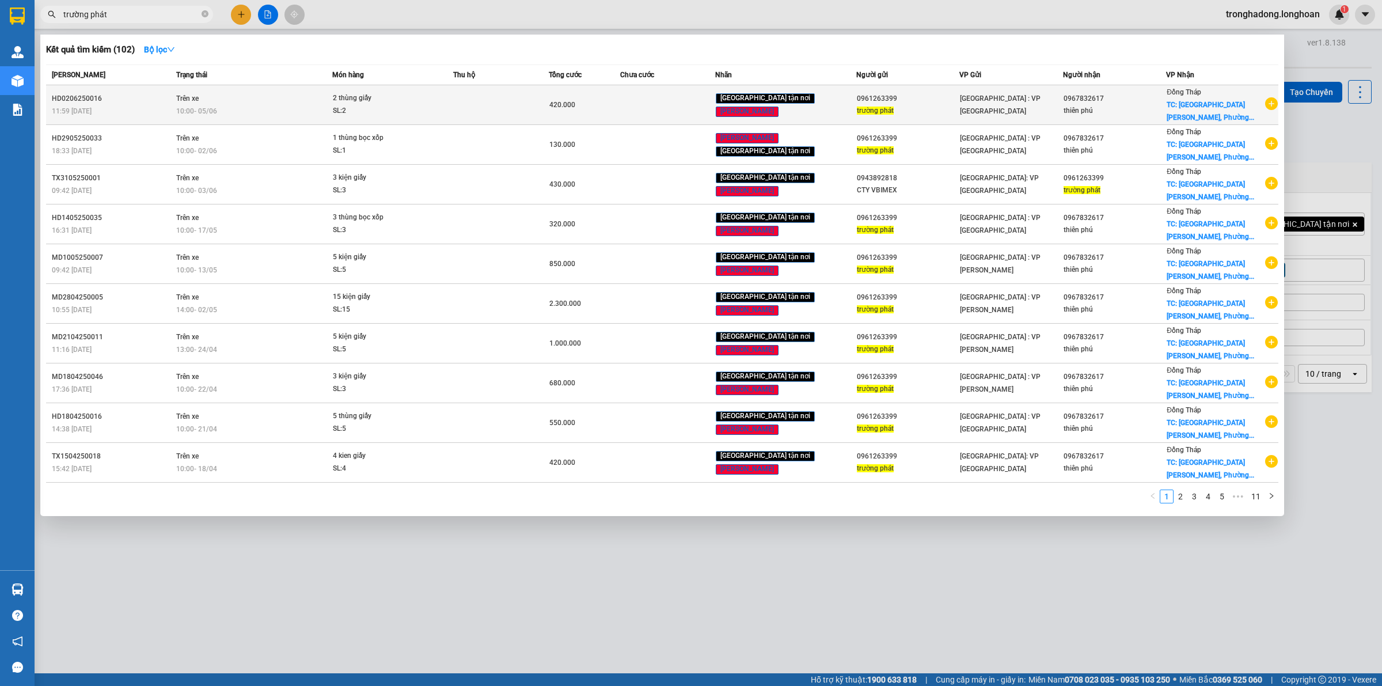
type input "trường phát"
click at [581, 108] on div "420.000" at bounding box center [584, 104] width 70 height 13
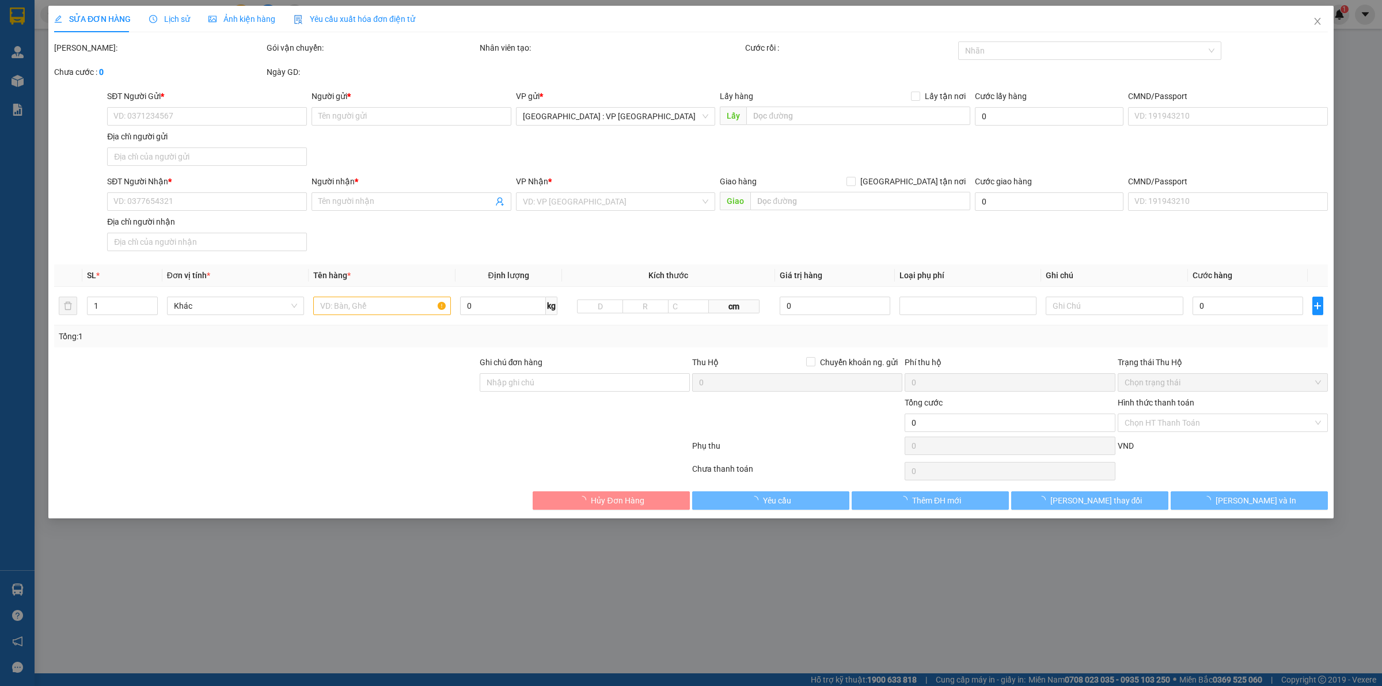
type input "0961263399"
type input "trường phát"
type input "0967832617"
type input "thiên phú"
checkbox input "true"
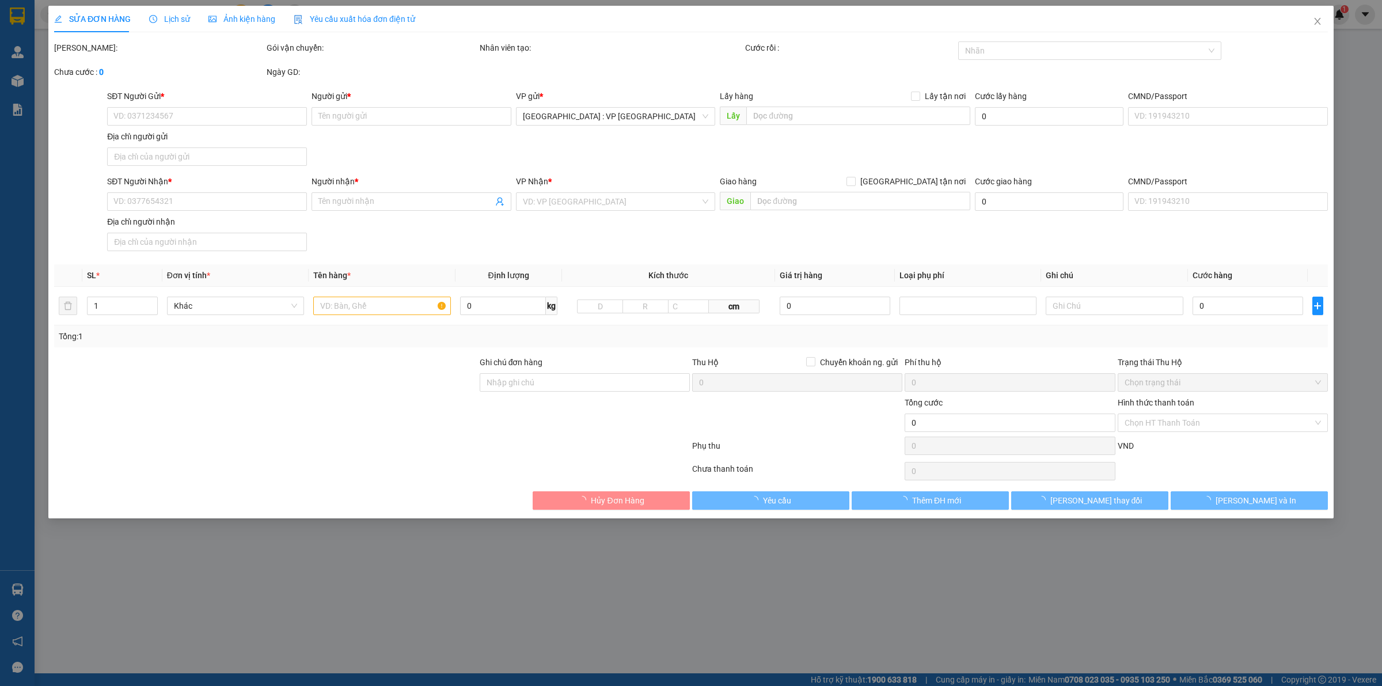
type input "[GEOGRAPHIC_DATA][PERSON_NAME], [GEOGRAPHIC_DATA], [GEOGRAPHIC_DATA], [GEOGRAPH…"
type input "420.000"
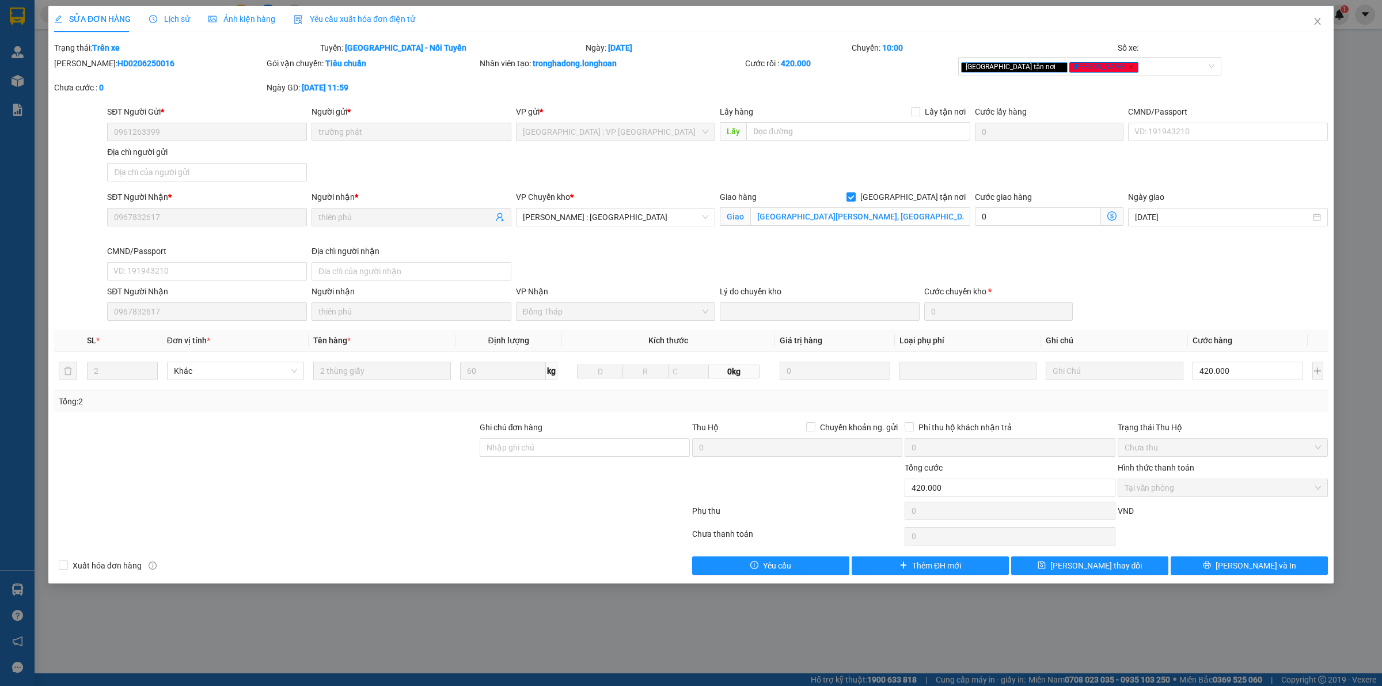
click at [47, 157] on div "SỬA ĐƠN HÀNG Lịch sử Ảnh kiện hàng Yêu cầu xuất hóa đơn điện tử Total Paid Fee …" at bounding box center [691, 343] width 1382 height 686
click at [0, 258] on div "SỬA ĐƠN HÀNG Lịch sử Ảnh kiện hàng Yêu cầu xuất hóa đơn điện tử Total Paid Fee …" at bounding box center [691, 343] width 1382 height 686
drag, startPoint x: 1314, startPoint y: 18, endPoint x: 148, endPoint y: 20, distance: 1165.6
click at [1313, 18] on icon "close" at bounding box center [1317, 21] width 9 height 9
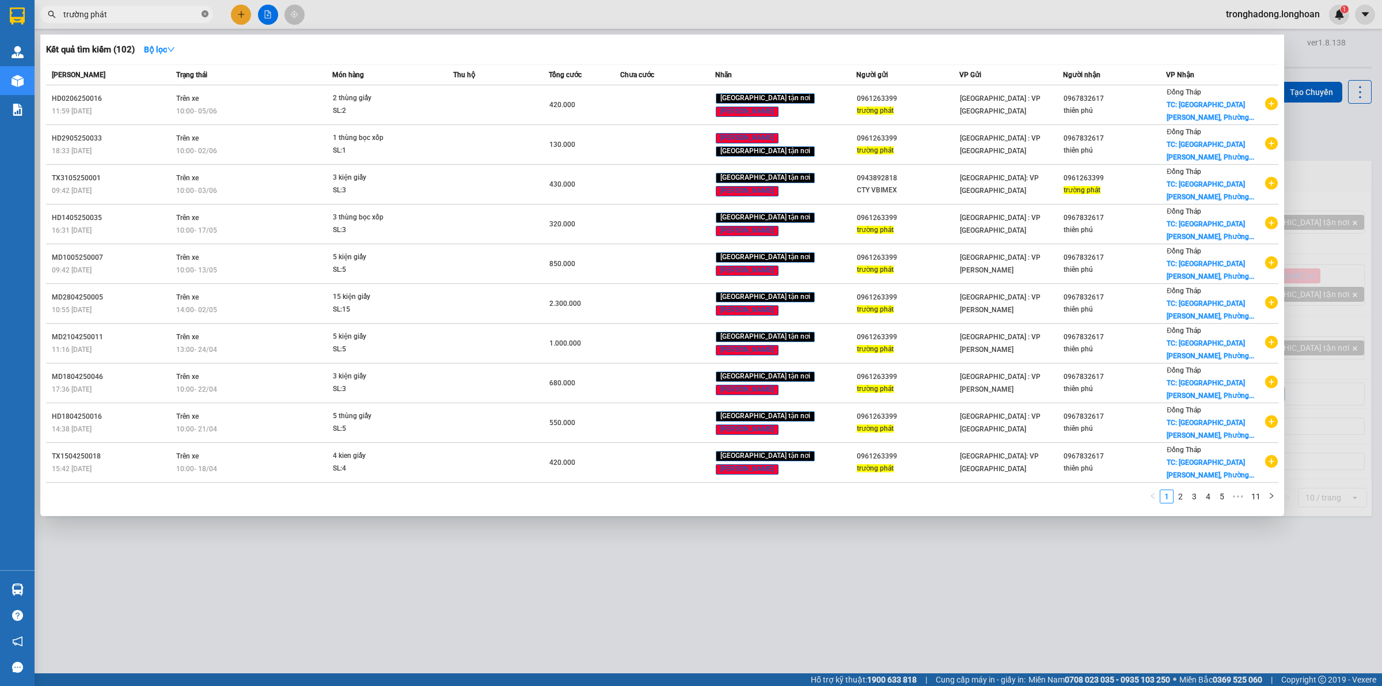
click at [207, 16] on icon "close-circle" at bounding box center [205, 13] width 7 height 7
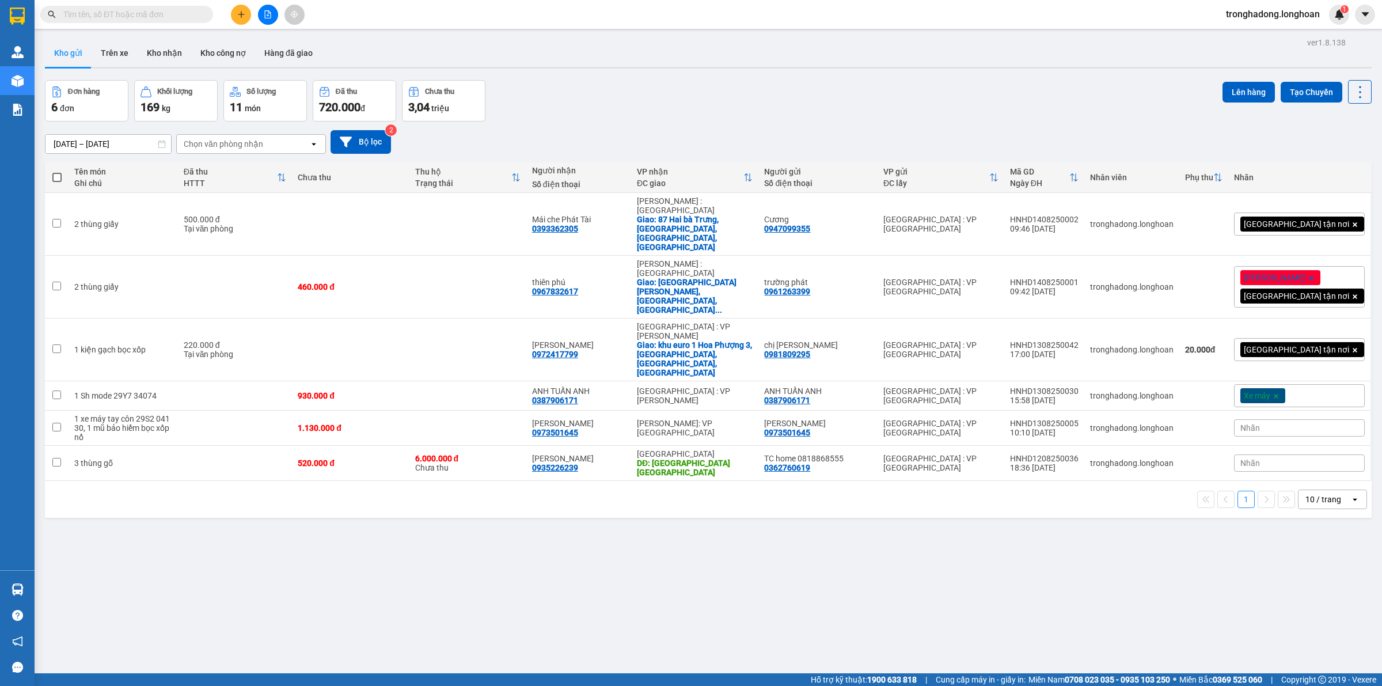
paste input "0967832617"
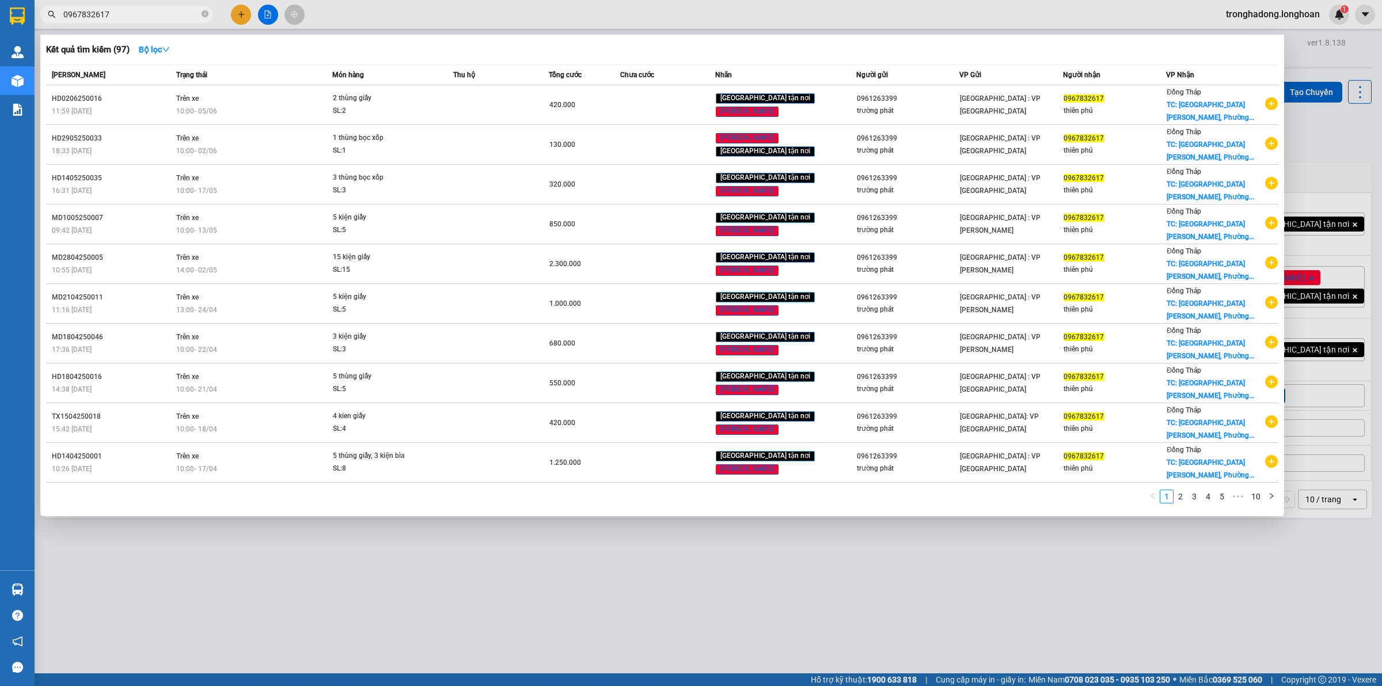
drag, startPoint x: 130, startPoint y: 17, endPoint x: 33, endPoint y: 32, distance: 97.3
click at [33, 32] on section "Kết quả tìm kiếm ( 97 ) Bộ lọc Mã ĐH Trạng thái Món hàng Thu hộ Tổng cước Chưa …" at bounding box center [691, 343] width 1382 height 686
paste input "0967832617"
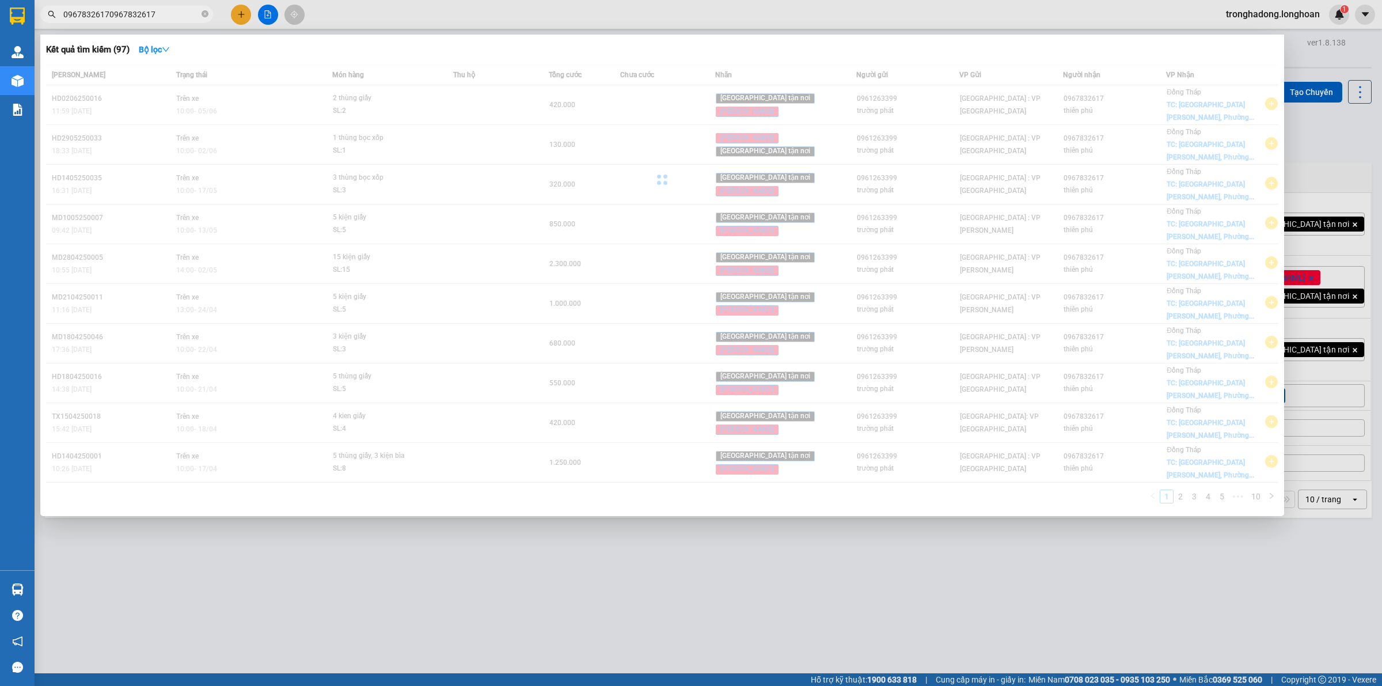
type input "09678326170967832617"
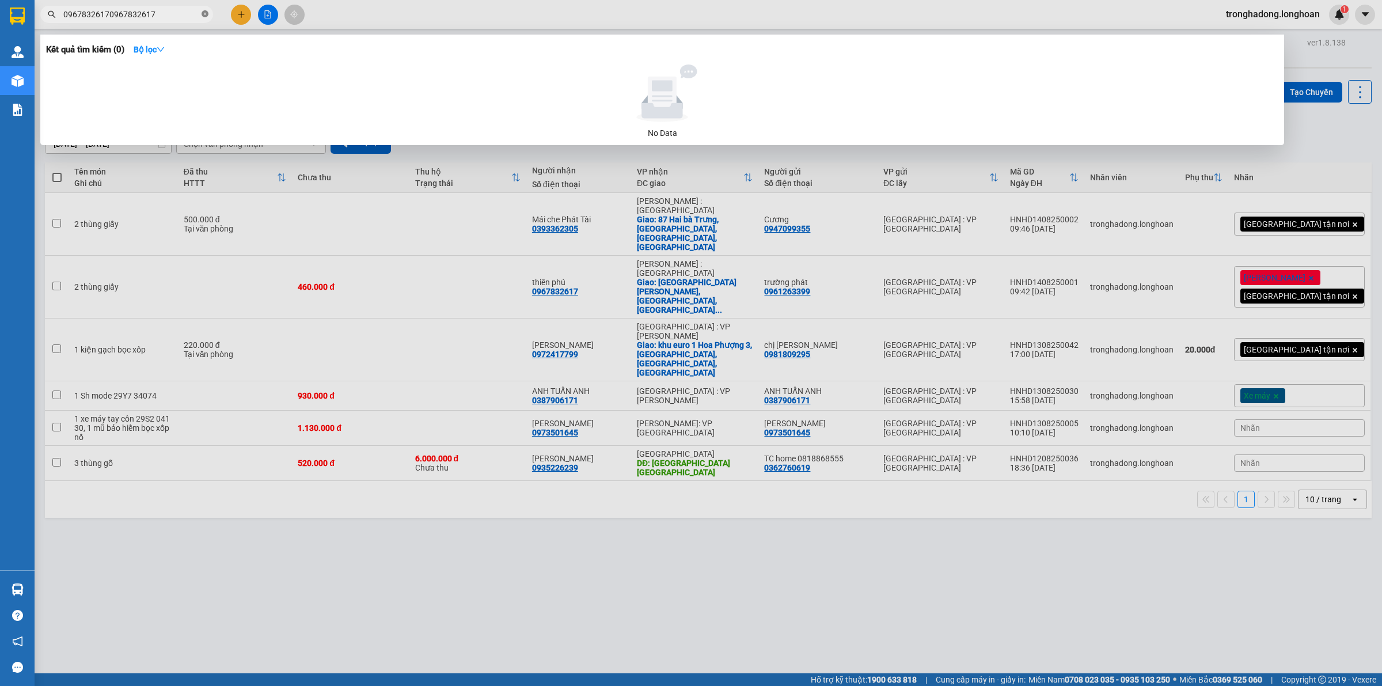
click at [203, 17] on icon "close-circle" at bounding box center [205, 13] width 7 height 7
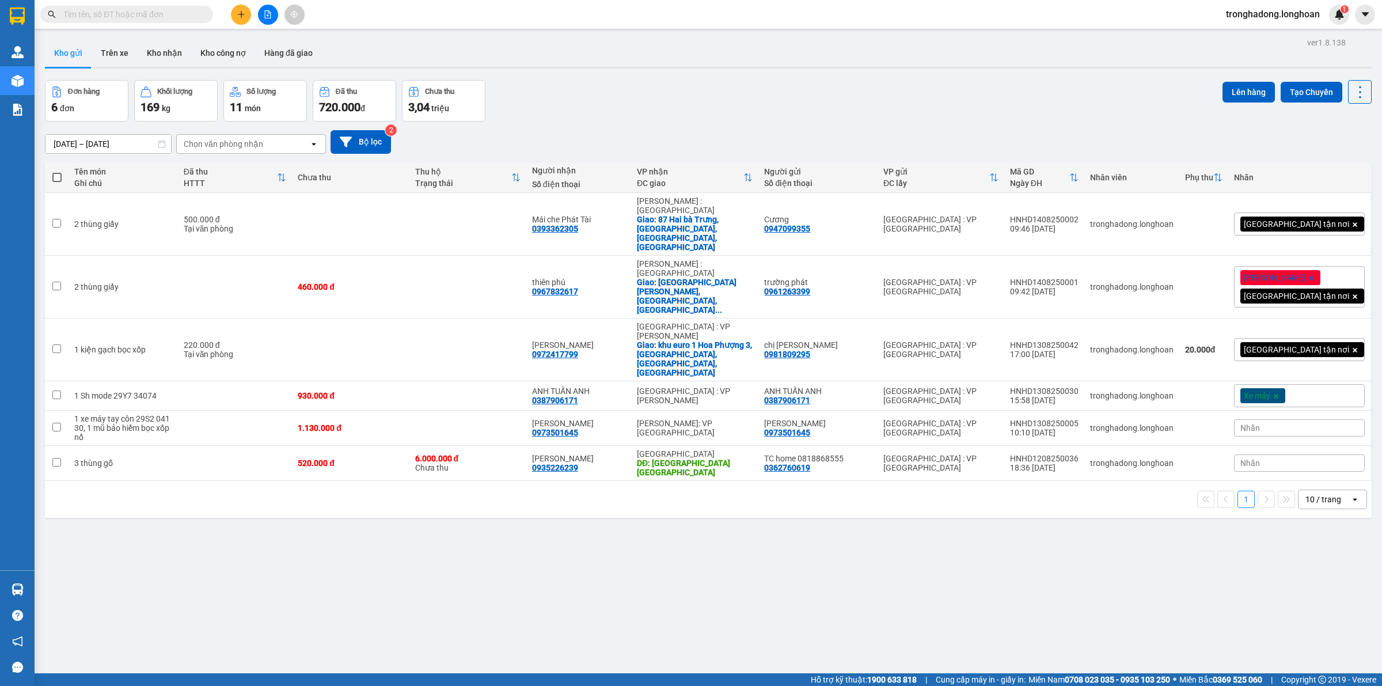
paste input "0913968883"
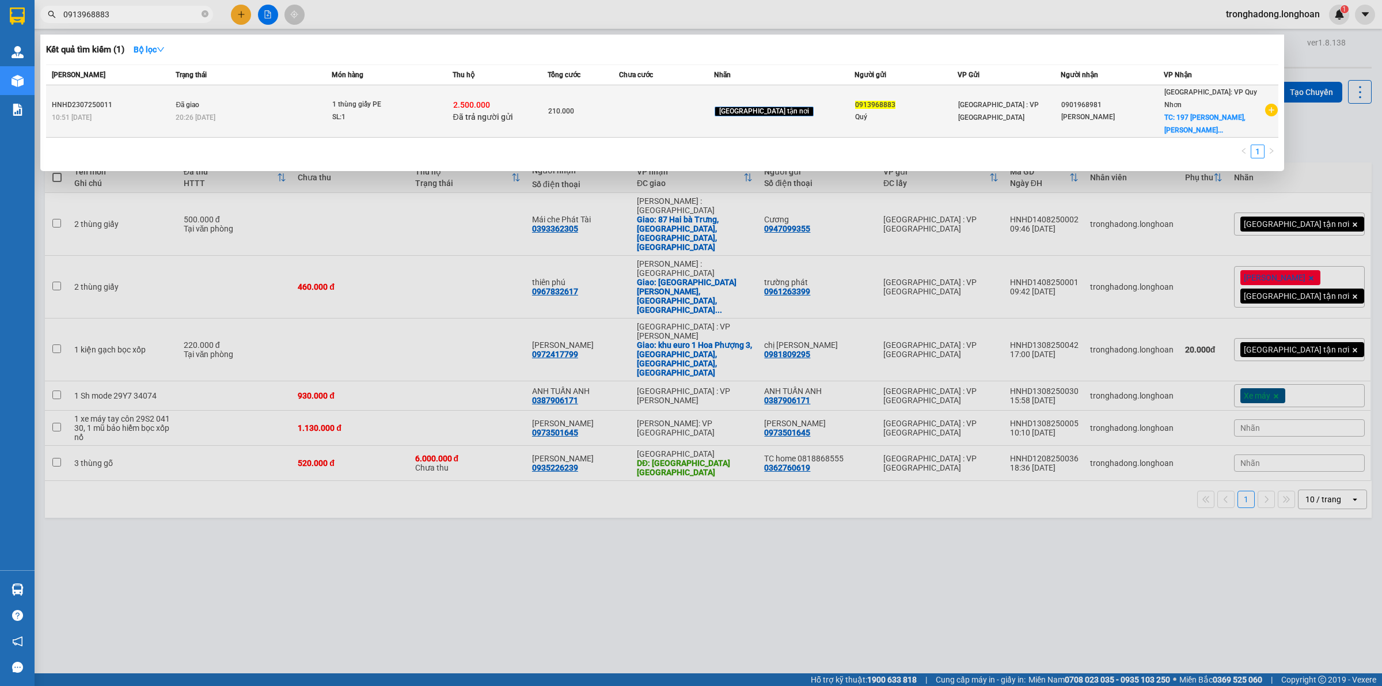
type input "0913968883"
click at [525, 101] on div "2.500.000 Đã trả người gửi" at bounding box center [500, 111] width 94 height 24
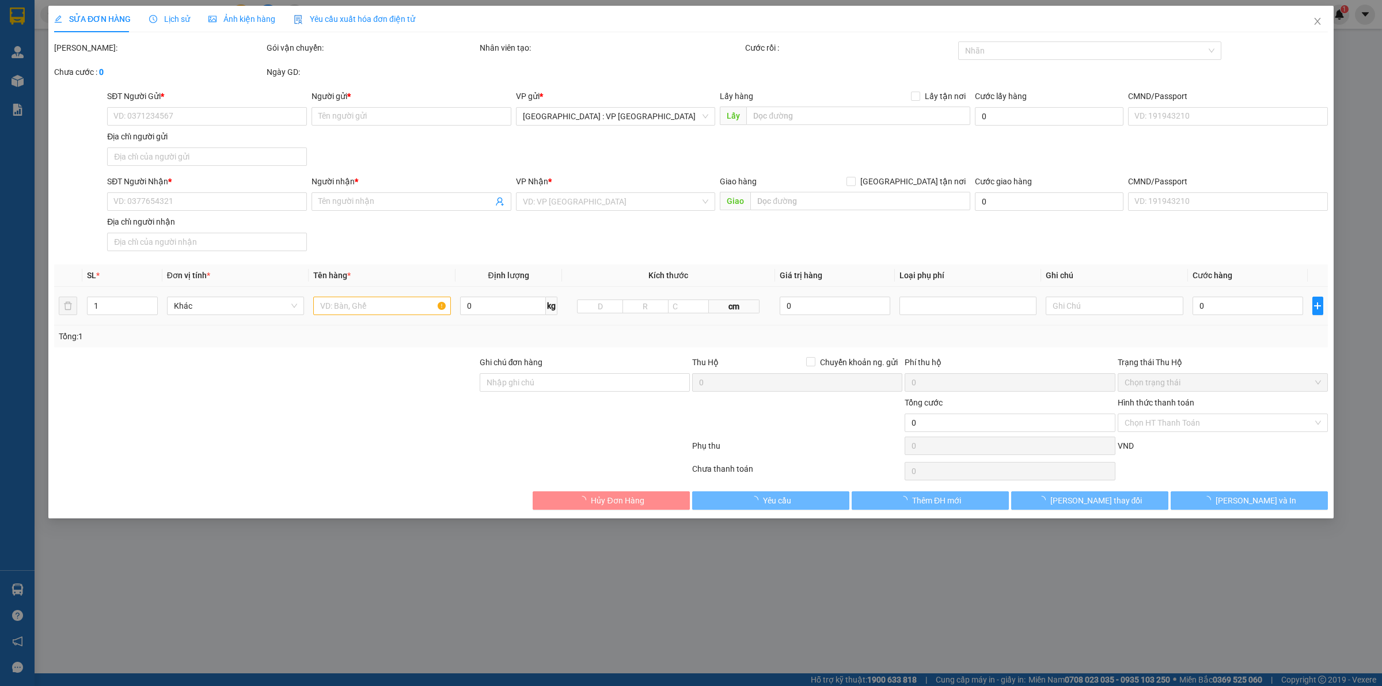
type input "0913968883"
type input "Quý"
type input "0901968981"
type input "[PERSON_NAME]"
checkbox input "true"
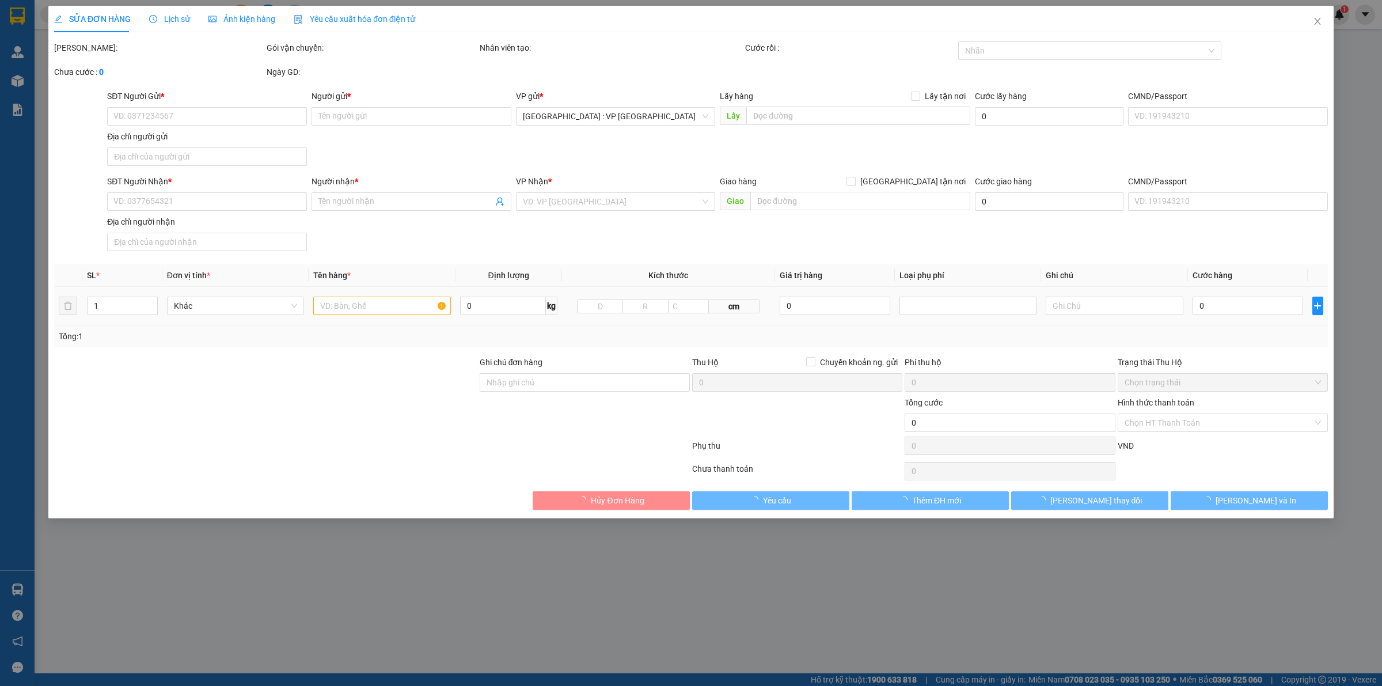
type input "[STREET_ADDRESS][PERSON_NAME], [PERSON_NAME],. Quy Nhơn"
type input "Giao nguyên kiện"
checkbox input "true"
type input "2.500.000"
type input "20.000"
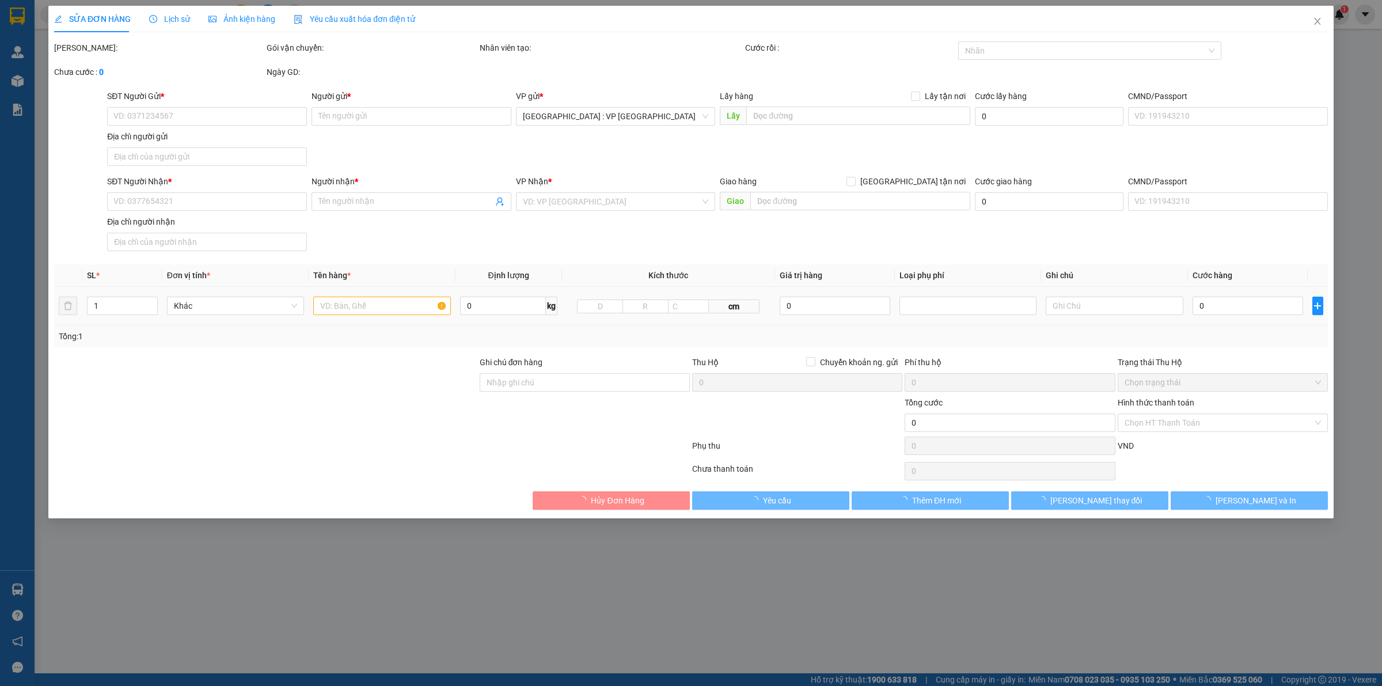
type input "210.000"
